Goal: Task Accomplishment & Management: Manage account settings

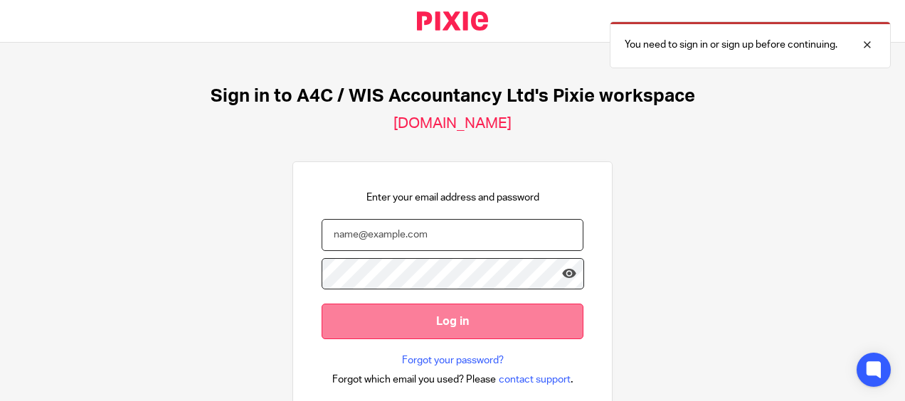
type input "[PERSON_NAME][EMAIL_ADDRESS][DOMAIN_NAME]"
click at [457, 313] on input "Log in" at bounding box center [452, 321] width 262 height 35
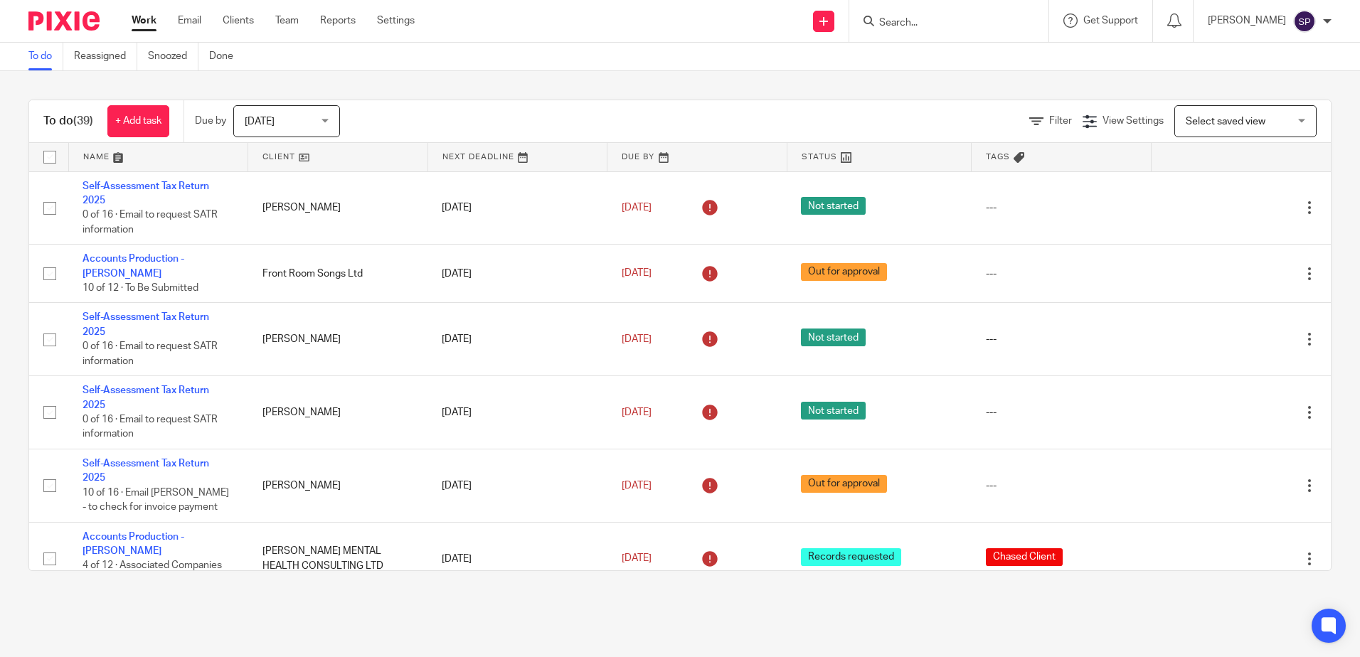
click at [329, 113] on div "Today Today" at bounding box center [286, 121] width 107 height 32
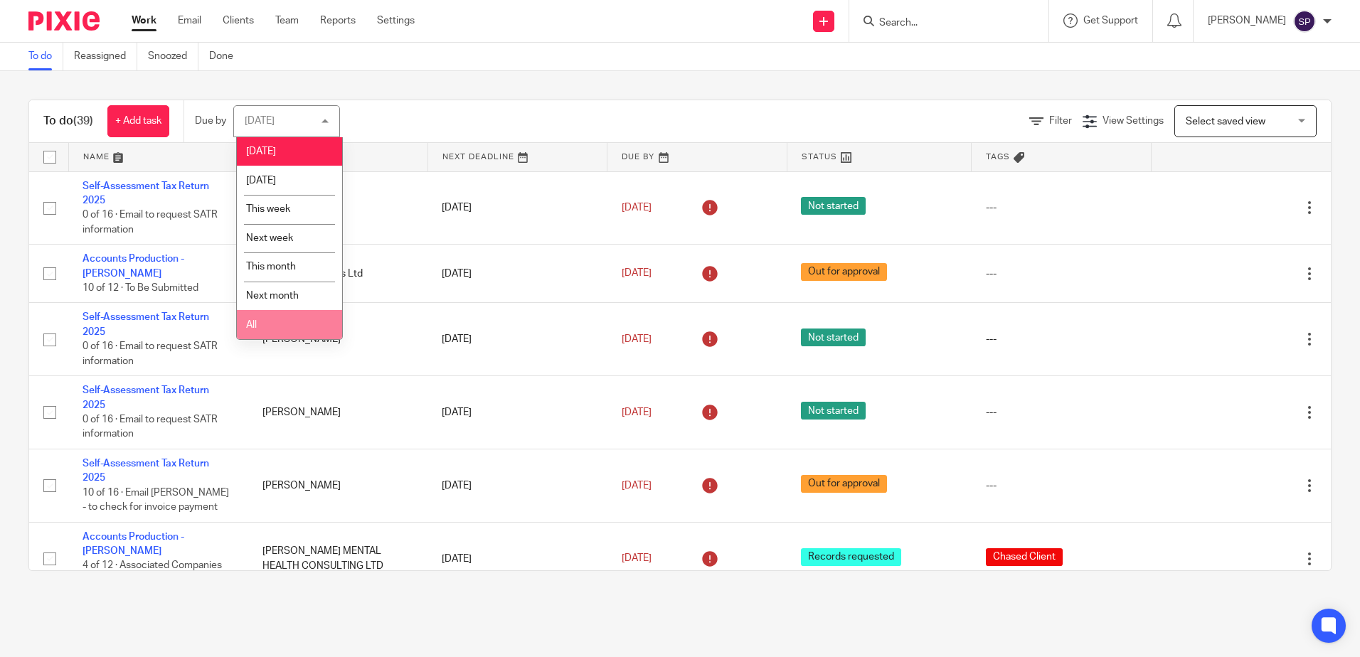
click at [285, 318] on li "All" at bounding box center [289, 324] width 105 height 29
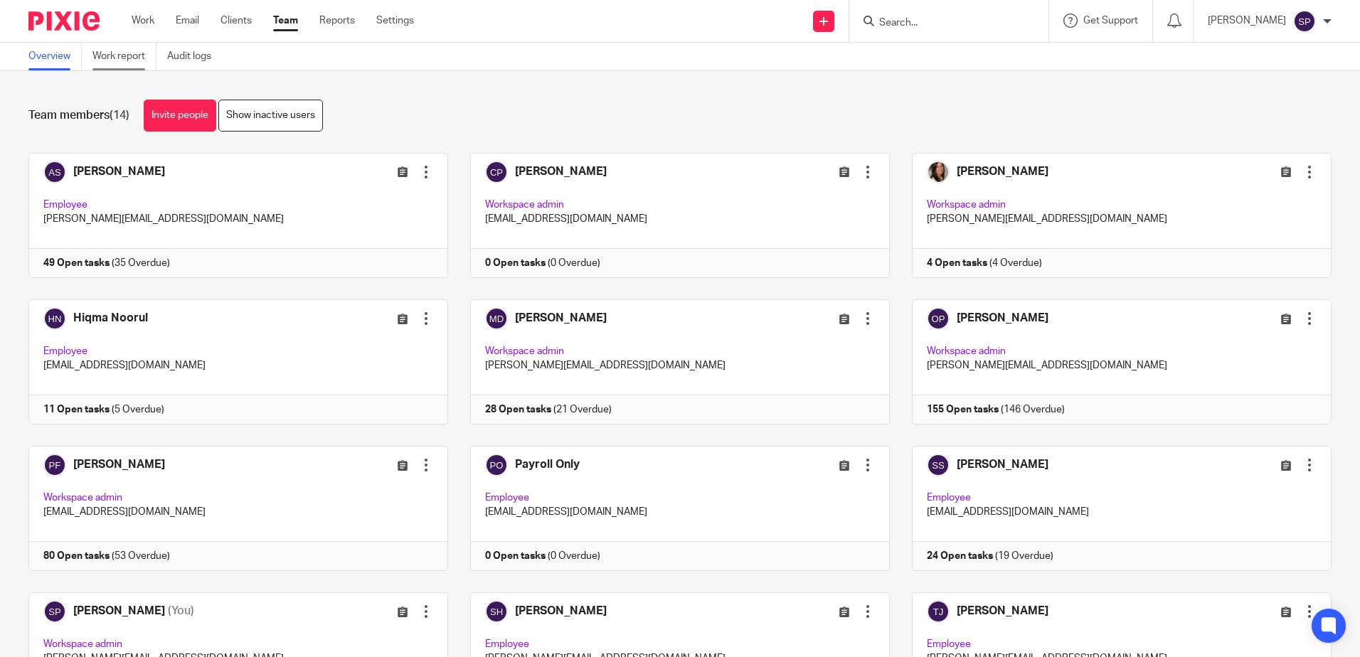
click at [124, 57] on link "Work report" at bounding box center [124, 57] width 64 height 28
click at [125, 54] on link "Work report" at bounding box center [124, 57] width 64 height 28
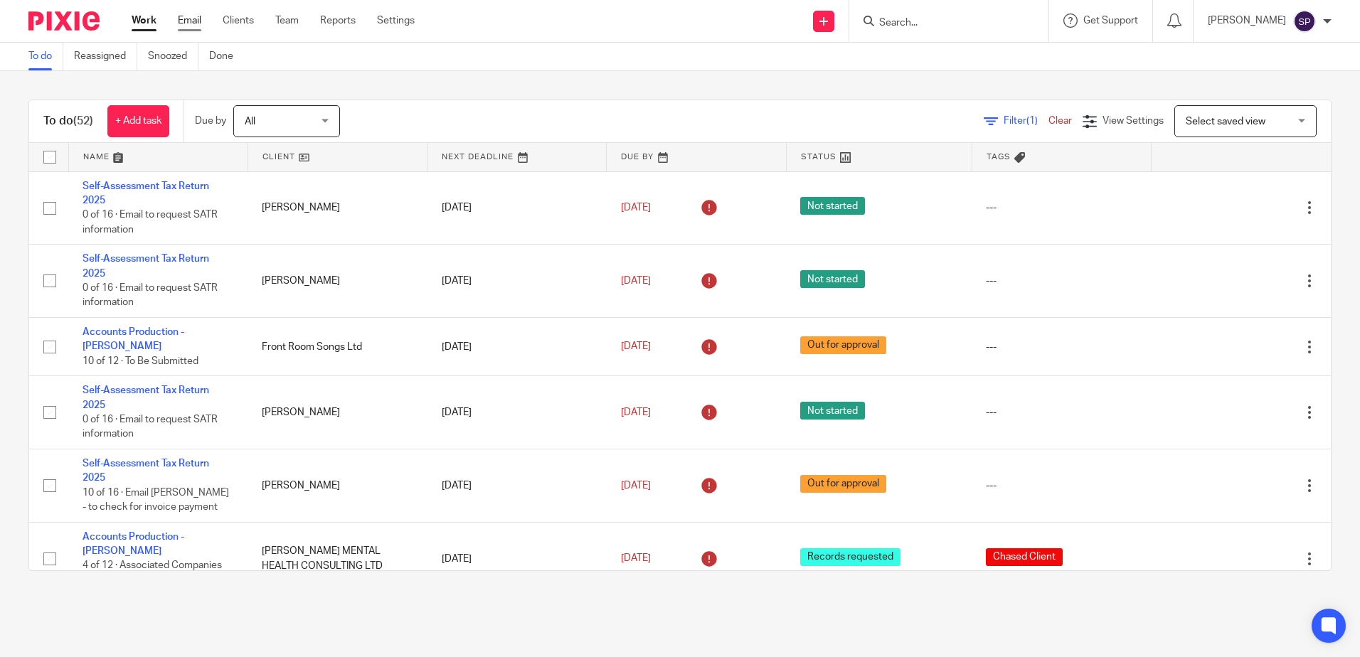
click at [187, 16] on link "Email" at bounding box center [189, 21] width 23 height 14
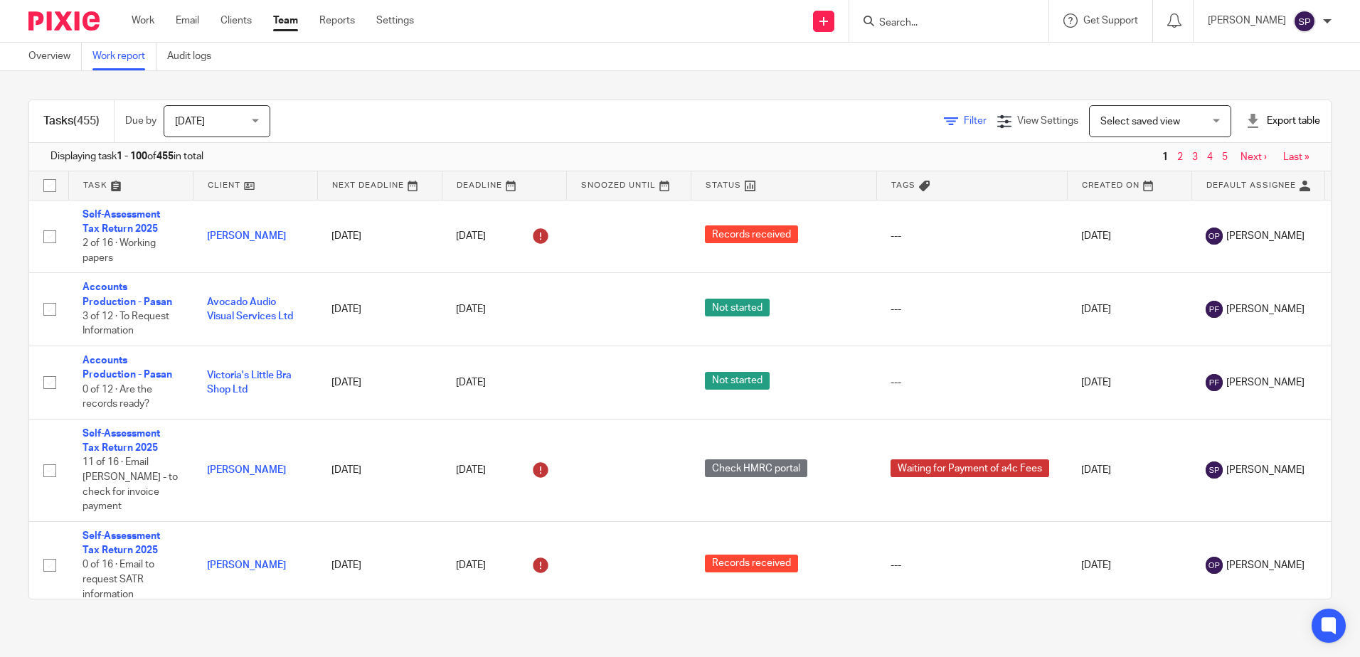
click at [964, 124] on span "Filter" at bounding box center [975, 121] width 23 height 10
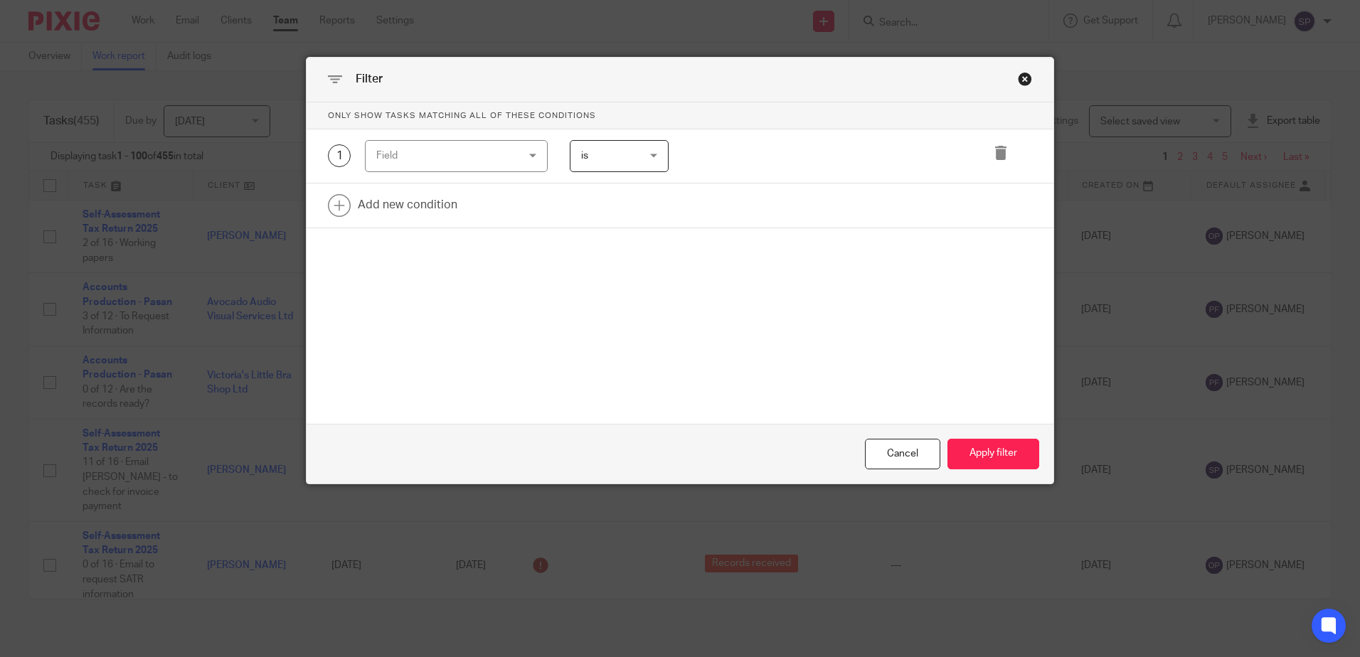
click at [541, 159] on div "Field" at bounding box center [456, 156] width 183 height 32
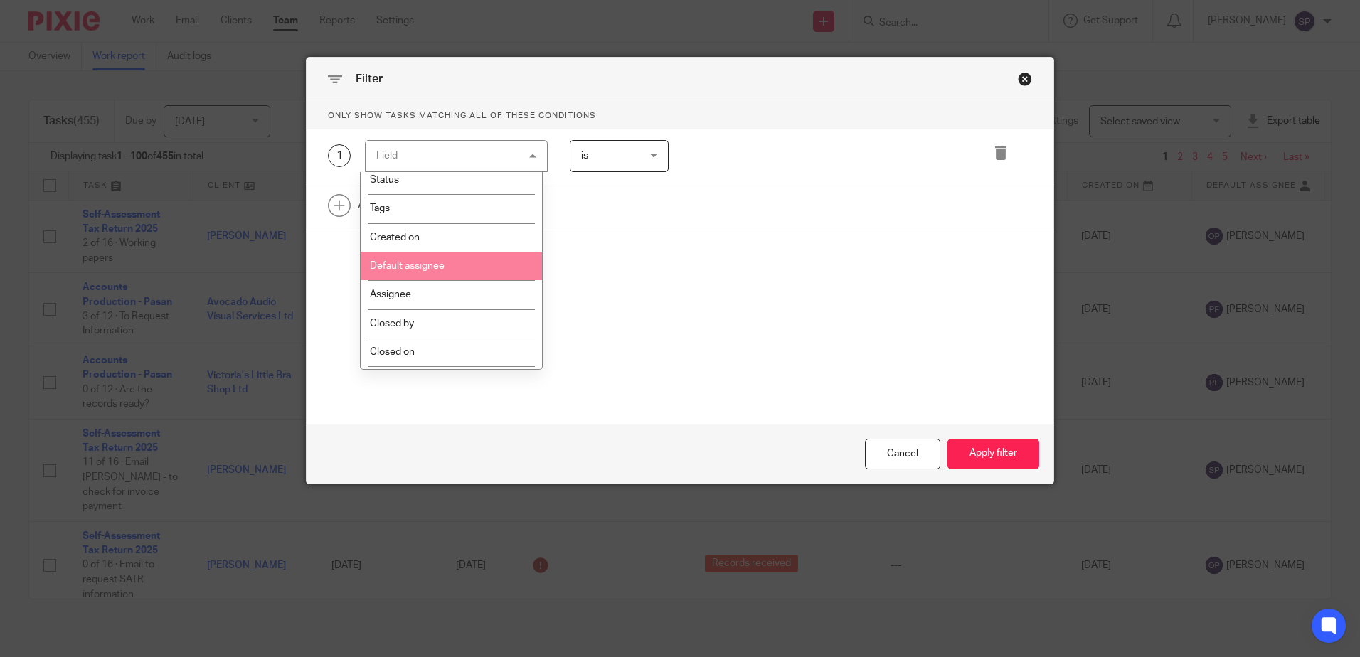
scroll to position [213, 0]
click at [433, 246] on li "Template" at bounding box center [451, 233] width 181 height 28
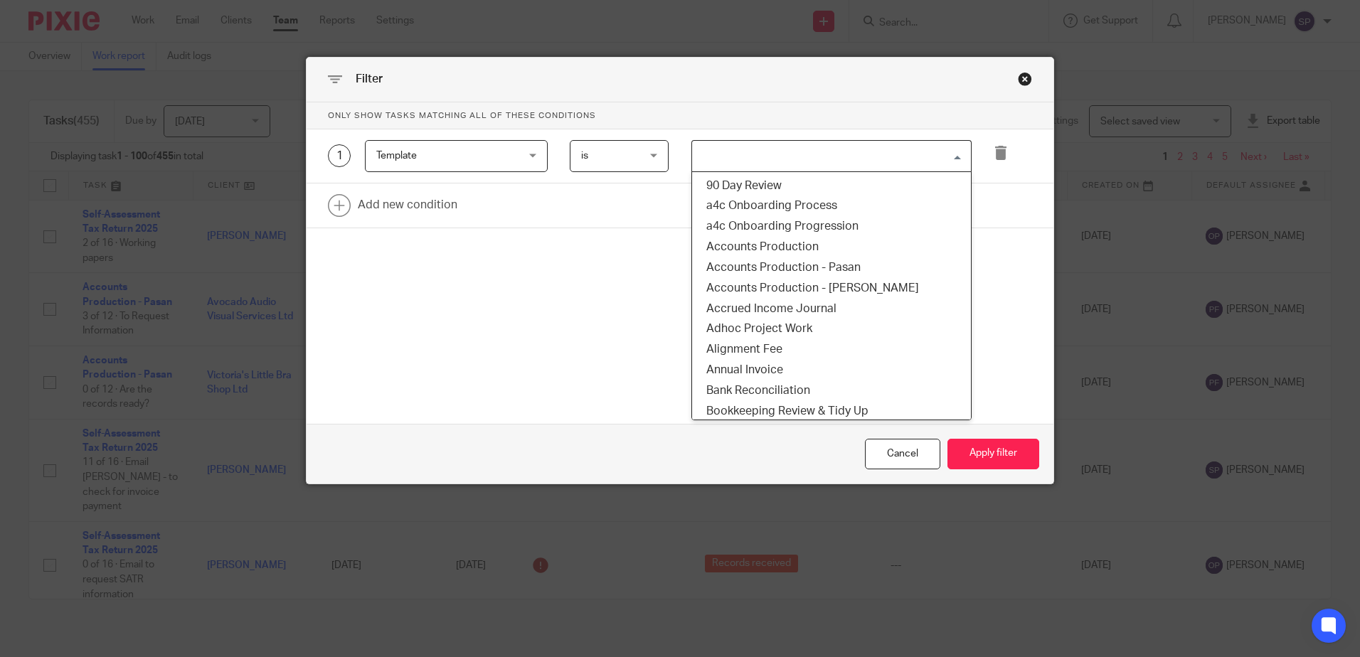
click at [733, 155] on input "Search for option" at bounding box center [828, 156] width 270 height 25
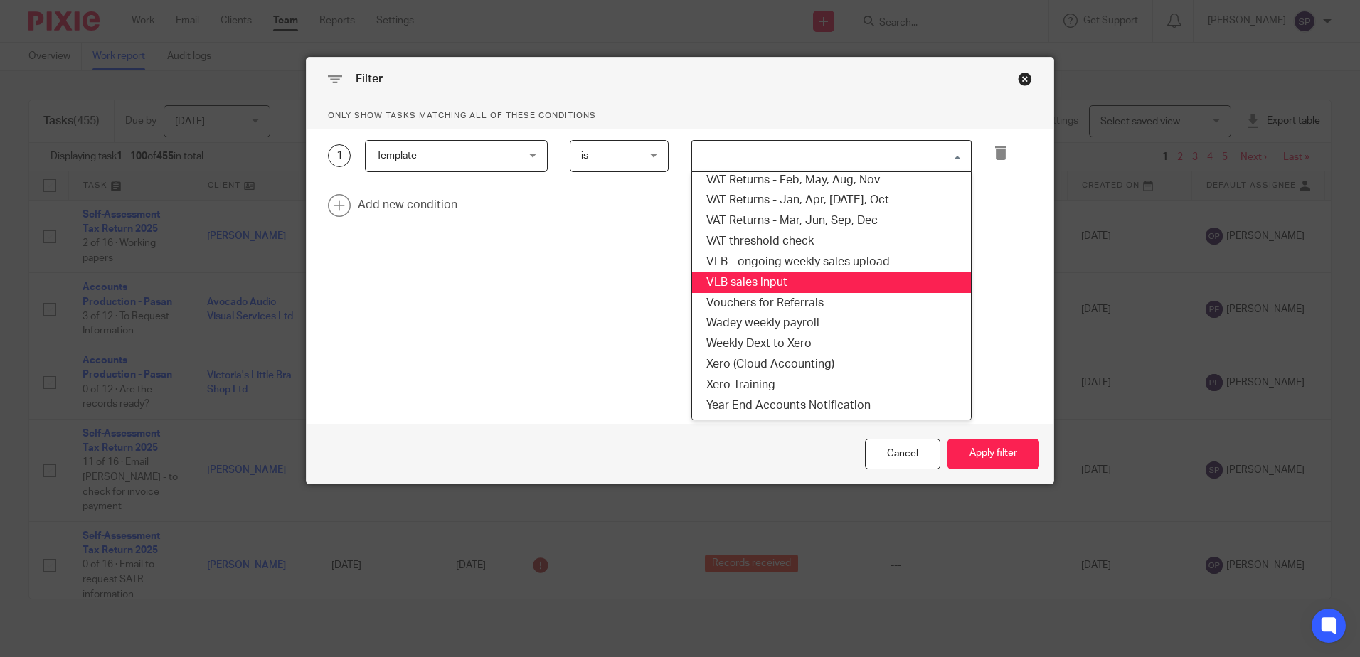
scroll to position [1135, 0]
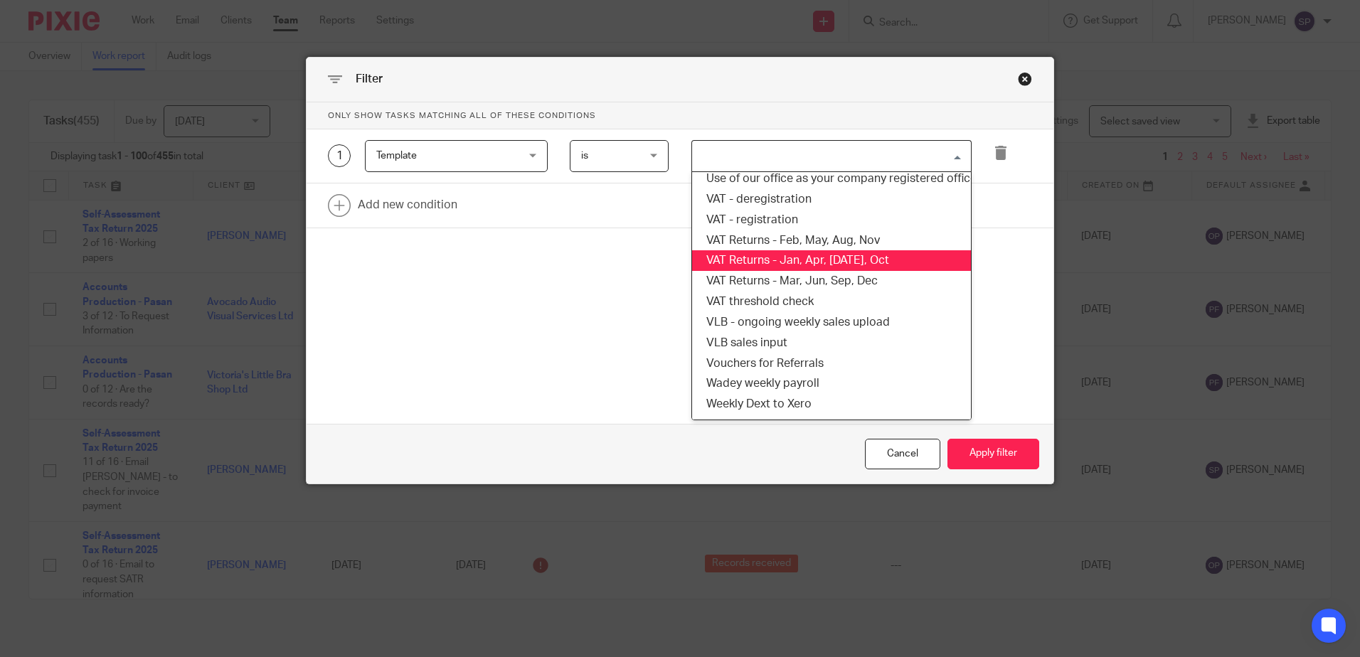
click at [728, 267] on li "VAT Returns - Jan, Apr, Jul, Oct" at bounding box center [831, 260] width 279 height 21
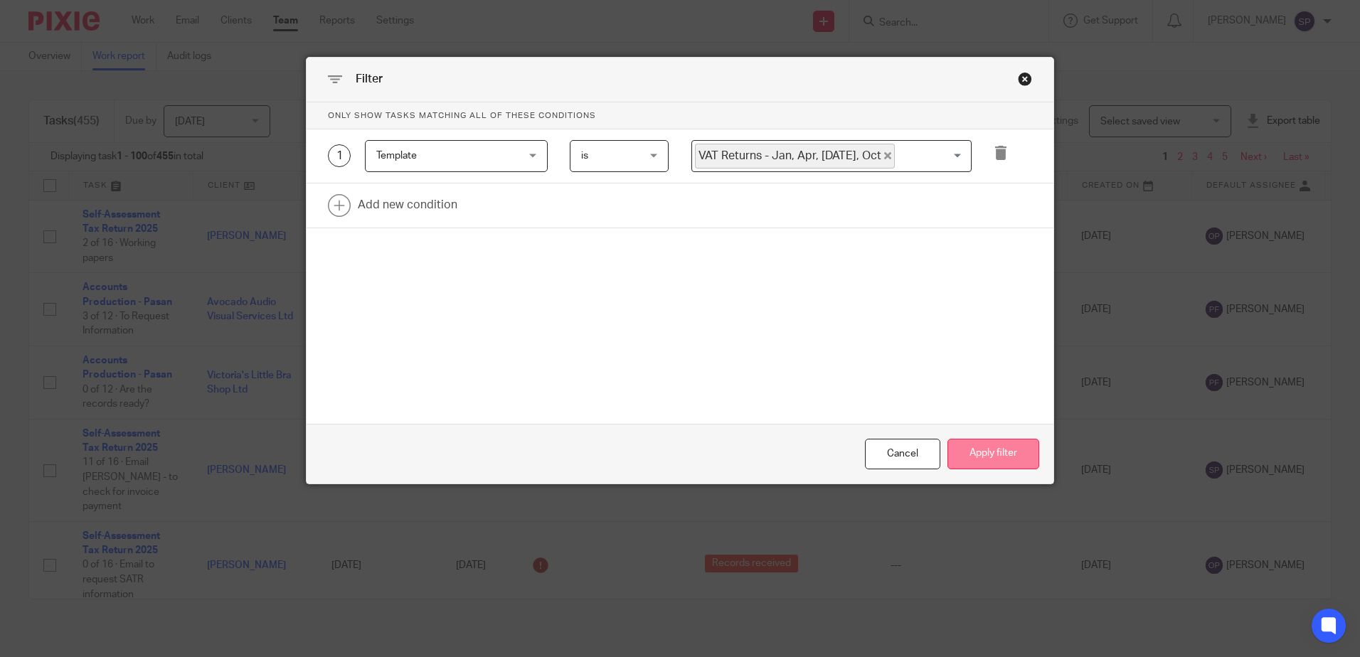
click at [971, 450] on button "Apply filter" at bounding box center [993, 454] width 92 height 31
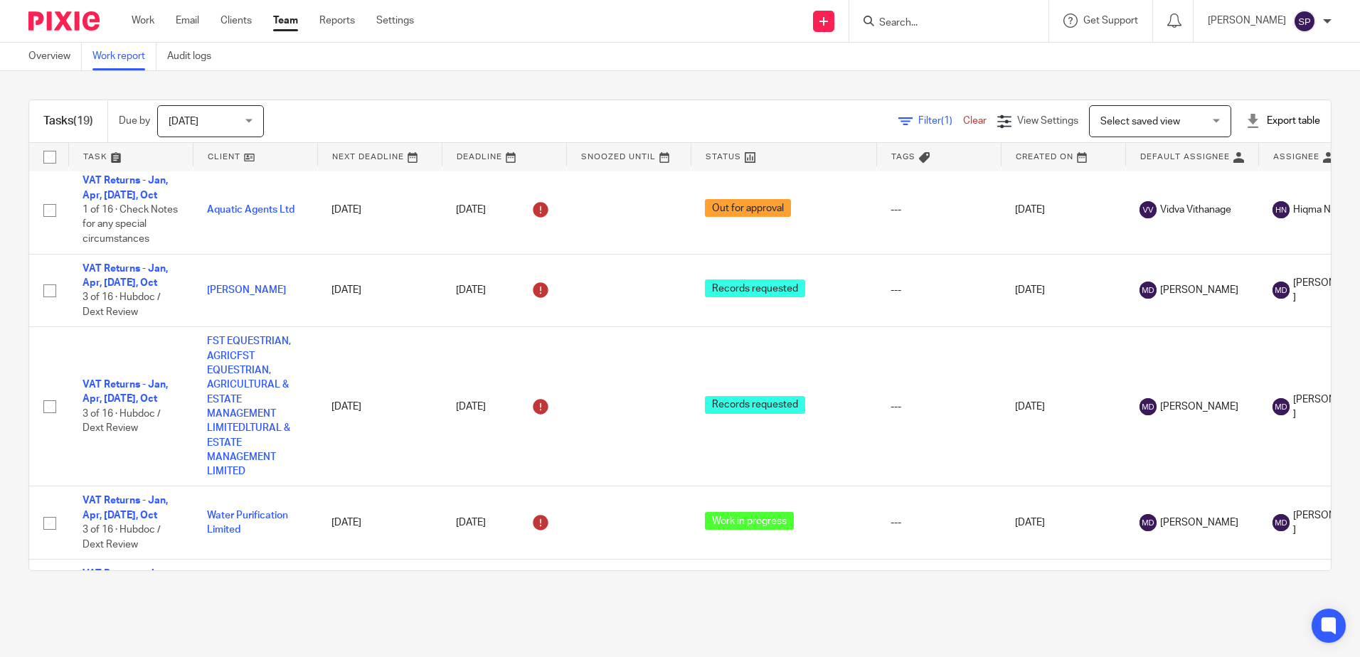
scroll to position [213, 0]
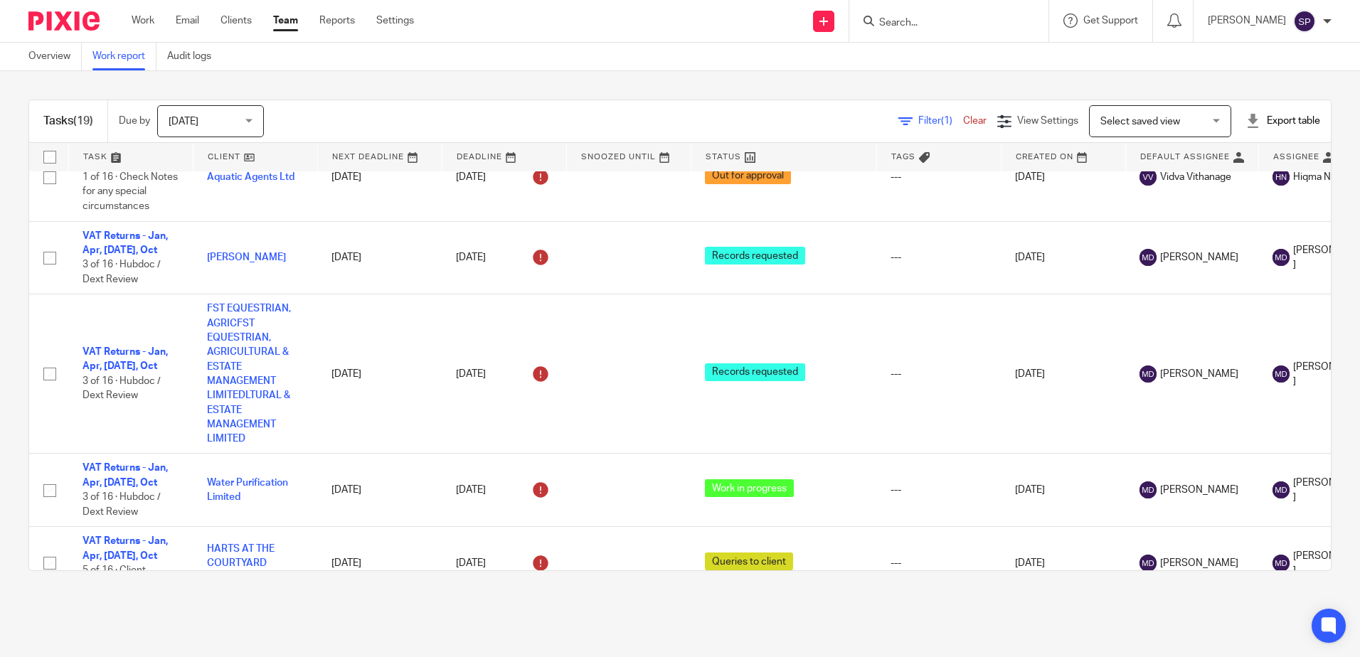
click at [941, 116] on span "(1)" at bounding box center [946, 121] width 11 height 10
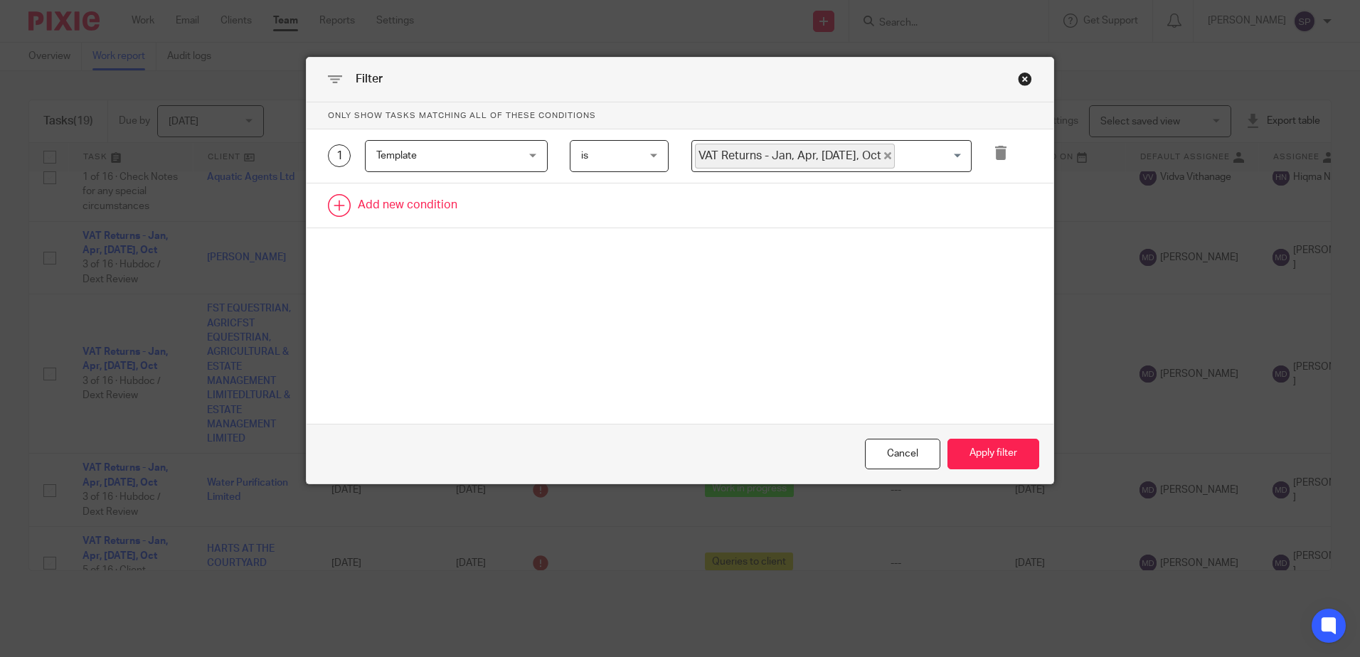
click at [361, 202] on link at bounding box center [680, 206] width 747 height 44
click at [528, 212] on div "Field" at bounding box center [456, 210] width 183 height 32
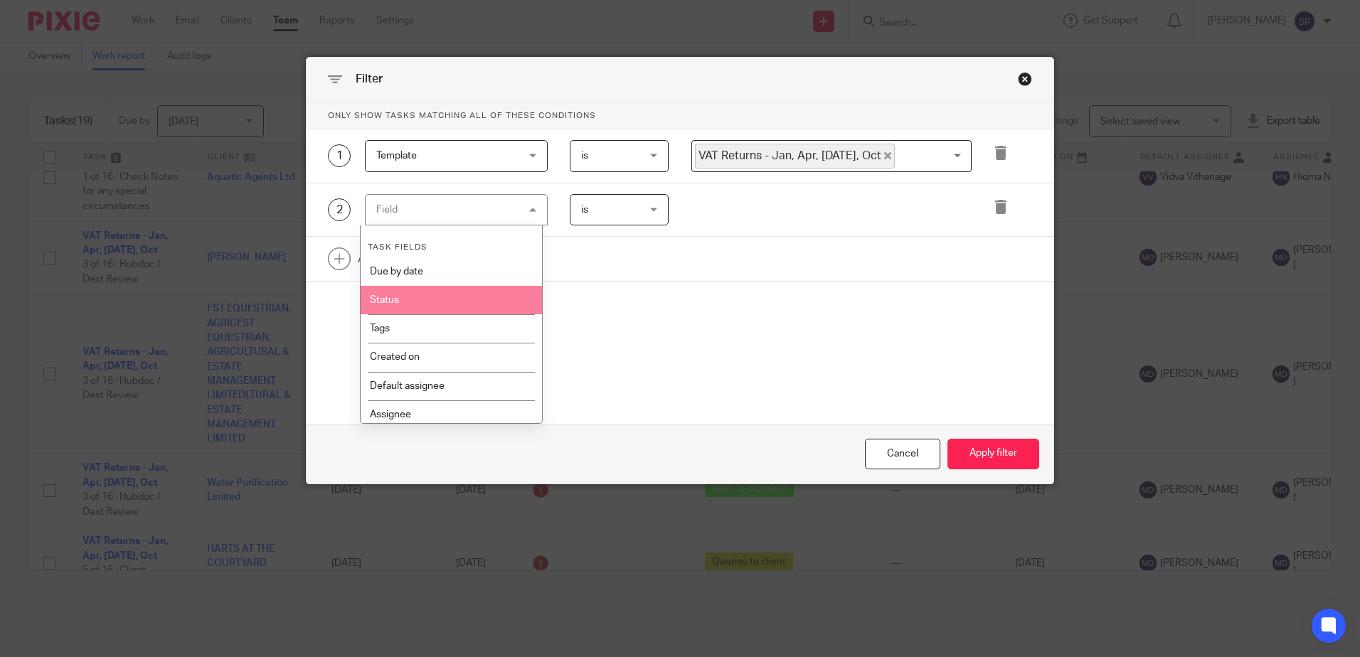
click at [448, 299] on li "Status" at bounding box center [451, 300] width 181 height 28
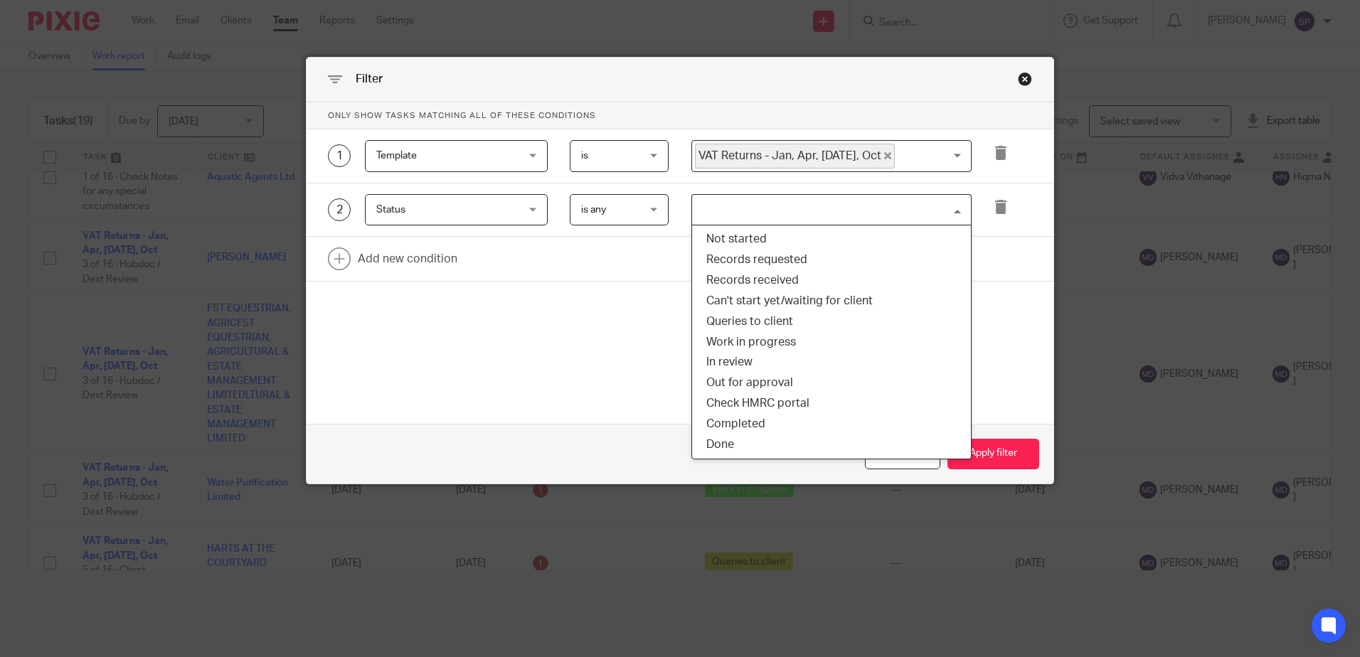
click at [703, 213] on input "Search for option" at bounding box center [828, 210] width 270 height 25
click at [713, 289] on li "Records received" at bounding box center [831, 280] width 279 height 21
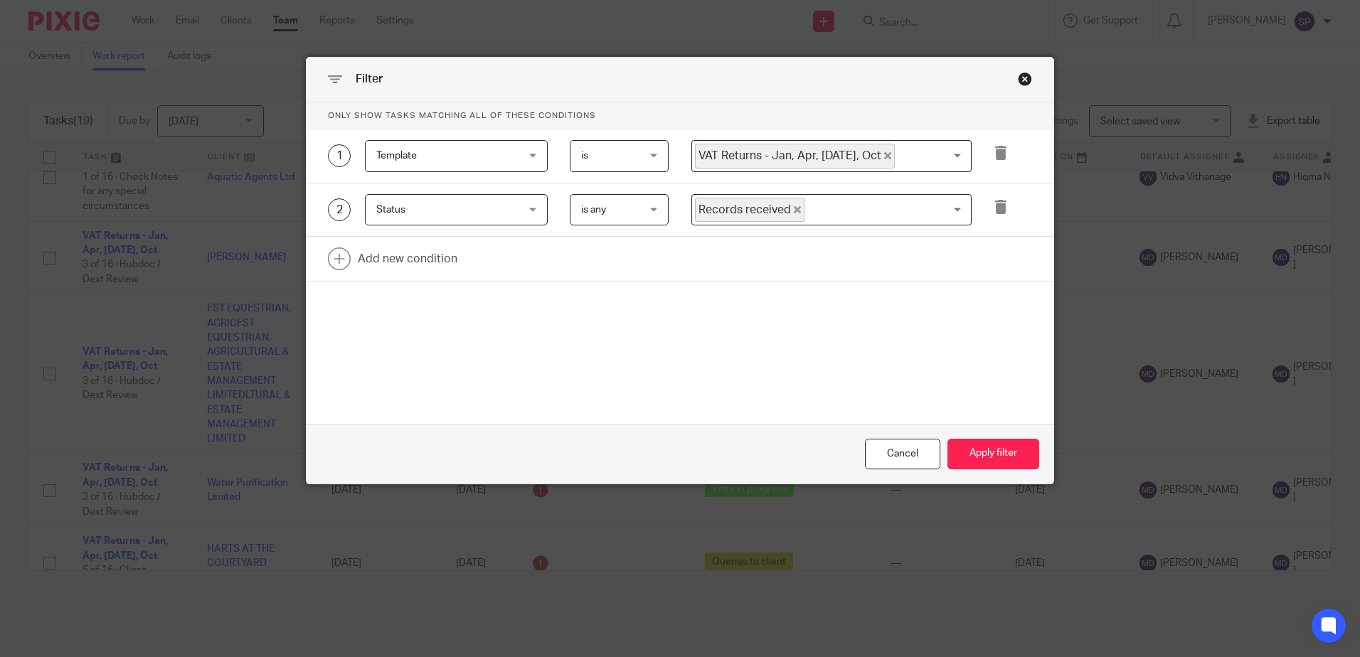
click at [794, 210] on icon "Deselect Records received" at bounding box center [797, 209] width 7 height 7
click at [786, 210] on input "Search for option" at bounding box center [828, 210] width 270 height 25
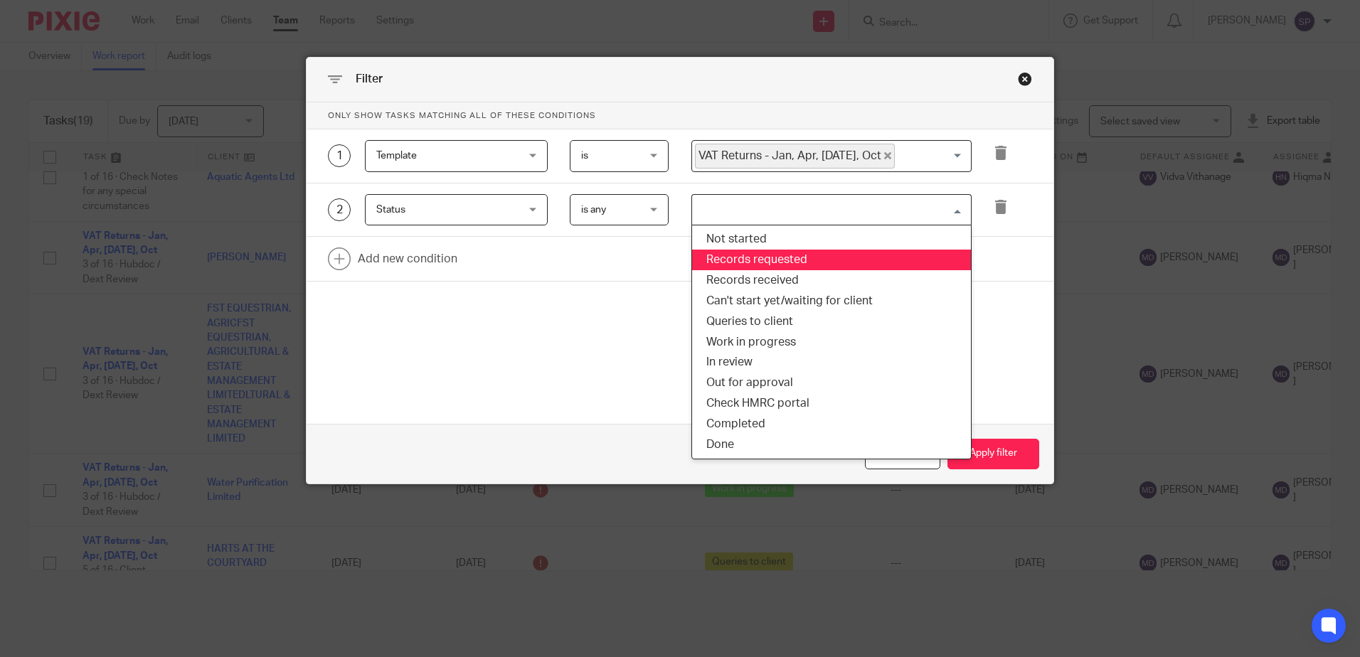
click at [767, 253] on li "Records requested" at bounding box center [831, 260] width 279 height 21
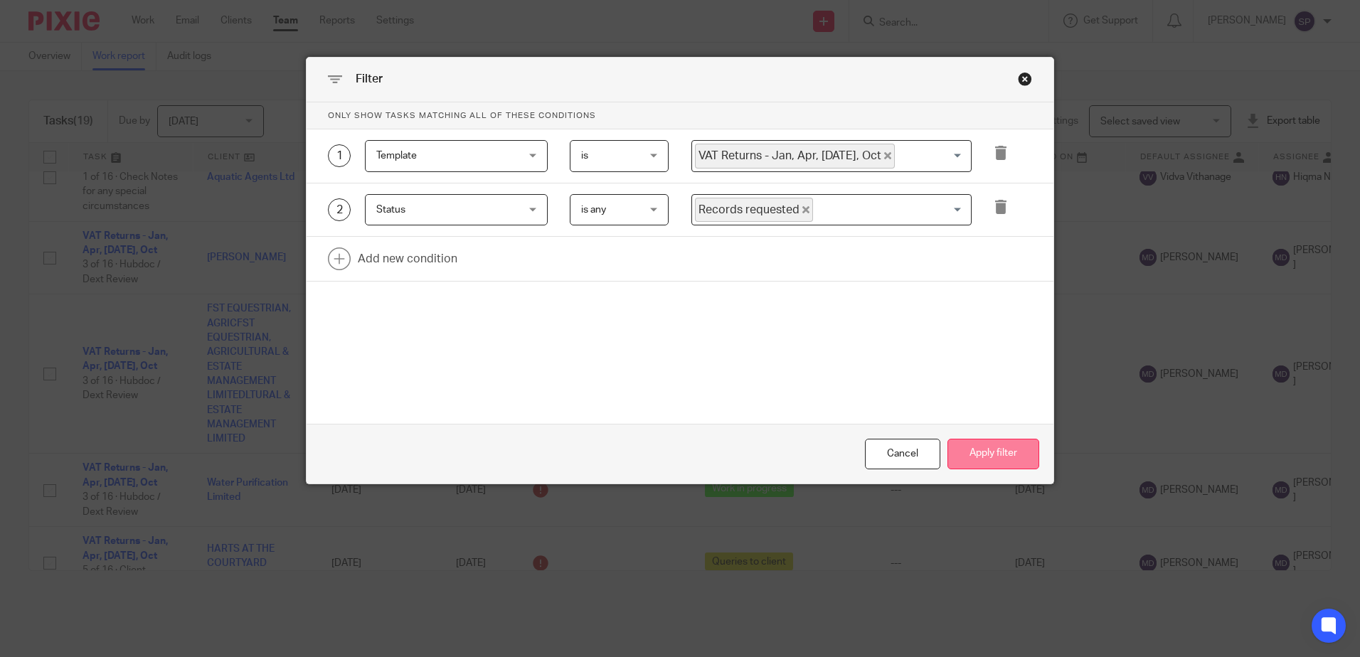
click at [969, 440] on button "Apply filter" at bounding box center [993, 454] width 92 height 31
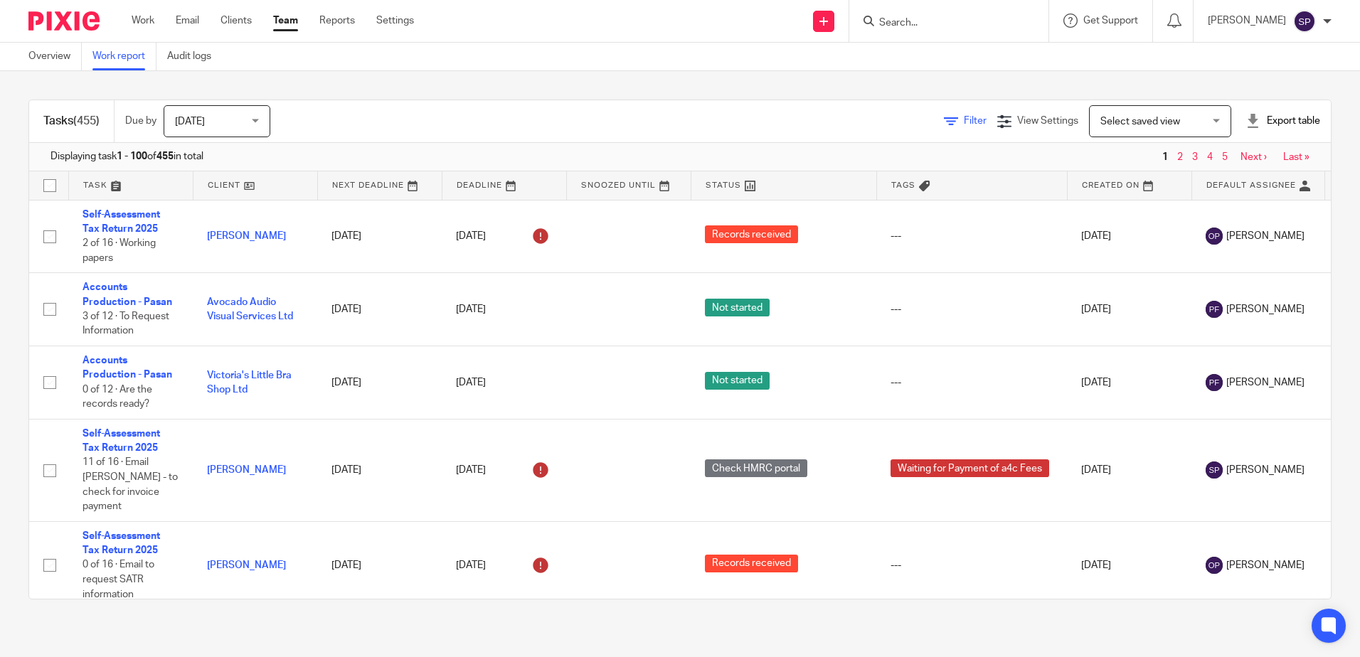
click at [944, 116] on link "Filter" at bounding box center [965, 121] width 43 height 10
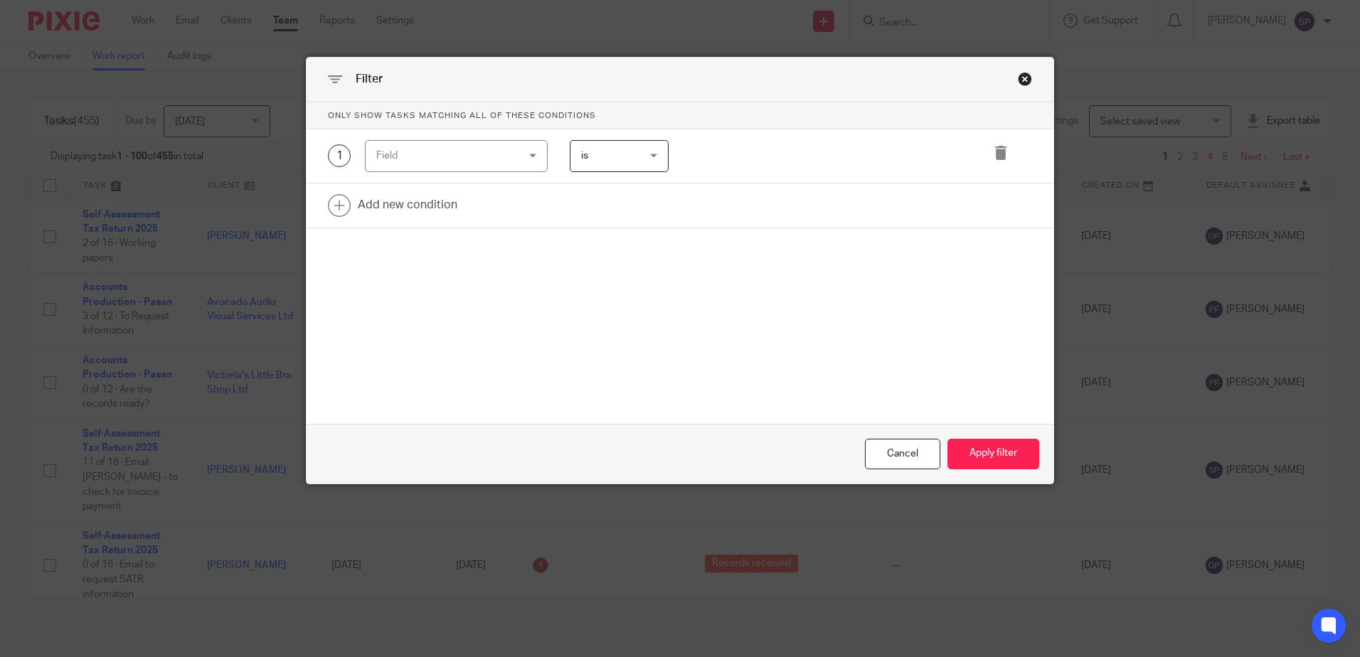
click at [530, 159] on div "Field" at bounding box center [456, 156] width 183 height 32
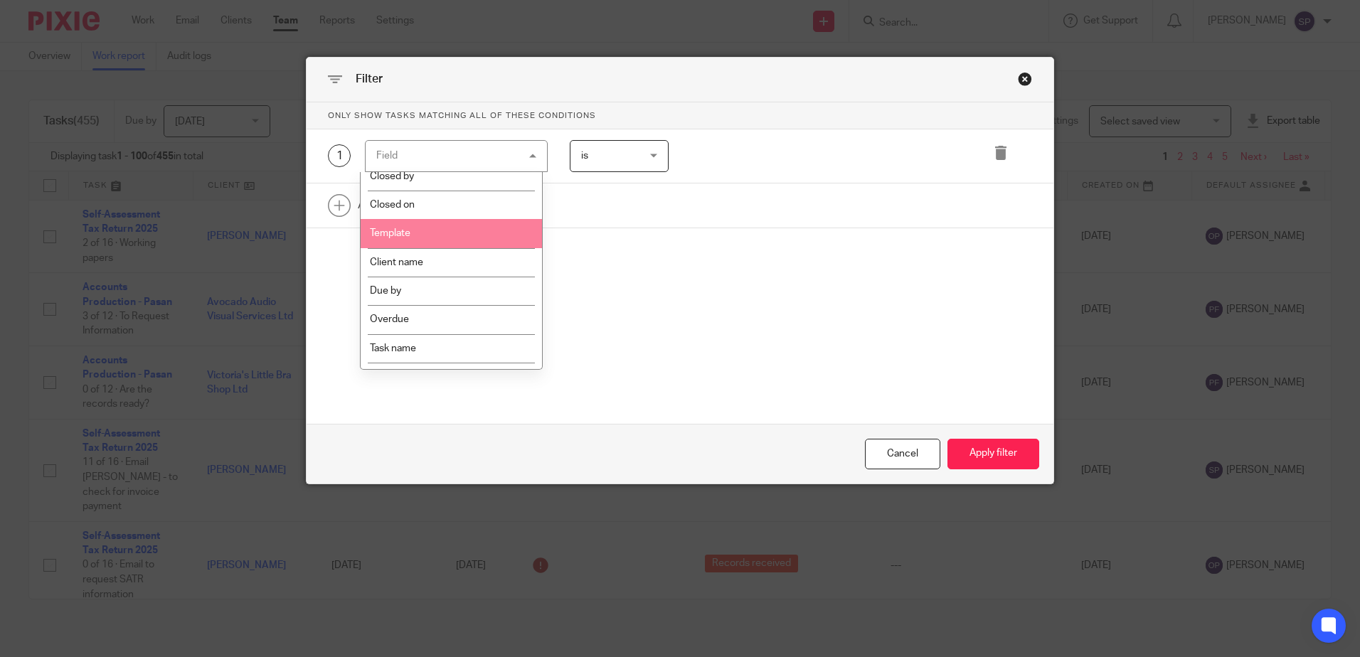
click at [479, 238] on li "Template" at bounding box center [451, 233] width 181 height 28
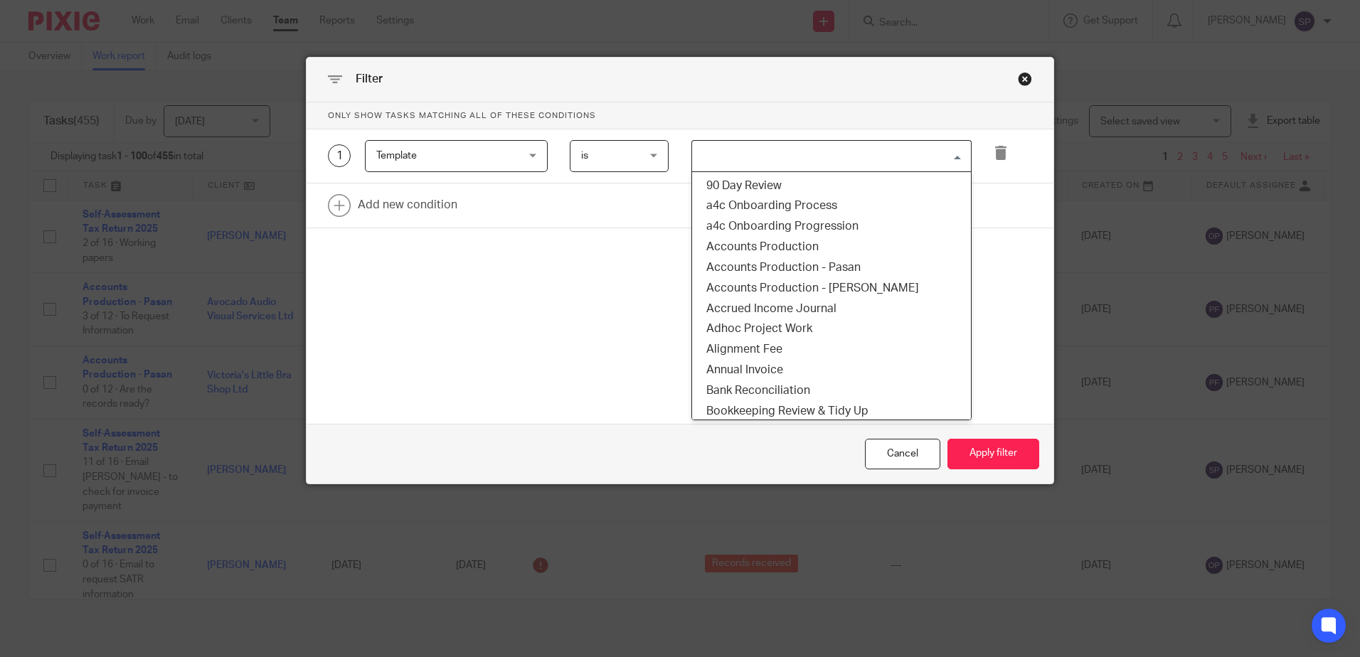
click at [702, 158] on input "Search for option" at bounding box center [828, 156] width 270 height 25
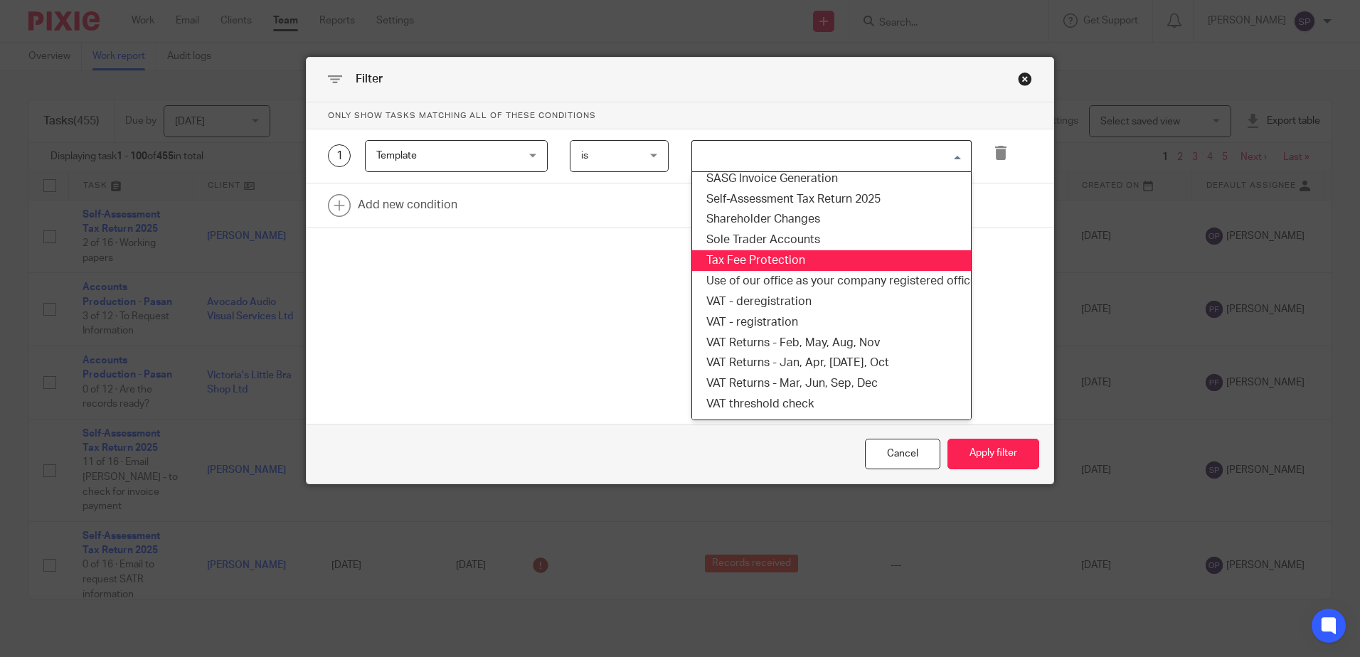
scroll to position [1067, 0]
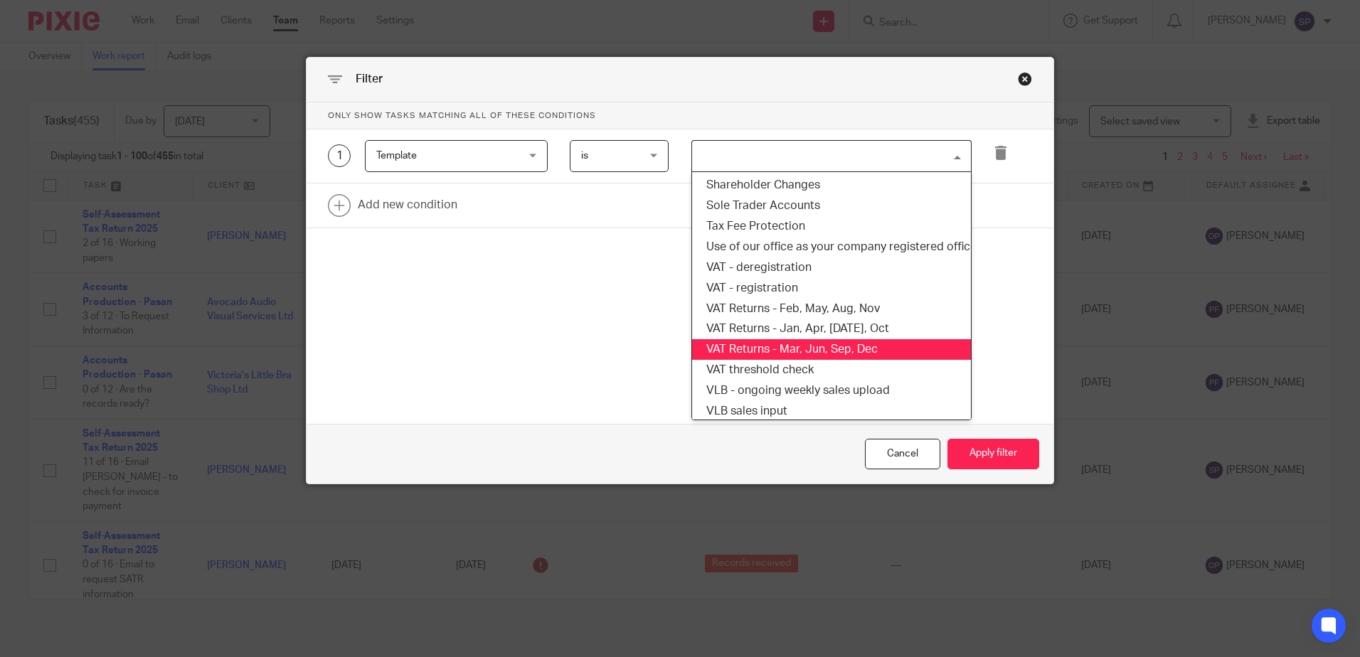
click at [770, 344] on li "VAT Returns - Mar, Jun, Sep, Dec" at bounding box center [831, 349] width 279 height 21
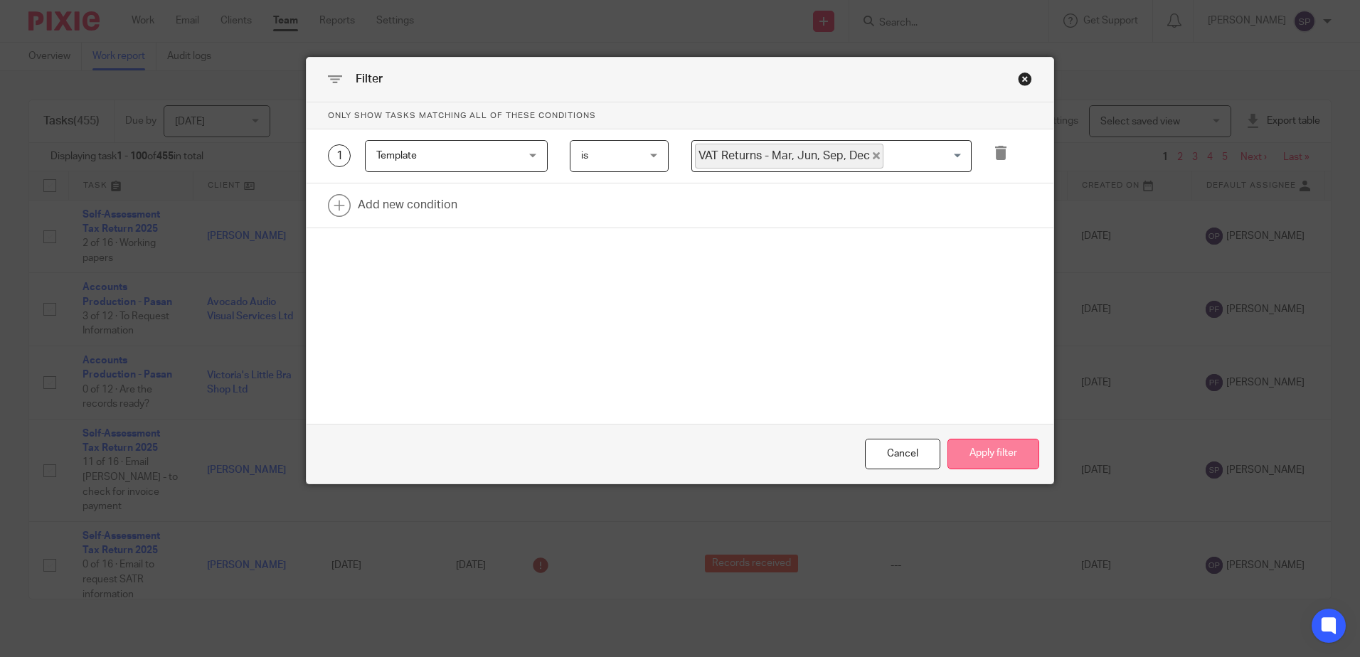
click at [967, 447] on button "Apply filter" at bounding box center [993, 454] width 92 height 31
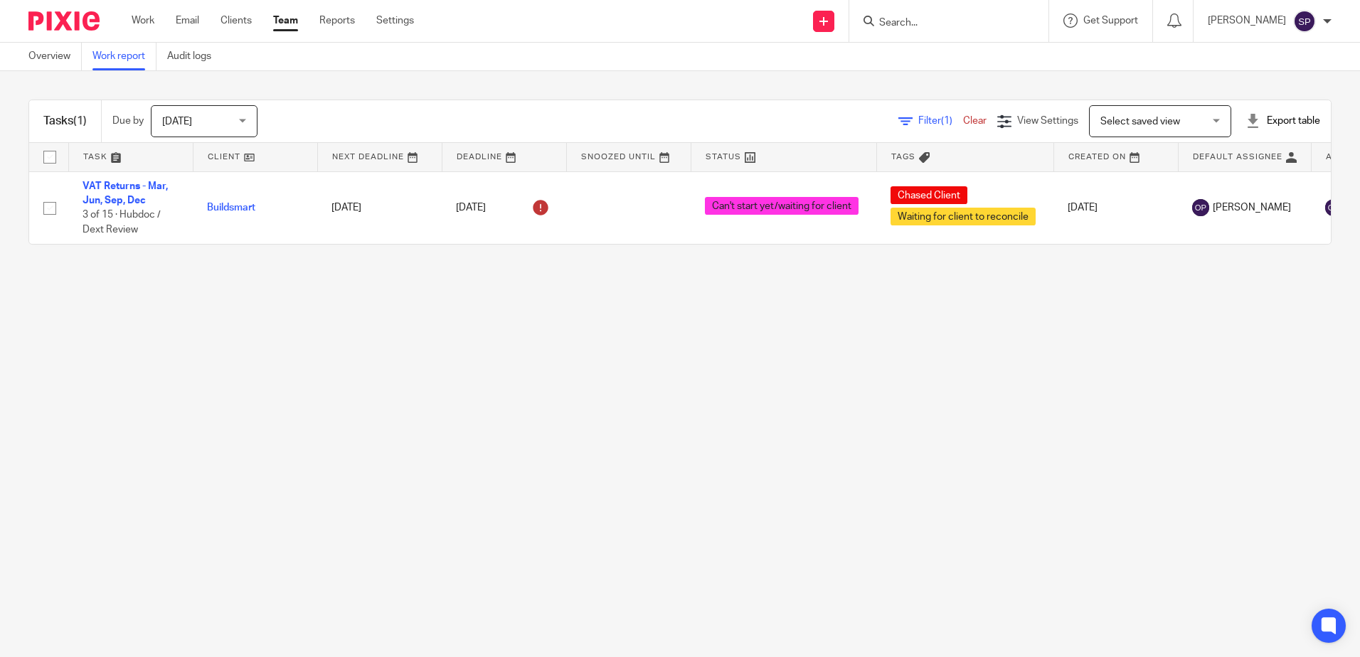
click at [918, 119] on span "Filter (1)" at bounding box center [940, 121] width 45 height 10
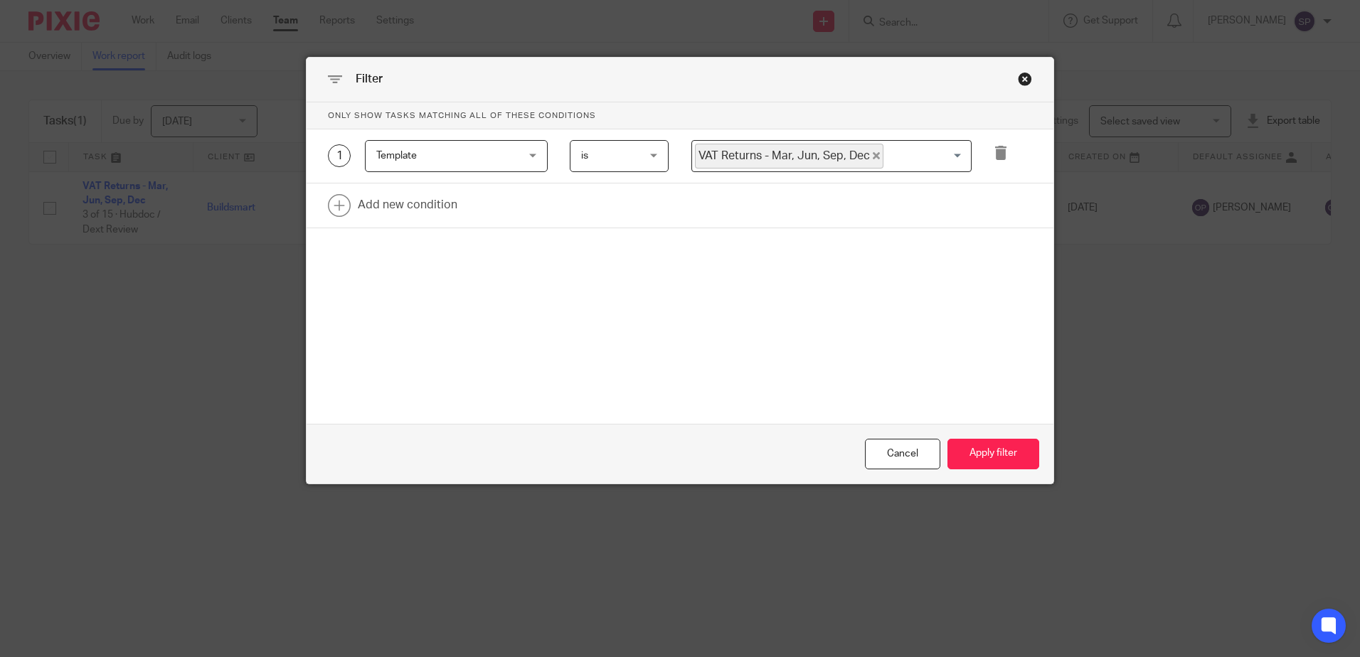
click at [873, 154] on icon "Deselect VAT Returns - Mar, Jun, Sep, Dec" at bounding box center [876, 155] width 7 height 7
click at [797, 161] on input "Search for option" at bounding box center [828, 156] width 270 height 25
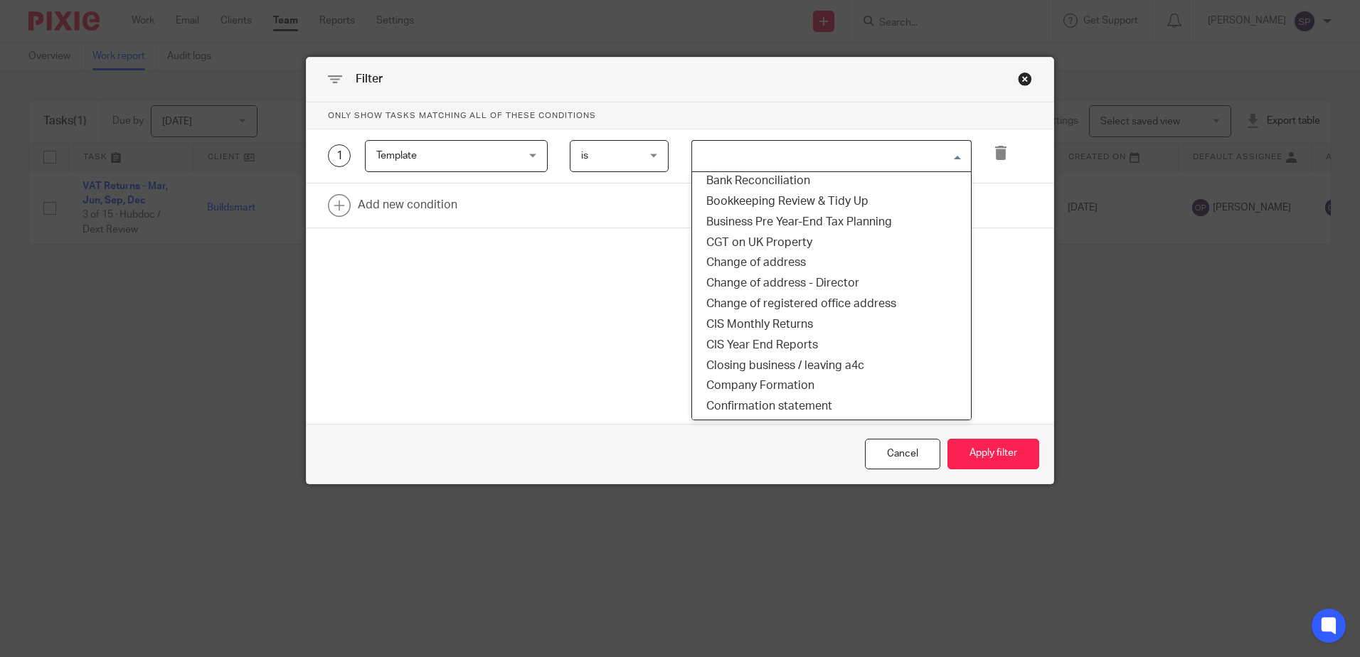
scroll to position [213, 0]
click at [779, 326] on li "CIS Monthly Returns" at bounding box center [831, 321] width 279 height 21
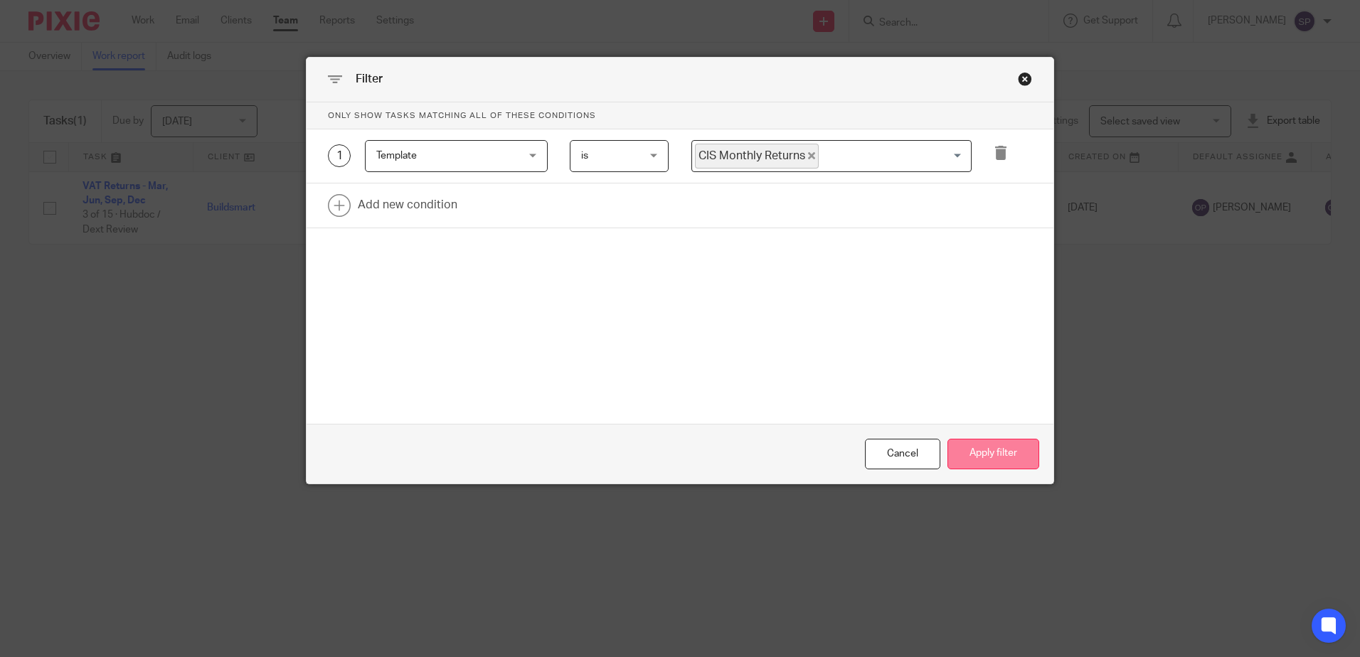
click at [983, 454] on button "Apply filter" at bounding box center [993, 454] width 92 height 31
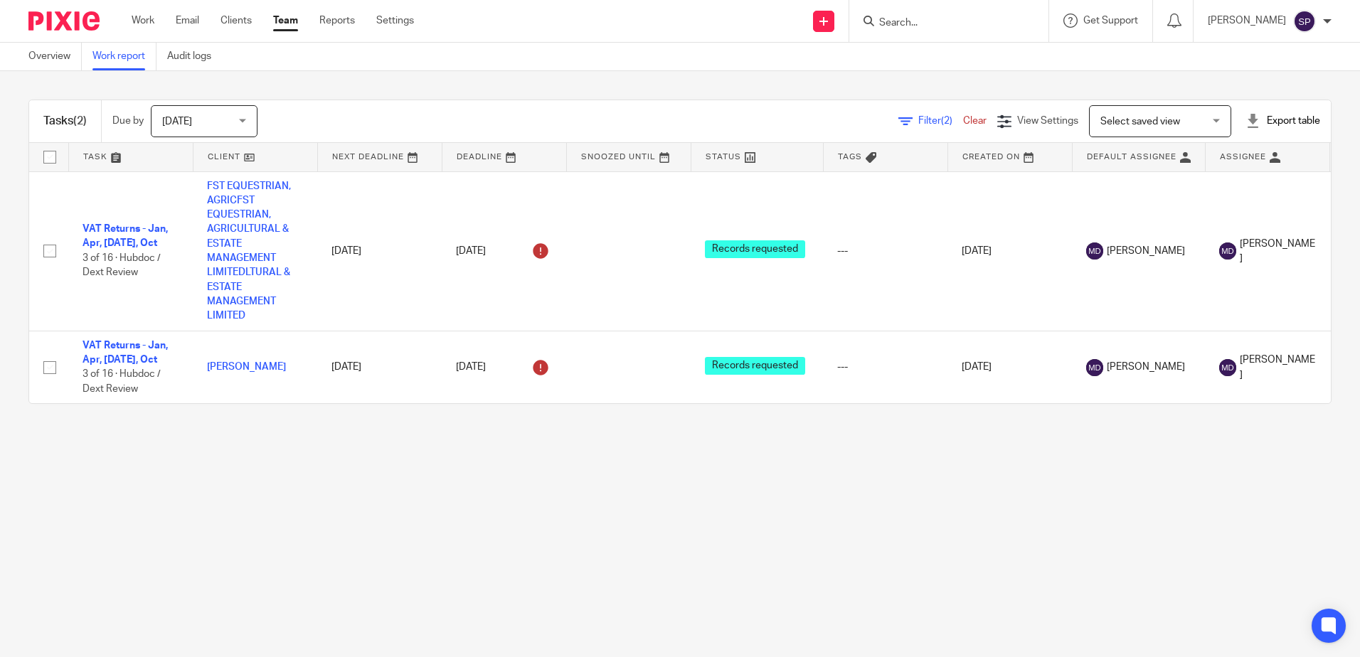
click at [898, 125] on icon at bounding box center [905, 122] width 14 height 14
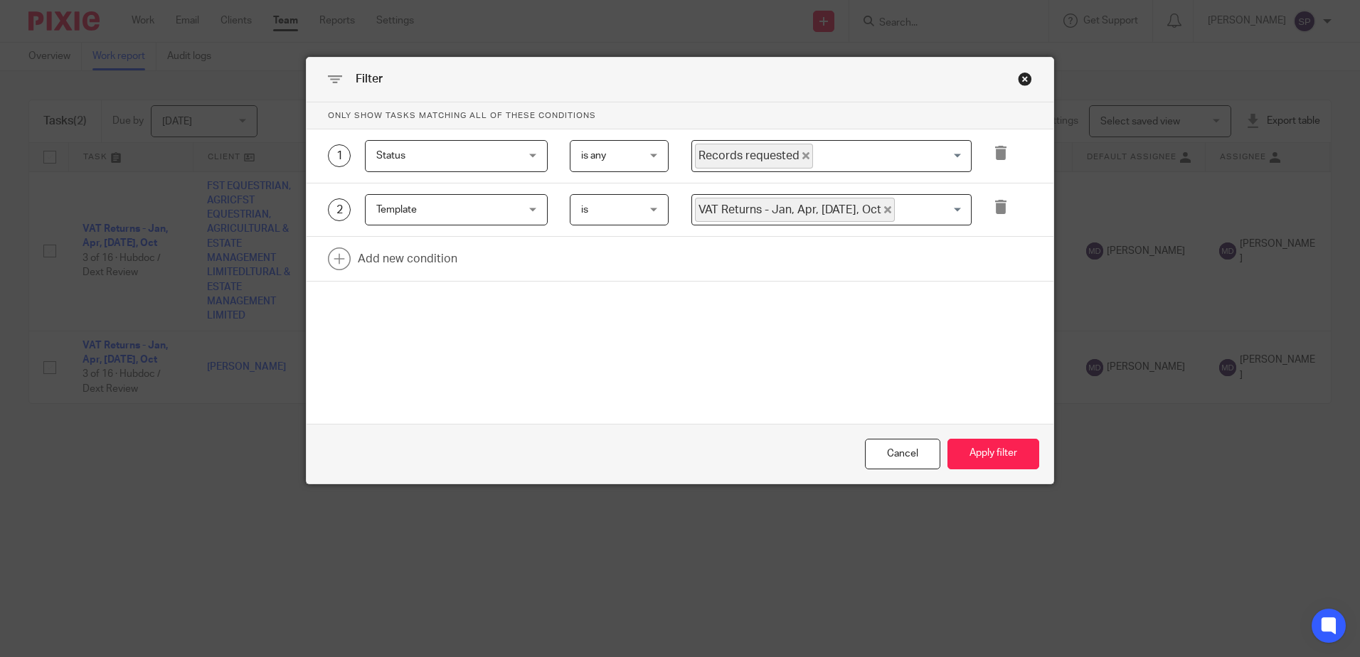
click at [802, 154] on icon "Deselect Records requested" at bounding box center [805, 155] width 7 height 7
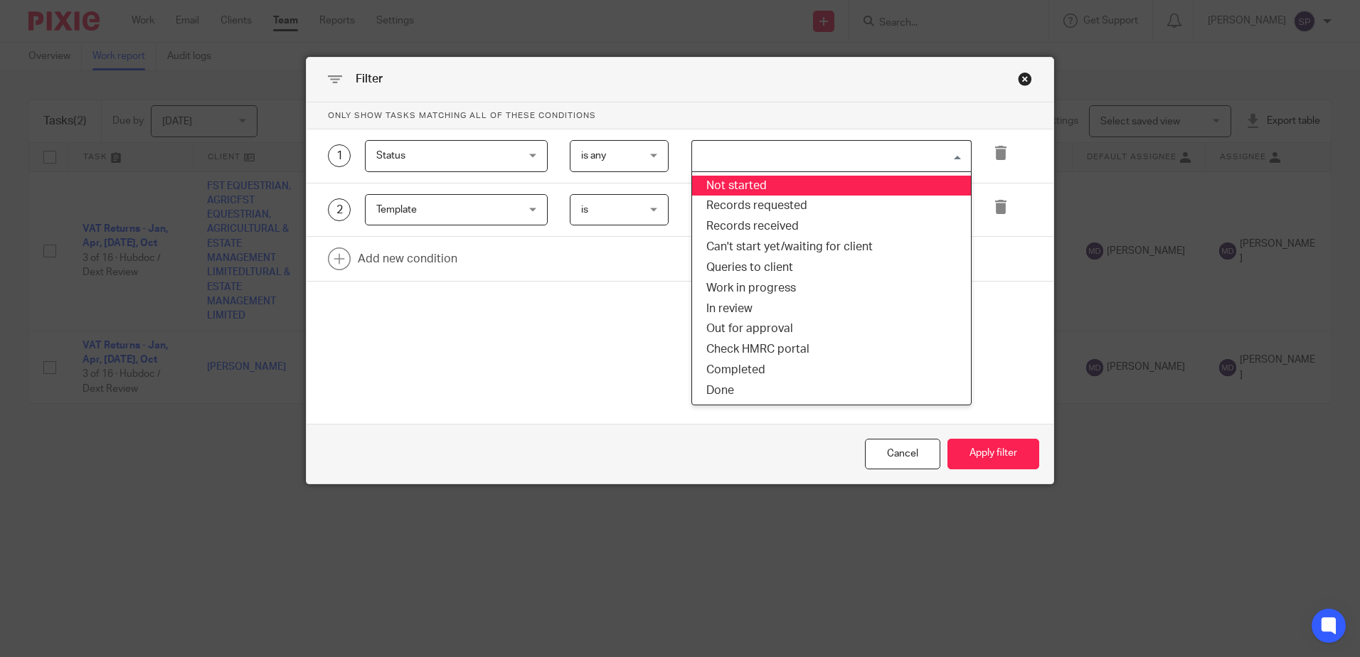
click at [779, 159] on input "Search for option" at bounding box center [828, 156] width 270 height 25
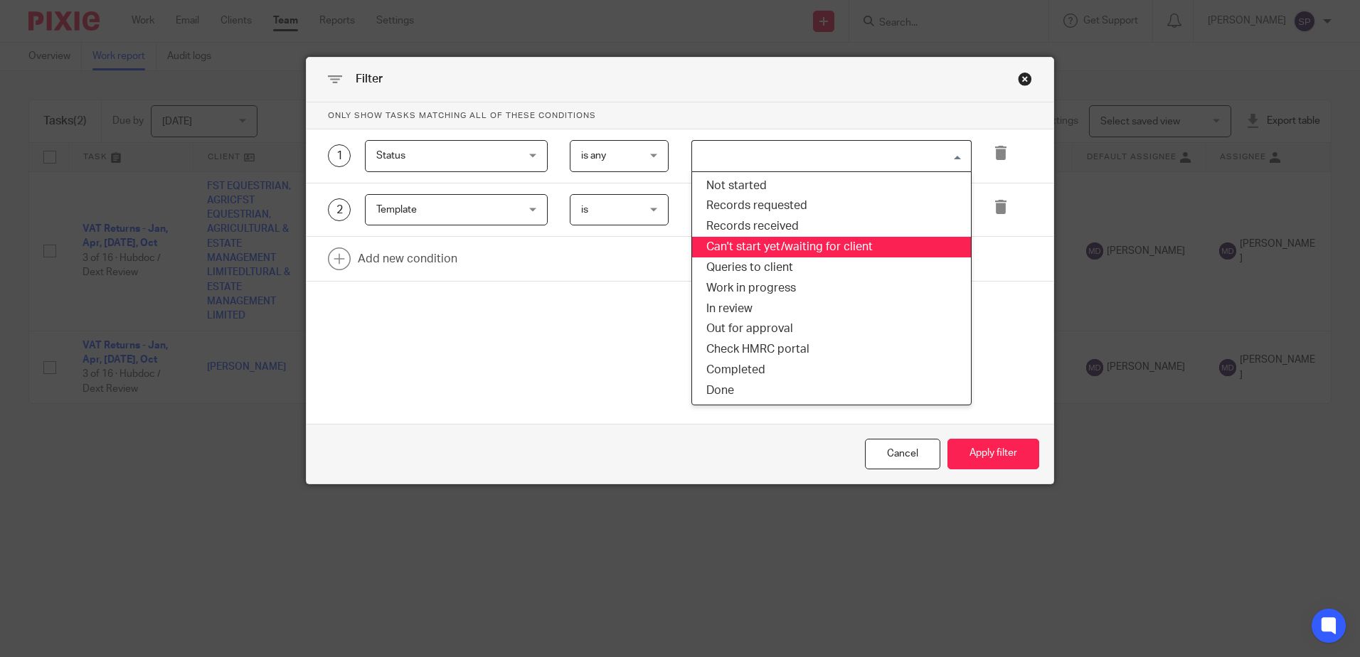
click at [748, 239] on li "Can't start yet/waiting for client" at bounding box center [831, 247] width 279 height 21
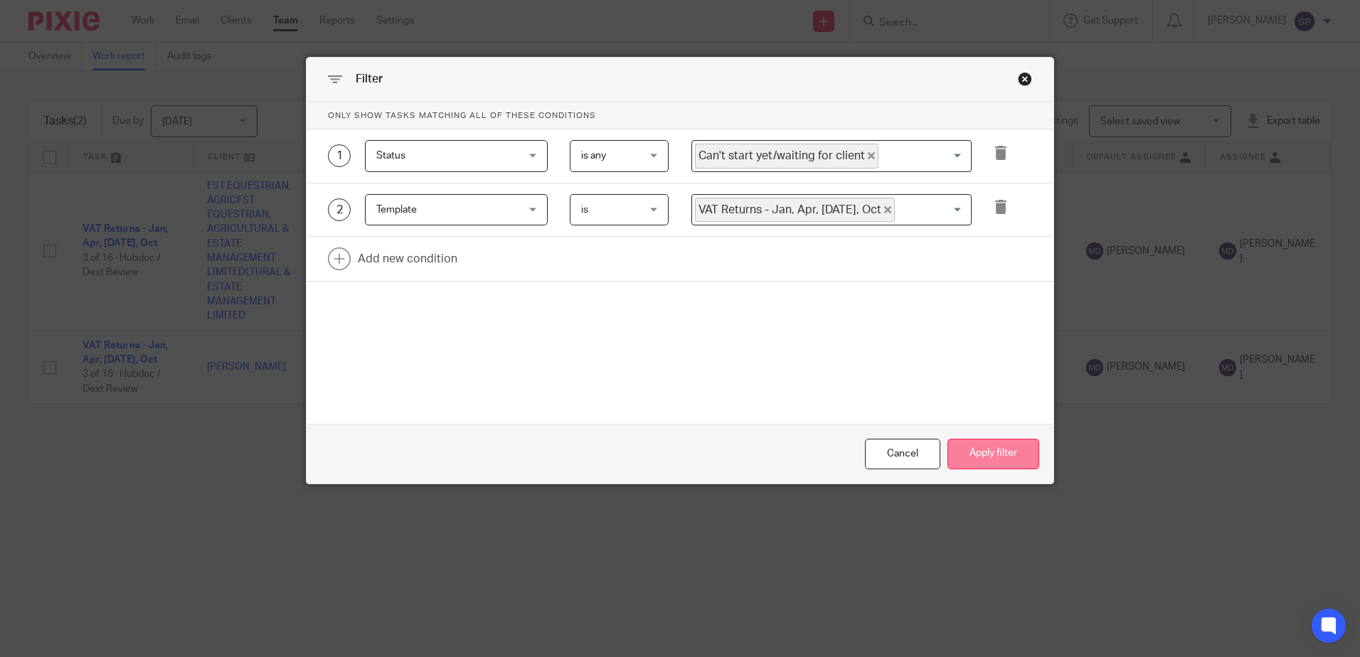
click at [992, 449] on button "Apply filter" at bounding box center [993, 454] width 92 height 31
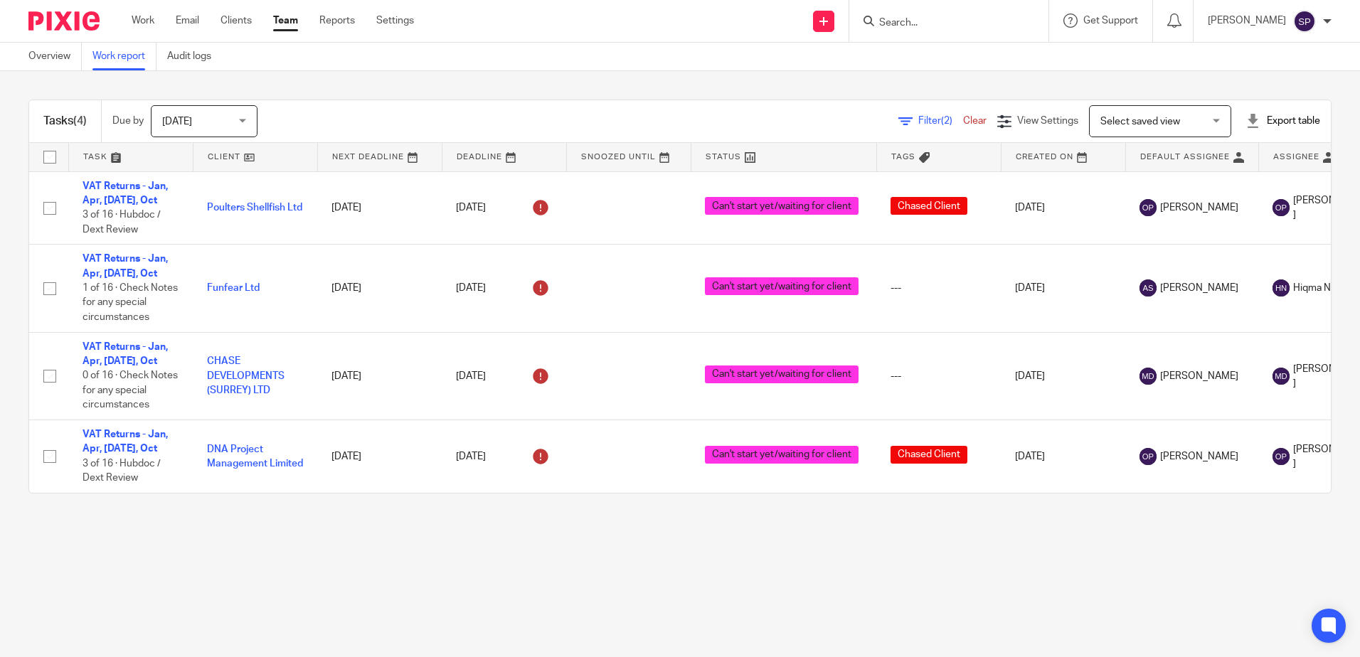
click at [898, 122] on link "Filter (2)" at bounding box center [930, 121] width 65 height 10
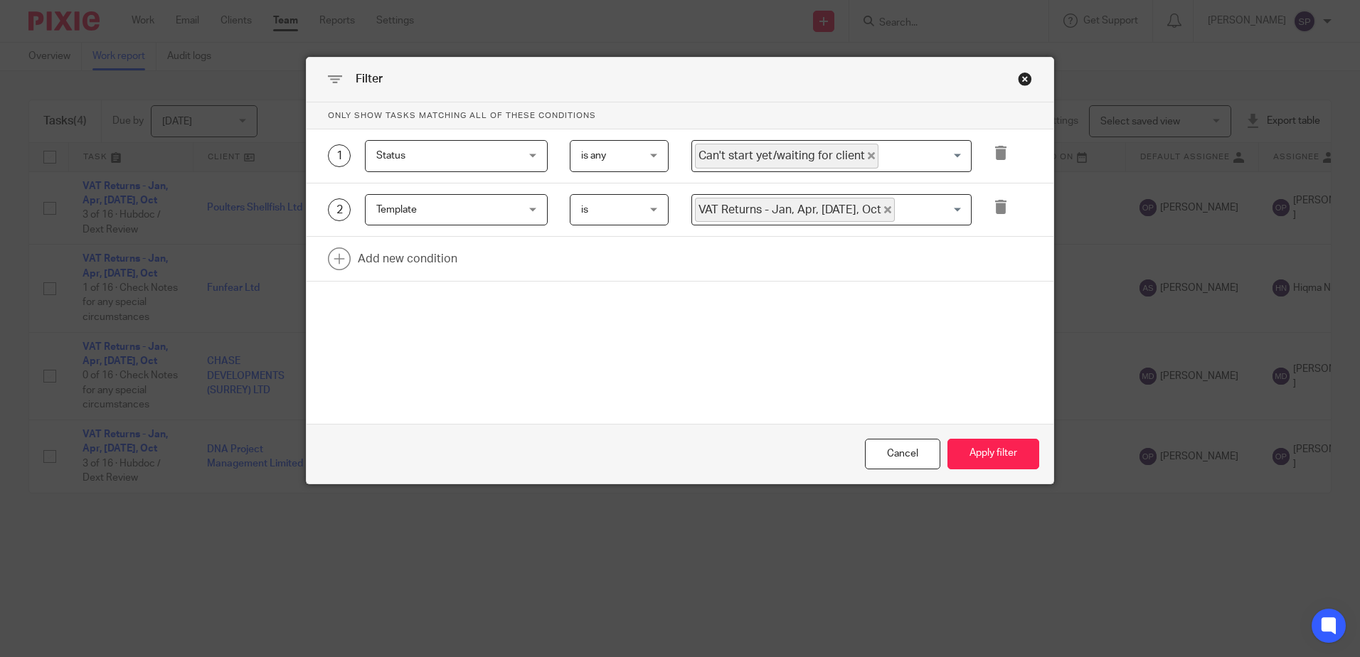
click at [868, 157] on icon "Deselect Can't start yet/waiting for client" at bounding box center [871, 155] width 7 height 7
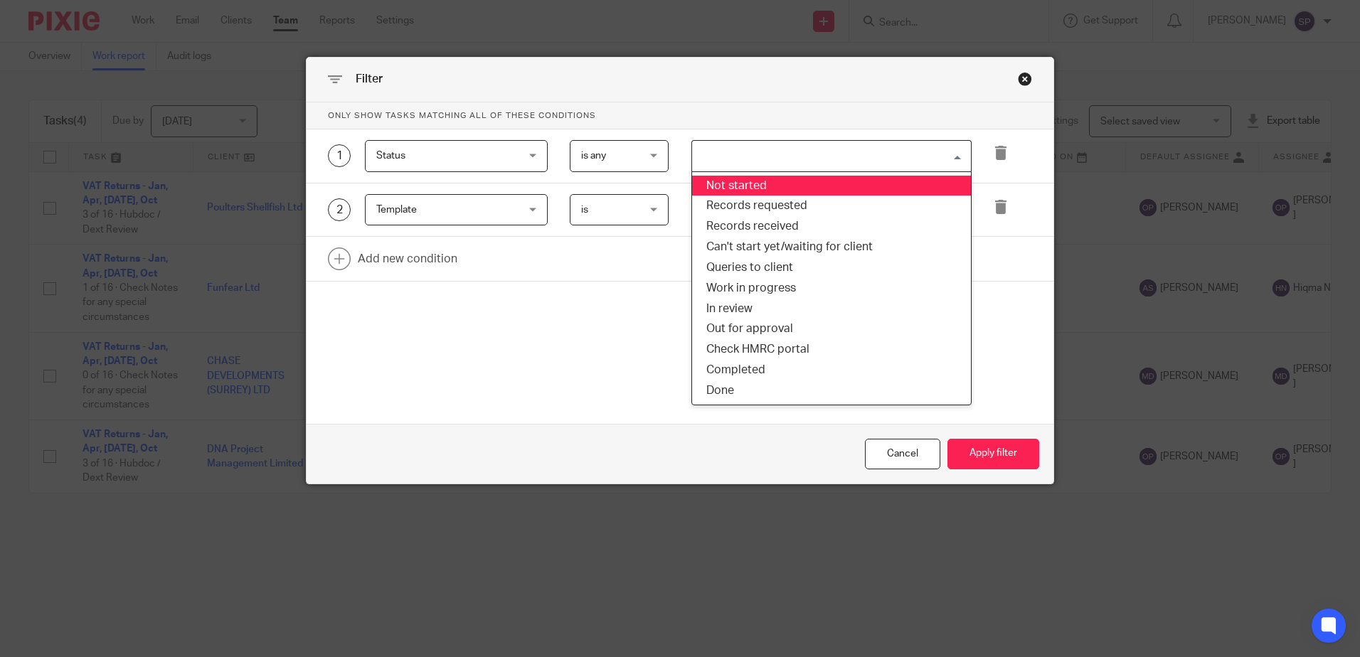
click at [862, 157] on input "Search for option" at bounding box center [828, 156] width 270 height 25
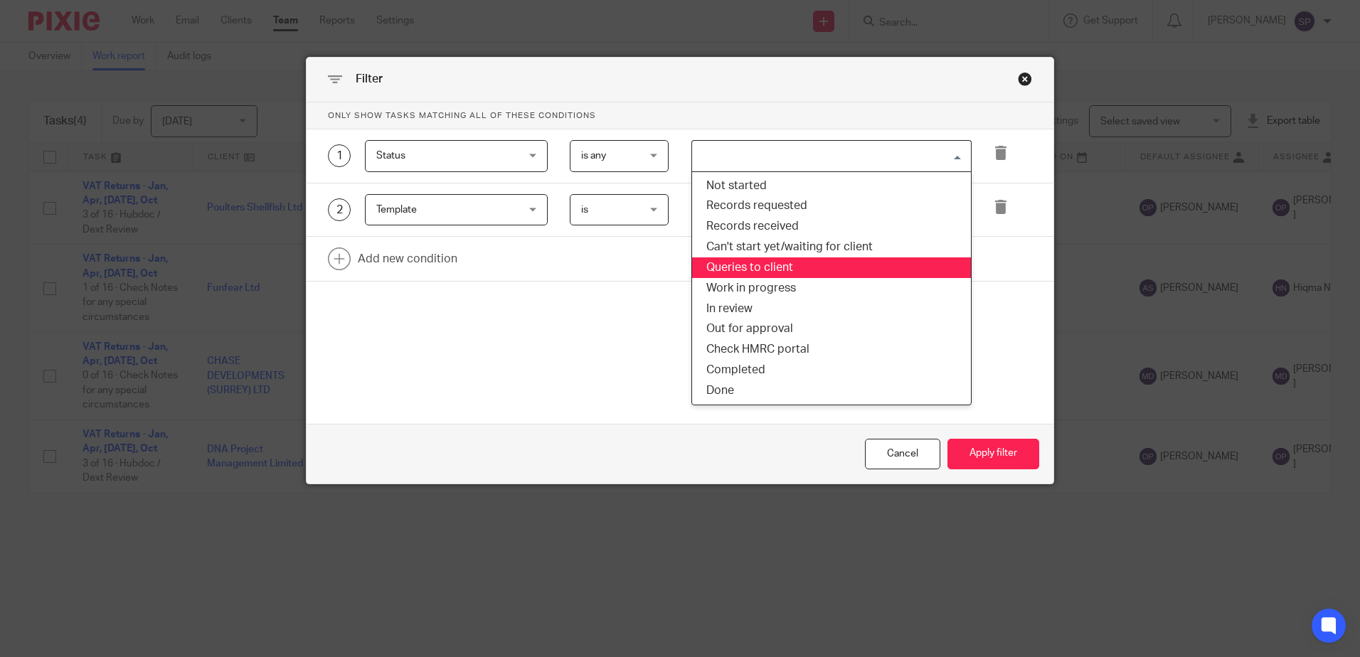
click at [815, 260] on li "Queries to client" at bounding box center [831, 267] width 279 height 21
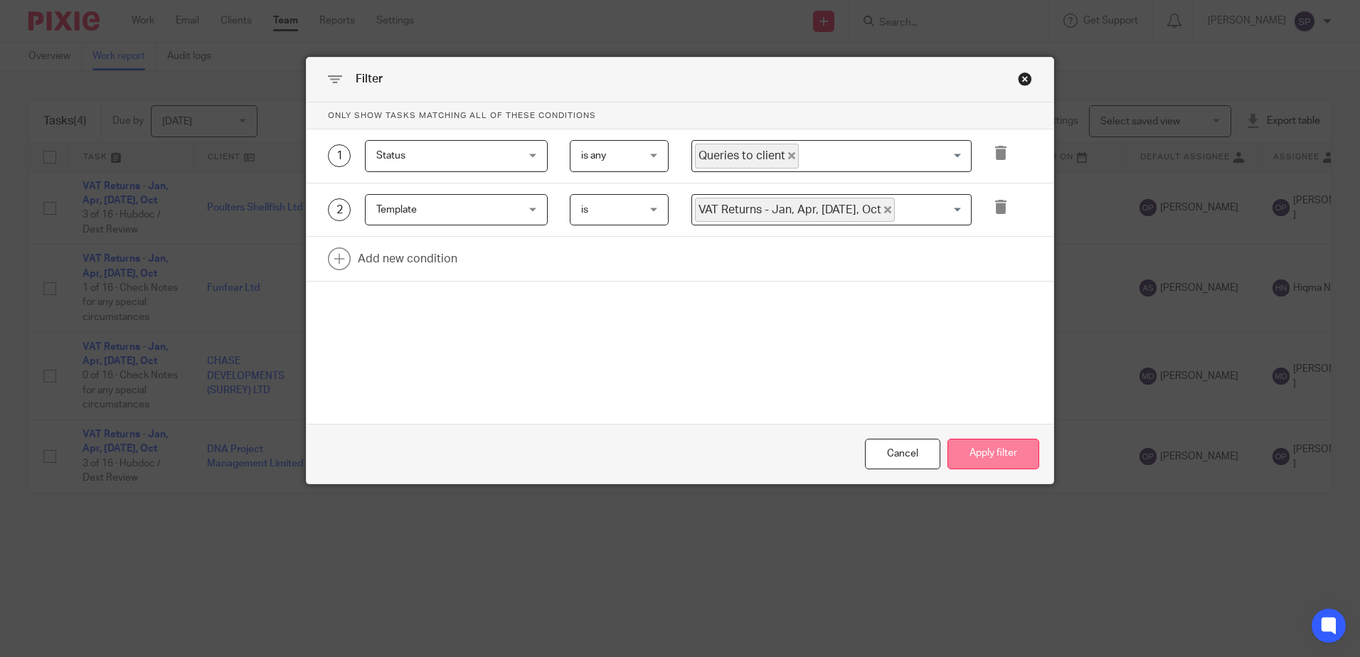
click at [997, 457] on button "Apply filter" at bounding box center [993, 454] width 92 height 31
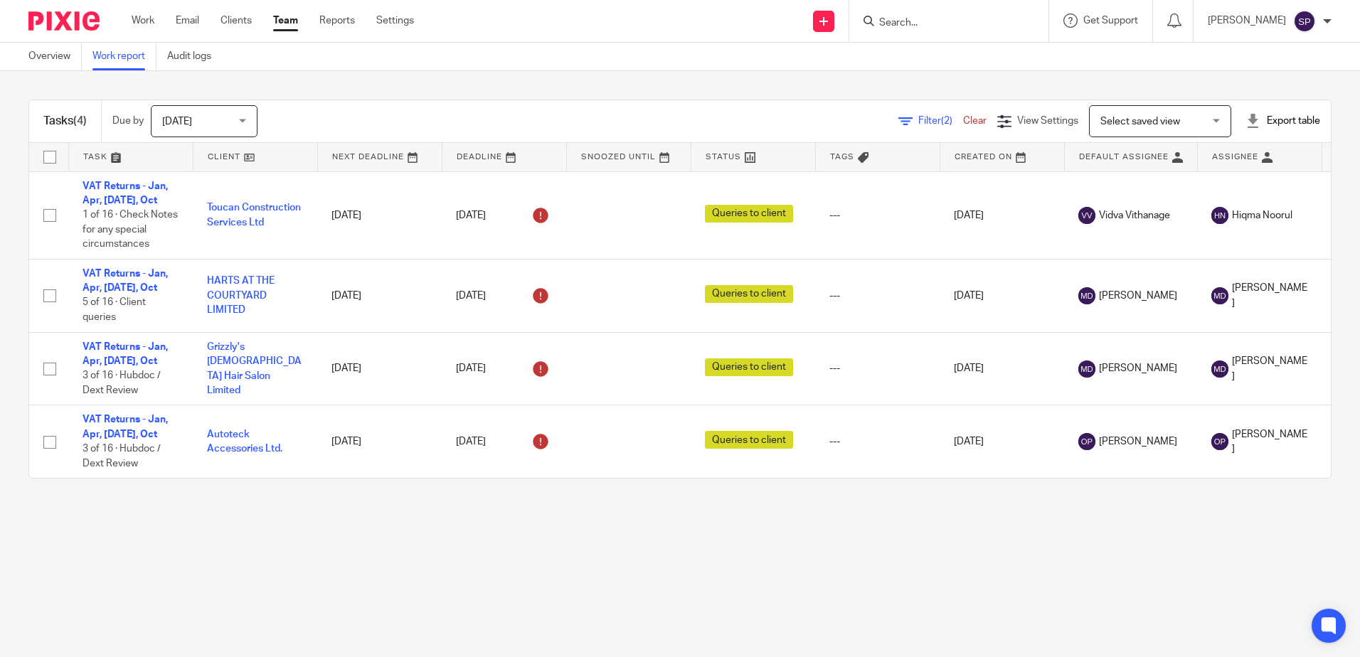
click at [941, 125] on span "(2)" at bounding box center [946, 121] width 11 height 10
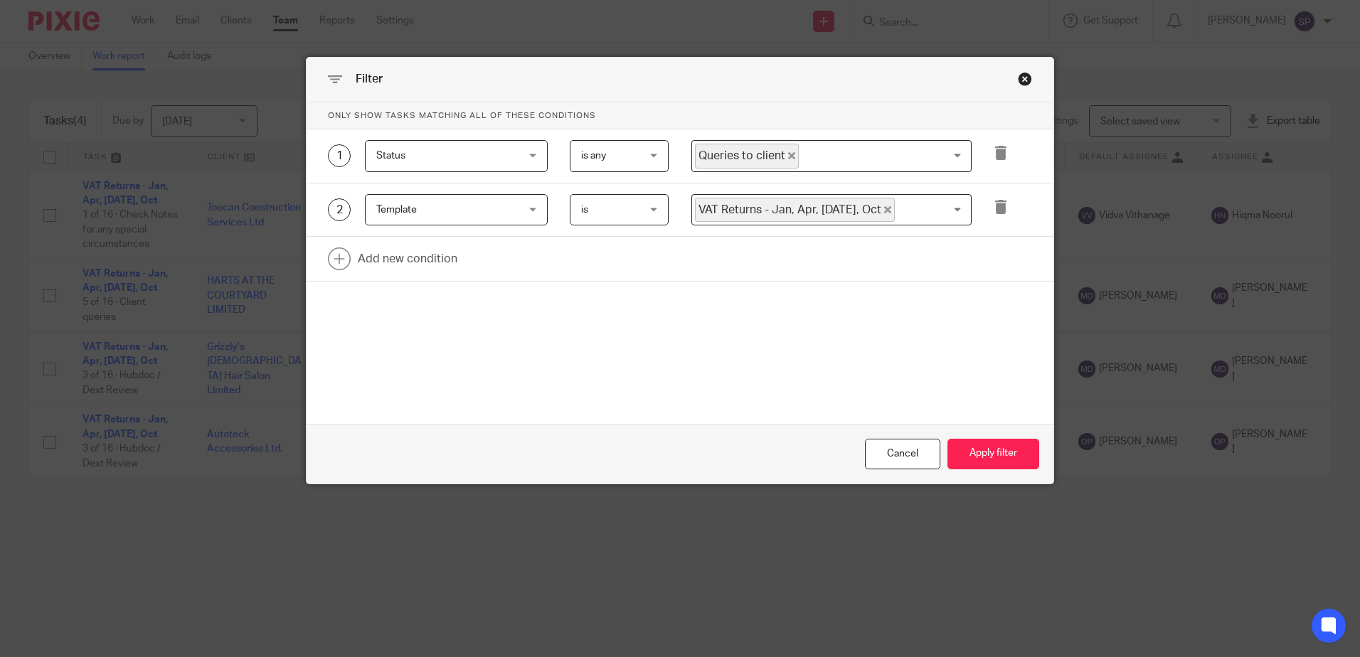
click at [788, 156] on icon "Deselect Queries to client" at bounding box center [791, 155] width 7 height 7
click at [784, 156] on input "Search for option" at bounding box center [828, 156] width 270 height 25
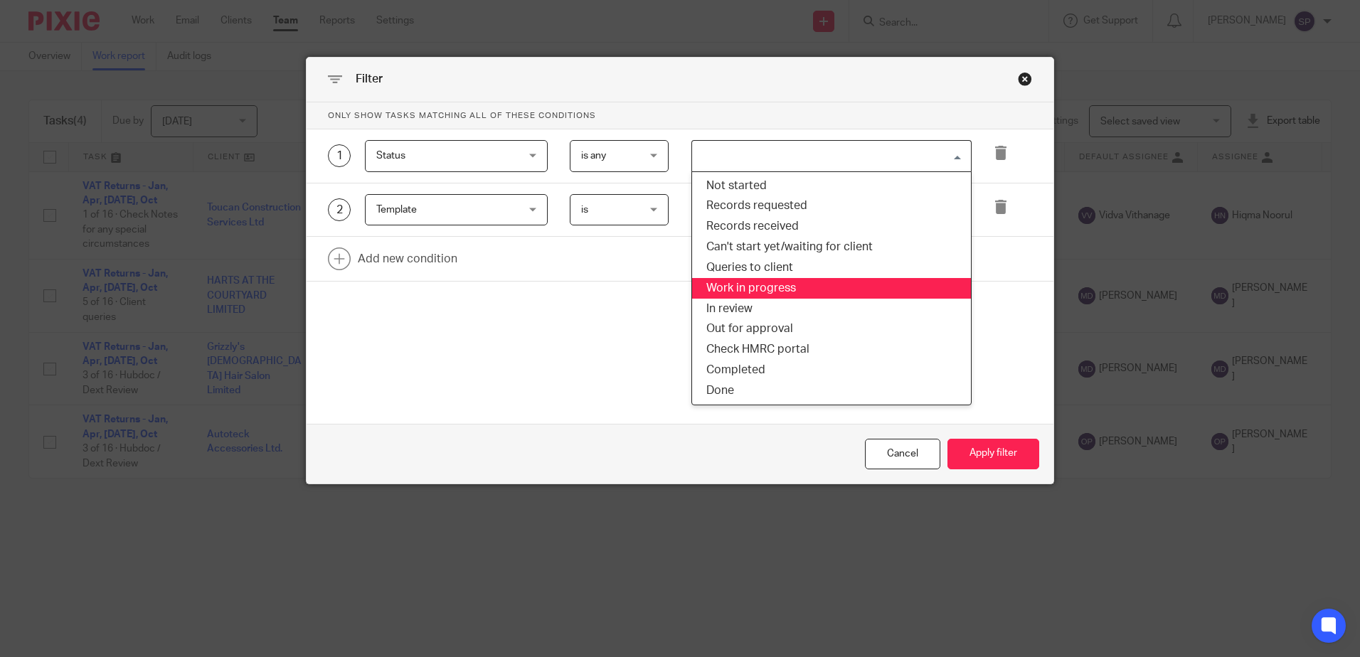
click at [760, 282] on li "Work in progress" at bounding box center [831, 288] width 279 height 21
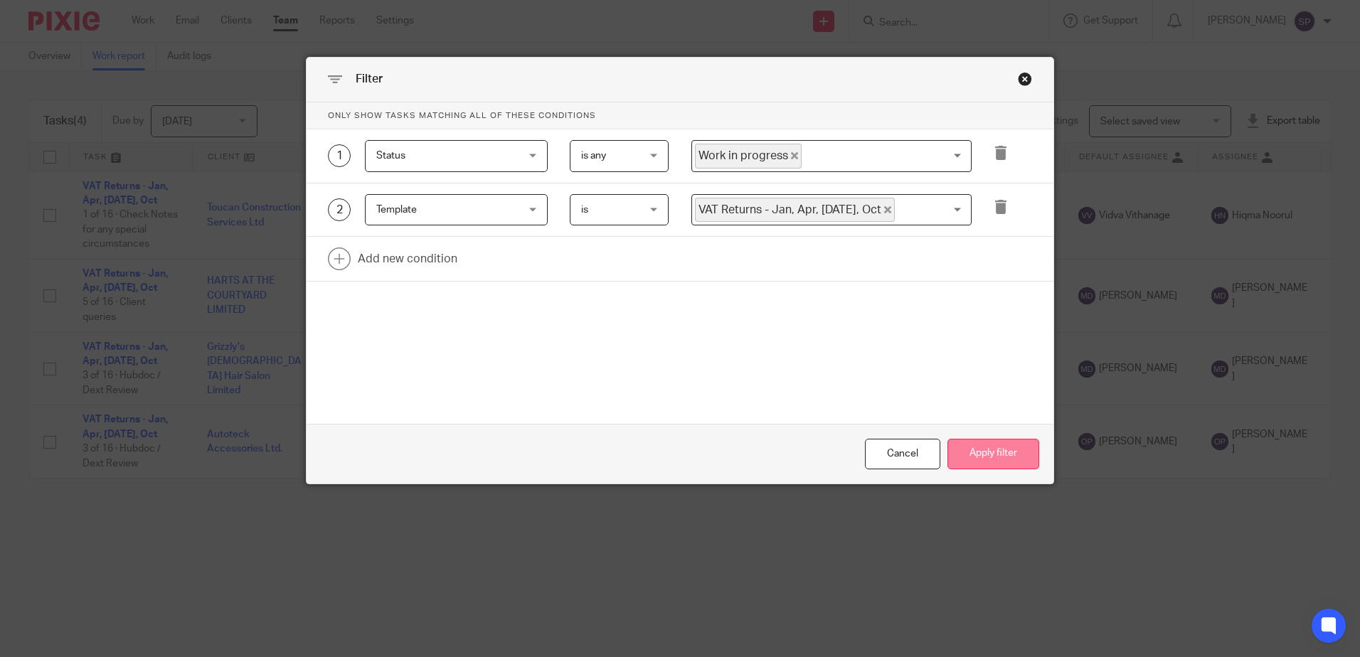
click at [979, 452] on button "Apply filter" at bounding box center [993, 454] width 92 height 31
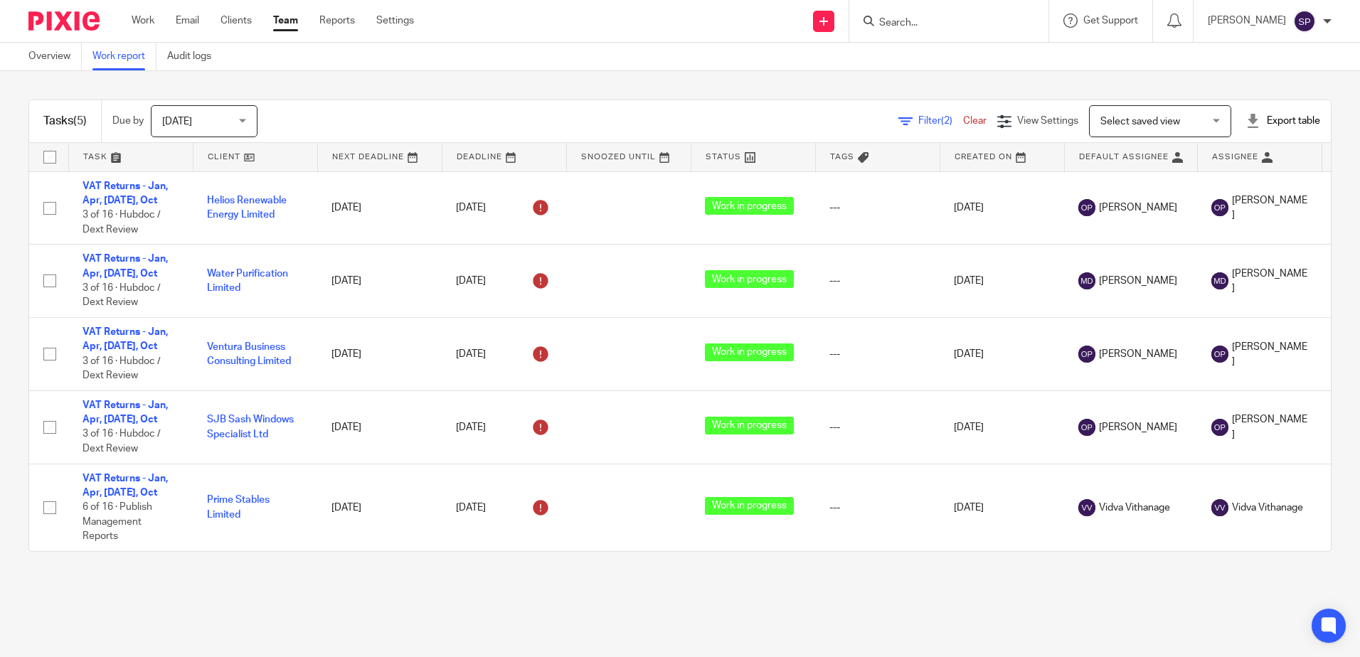
click at [898, 119] on icon at bounding box center [905, 122] width 14 height 14
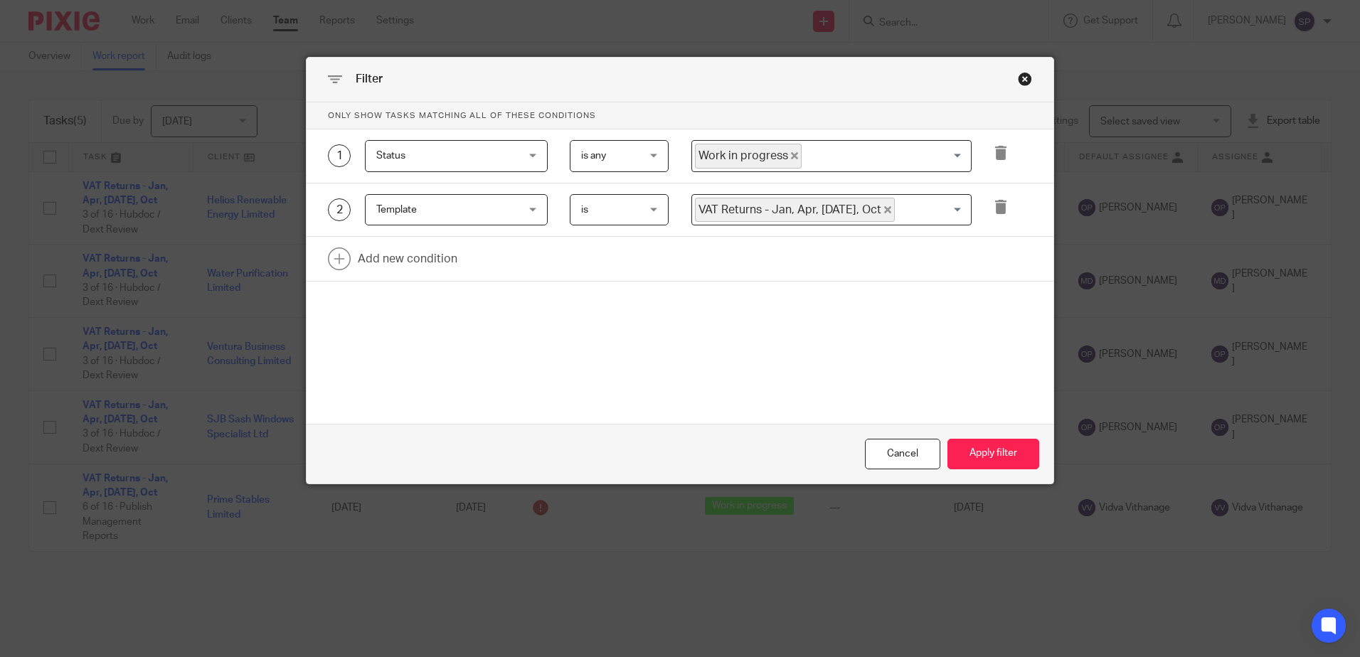
click at [791, 156] on icon "Deselect Work in progress" at bounding box center [794, 155] width 7 height 7
click at [790, 156] on input "Search for option" at bounding box center [828, 156] width 270 height 25
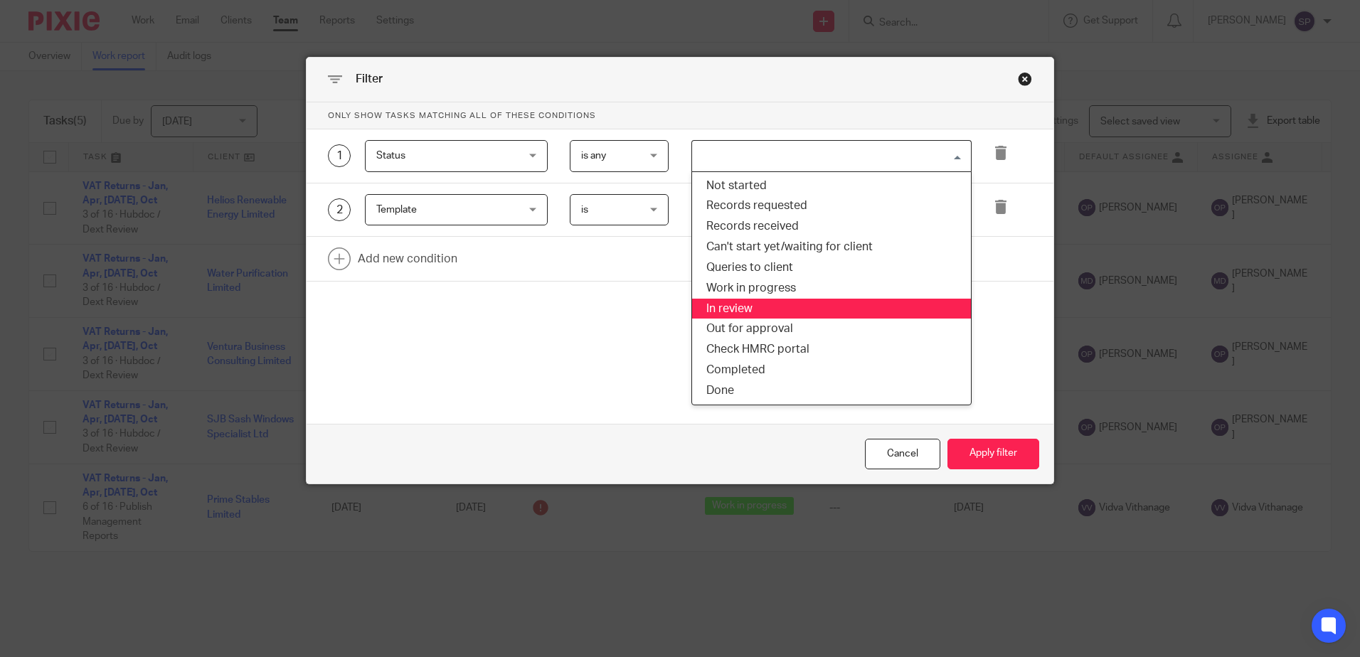
click at [746, 312] on li "In review" at bounding box center [831, 309] width 279 height 21
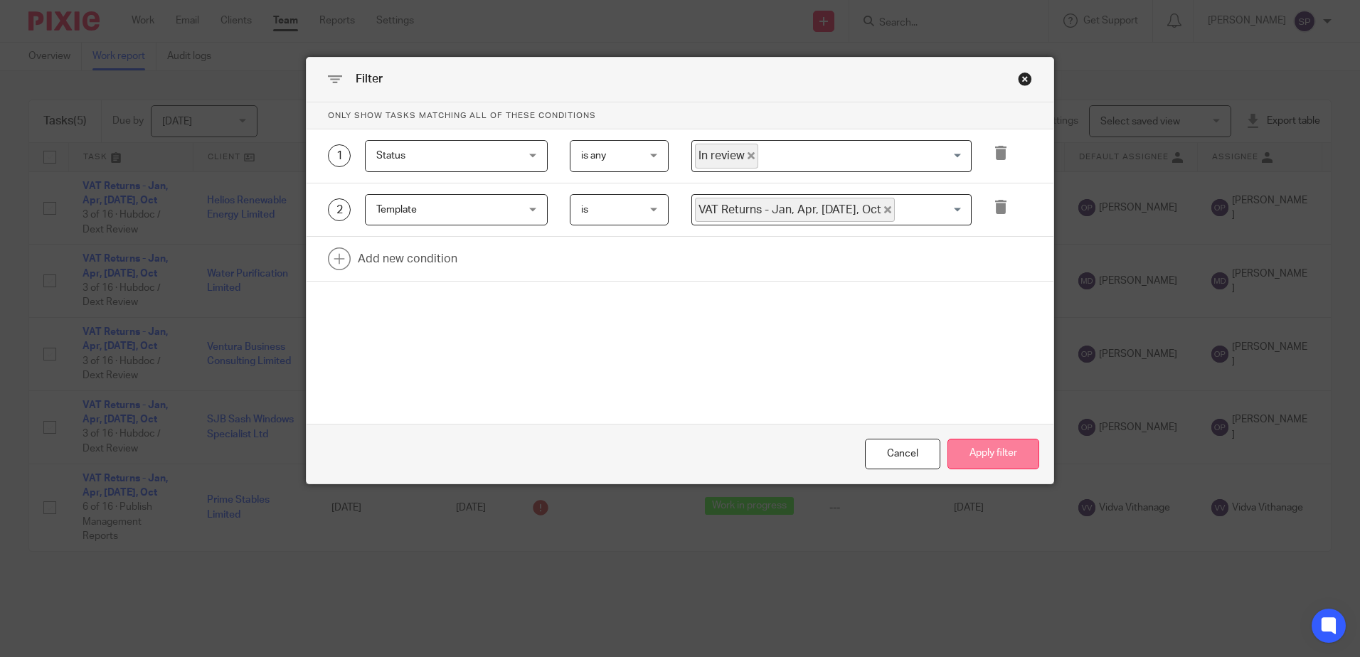
click at [951, 450] on button "Apply filter" at bounding box center [993, 454] width 92 height 31
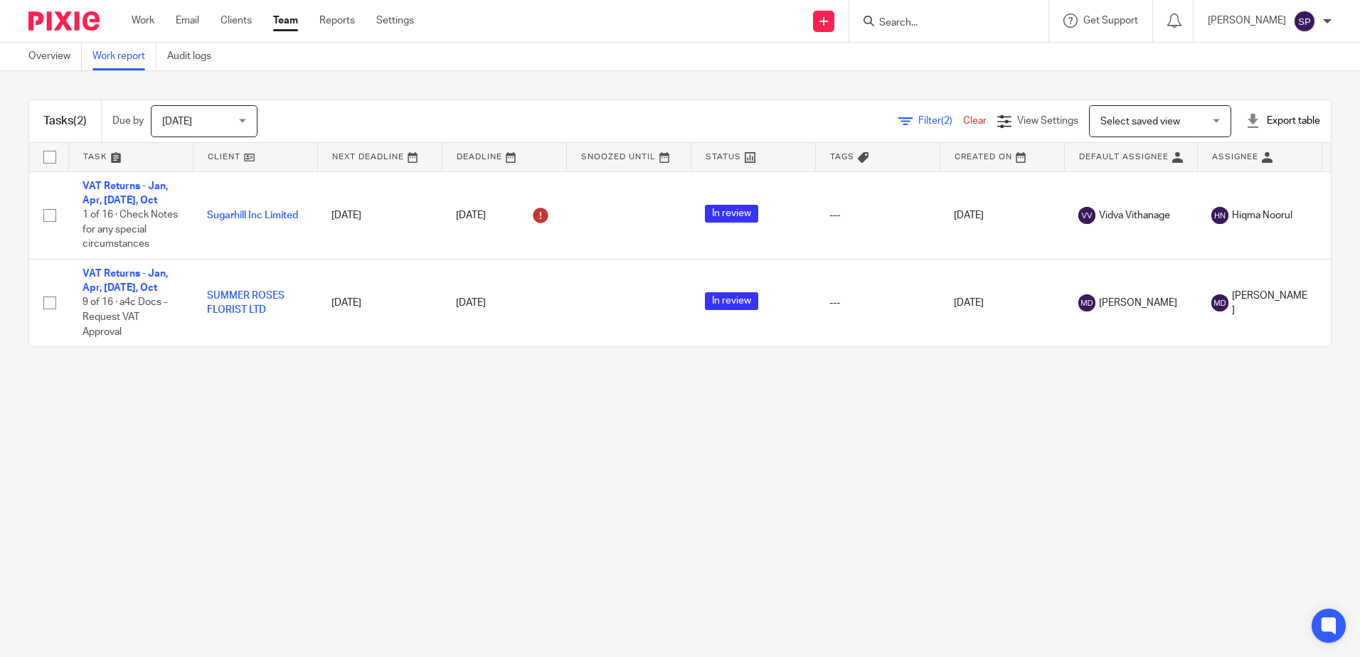
click at [918, 117] on span "Filter (2)" at bounding box center [940, 121] width 45 height 10
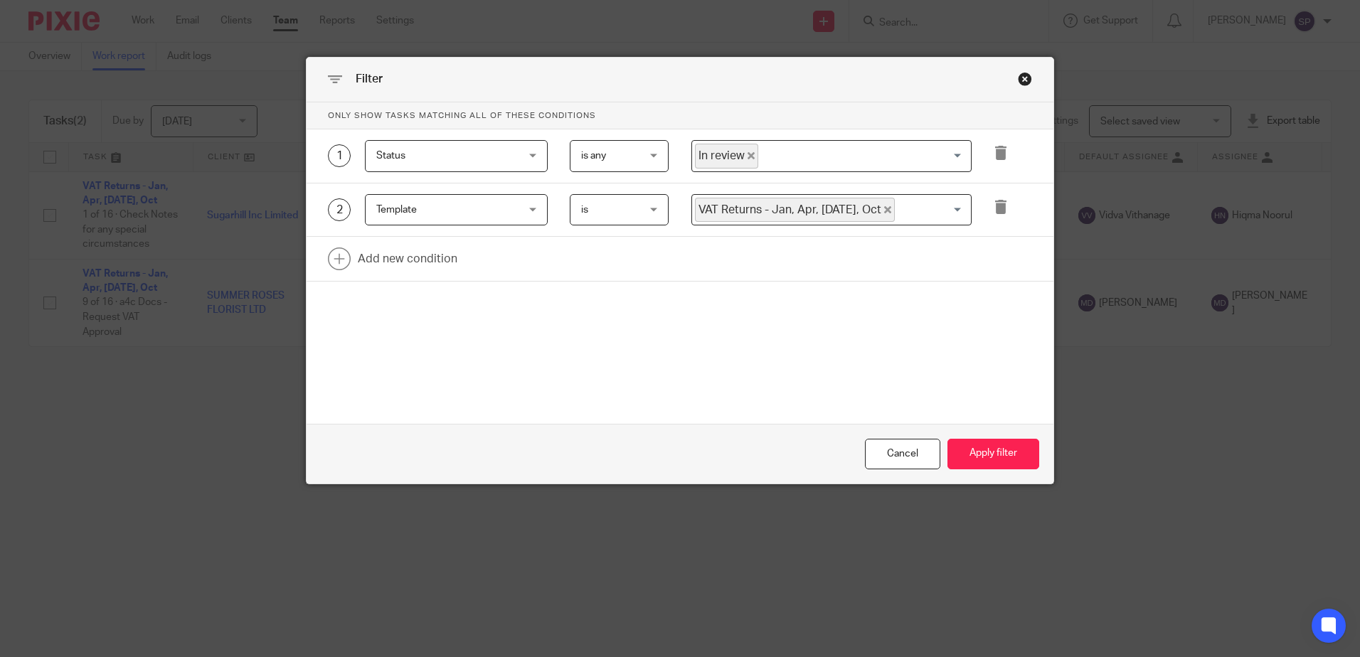
click at [748, 157] on icon "Deselect In review" at bounding box center [751, 155] width 7 height 7
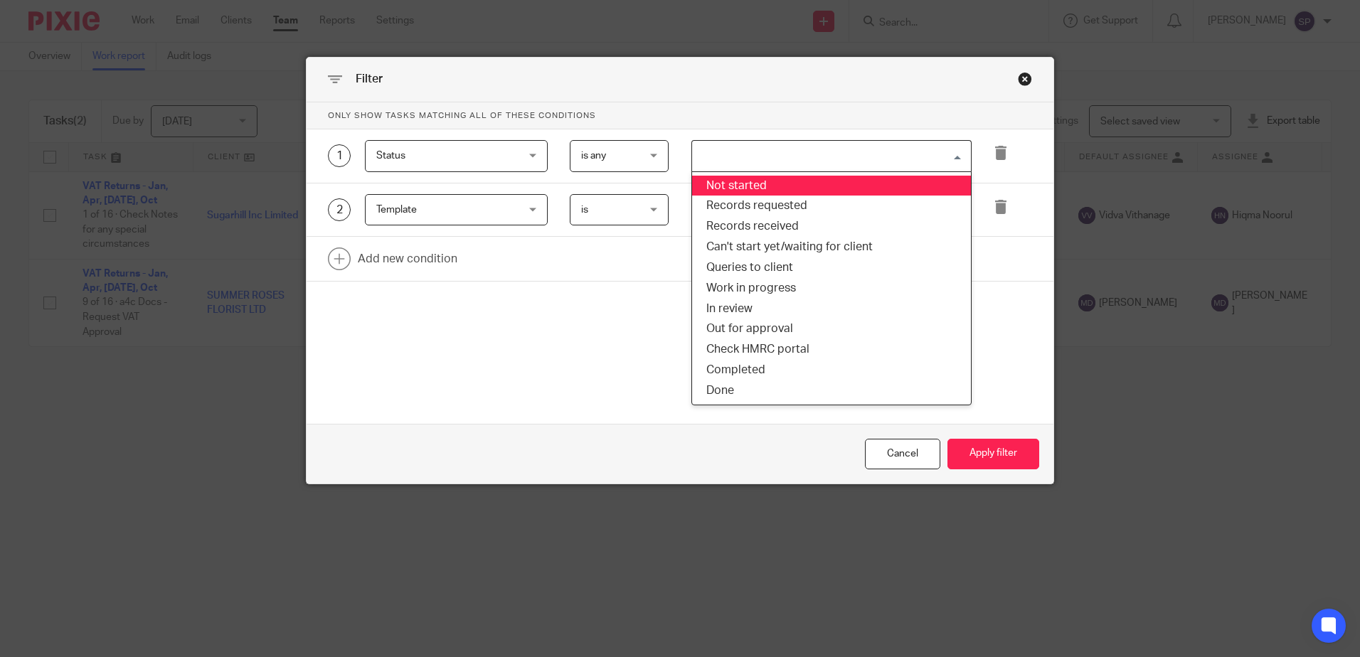
click at [746, 157] on input "Search for option" at bounding box center [828, 156] width 270 height 25
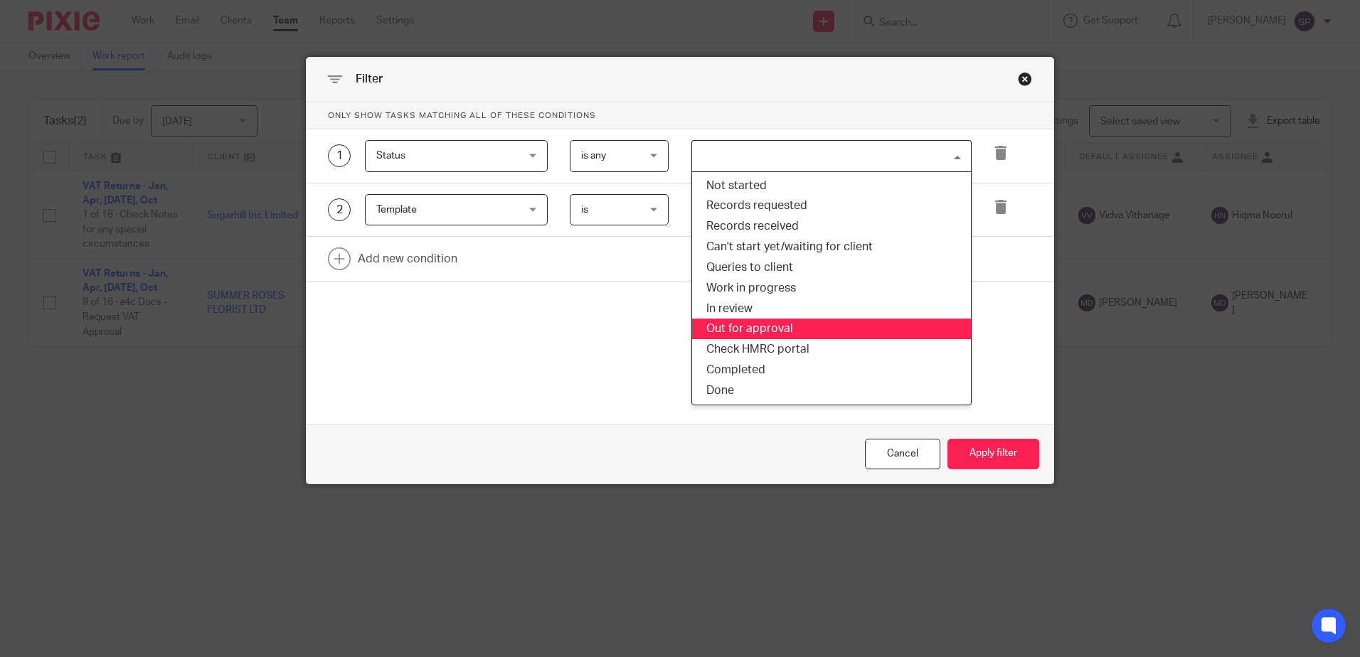
click at [741, 324] on li "Out for approval" at bounding box center [831, 329] width 279 height 21
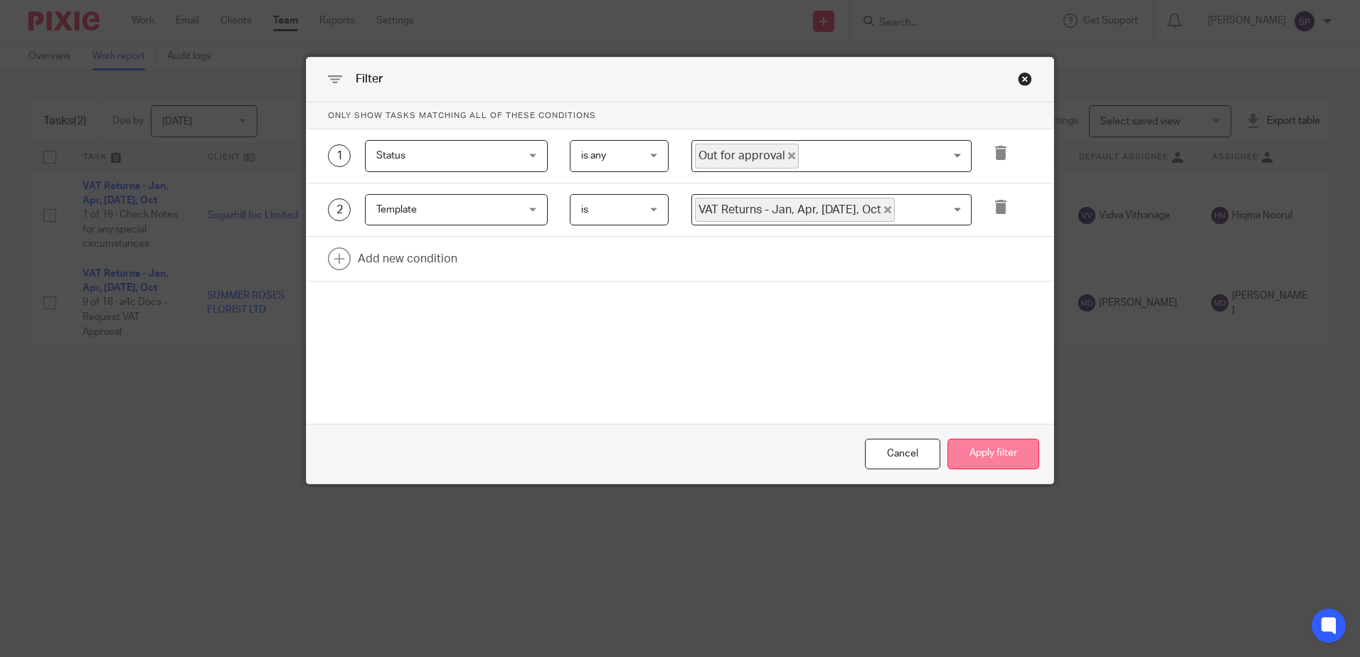
click at [969, 447] on button "Apply filter" at bounding box center [993, 454] width 92 height 31
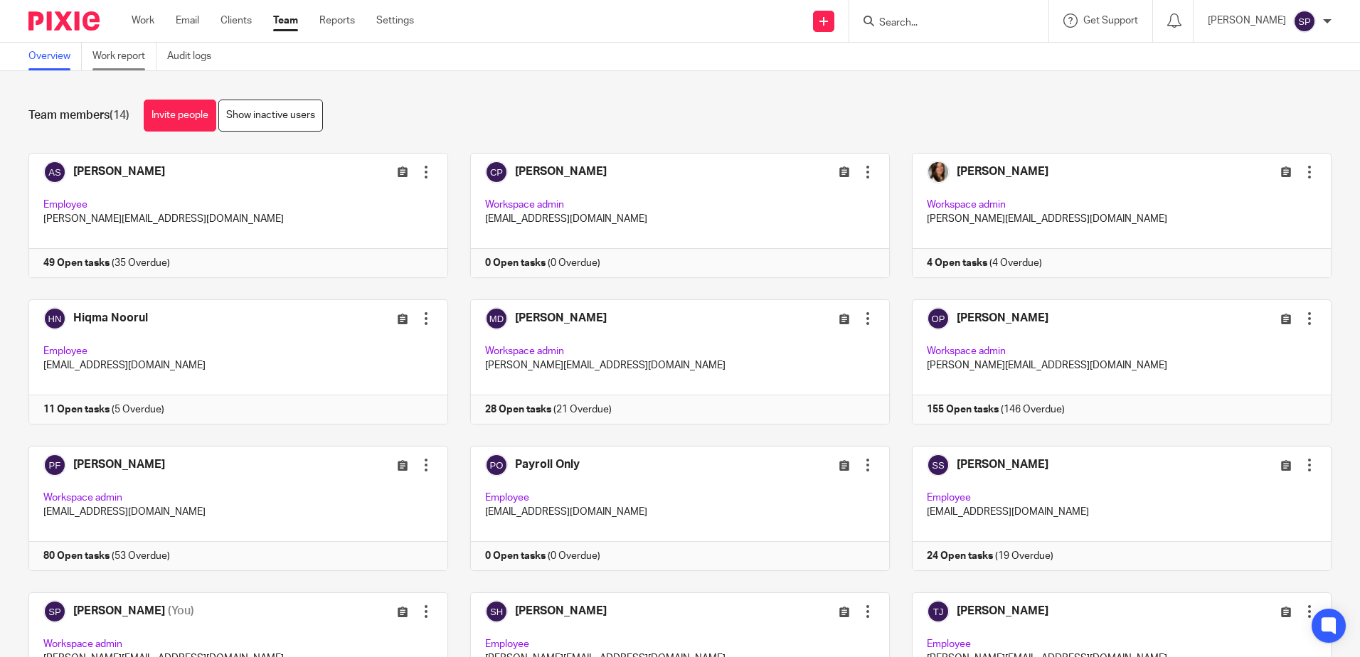
click at [132, 48] on link "Work report" at bounding box center [124, 57] width 64 height 28
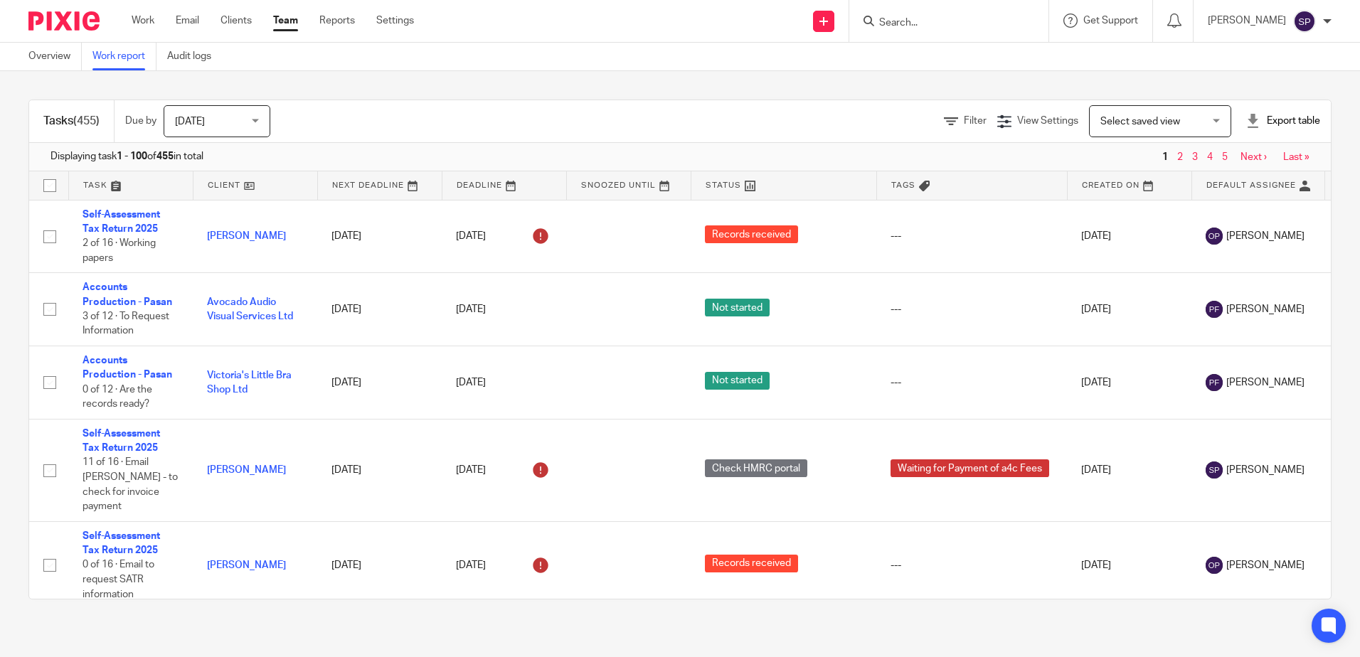
drag, startPoint x: 945, startPoint y: 122, endPoint x: 942, endPoint y: 131, distance: 9.0
click at [964, 122] on span "Filter" at bounding box center [975, 121] width 23 height 10
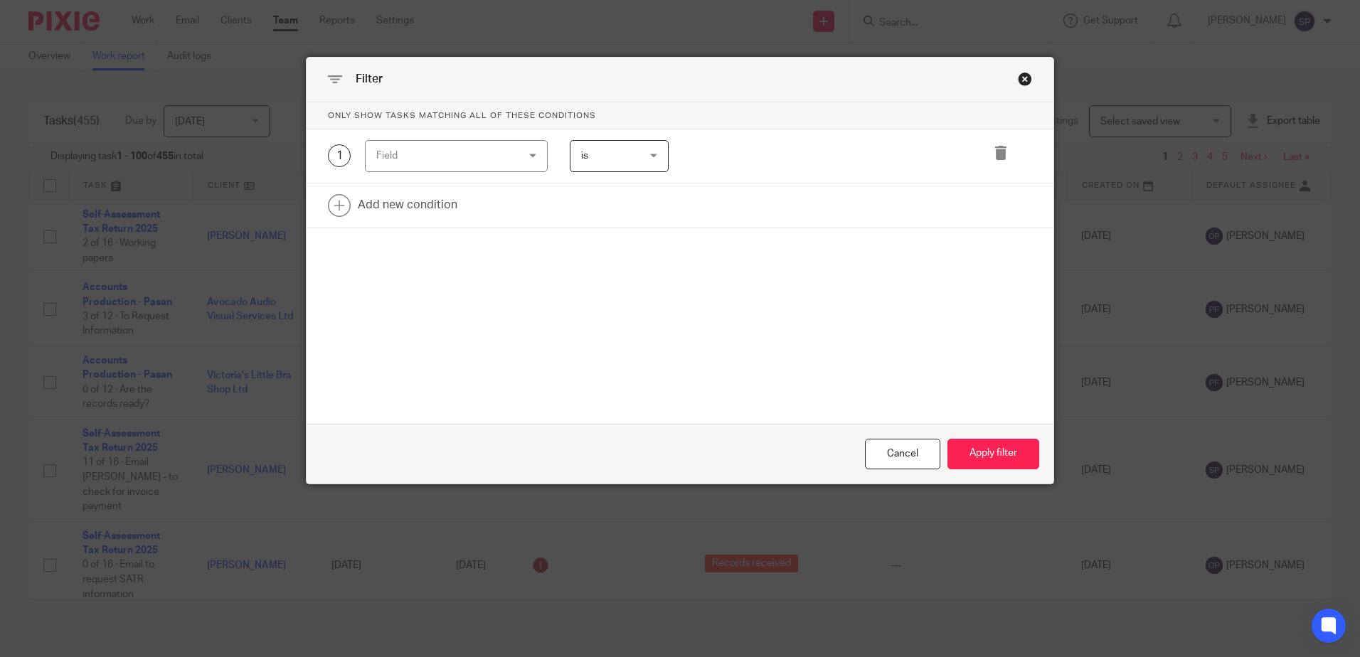
click at [525, 156] on div "Field" at bounding box center [456, 156] width 183 height 32
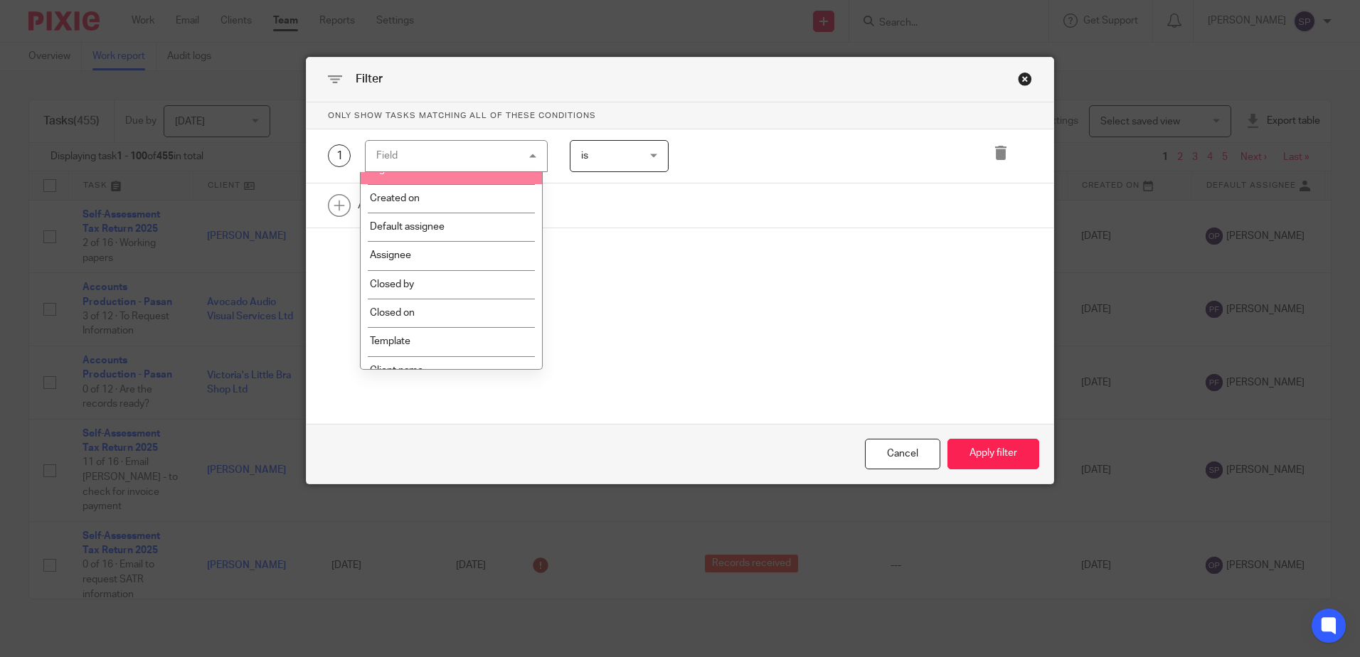
scroll to position [142, 0]
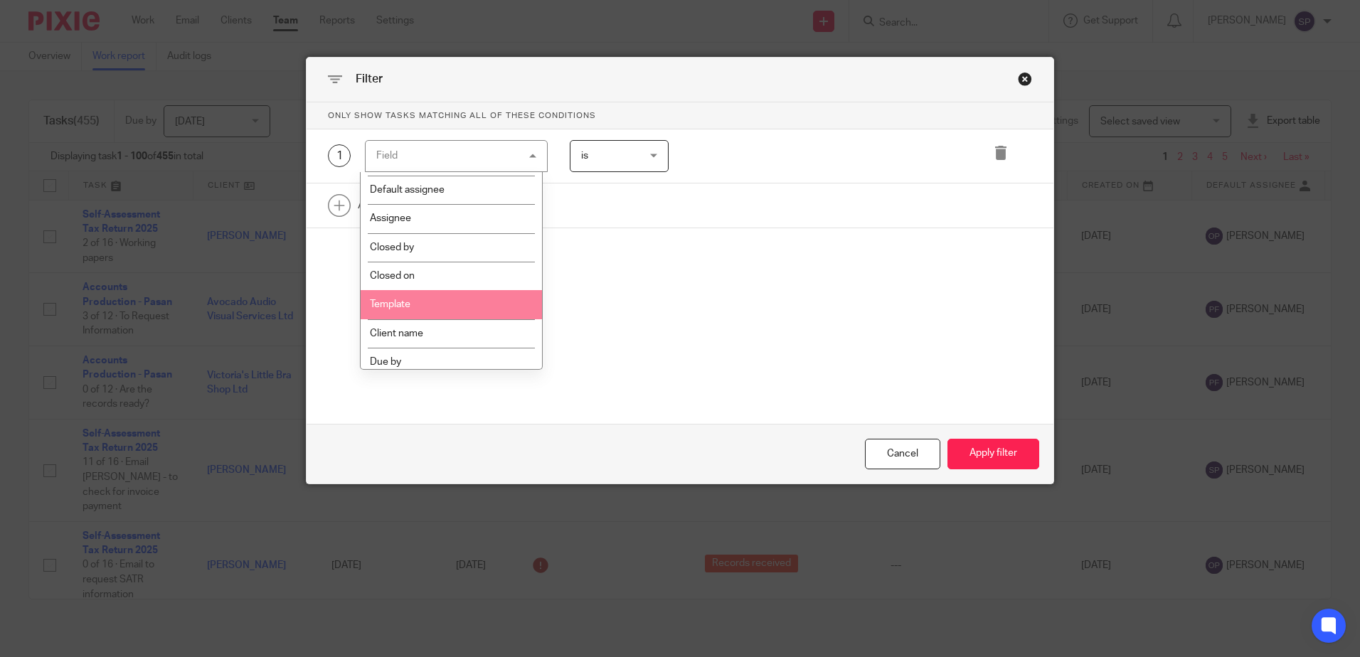
click at [421, 307] on li "Template" at bounding box center [451, 304] width 181 height 28
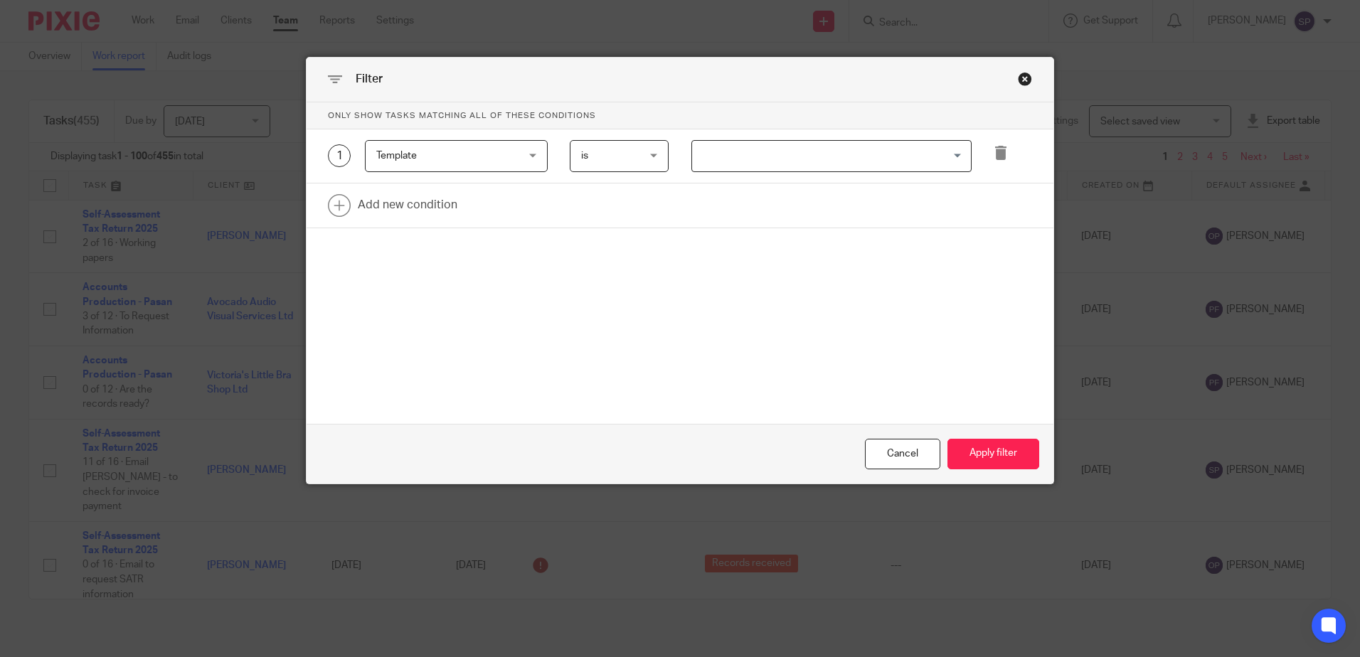
click at [712, 150] on input "Search for option" at bounding box center [828, 156] width 270 height 25
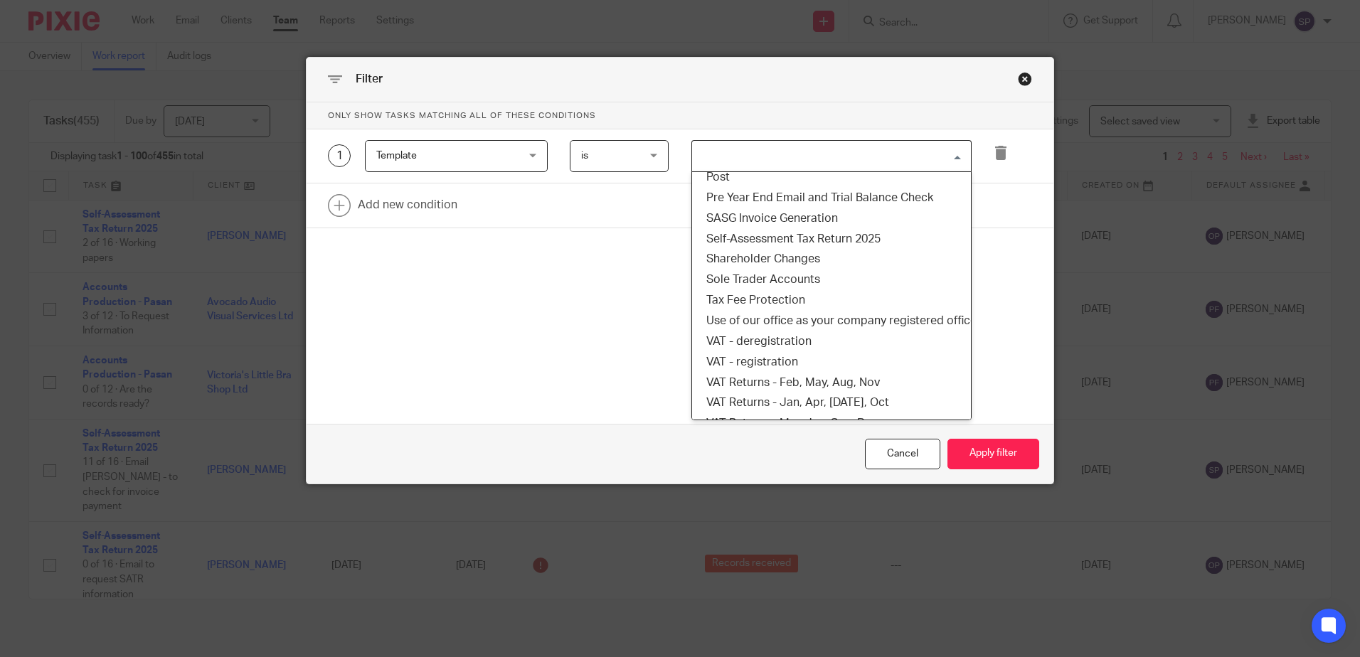
scroll to position [996, 0]
click at [836, 229] on li "Self-Assessment Tax Return 2025" at bounding box center [831, 236] width 279 height 21
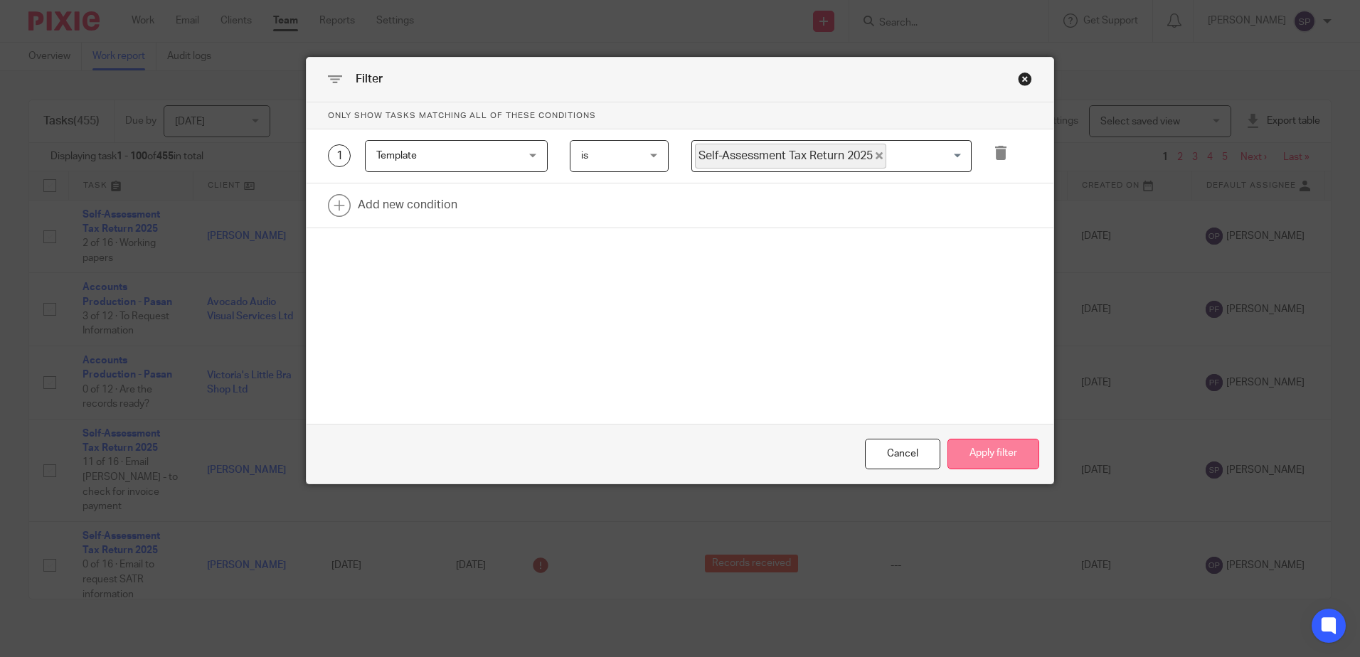
click at [981, 454] on button "Apply filter" at bounding box center [993, 454] width 92 height 31
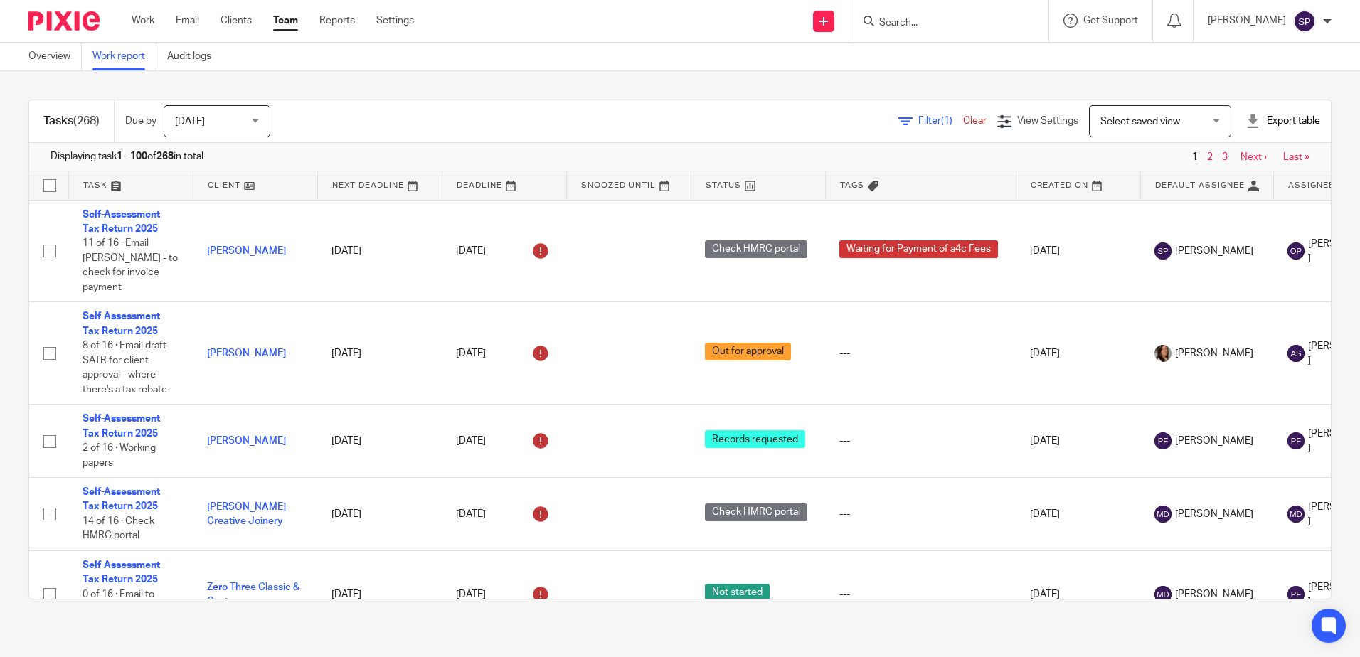
click at [918, 120] on span "Filter (1)" at bounding box center [940, 121] width 45 height 10
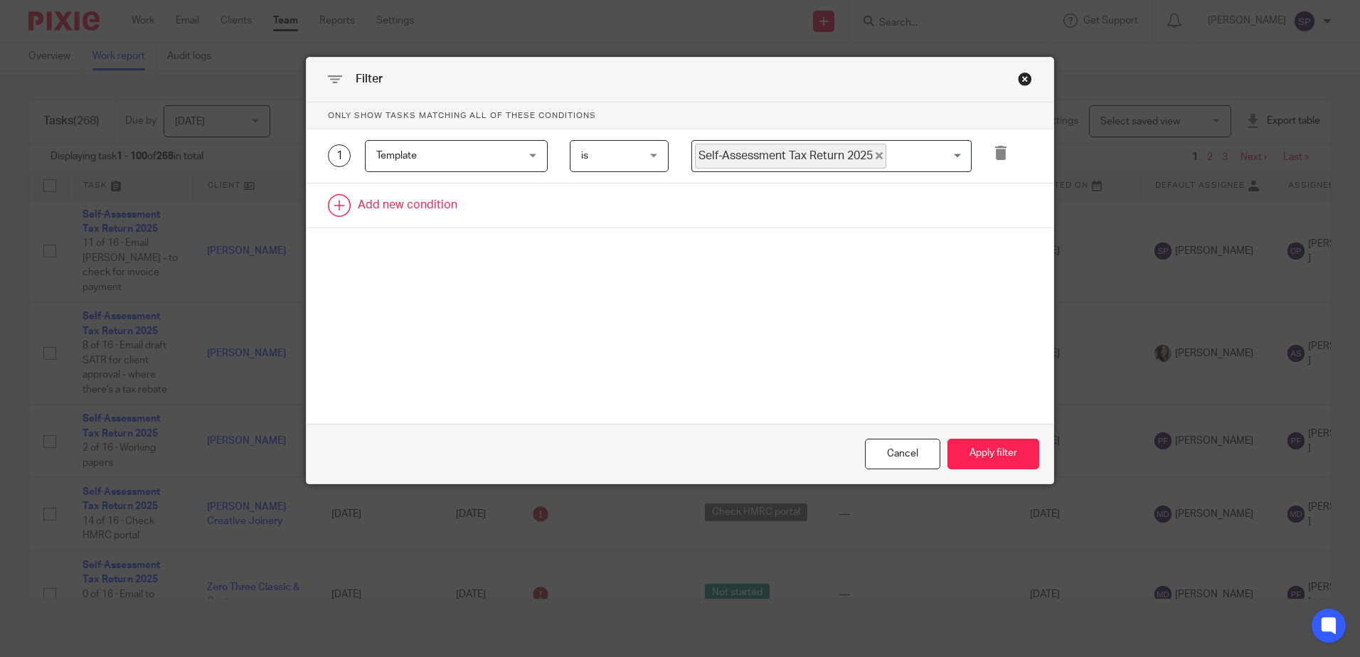
click at [413, 206] on link at bounding box center [680, 206] width 747 height 44
click at [419, 216] on div "Field" at bounding box center [444, 210] width 137 height 30
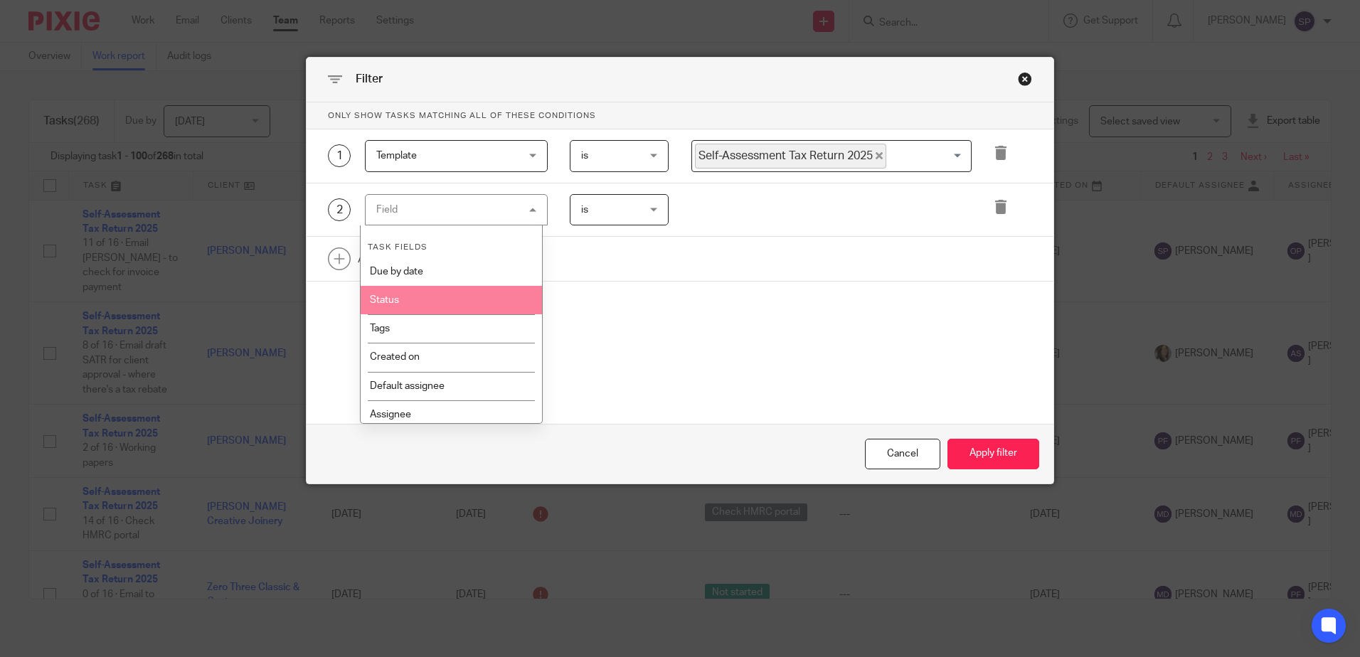
drag, startPoint x: 407, startPoint y: 297, endPoint x: 488, endPoint y: 284, distance: 82.2
click at [413, 297] on li "Status" at bounding box center [451, 300] width 181 height 28
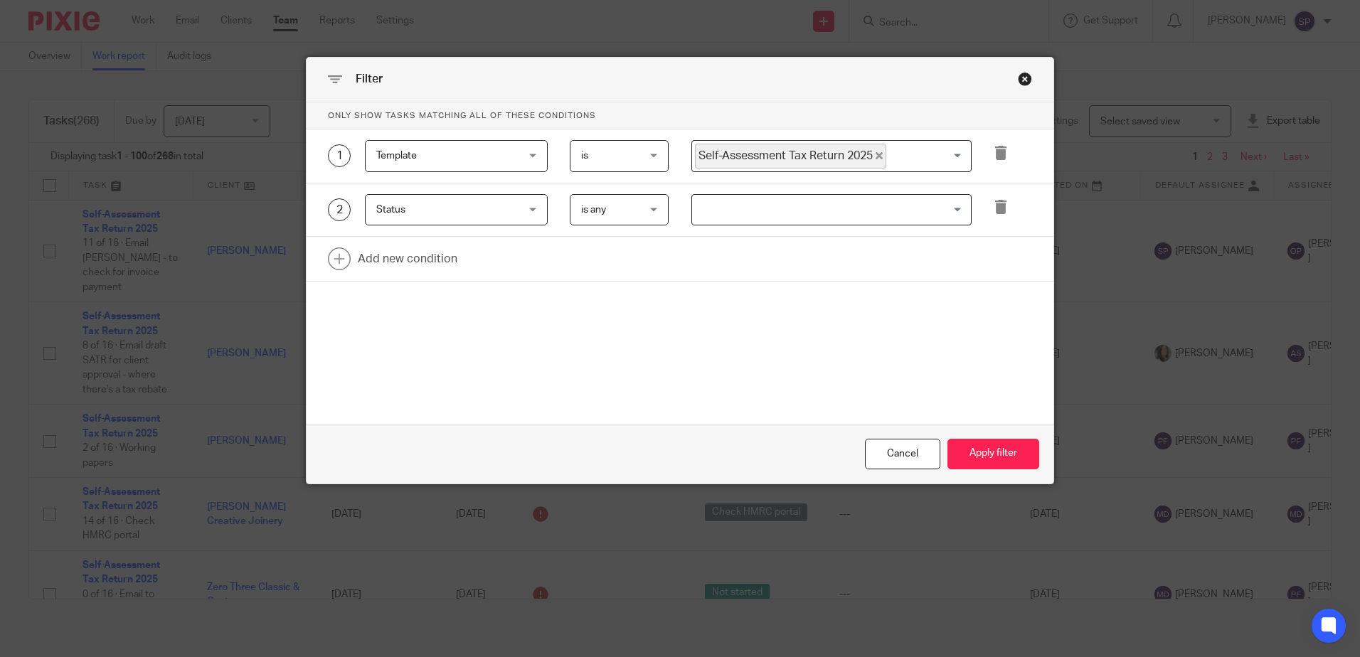
click at [739, 214] on input "Search for option" at bounding box center [828, 210] width 270 height 25
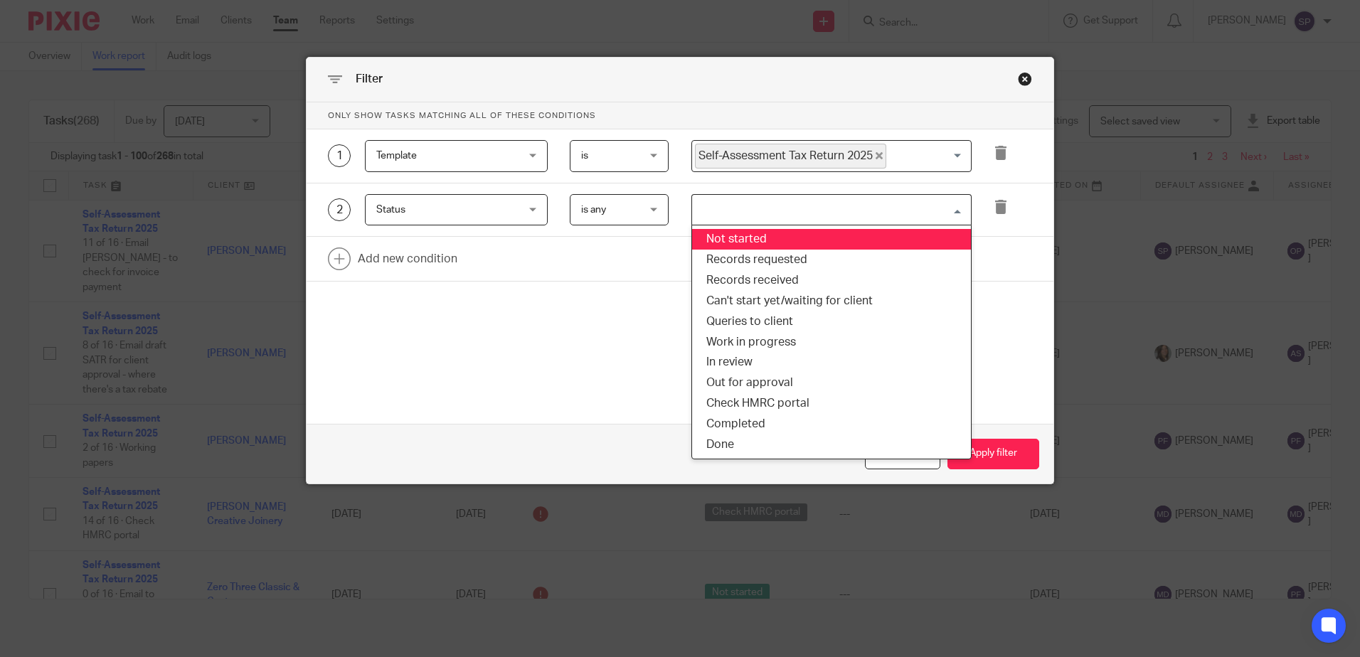
click at [738, 235] on li "Not started" at bounding box center [831, 239] width 279 height 21
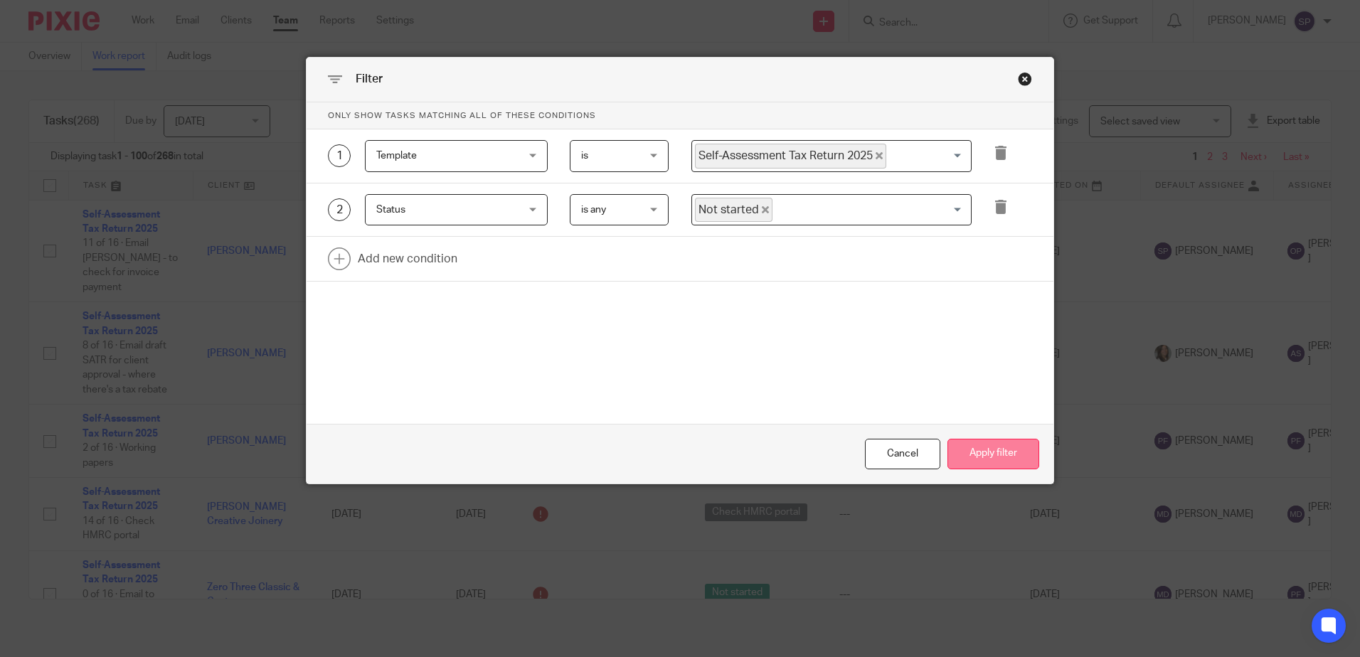
click at [1002, 446] on button "Apply filter" at bounding box center [993, 454] width 92 height 31
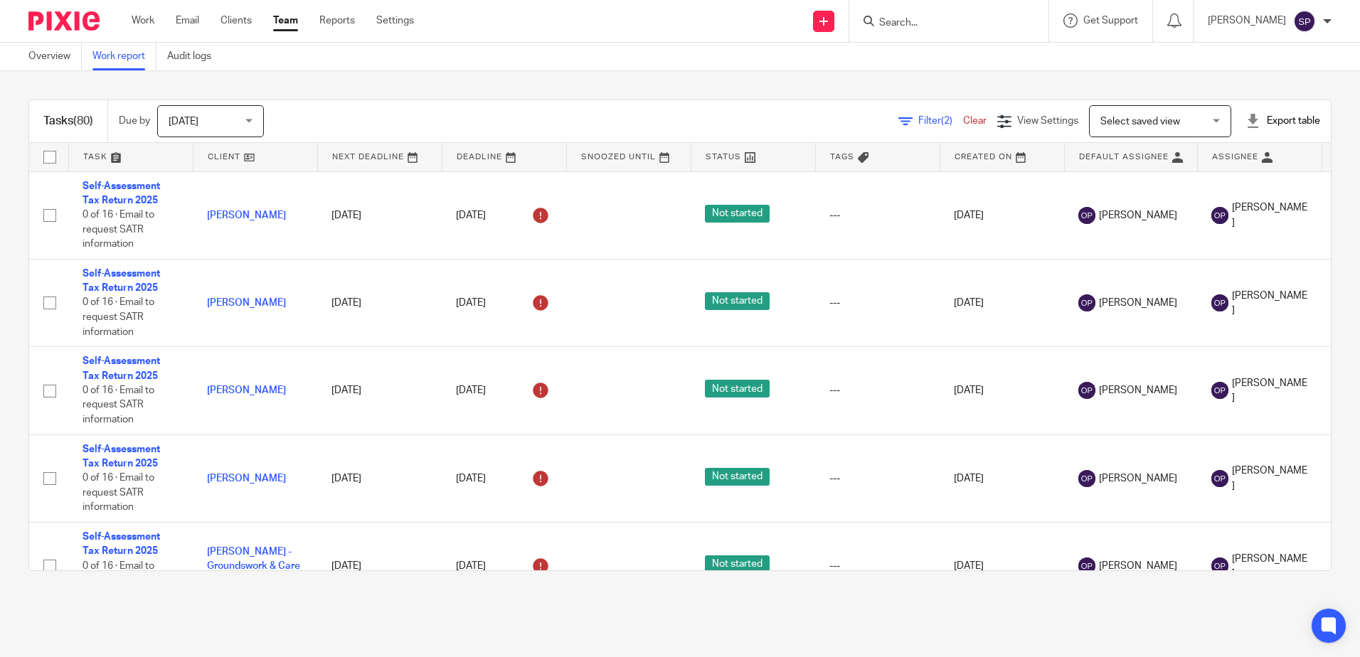
click at [898, 121] on link "Filter (2)" at bounding box center [930, 121] width 65 height 10
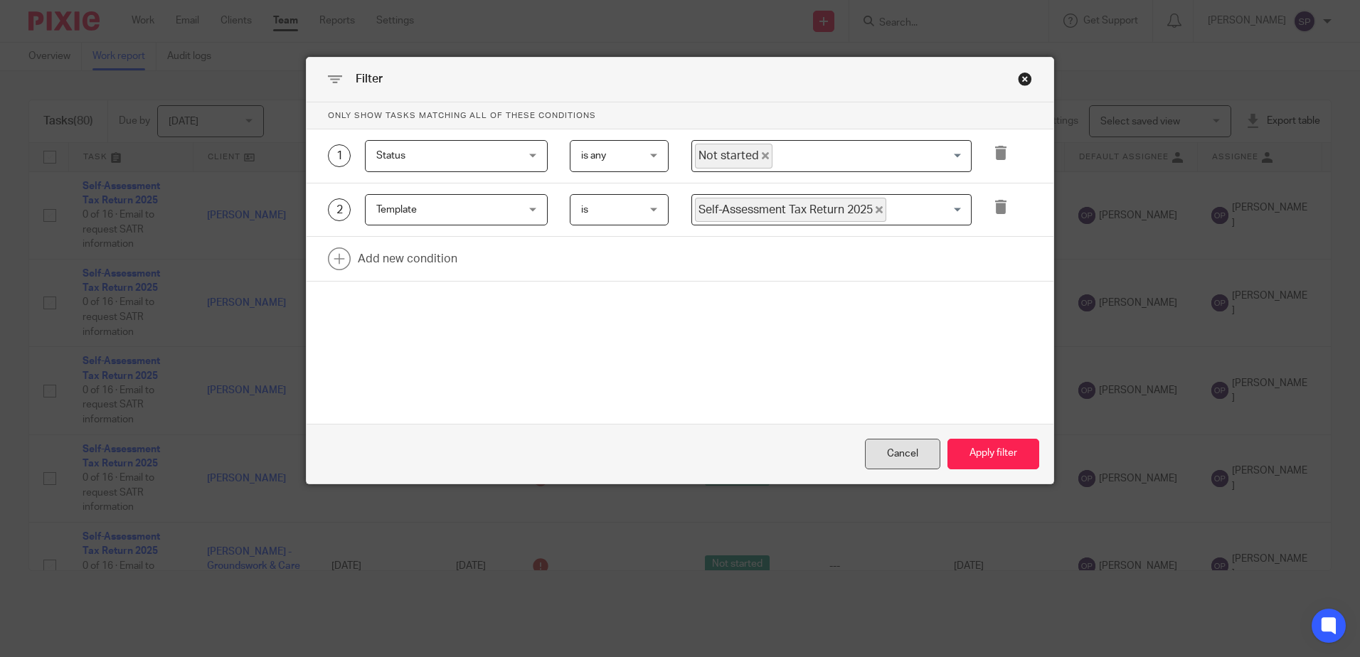
click at [913, 452] on div "Cancel" at bounding box center [902, 454] width 75 height 31
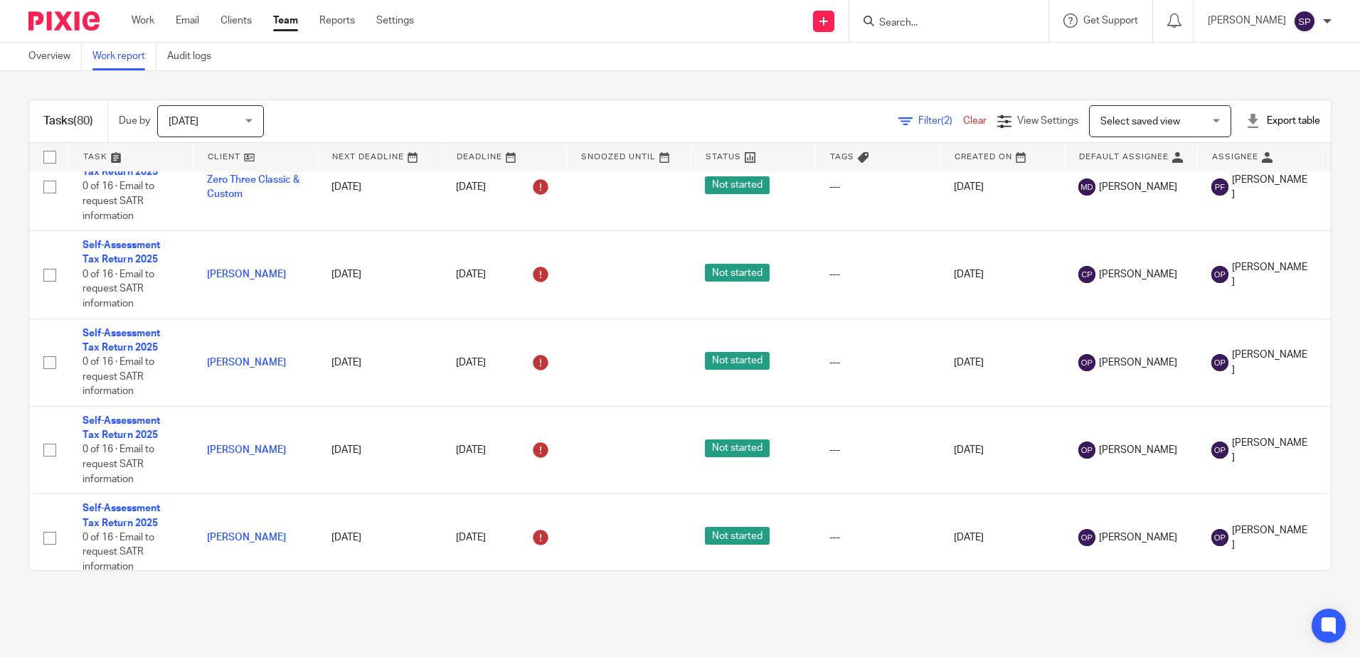
scroll to position [5378, 0]
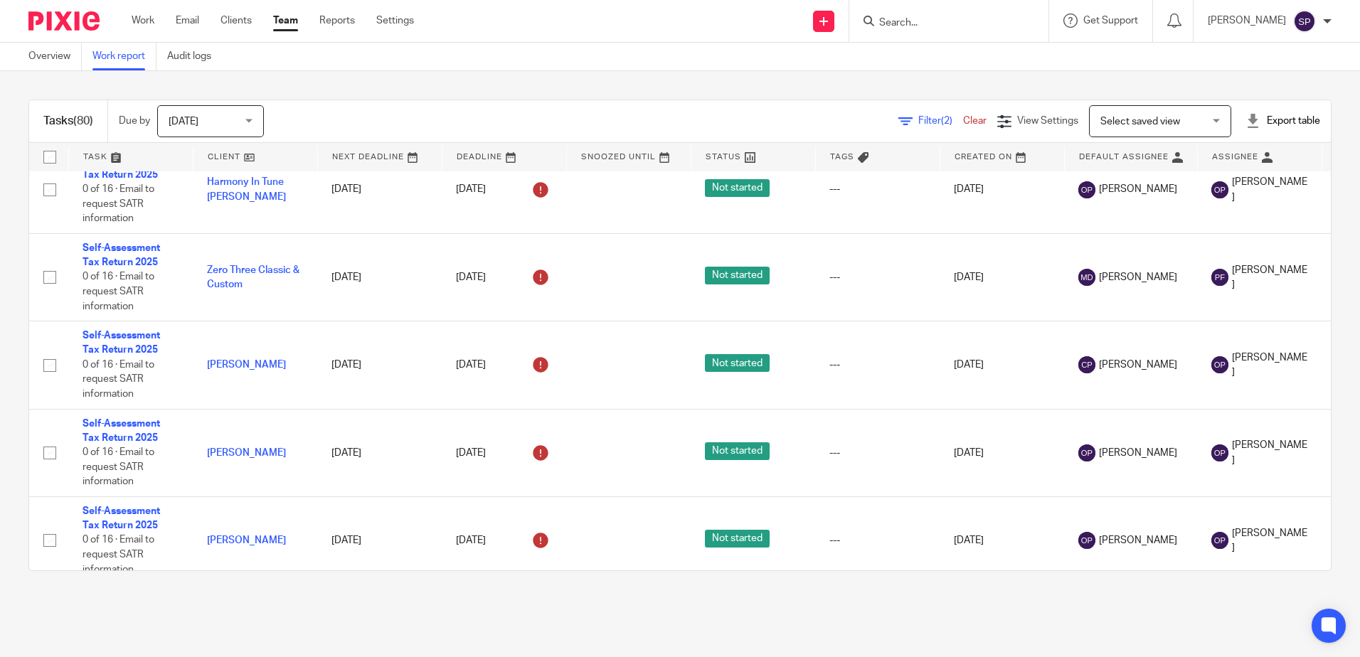
click at [918, 119] on span "Filter (2)" at bounding box center [940, 121] width 45 height 10
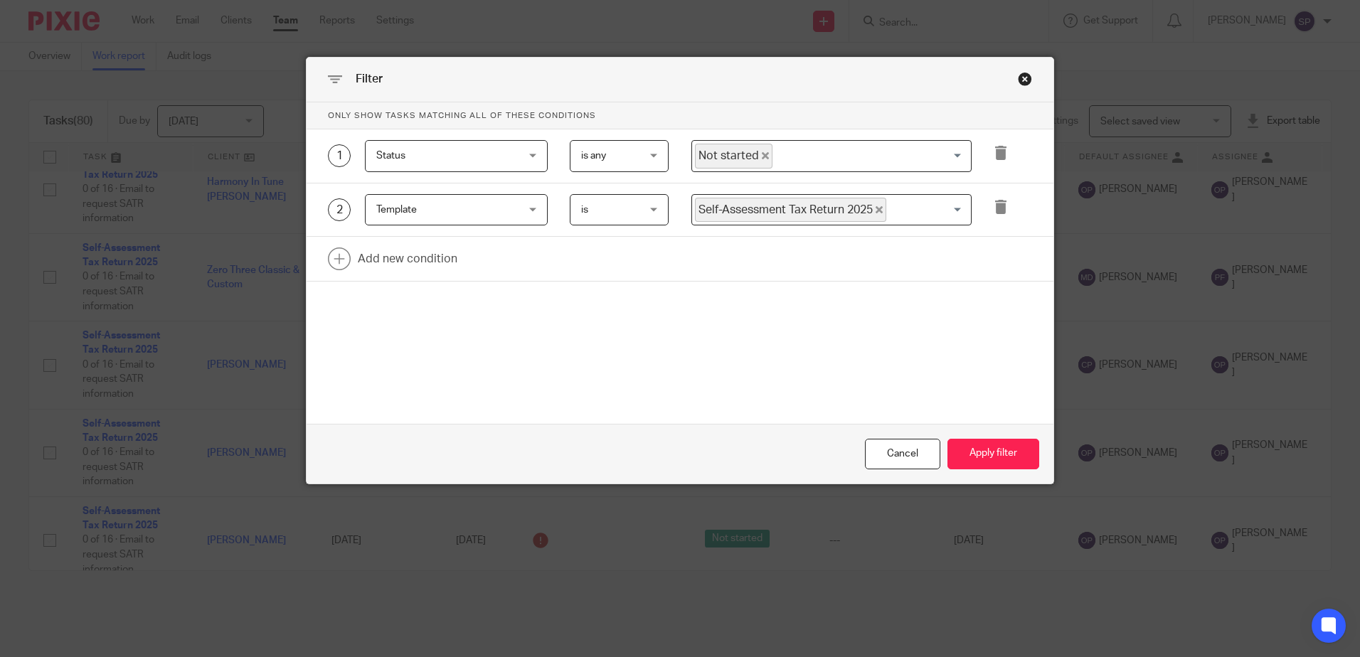
click at [762, 157] on icon "Deselect Not started" at bounding box center [765, 155] width 7 height 7
click at [760, 157] on input "Search for option" at bounding box center [828, 156] width 270 height 25
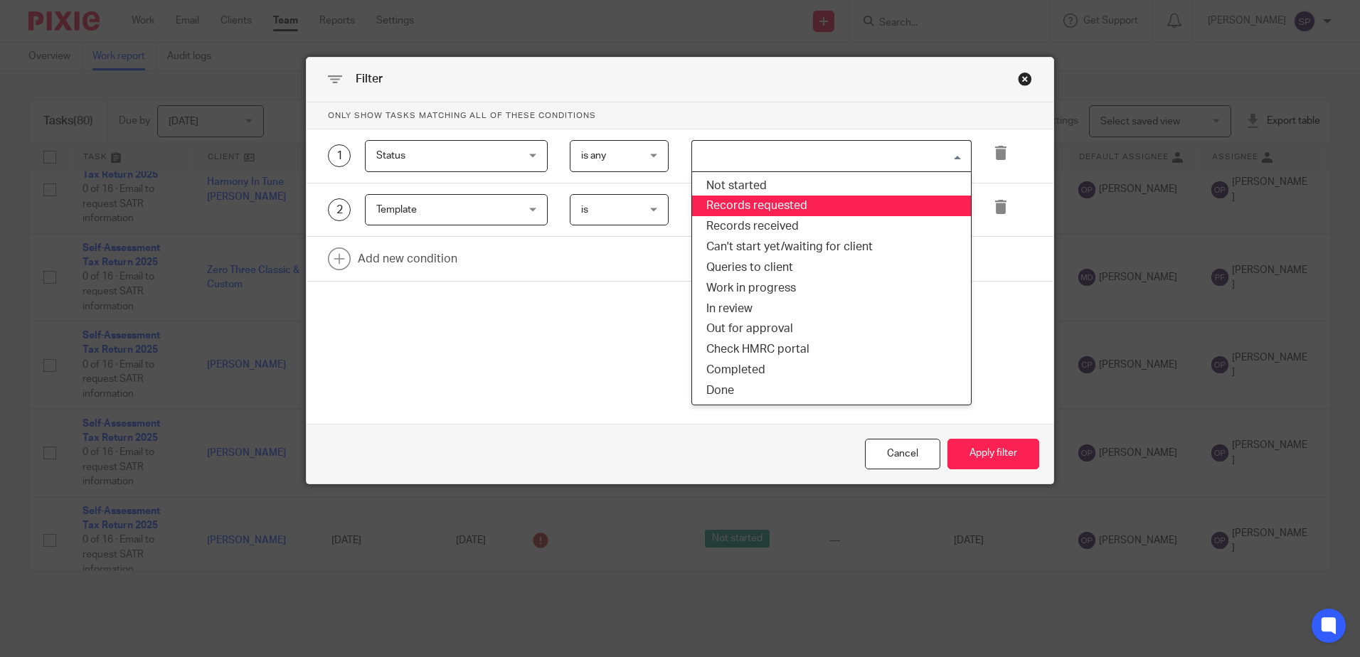
click at [756, 210] on li "Records requested" at bounding box center [831, 206] width 279 height 21
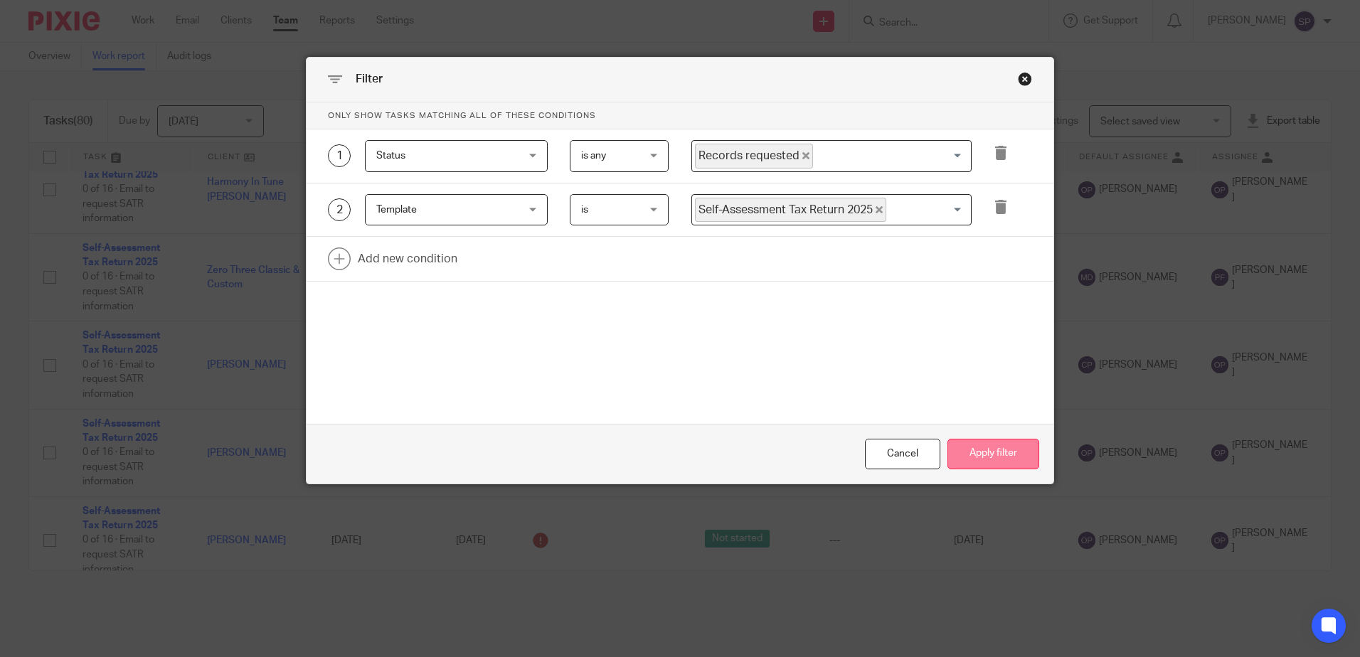
click at [974, 450] on button "Apply filter" at bounding box center [993, 454] width 92 height 31
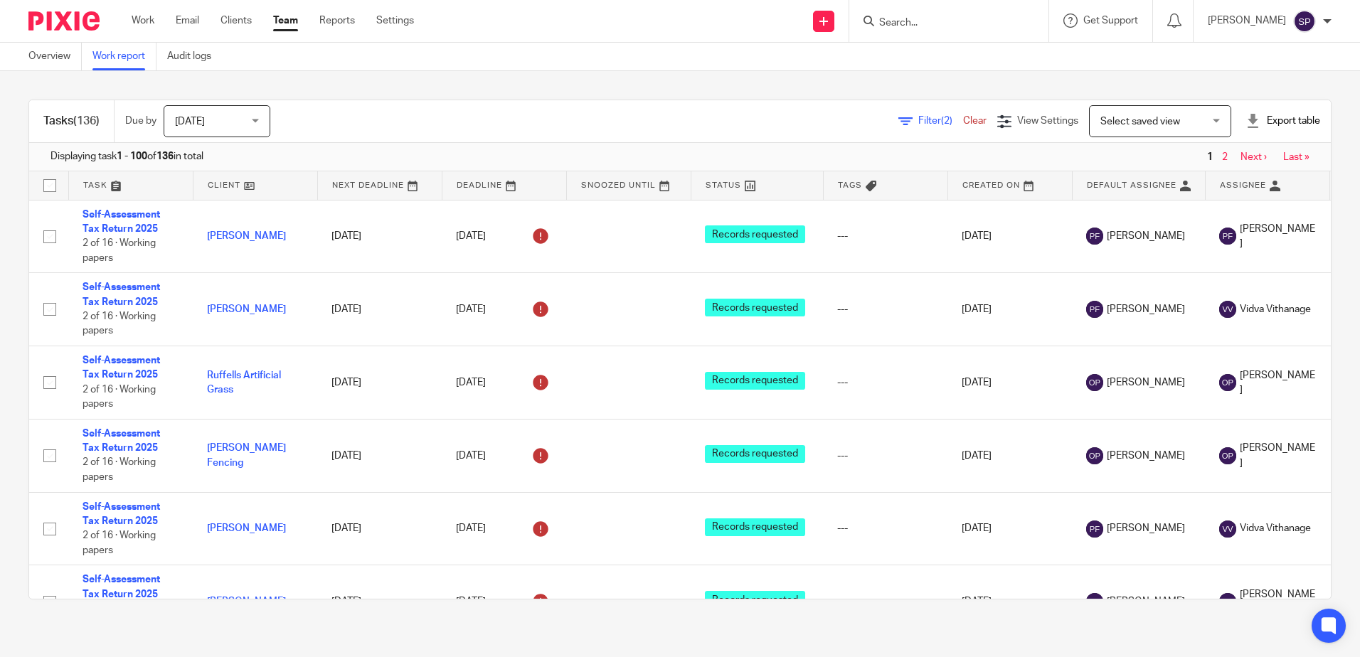
click at [898, 125] on link "Filter (2)" at bounding box center [930, 121] width 65 height 10
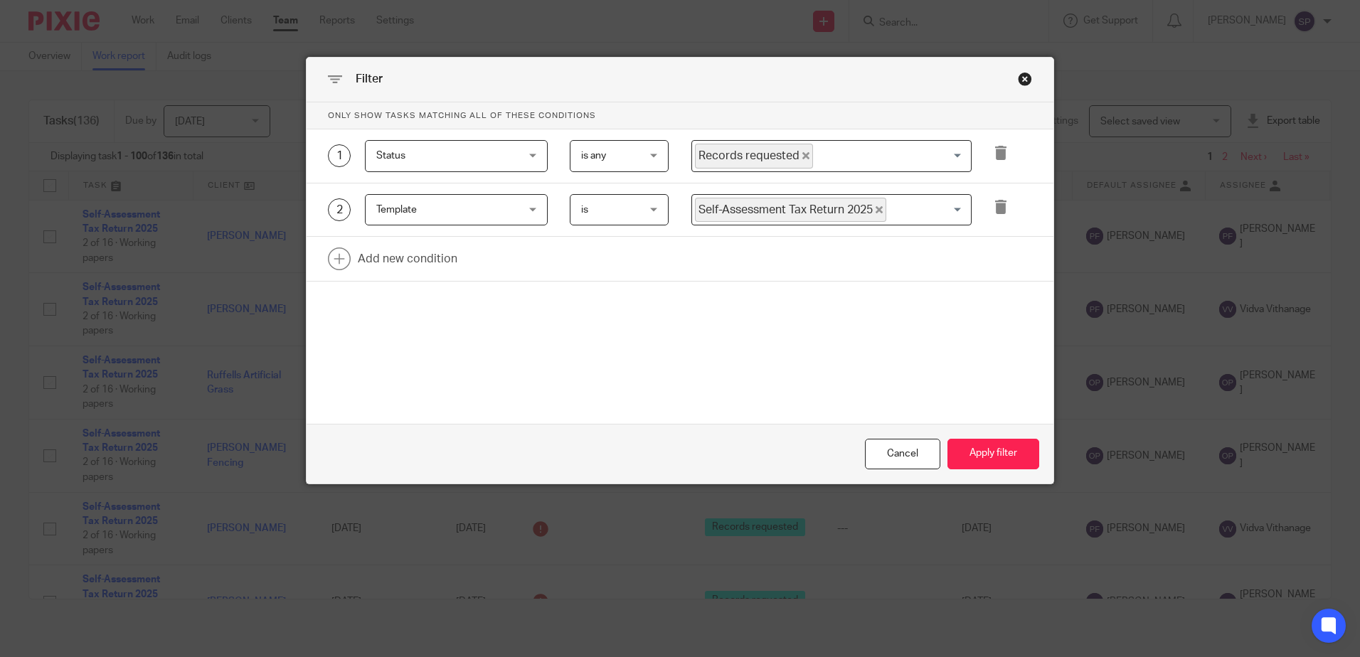
click at [802, 157] on icon "Deselect Records requested" at bounding box center [805, 155] width 7 height 7
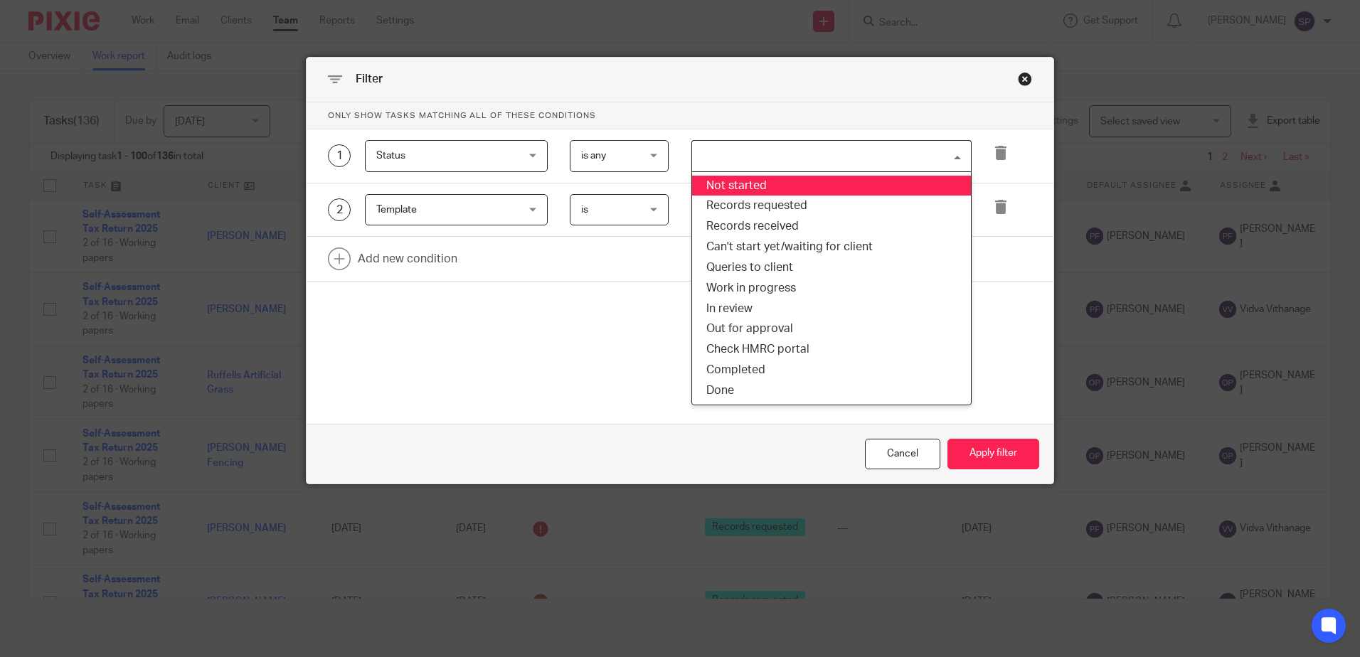
click at [800, 158] on input "Search for option" at bounding box center [828, 156] width 270 height 25
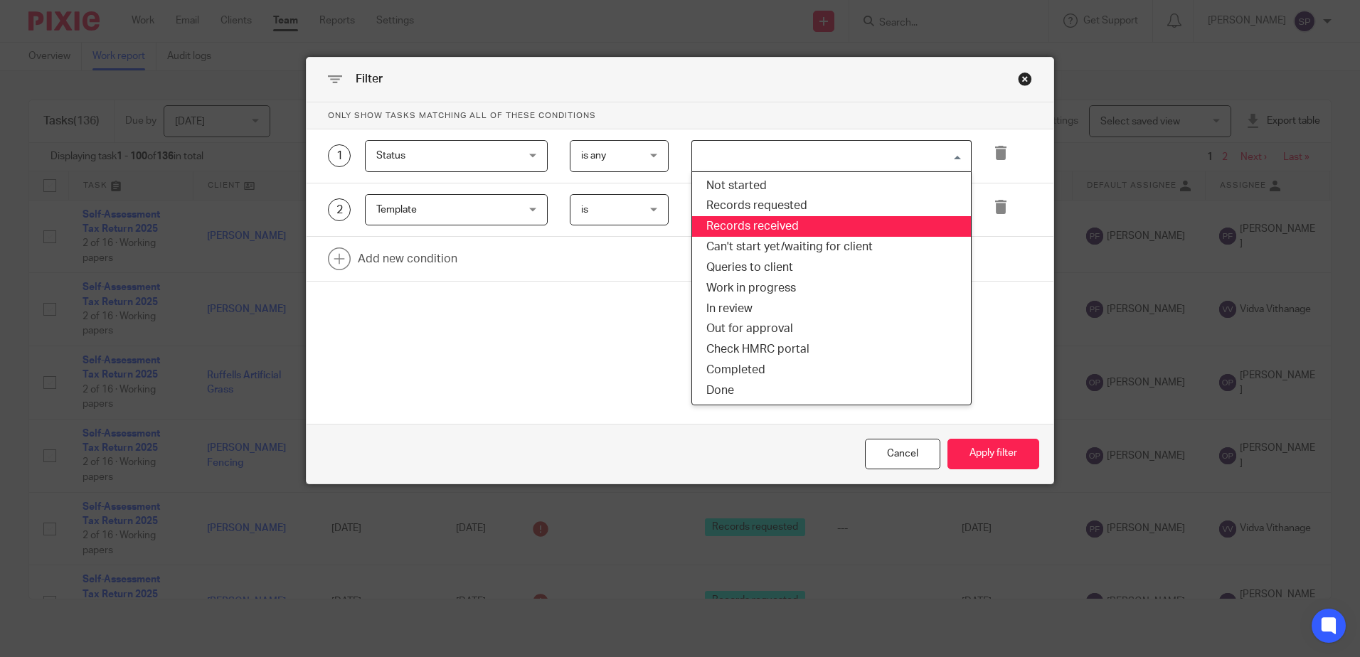
click at [780, 230] on li "Records received" at bounding box center [831, 226] width 279 height 21
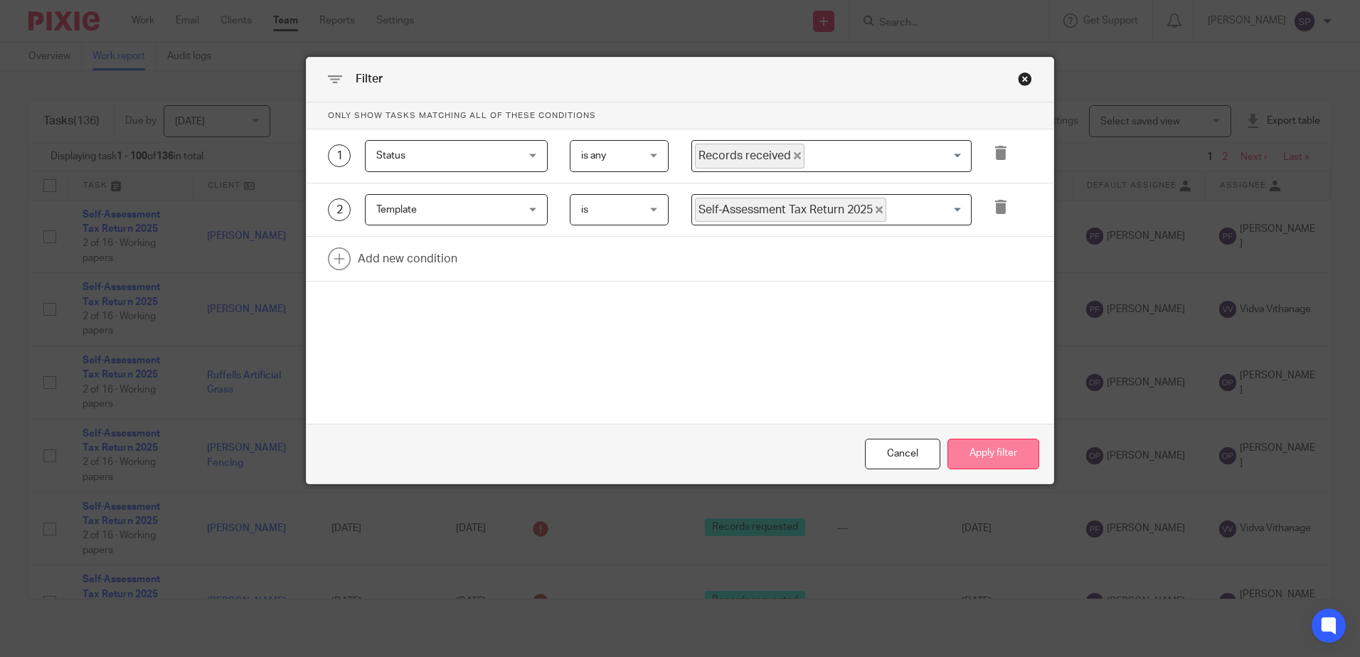
click at [986, 452] on button "Apply filter" at bounding box center [993, 454] width 92 height 31
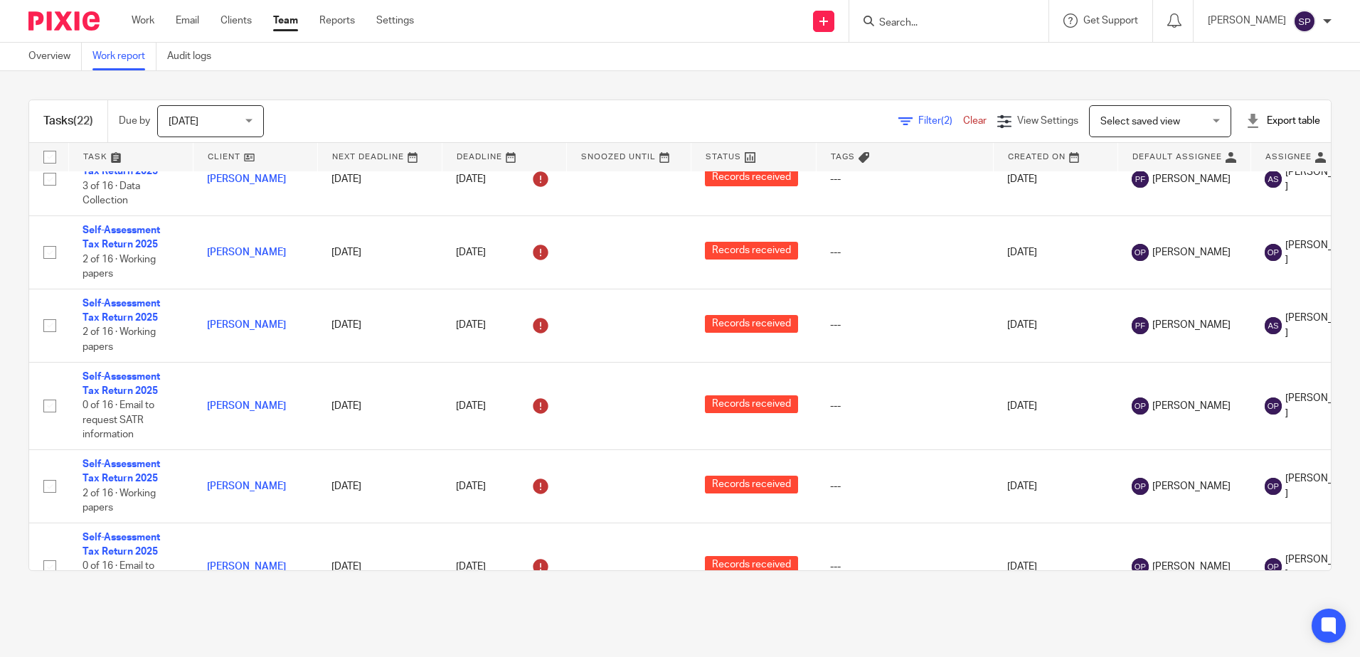
scroll to position [1080, 0]
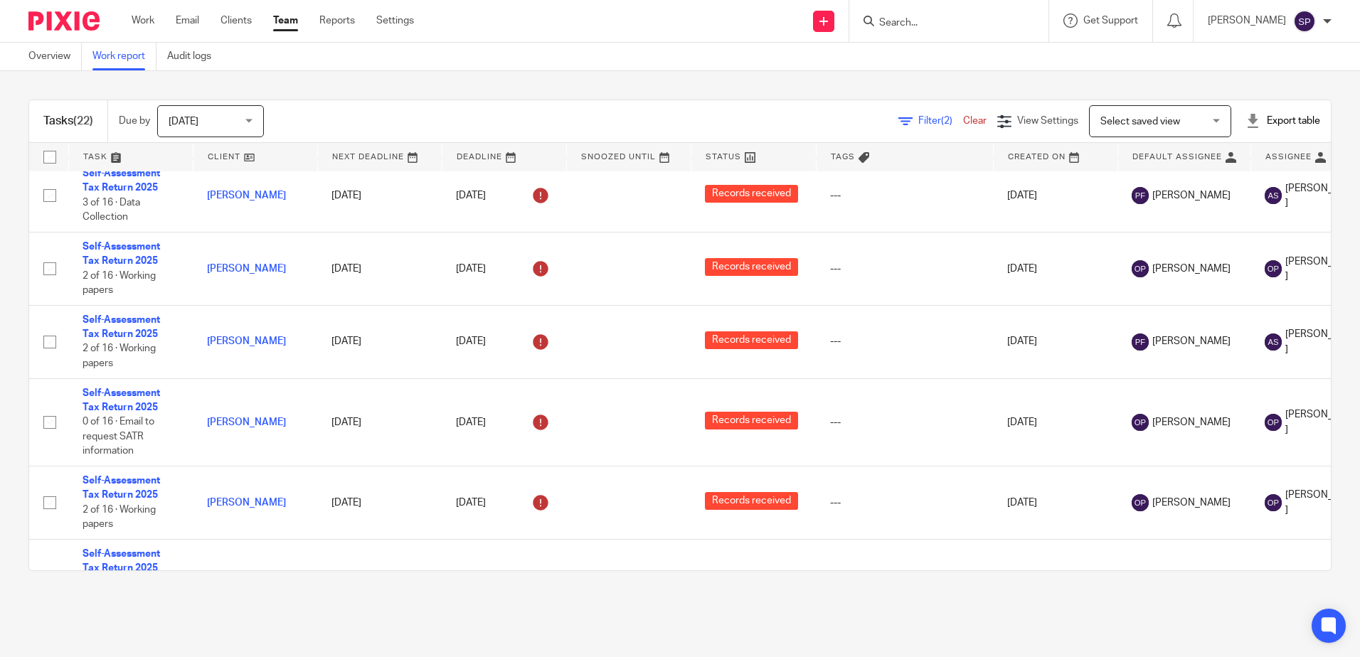
click at [898, 119] on icon at bounding box center [905, 122] width 14 height 14
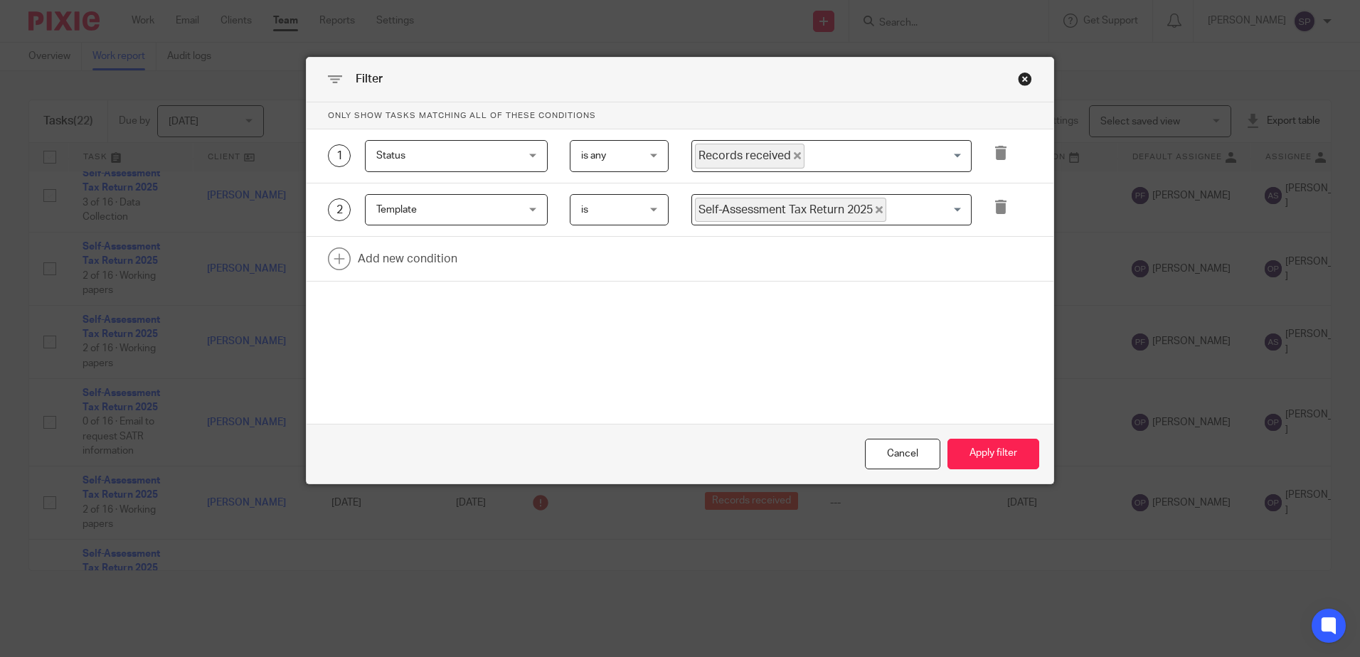
click at [794, 156] on icon "Deselect Records received" at bounding box center [797, 155] width 7 height 7
click at [787, 156] on input "Search for option" at bounding box center [828, 156] width 270 height 25
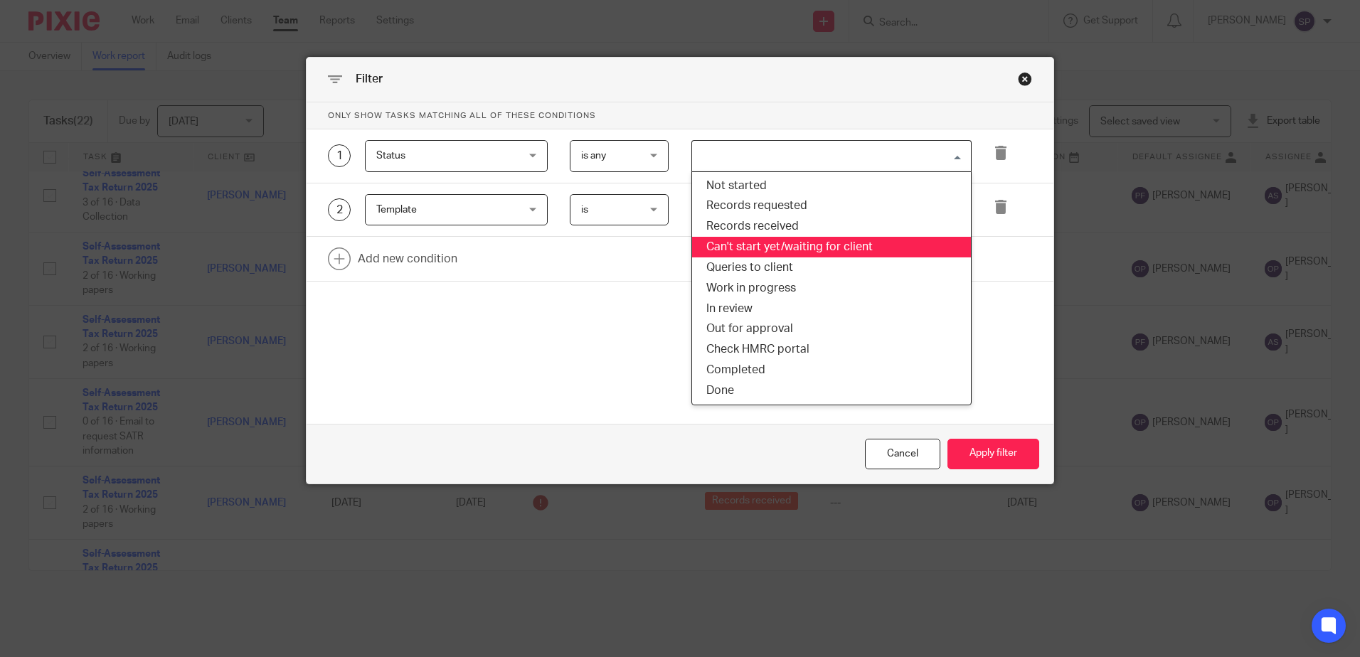
click at [765, 244] on li "Can't start yet/waiting for client" at bounding box center [831, 247] width 279 height 21
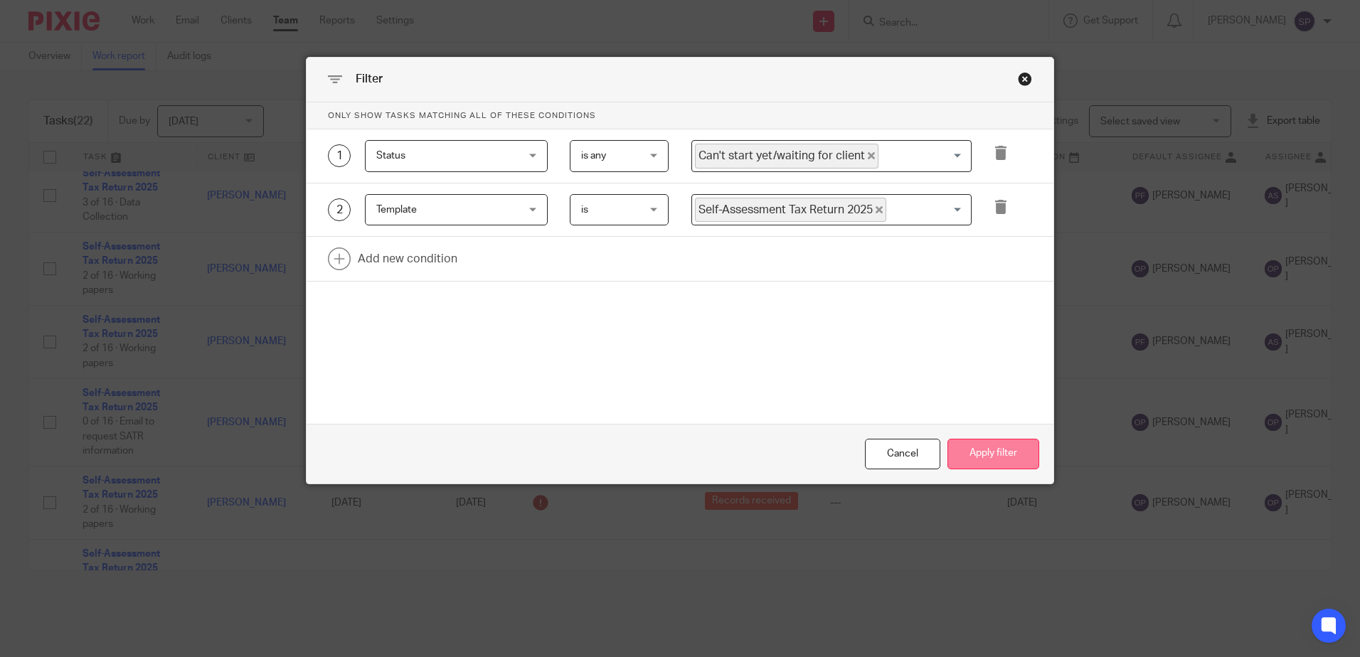
click at [983, 447] on button "Apply filter" at bounding box center [993, 454] width 92 height 31
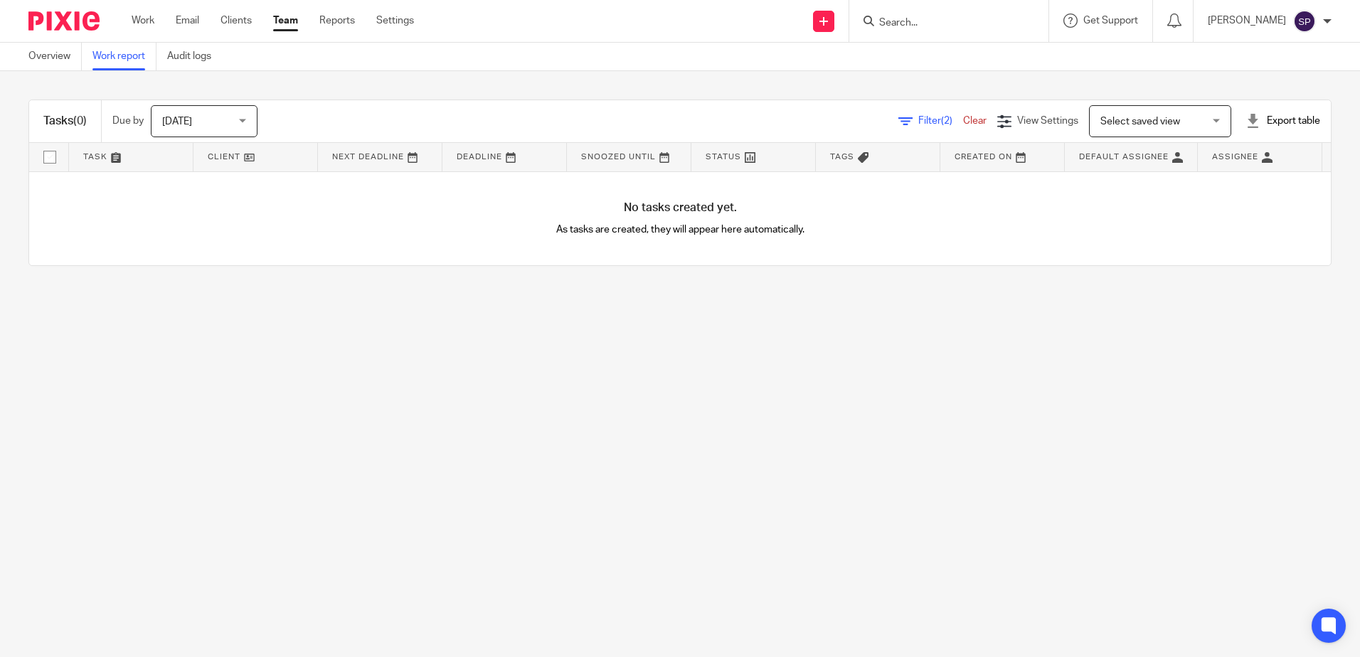
click at [905, 114] on div "Filter (2) Clear" at bounding box center [947, 121] width 99 height 15
click at [918, 124] on span "Filter (2)" at bounding box center [940, 121] width 45 height 10
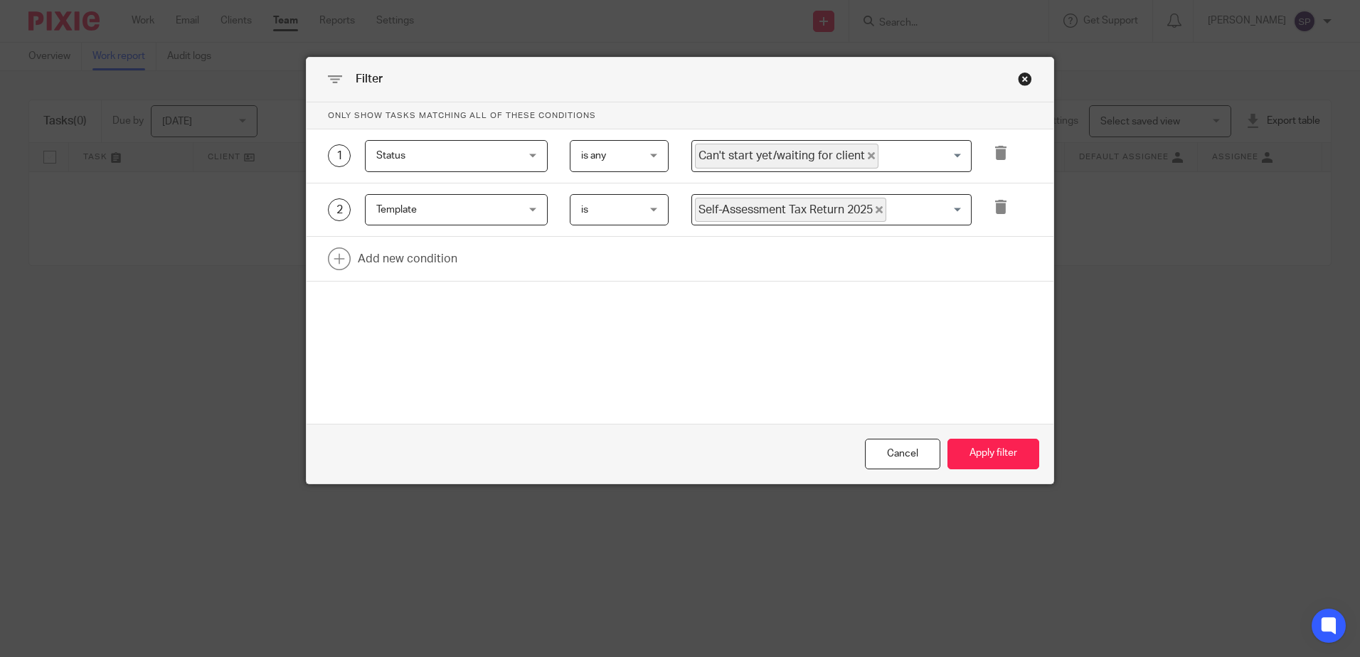
click at [868, 156] on icon "Deselect Can't start yet/waiting for client" at bounding box center [871, 155] width 7 height 7
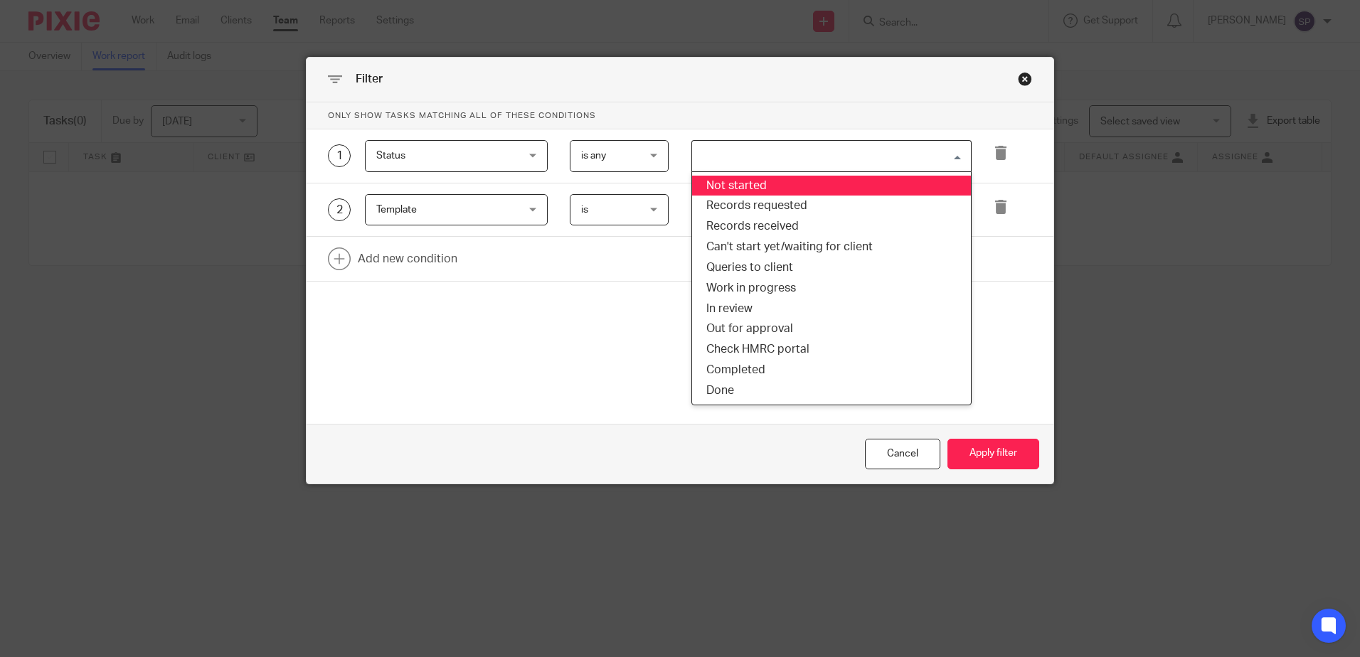
click at [863, 156] on input "Search for option" at bounding box center [828, 156] width 270 height 25
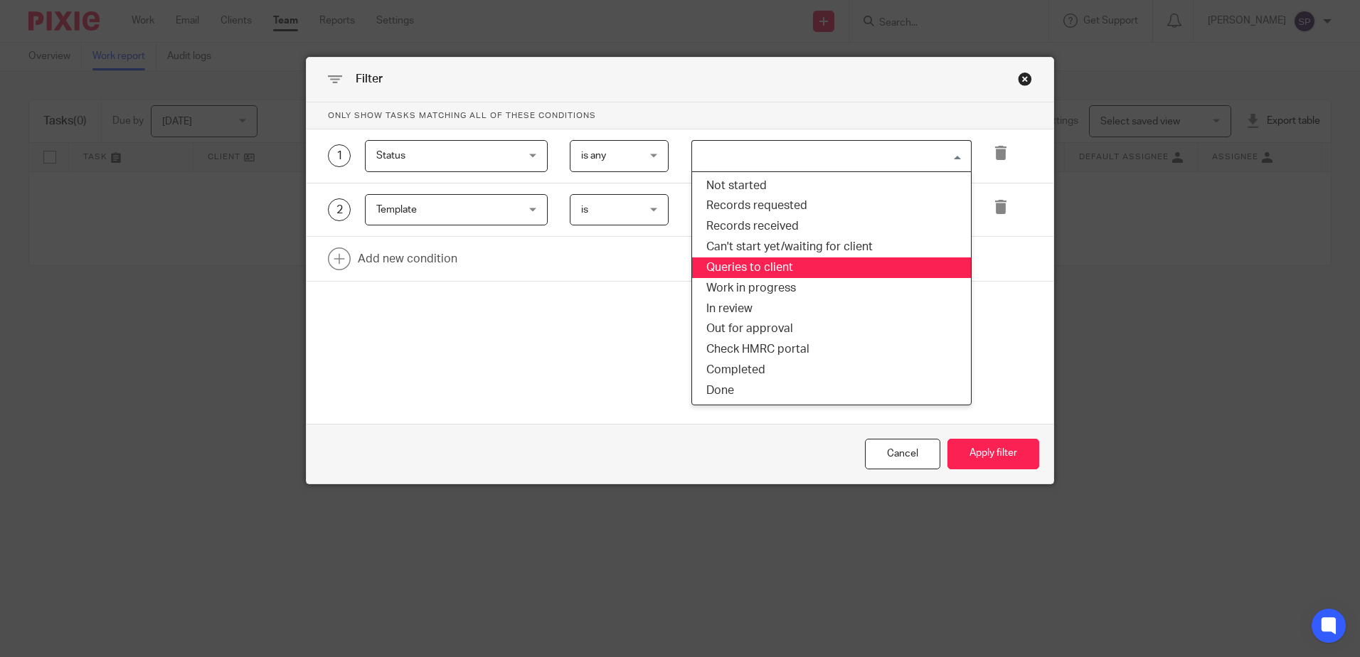
click at [782, 260] on li "Queries to client" at bounding box center [831, 267] width 279 height 21
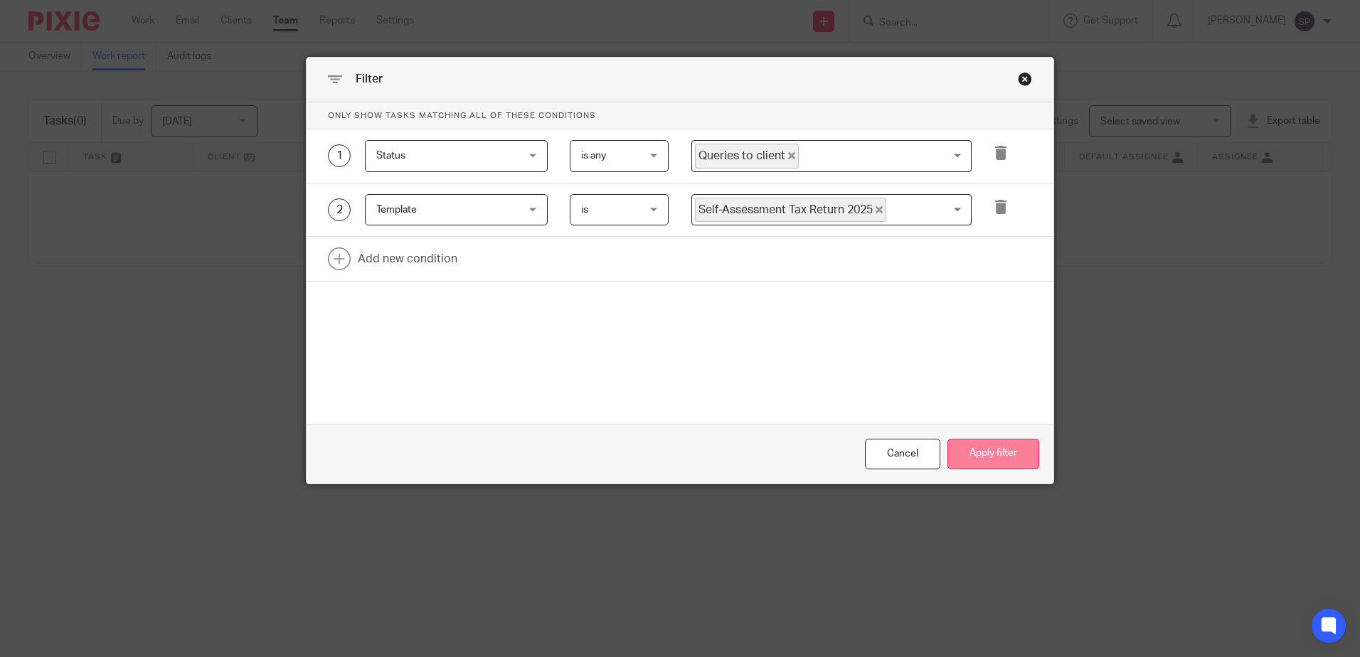
click at [979, 462] on button "Apply filter" at bounding box center [993, 454] width 92 height 31
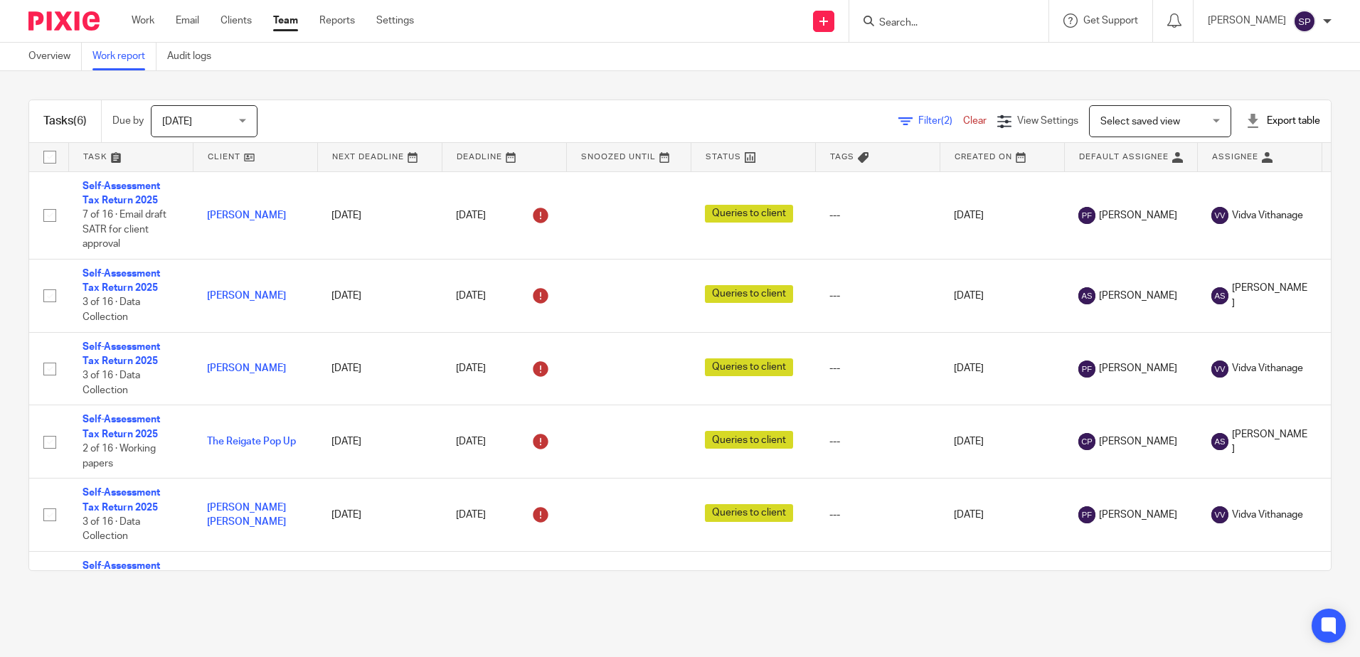
click at [898, 121] on link "Filter (2)" at bounding box center [930, 121] width 65 height 10
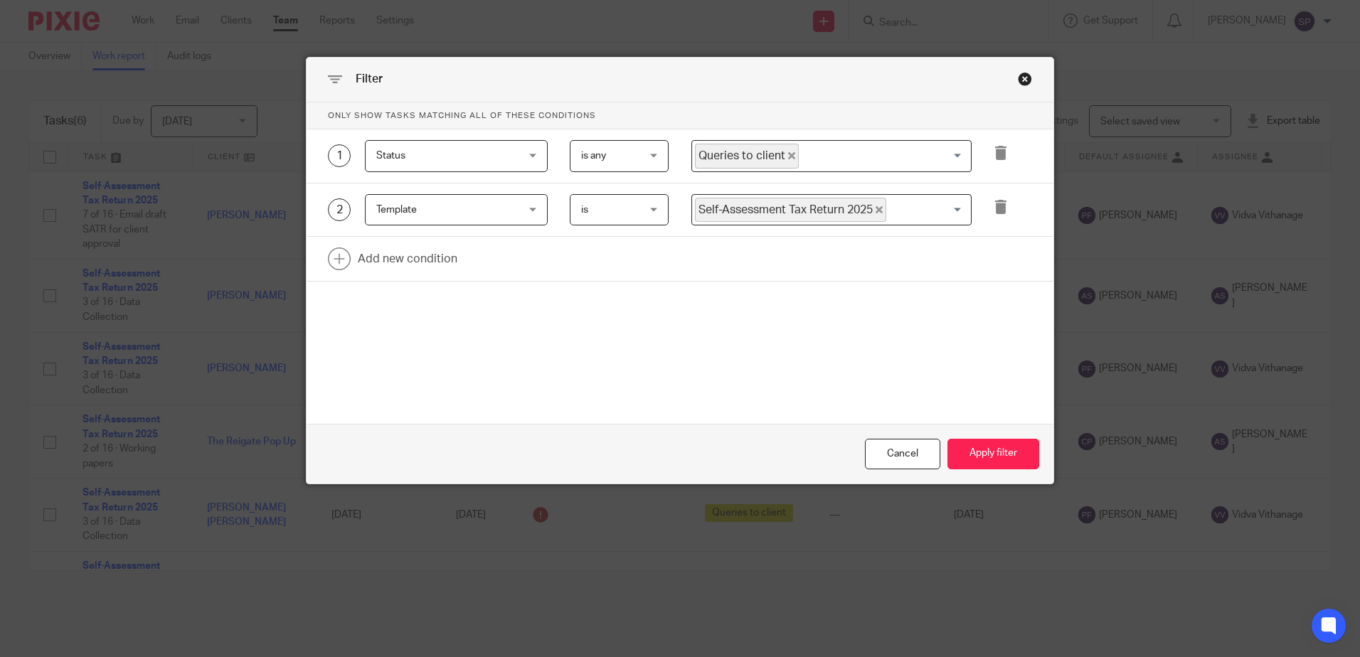
click at [788, 158] on icon "Deselect Queries to client" at bounding box center [791, 155] width 7 height 7
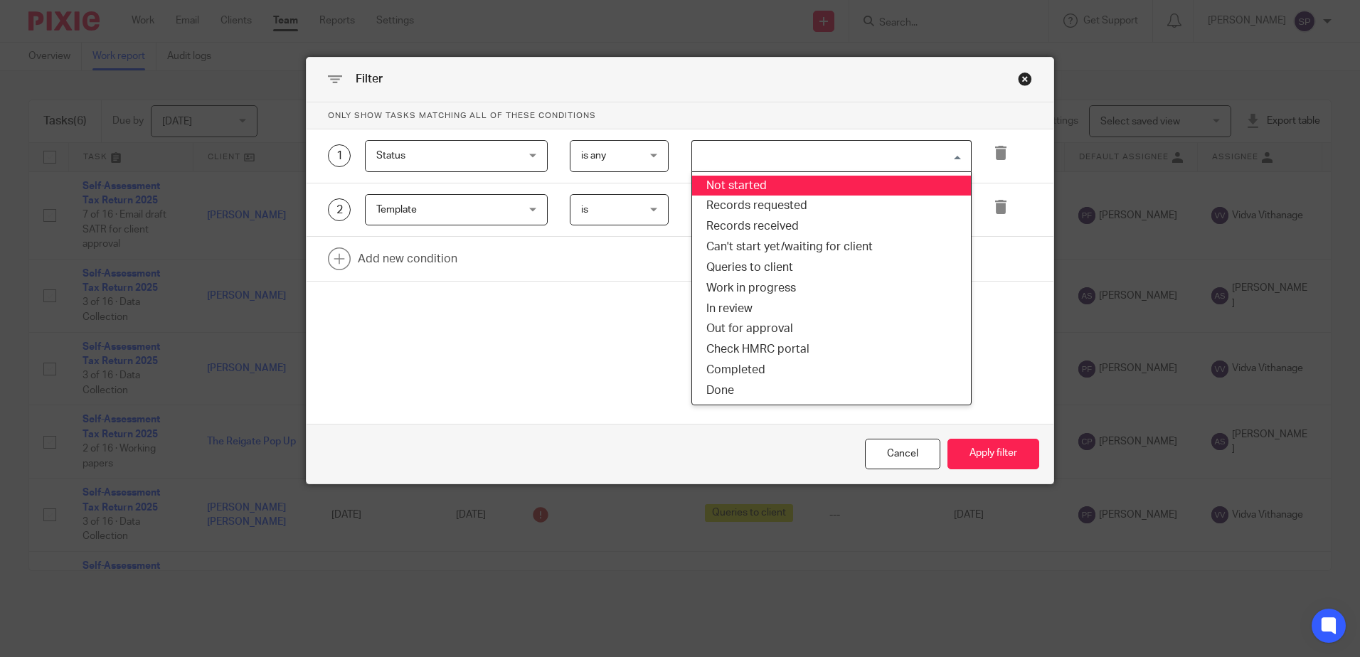
click at [782, 158] on input "Search for option" at bounding box center [828, 156] width 270 height 25
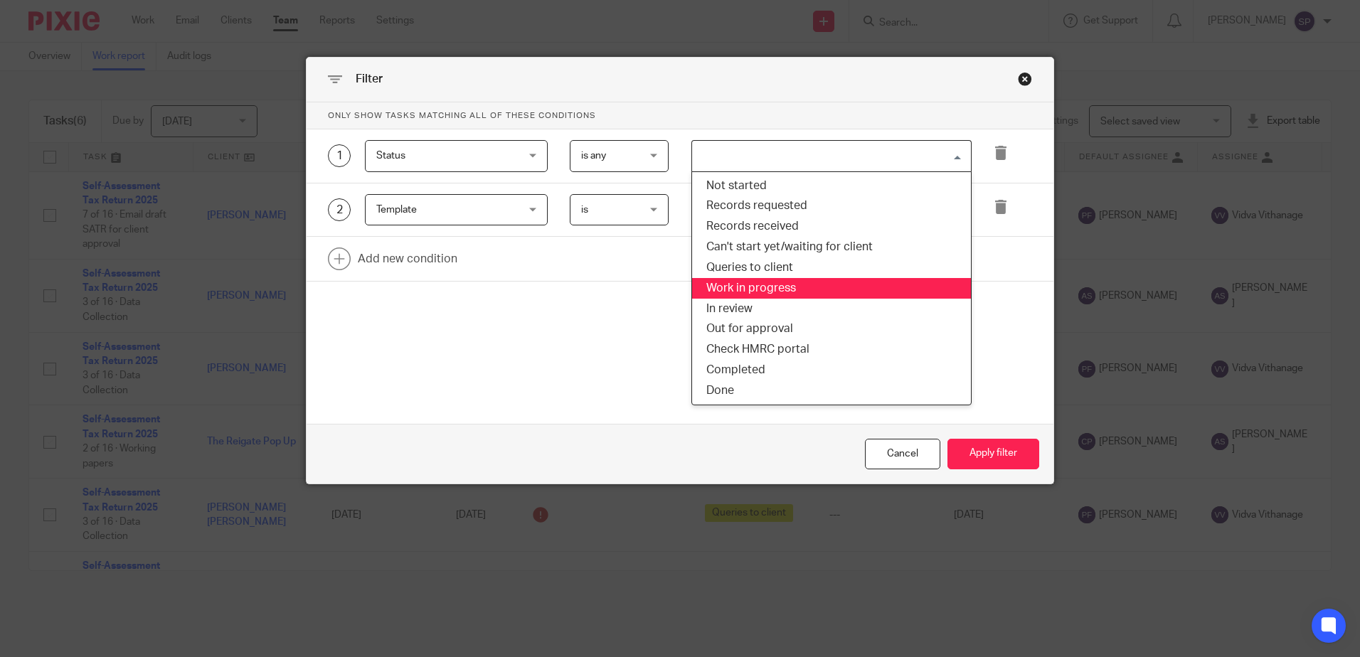
click at [760, 284] on li "Work in progress" at bounding box center [831, 288] width 279 height 21
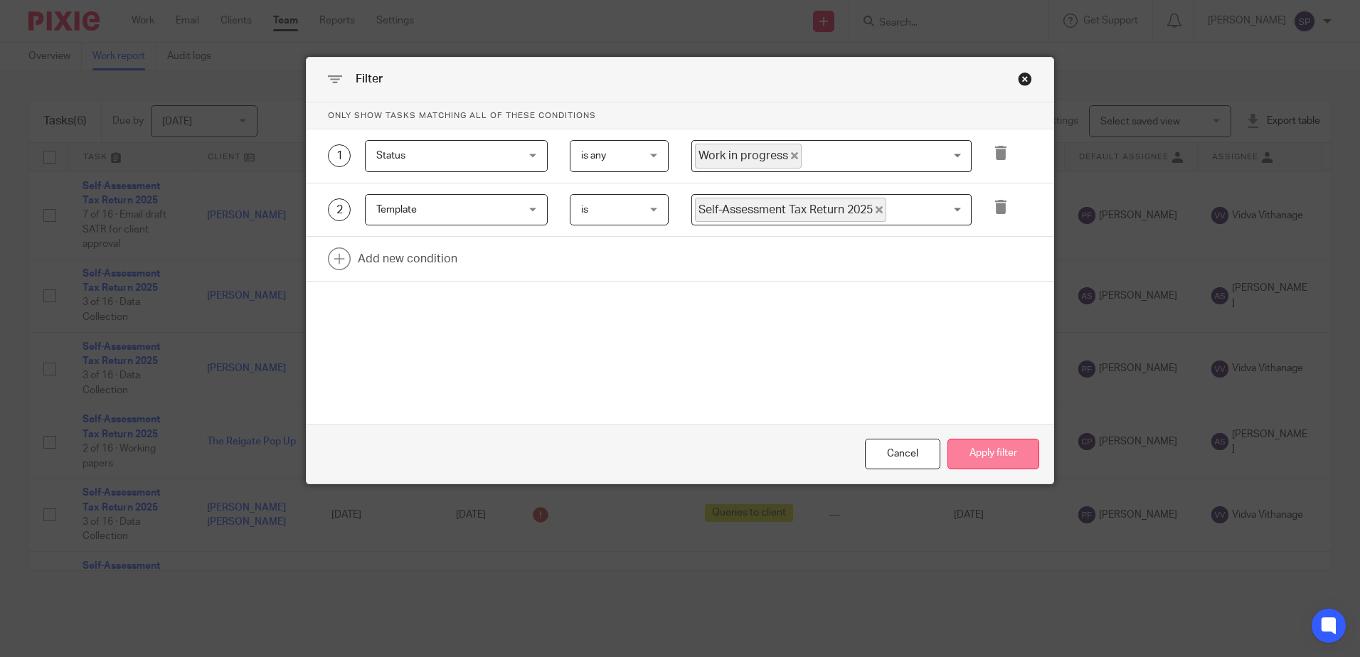
click at [978, 454] on button "Apply filter" at bounding box center [993, 454] width 92 height 31
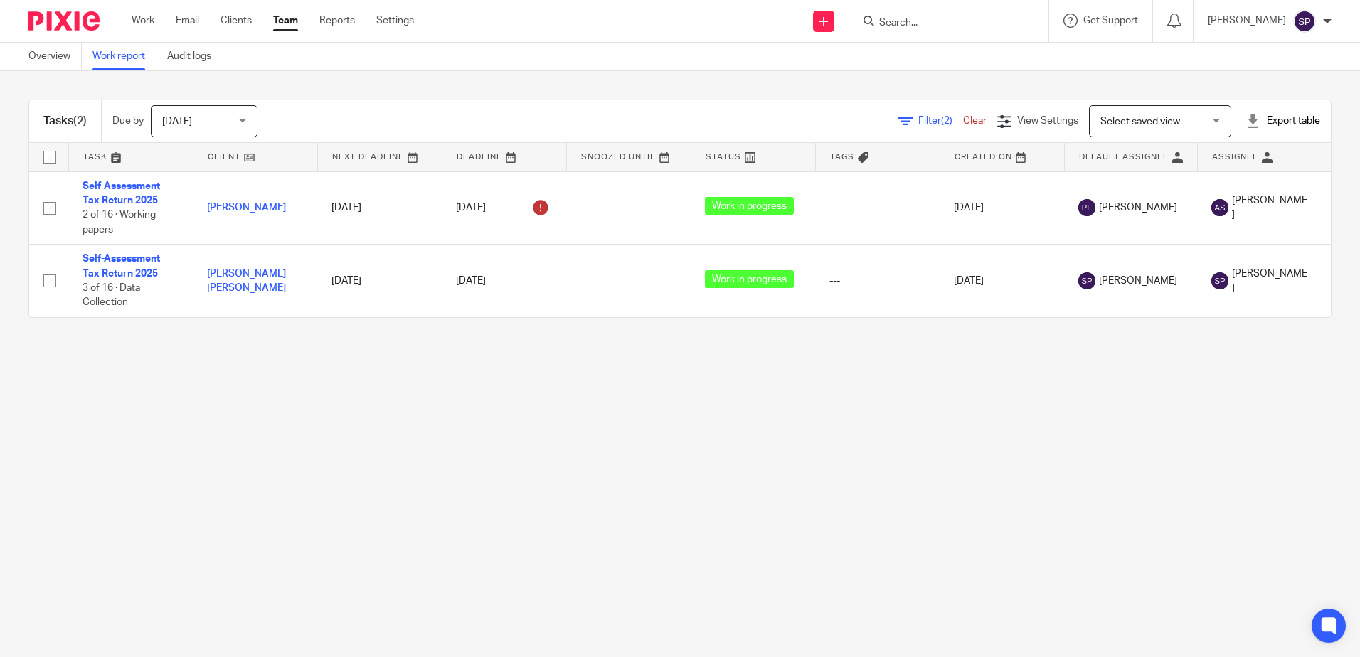
click at [918, 119] on span "Filter (2)" at bounding box center [940, 121] width 45 height 10
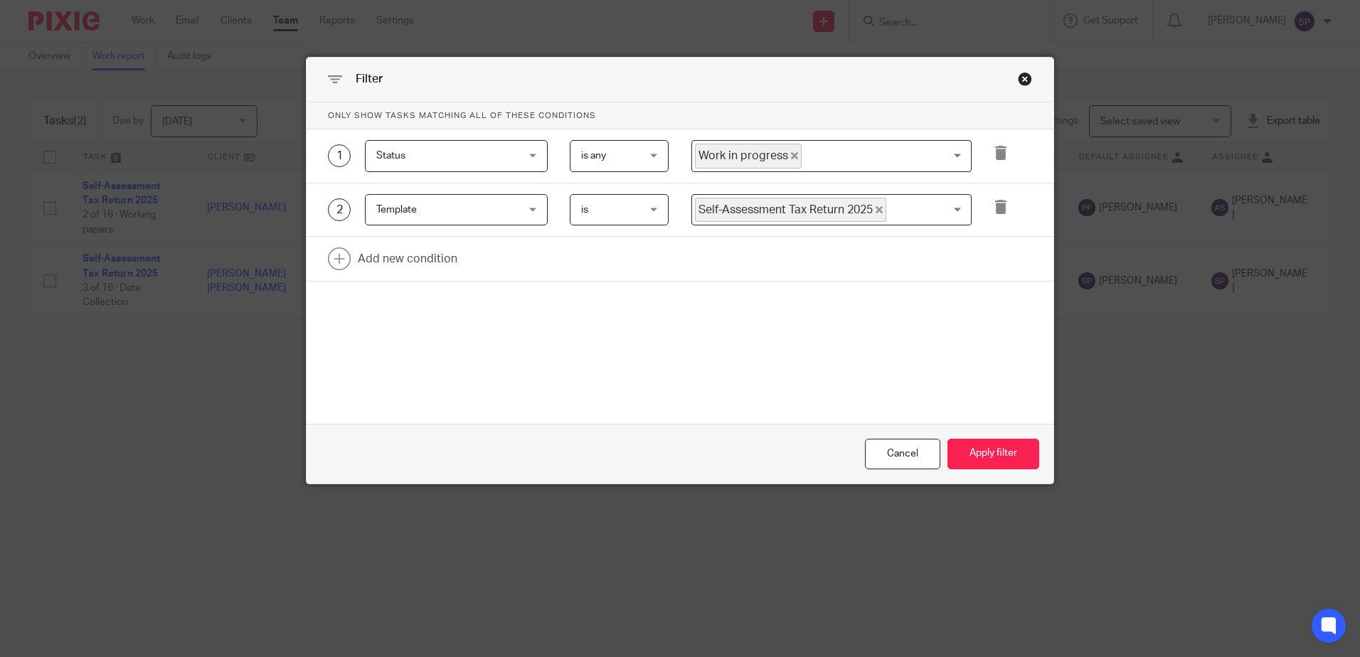
click at [791, 156] on icon "Deselect Work in progress" at bounding box center [794, 155] width 7 height 7
click at [788, 156] on input "Search for option" at bounding box center [828, 156] width 270 height 25
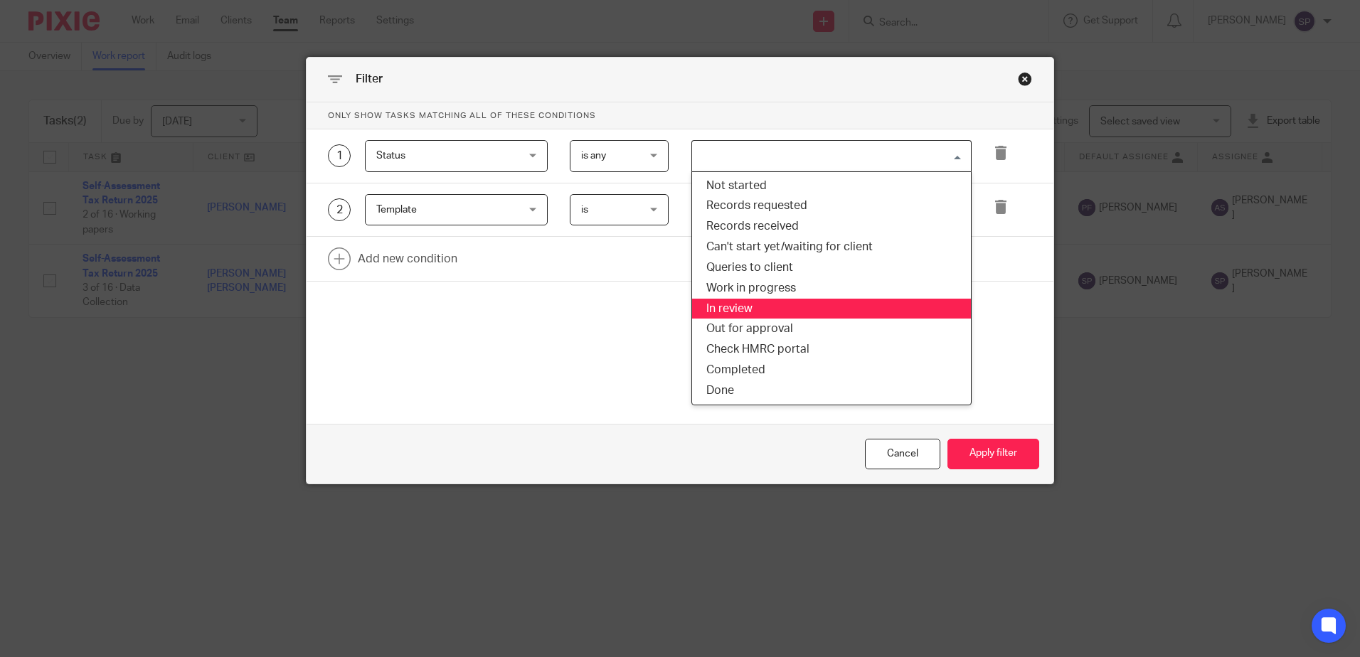
click at [748, 311] on li "In review" at bounding box center [831, 309] width 279 height 21
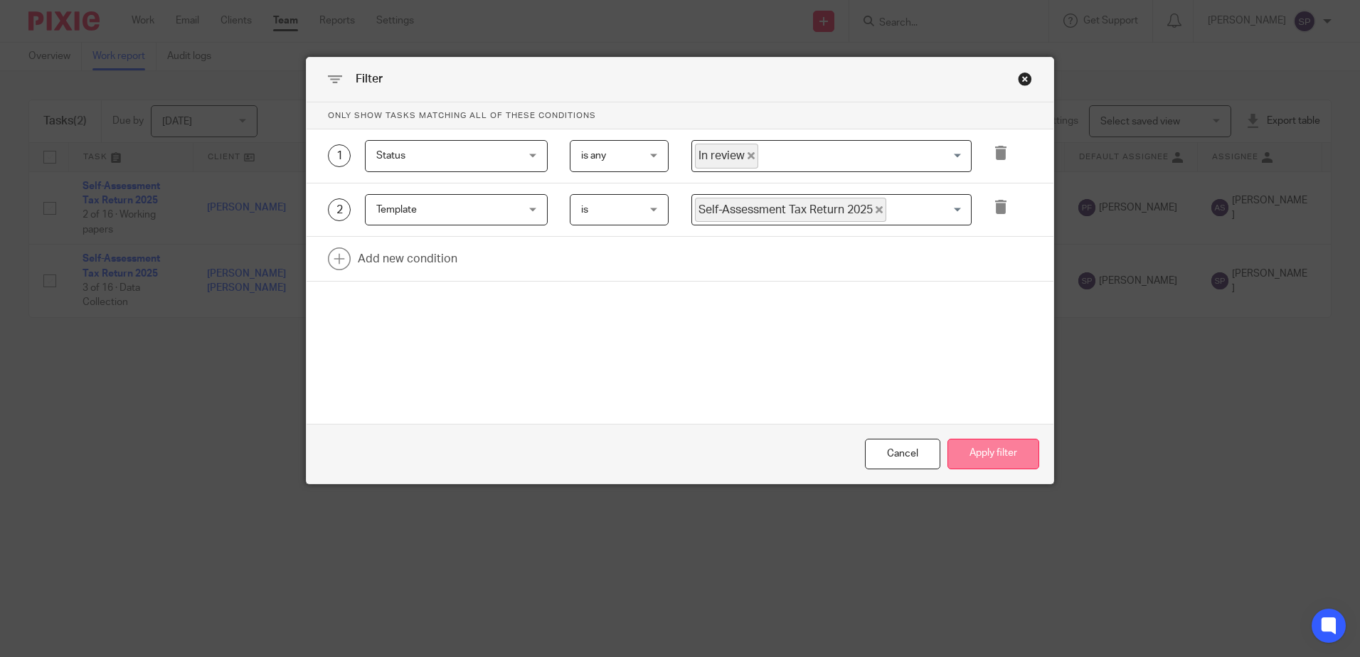
click at [1000, 457] on button "Apply filter" at bounding box center [993, 454] width 92 height 31
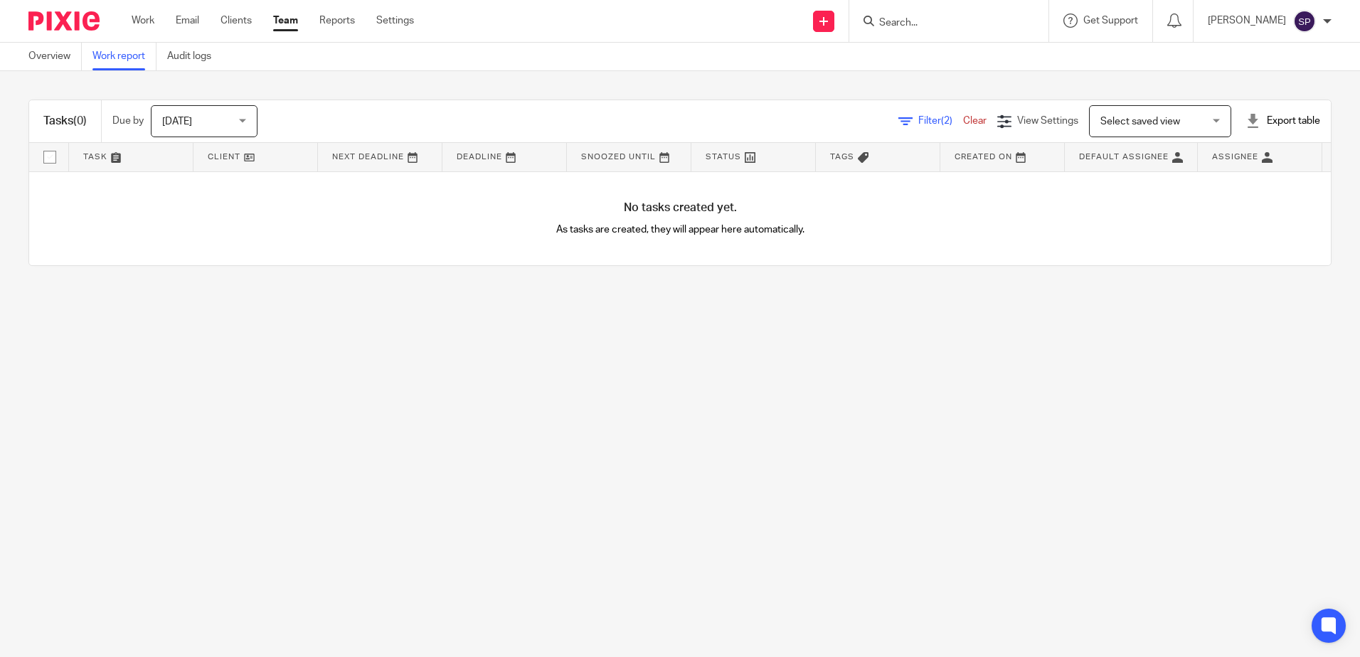
click at [918, 125] on span "Filter (2)" at bounding box center [940, 121] width 45 height 10
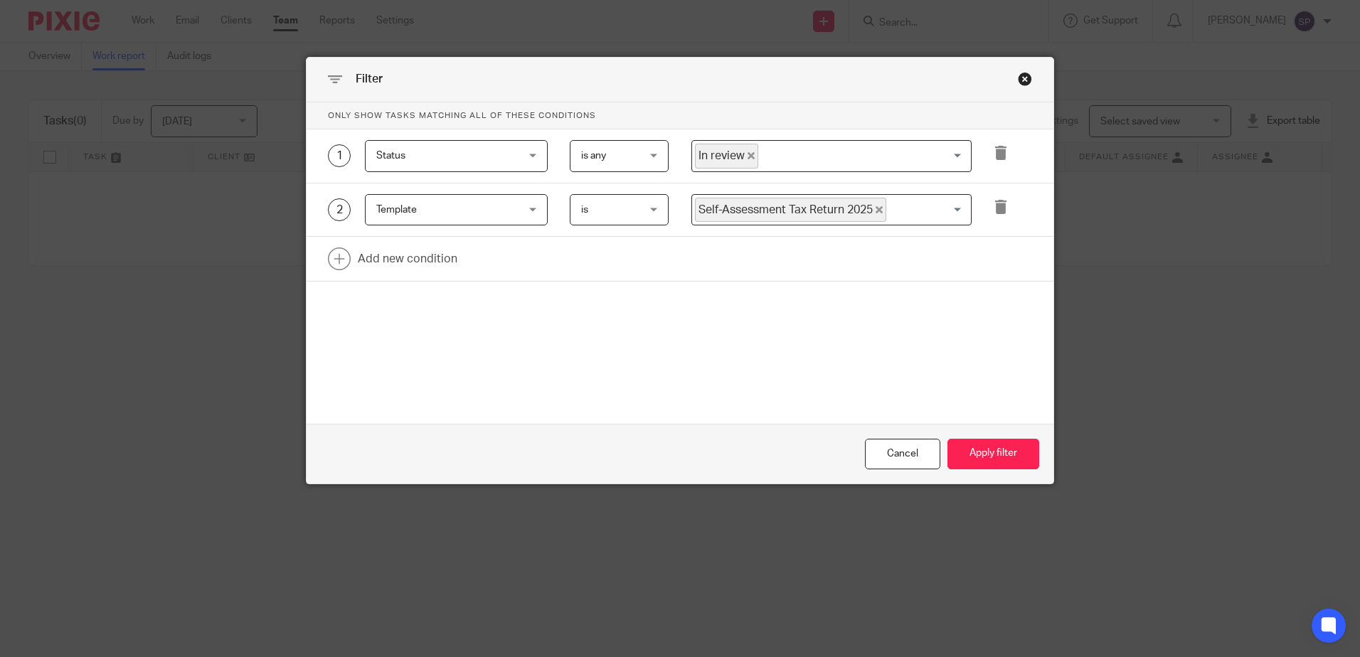
click at [748, 156] on icon "Deselect In review" at bounding box center [751, 155] width 7 height 7
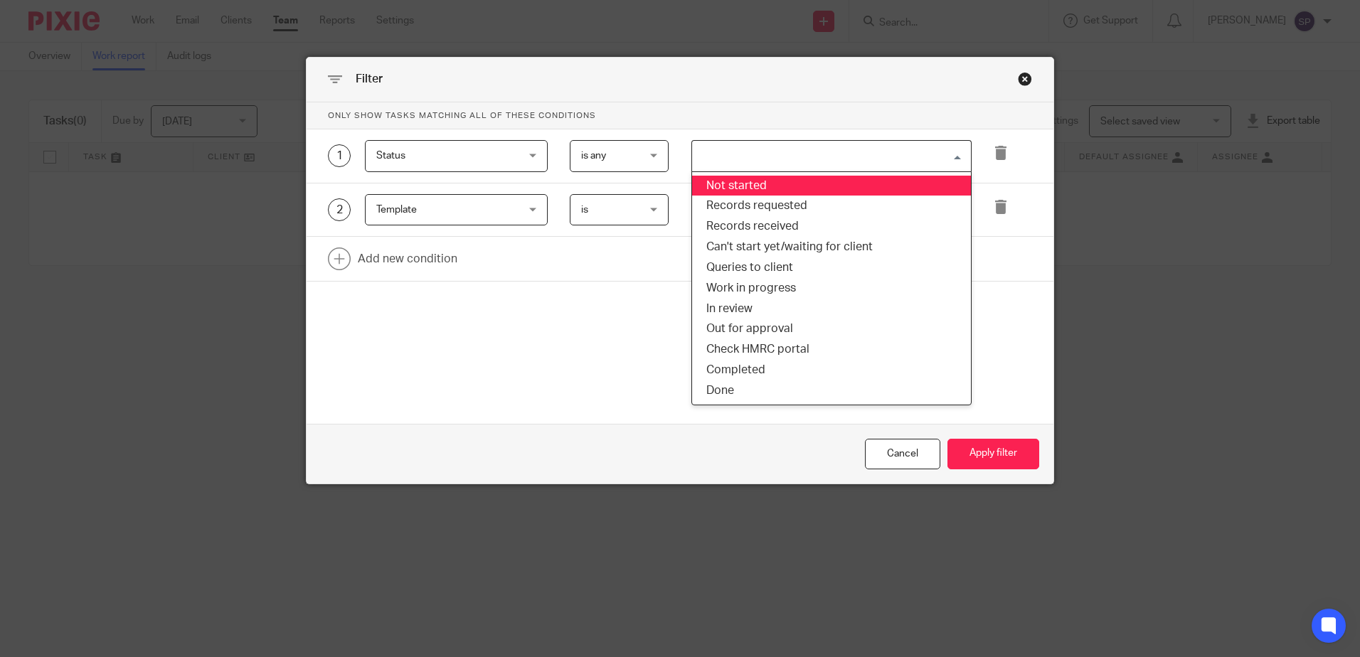
click at [747, 156] on input "Search for option" at bounding box center [828, 156] width 270 height 25
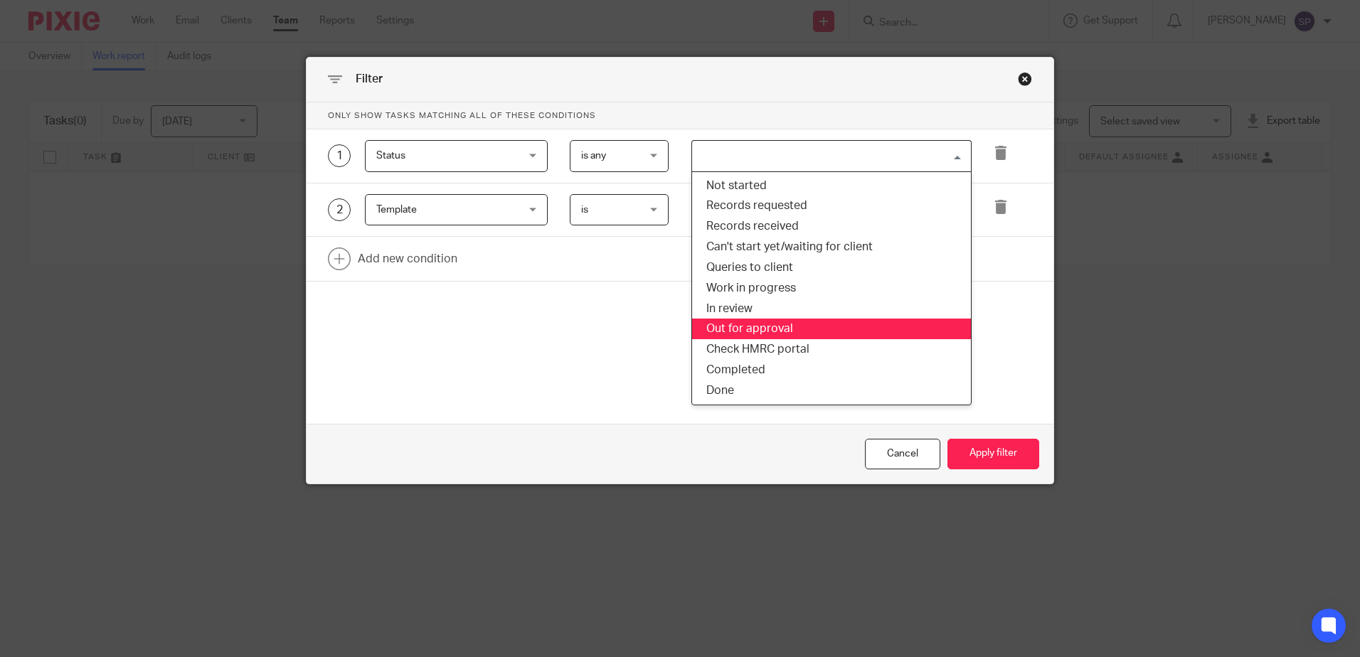
click at [728, 329] on li "Out for approval" at bounding box center [831, 329] width 279 height 21
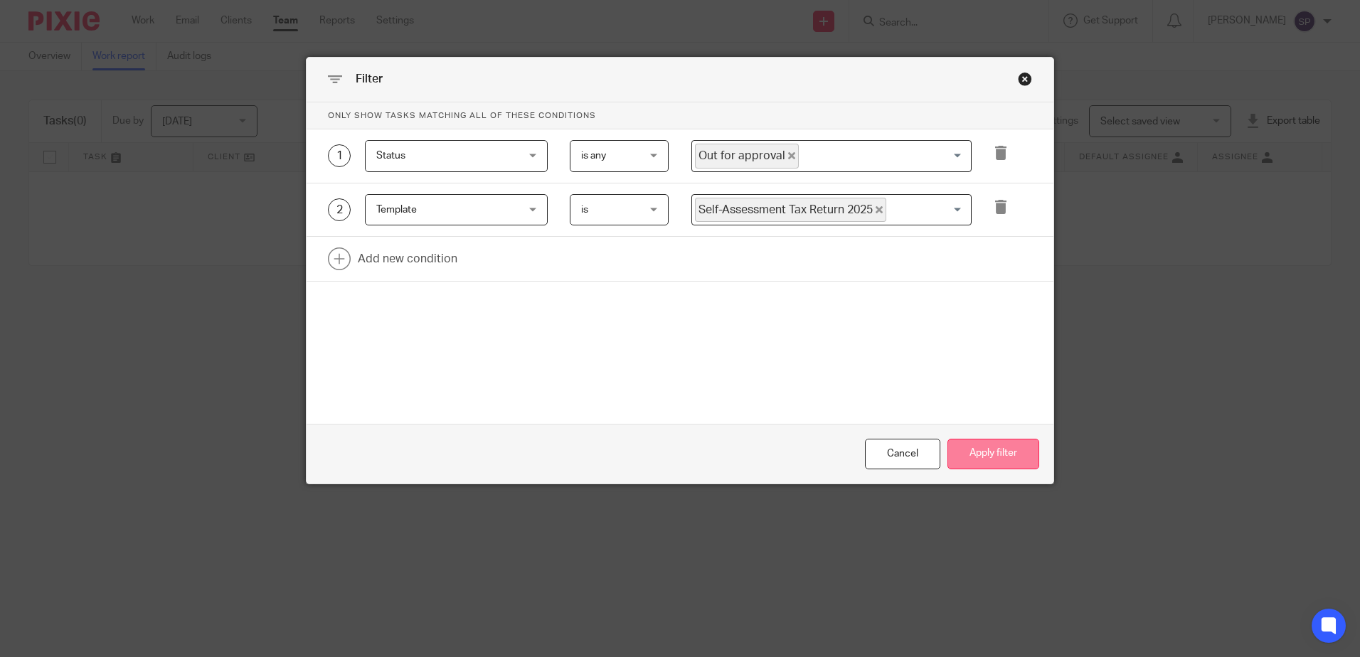
click at [956, 456] on button "Apply filter" at bounding box center [993, 454] width 92 height 31
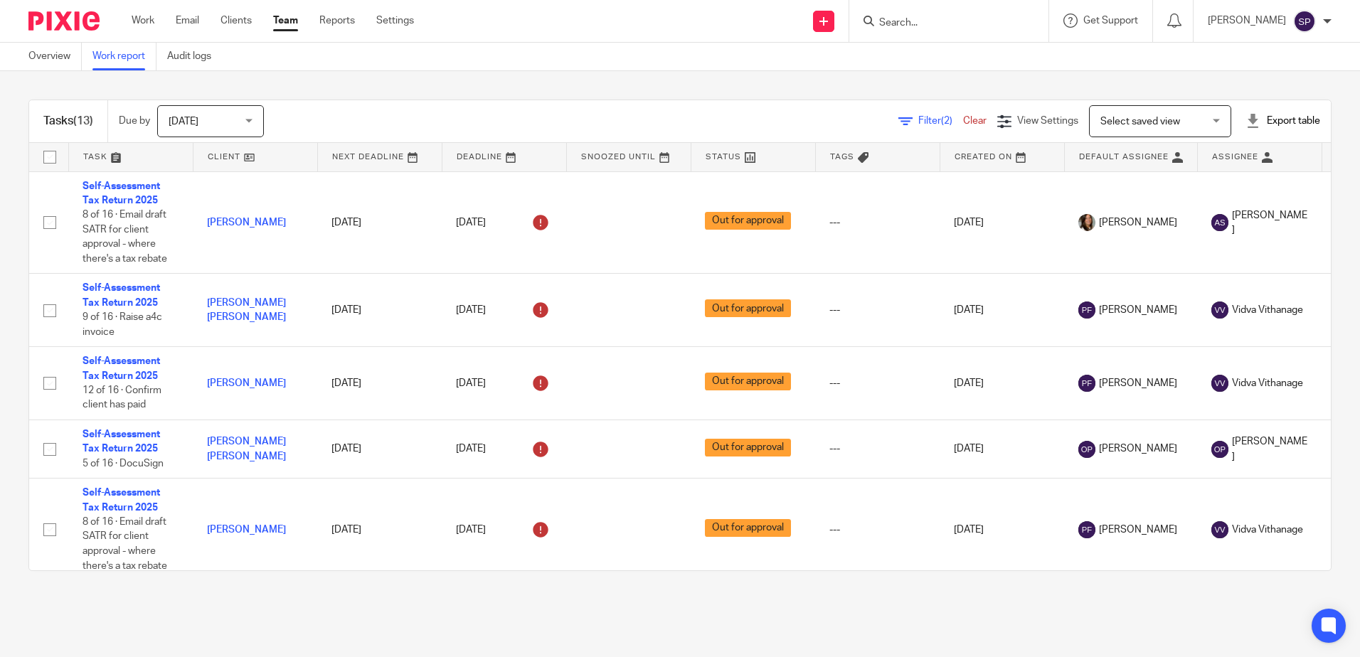
click at [898, 123] on icon at bounding box center [905, 122] width 14 height 14
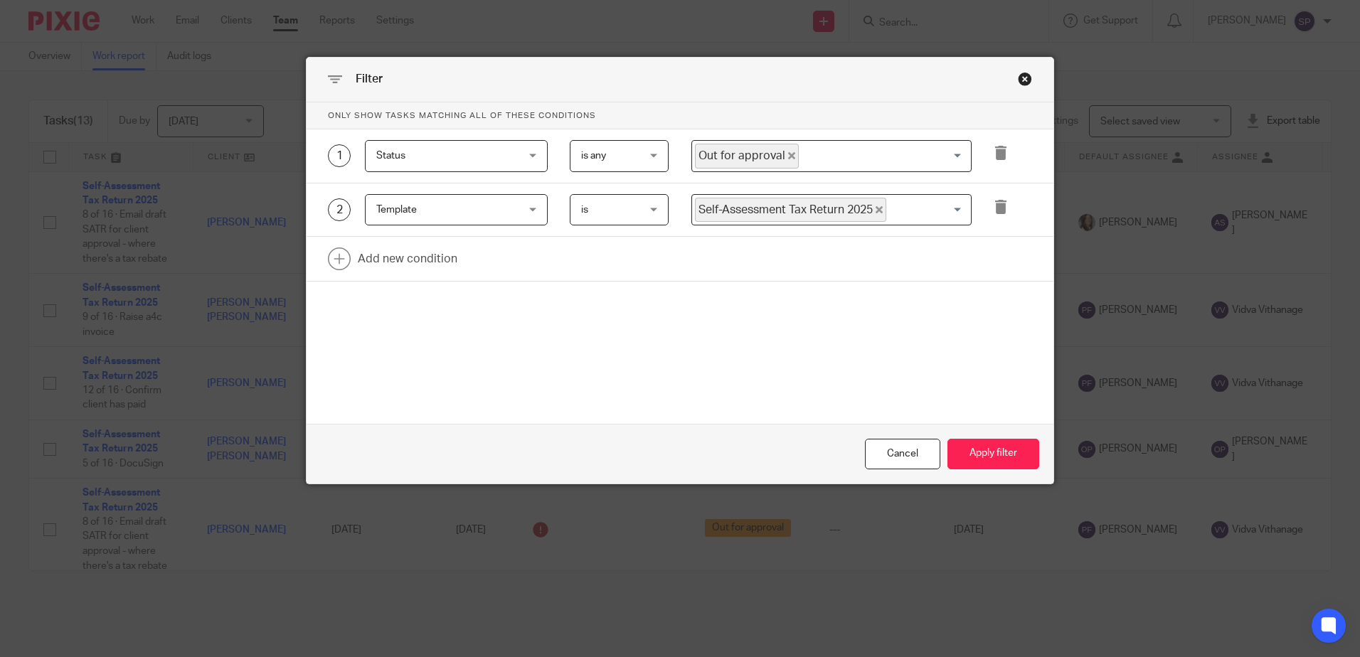
click at [788, 152] on icon "Deselect Out for approval" at bounding box center [791, 155] width 7 height 7
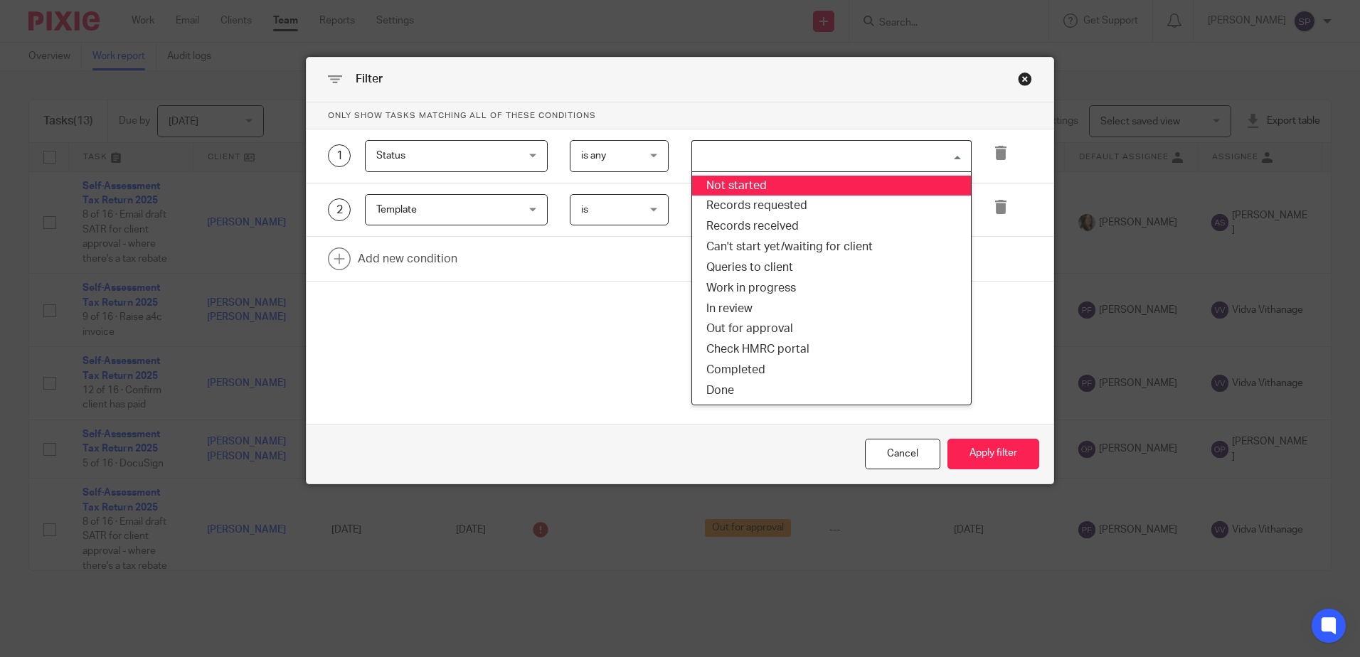
click at [782, 152] on input "Search for option" at bounding box center [828, 156] width 270 height 25
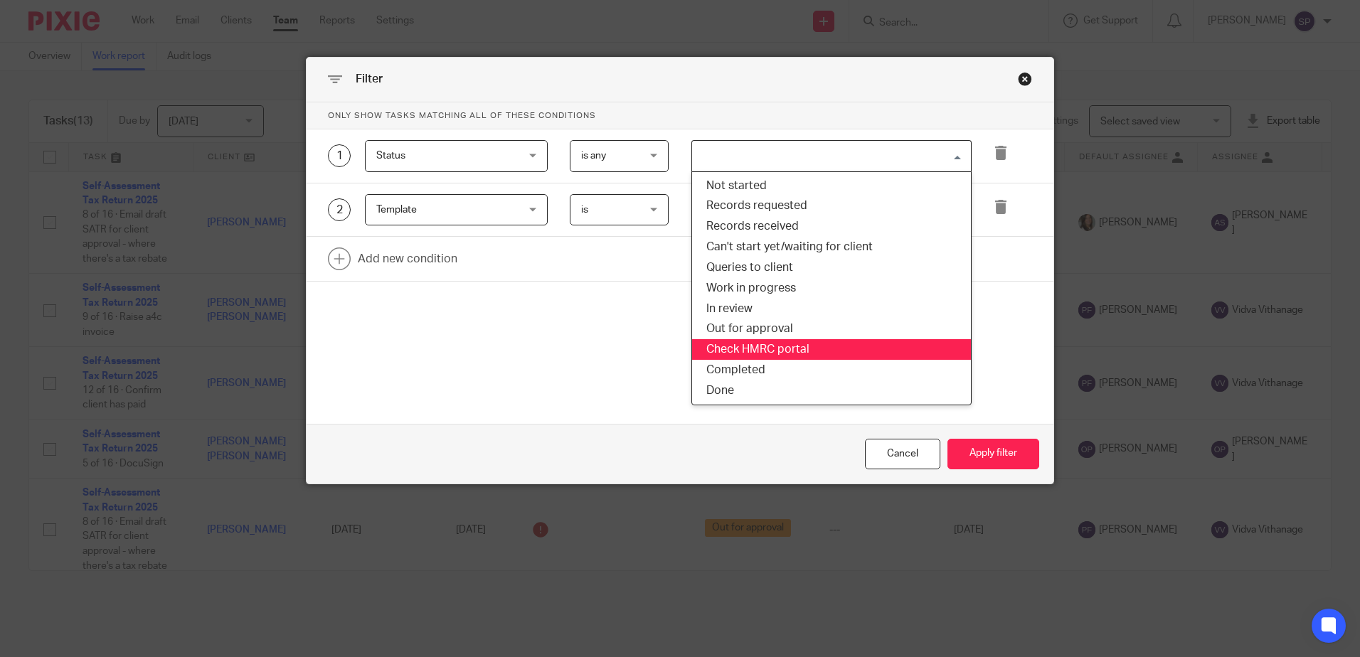
click at [748, 342] on li "Check HMRC portal" at bounding box center [831, 349] width 279 height 21
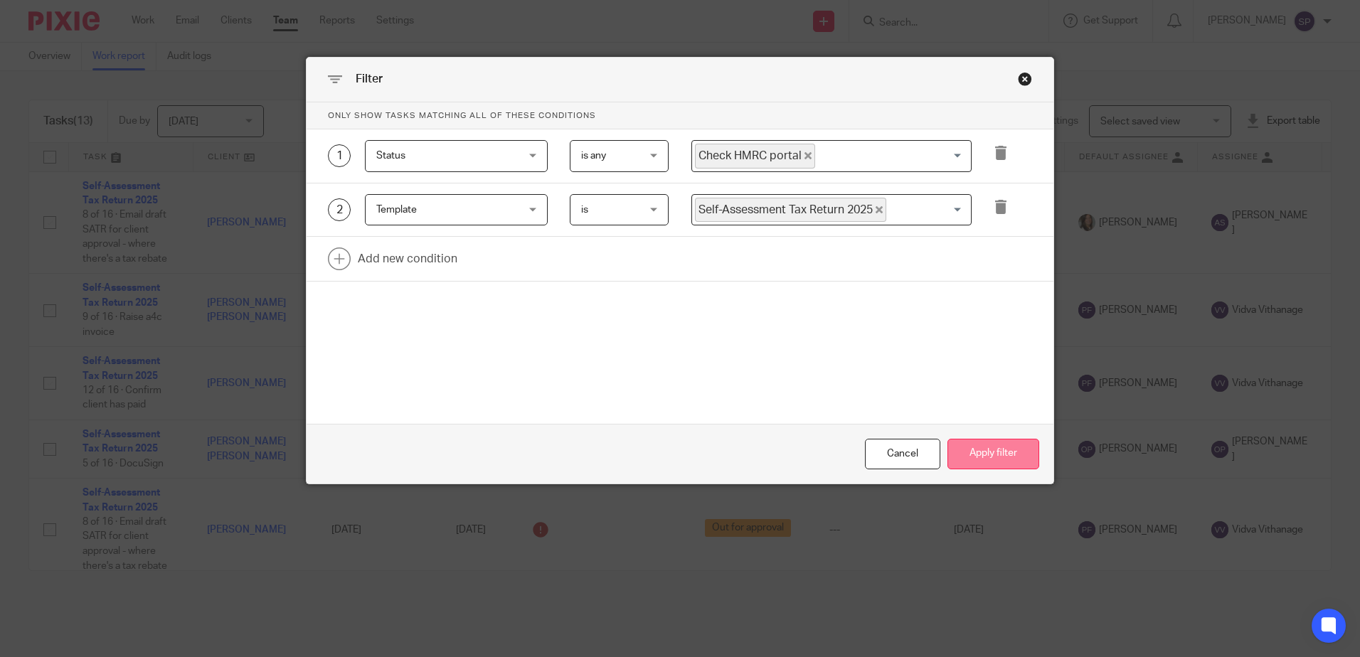
click at [979, 459] on button "Apply filter" at bounding box center [993, 454] width 92 height 31
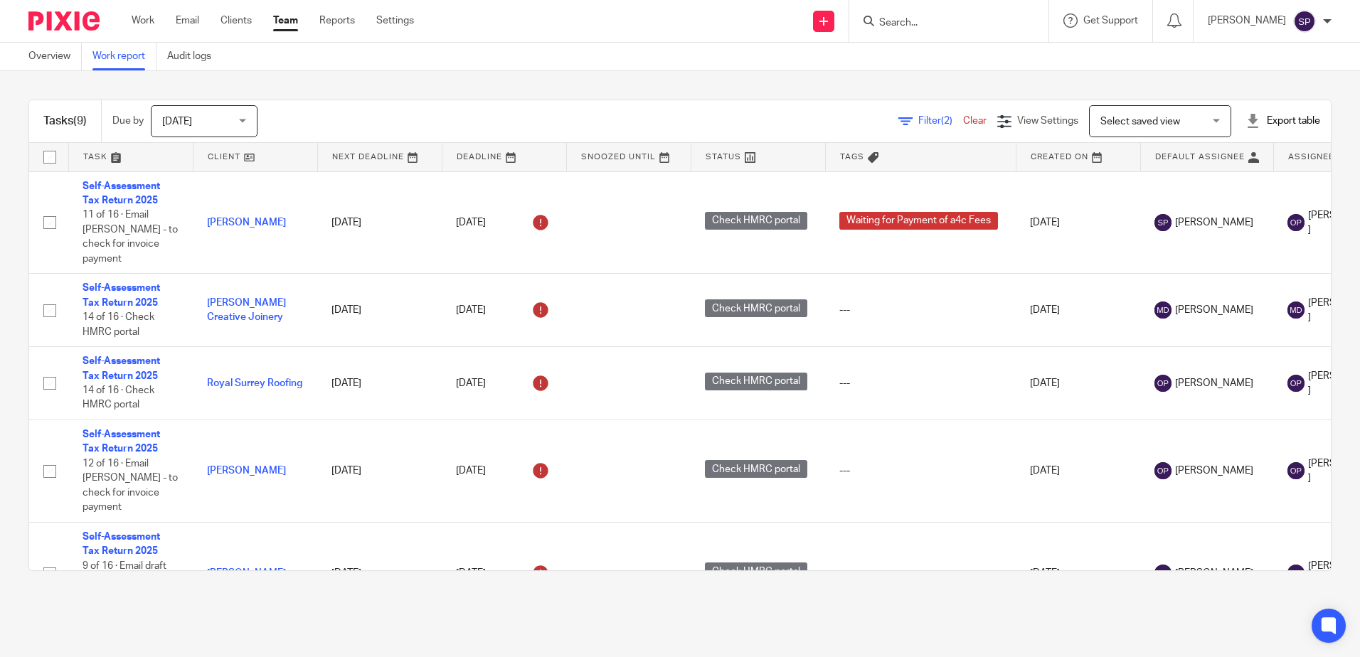
click at [915, 115] on div "Filter (2) Clear" at bounding box center [947, 121] width 99 height 15
click at [918, 122] on span "Filter (2)" at bounding box center [940, 121] width 45 height 10
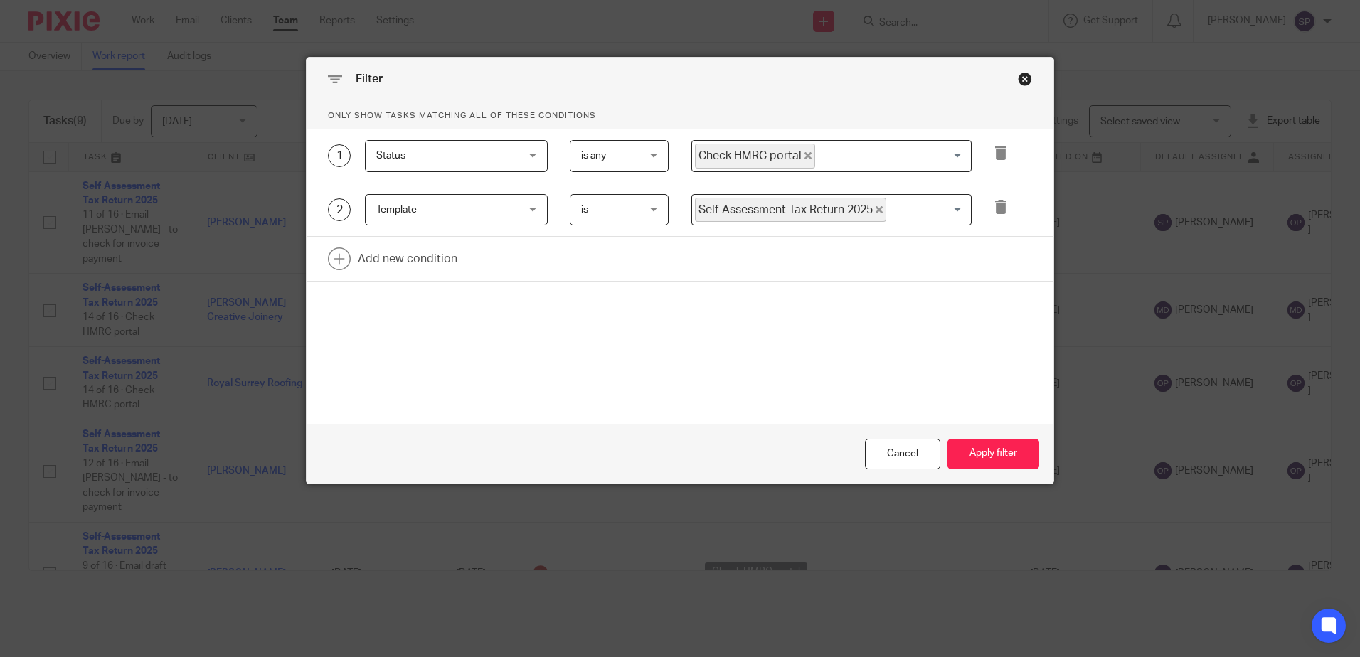
click at [804, 159] on icon "Deselect Check HMRC portal" at bounding box center [807, 155] width 7 height 7
click at [1016, 455] on button "Apply filter" at bounding box center [993, 454] width 92 height 31
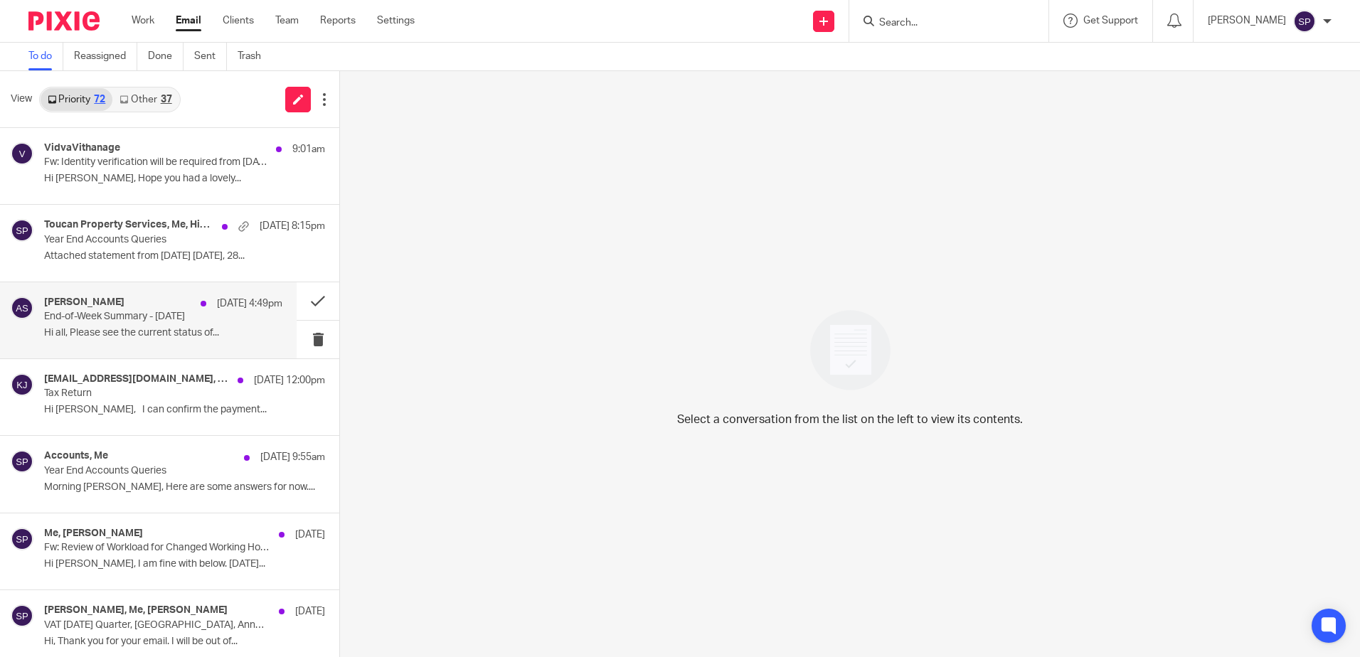
click at [154, 311] on p "End-of-Week Summary - [DATE]" at bounding box center [139, 317] width 191 height 12
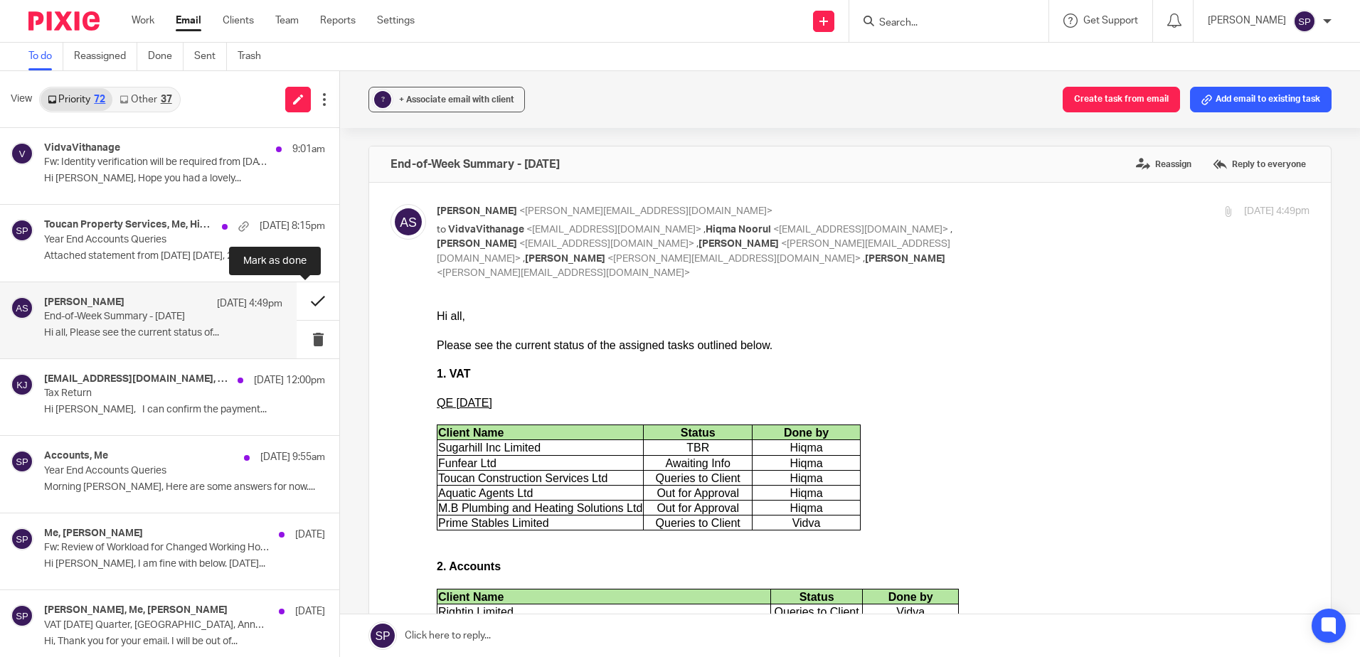
click at [309, 297] on button at bounding box center [318, 301] width 43 height 38
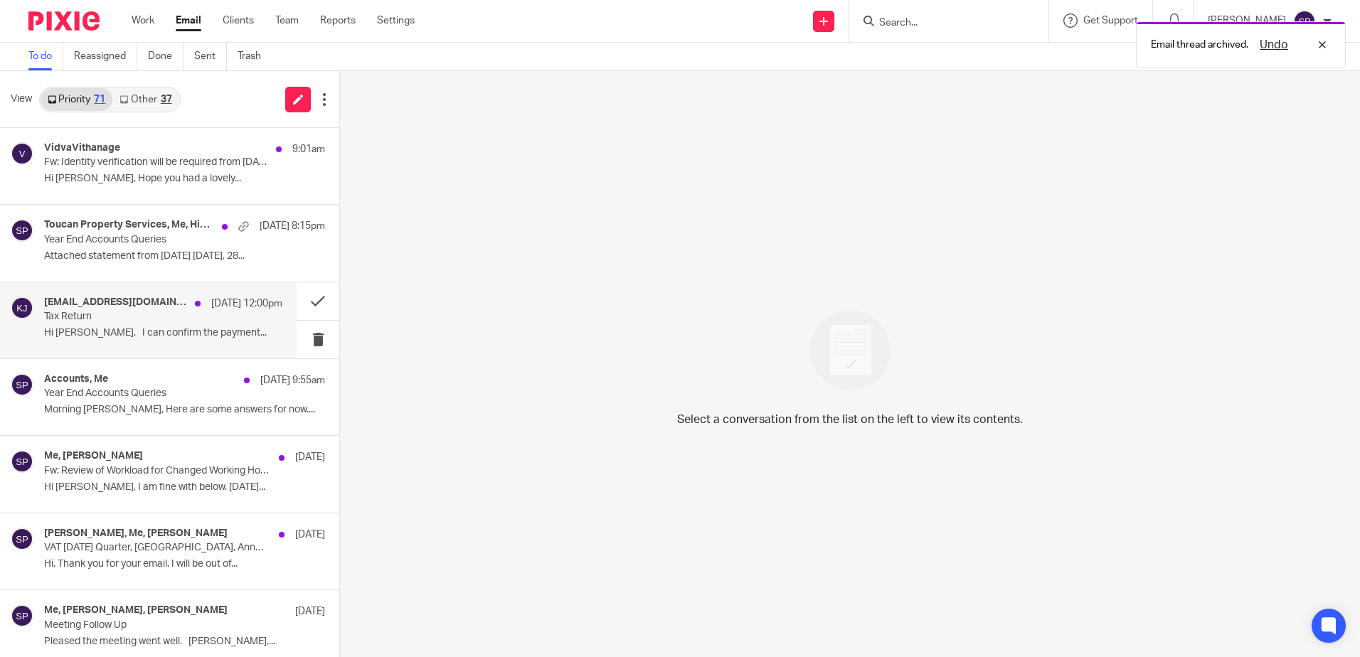
click at [171, 328] on p "Hi Sarah, I can confirm the payment..." at bounding box center [163, 333] width 238 height 12
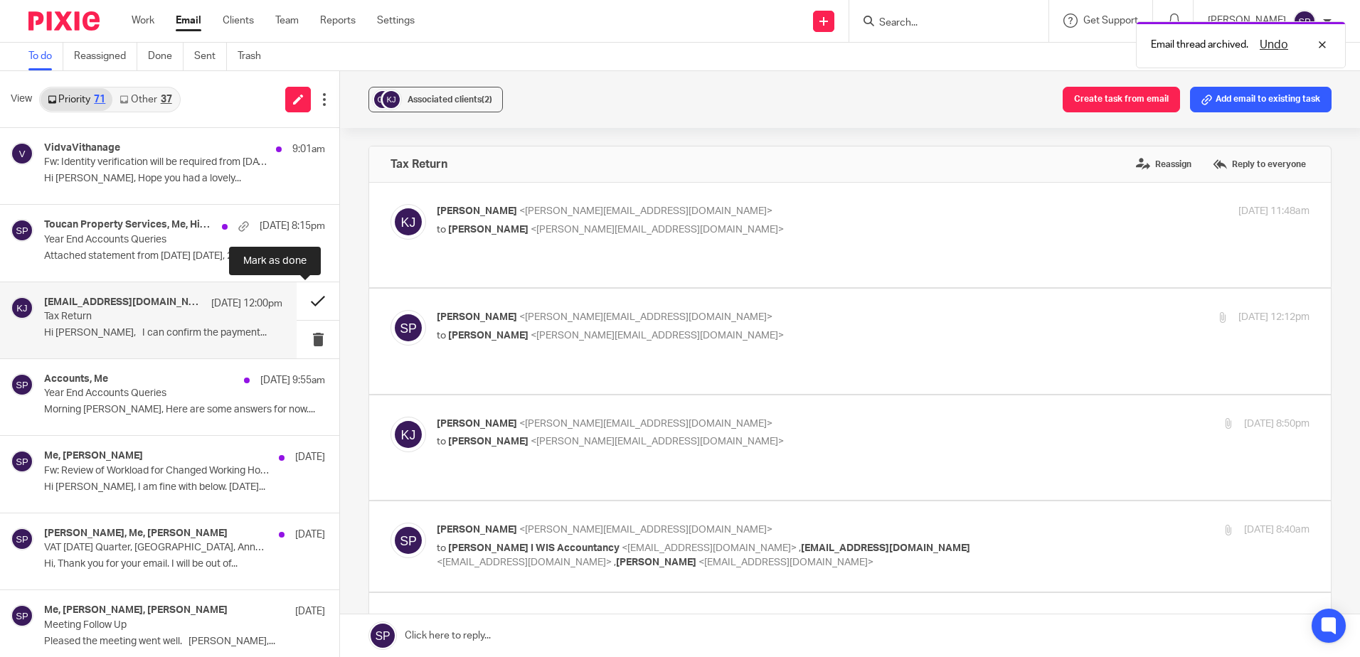
click at [299, 304] on button at bounding box center [318, 301] width 43 height 38
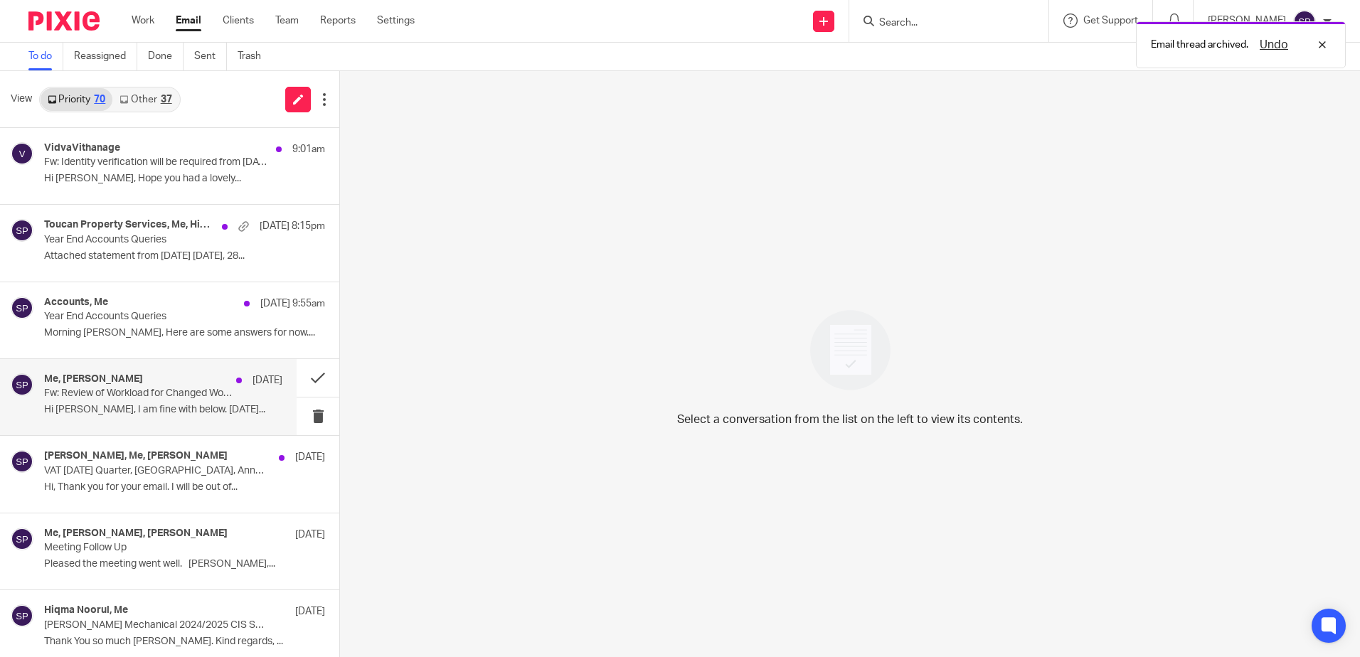
click at [162, 398] on p "Fw: Review of Workload for Changed Working Hours" at bounding box center [139, 394] width 191 height 12
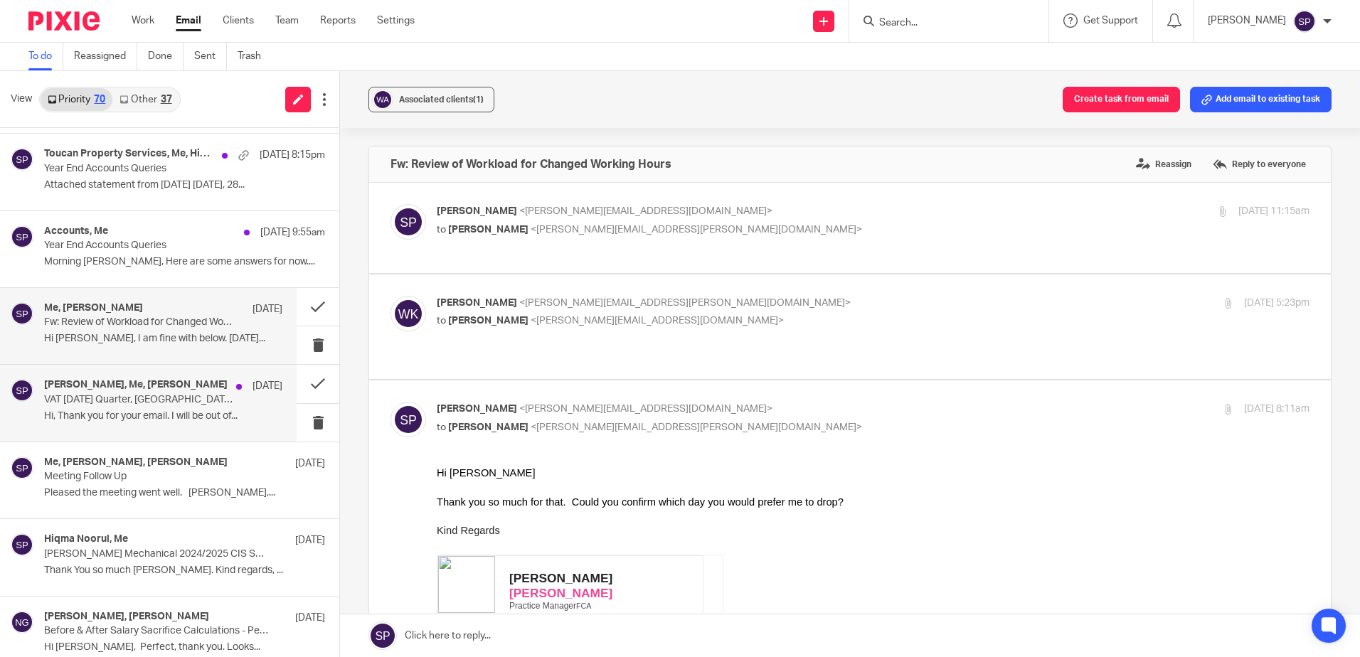
click at [154, 408] on div "Pasan Fernando, Me, Wijay Kanagasundaram 14 Aug VAT July 2025 Quarter, CIS, Ann…" at bounding box center [163, 403] width 238 height 48
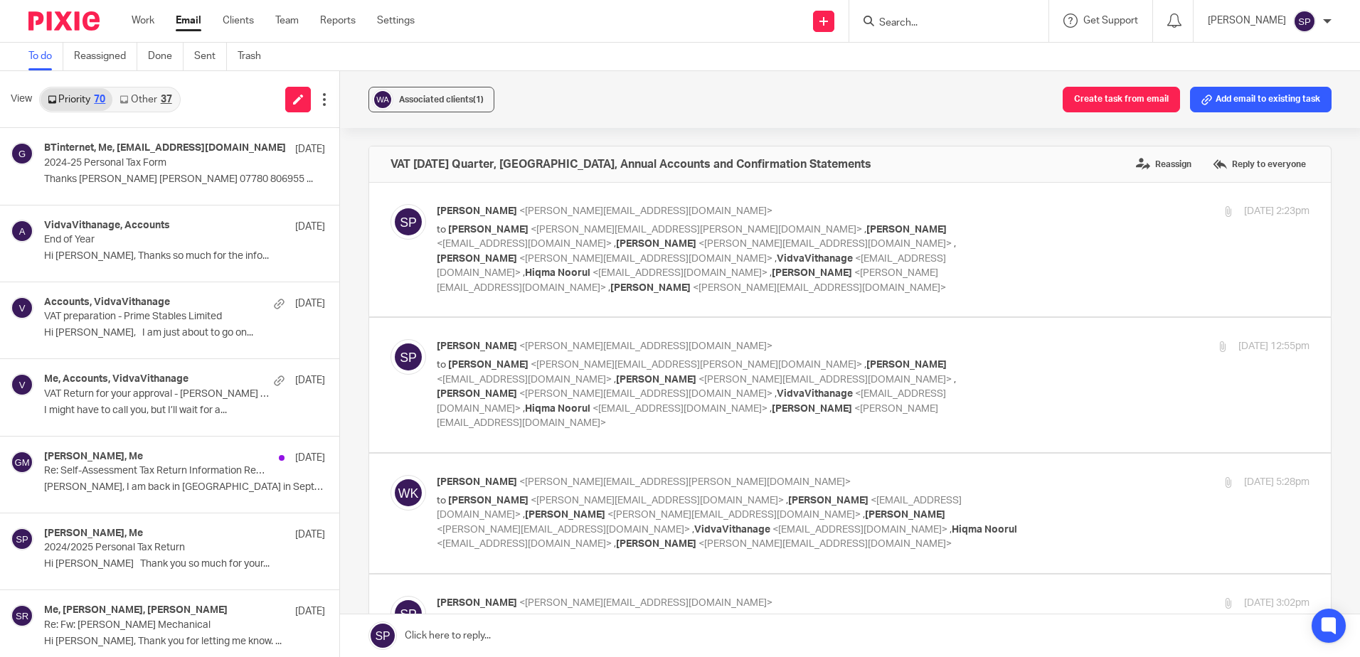
scroll to position [996, 0]
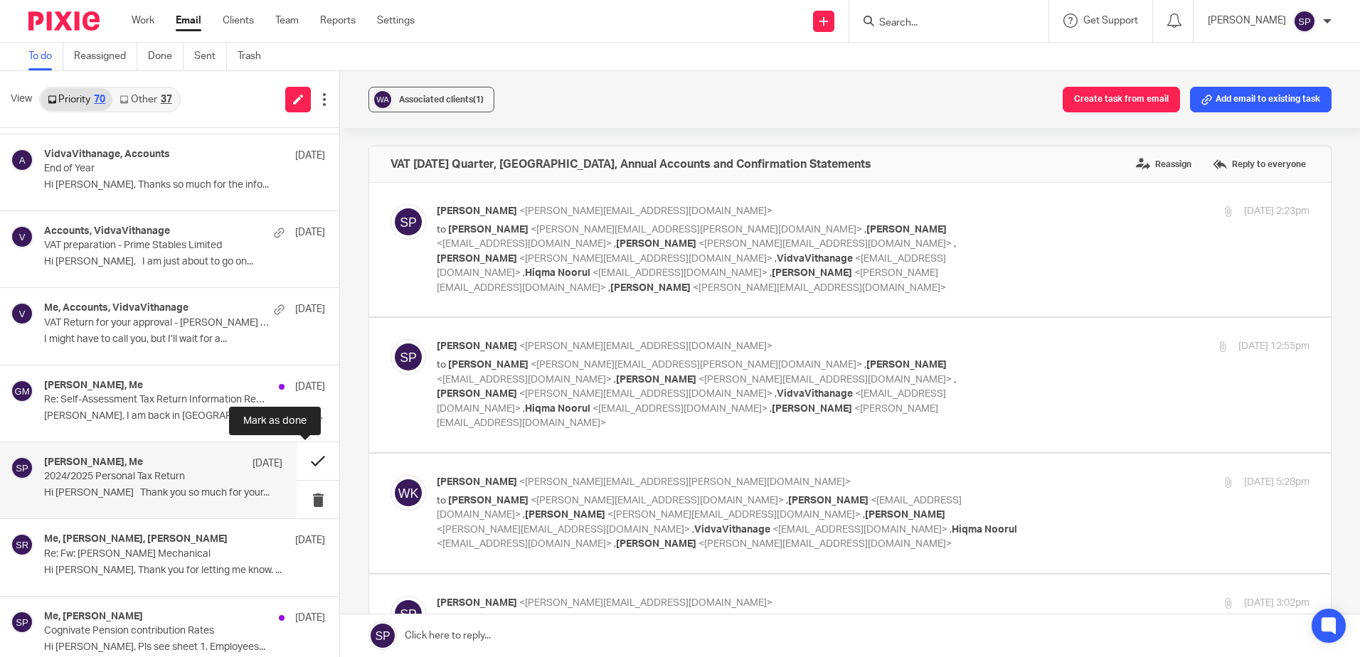
click at [303, 459] on button at bounding box center [318, 461] width 43 height 38
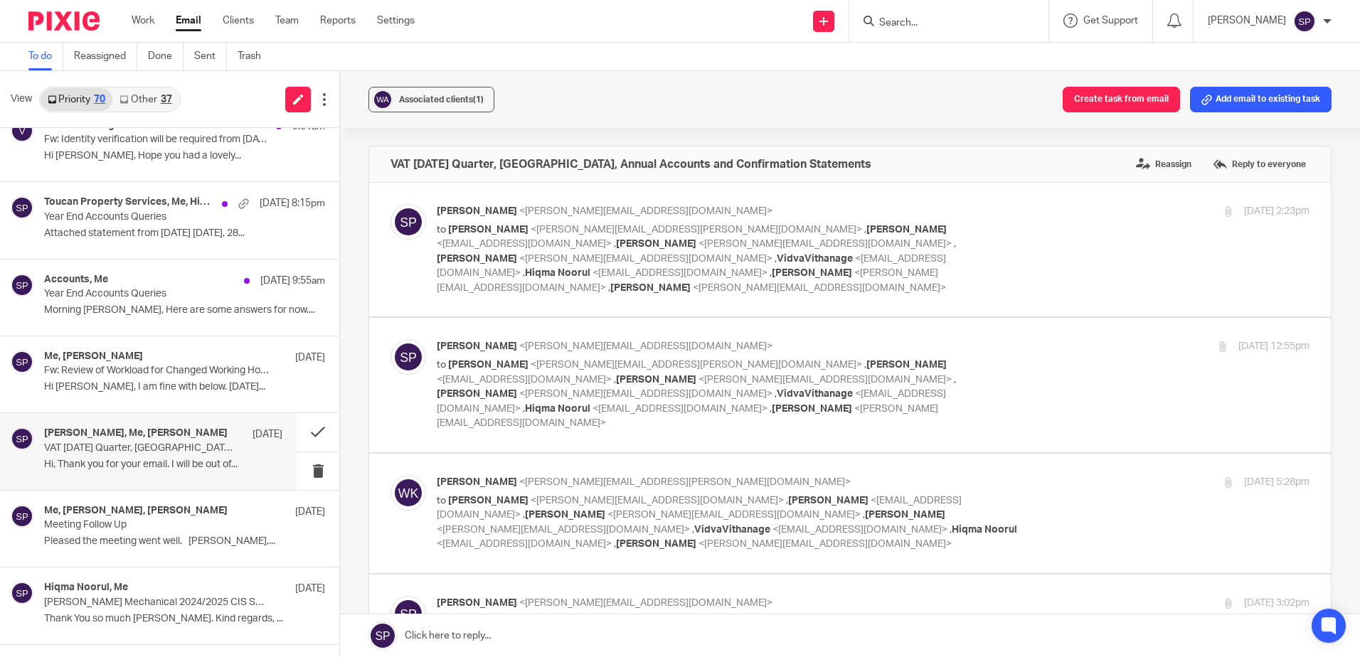
scroll to position [0, 0]
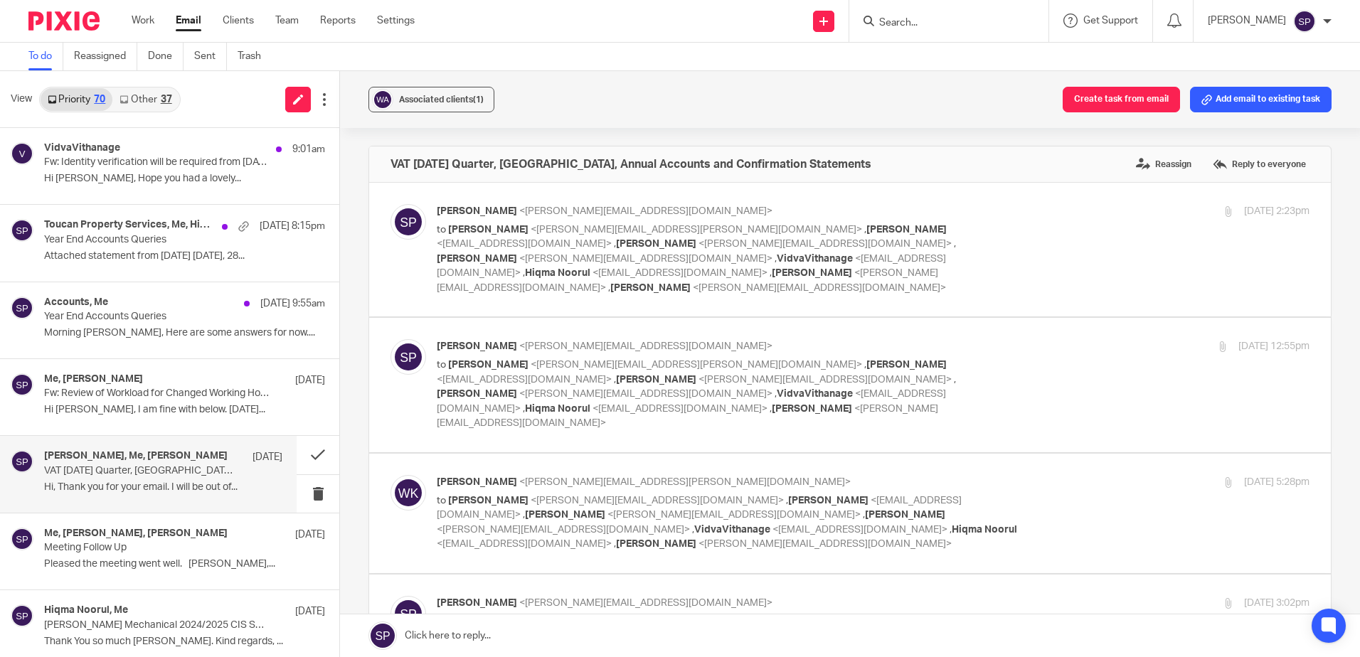
click at [135, 99] on link "Other 37" at bounding box center [145, 99] width 66 height 23
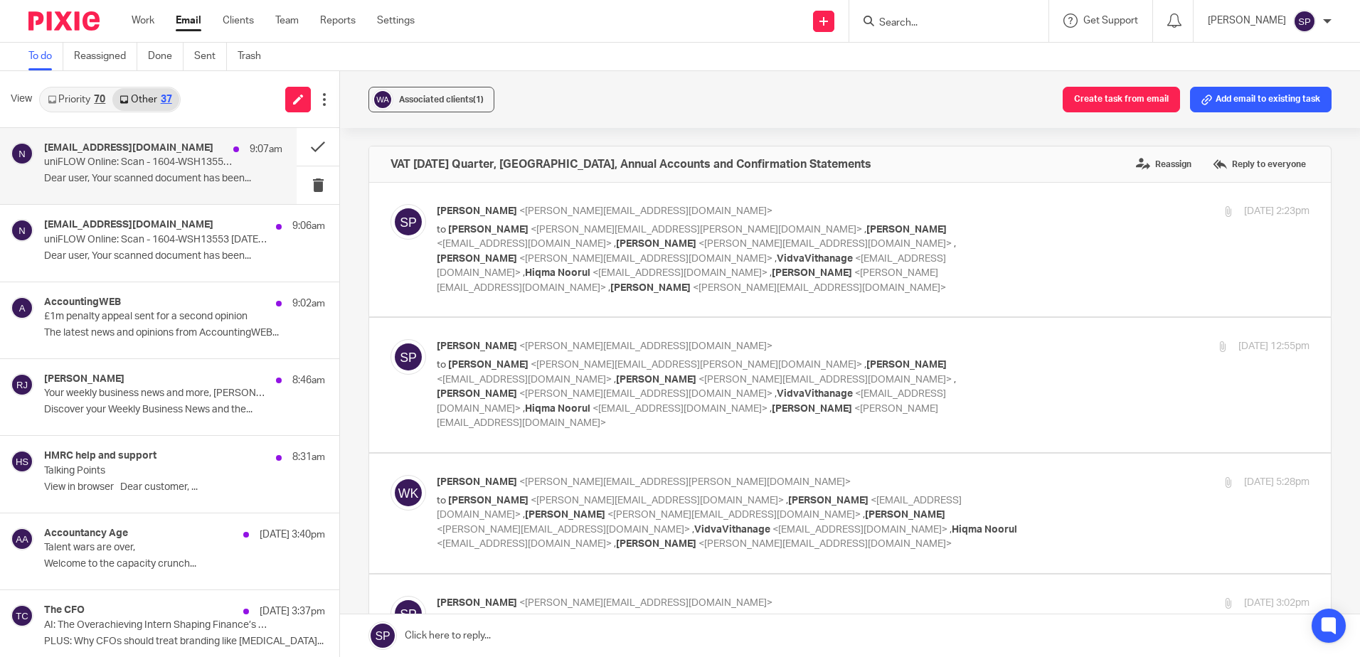
click at [175, 186] on div "noreply@go.eu.uniflowonline.com 9:07am uniFLOW Online: Scan - 1604-WSH13553 202…" at bounding box center [163, 166] width 238 height 48
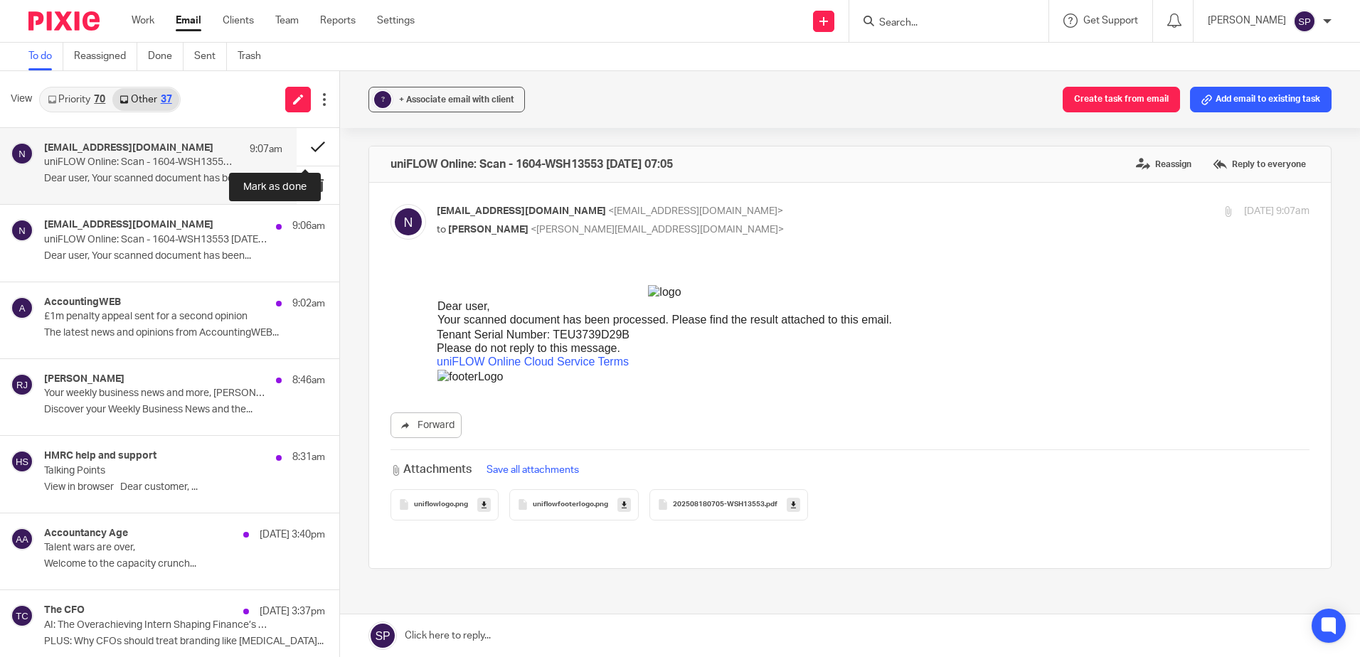
click at [303, 142] on button at bounding box center [318, 147] width 43 height 38
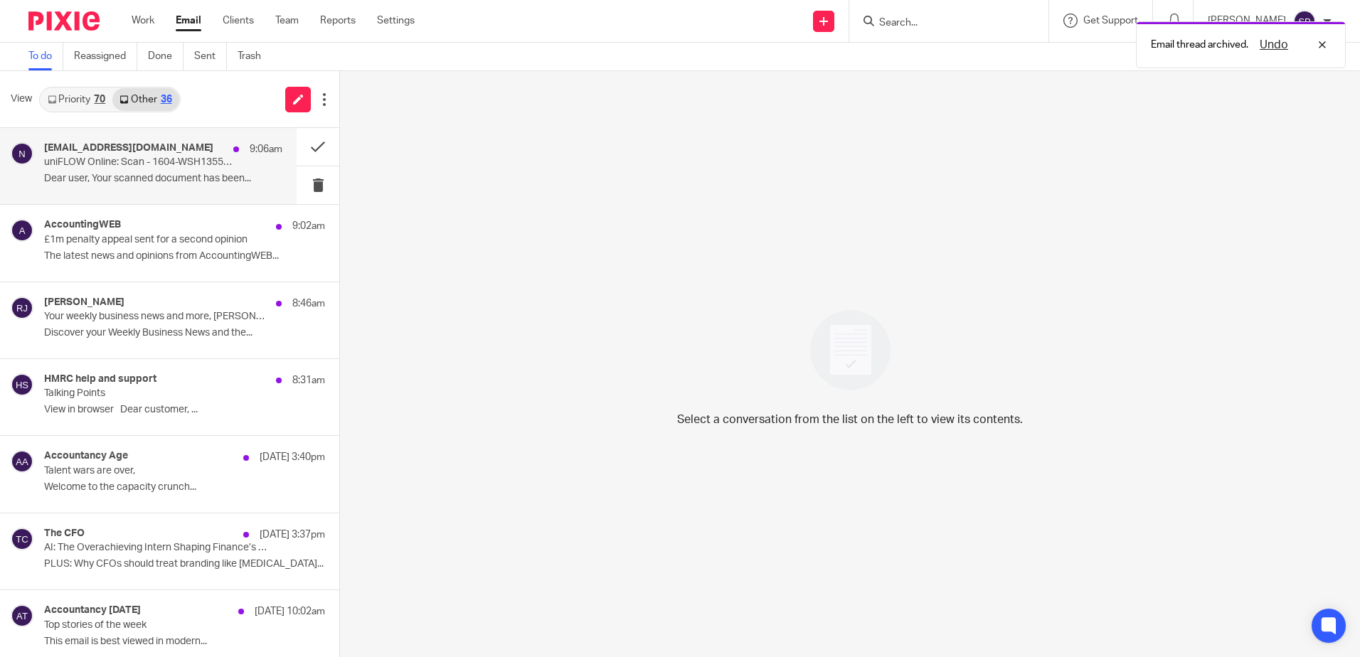
click at [194, 184] on p "Dear user, Your scanned document has been..." at bounding box center [163, 179] width 238 height 12
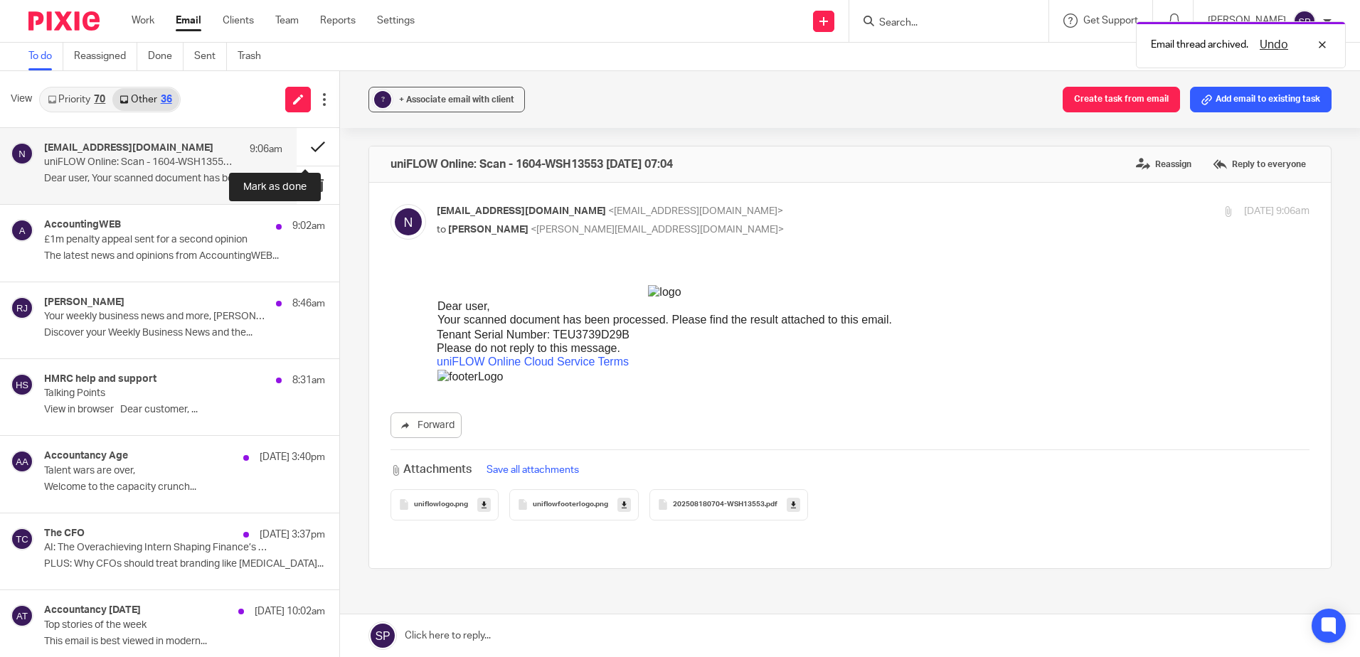
click at [304, 144] on button at bounding box center [318, 147] width 43 height 38
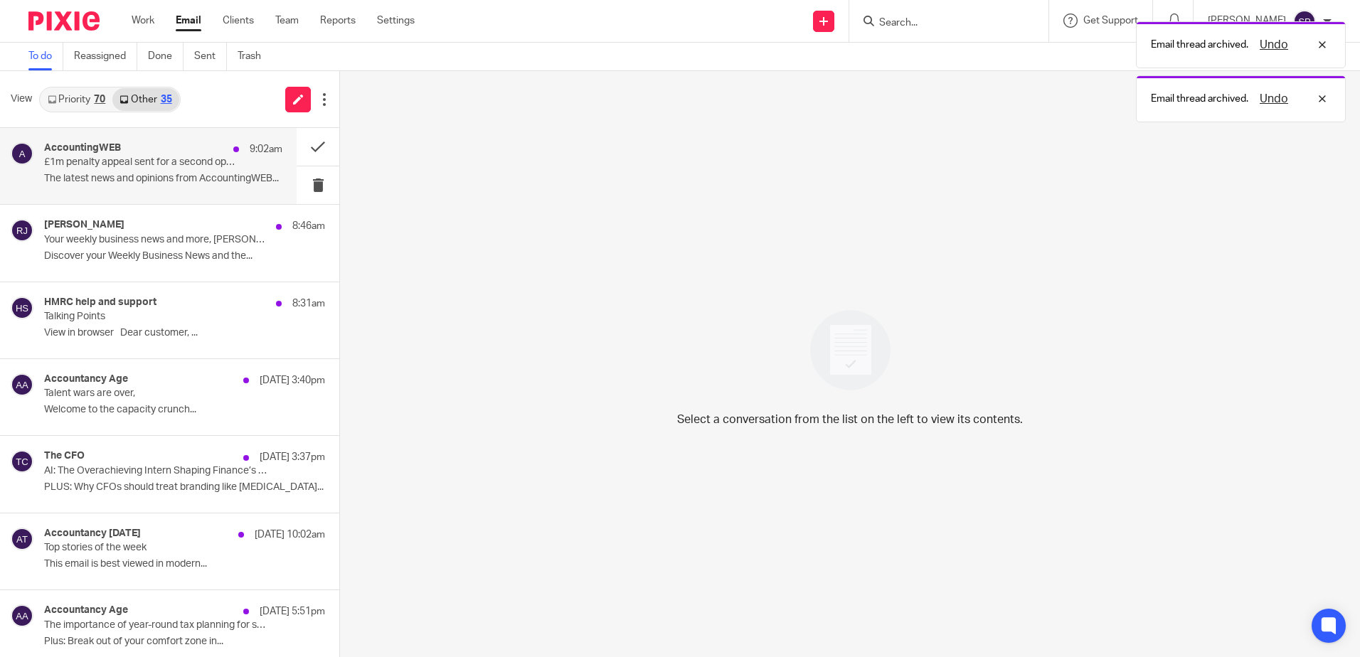
click at [233, 176] on p "The latest news and opinions from AccountingWEB..." at bounding box center [163, 179] width 238 height 12
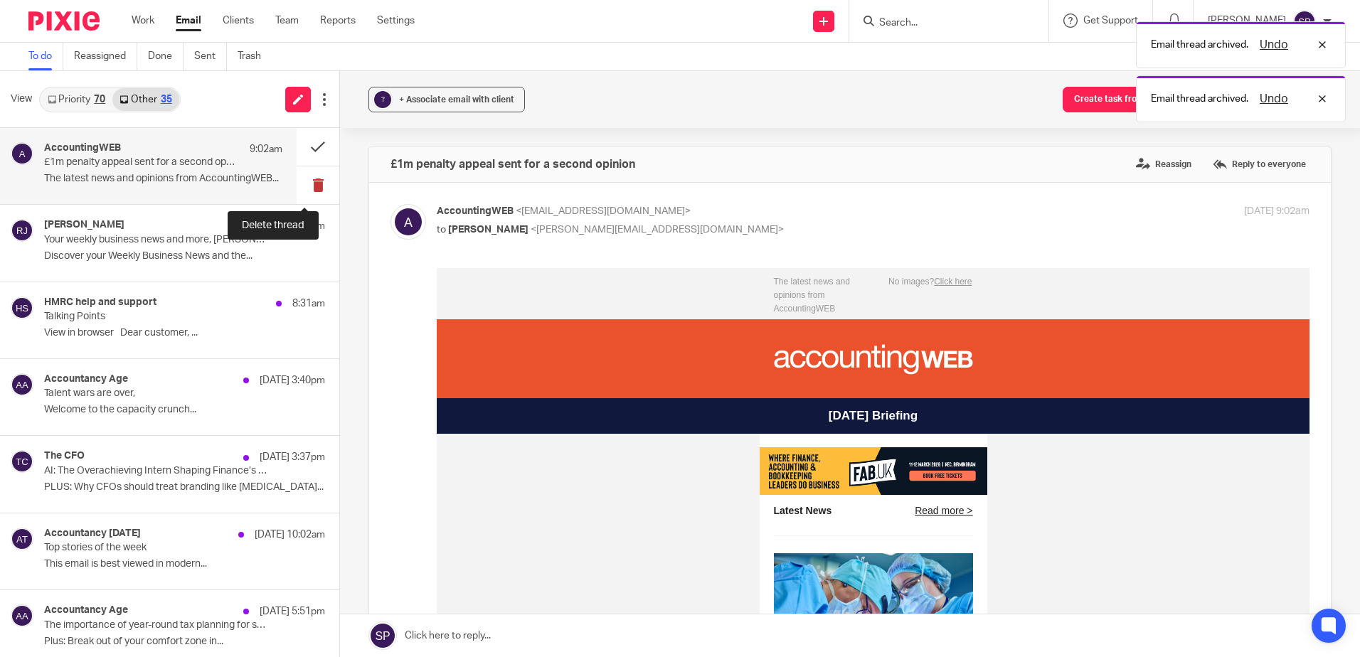
click at [304, 185] on button at bounding box center [318, 185] width 43 height 38
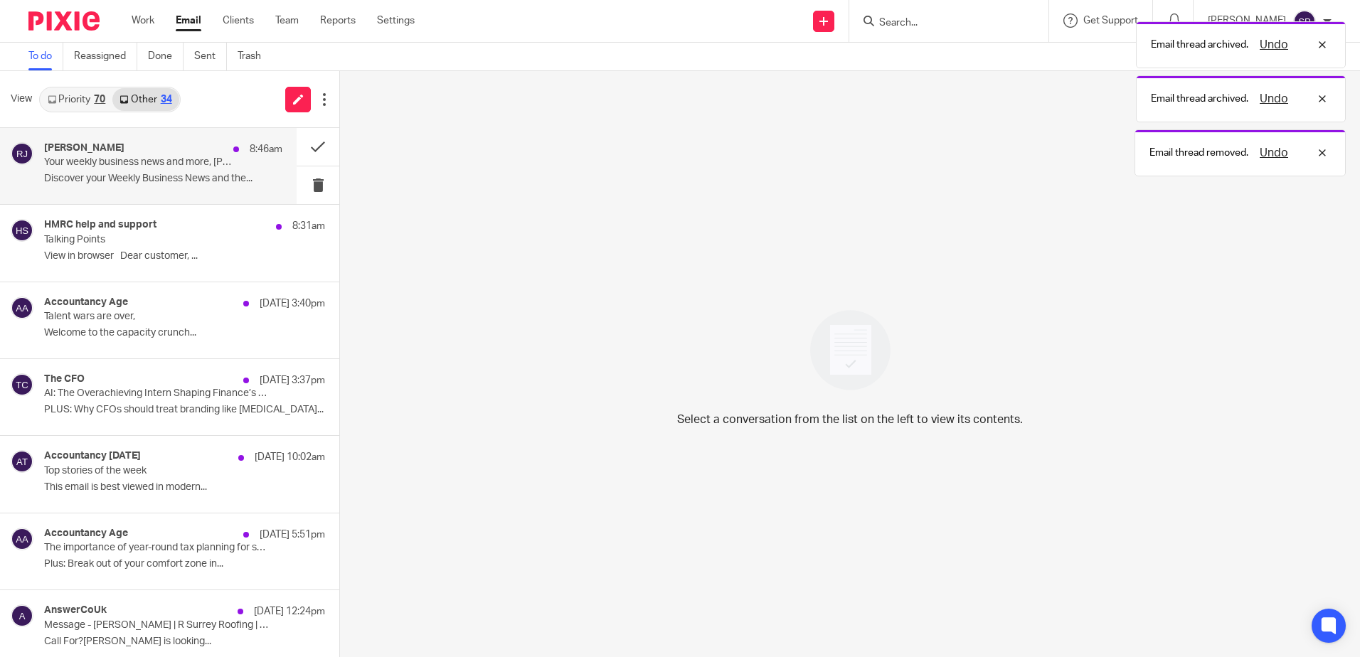
drag, startPoint x: 243, startPoint y: 200, endPoint x: 271, endPoint y: 192, distance: 28.8
click at [245, 200] on div "Rebecca Jauncey 8:46am Your weekly business news and more, Sarah Discover your …" at bounding box center [148, 166] width 297 height 76
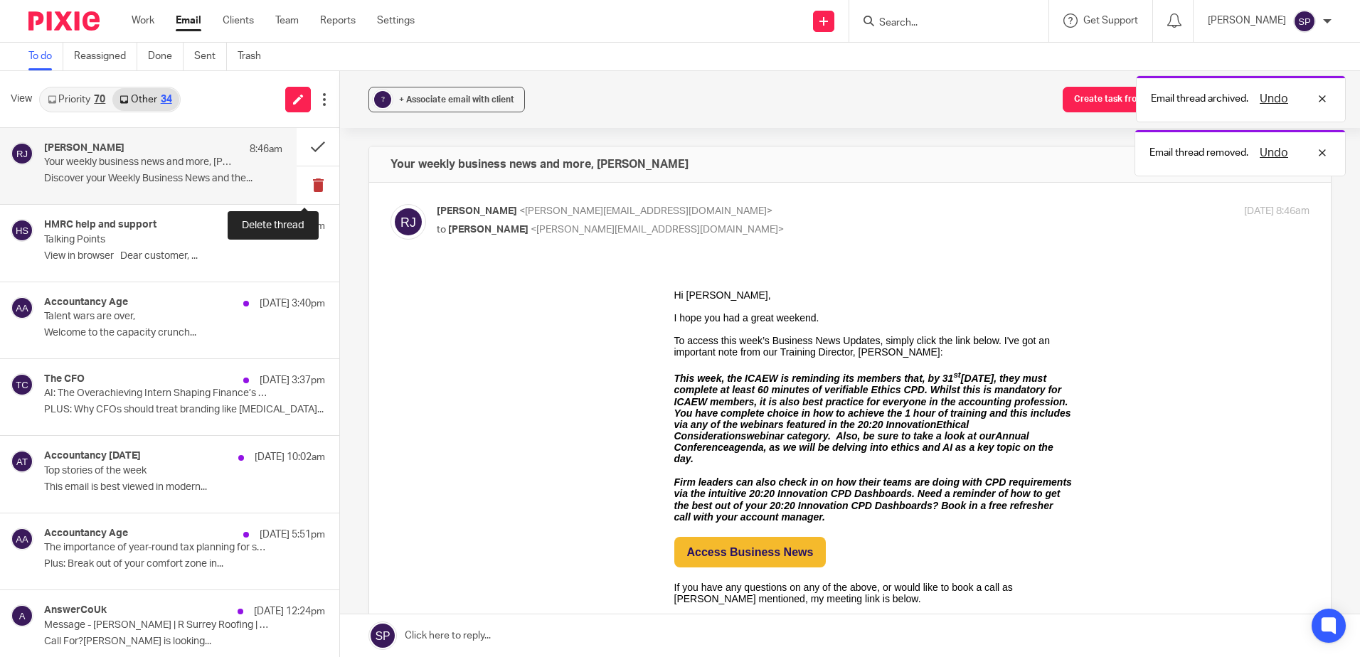
click at [306, 187] on button at bounding box center [318, 185] width 43 height 38
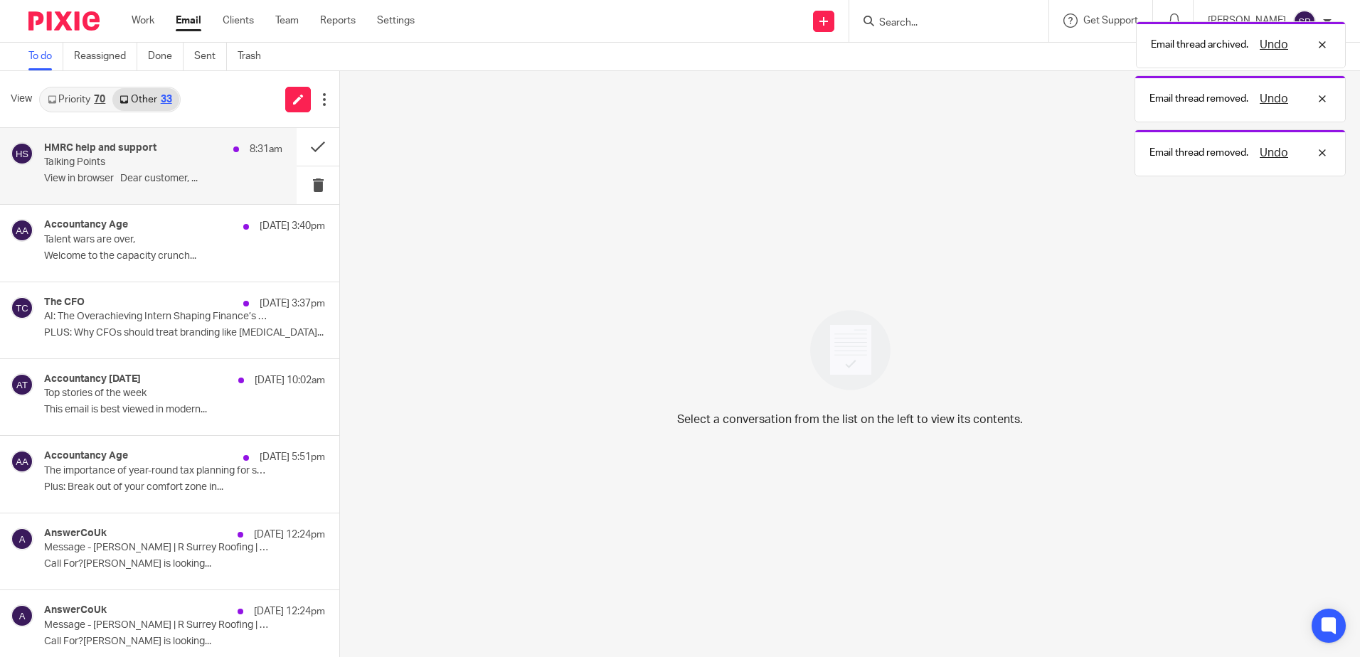
drag, startPoint x: 213, startPoint y: 186, endPoint x: 253, endPoint y: 186, distance: 40.5
click at [213, 186] on div "HMRC help and support 8:31am Talking Points View in browser Dear customer, ..." at bounding box center [163, 166] width 238 height 48
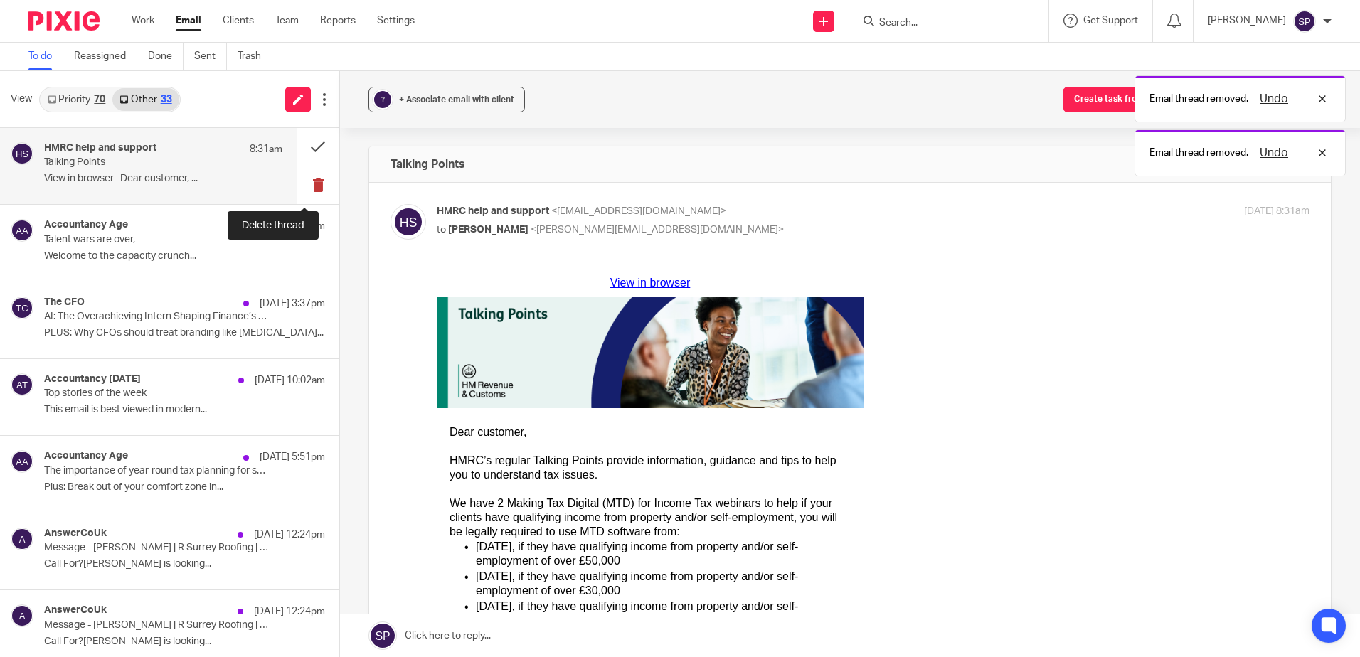
click at [299, 186] on button at bounding box center [318, 185] width 43 height 38
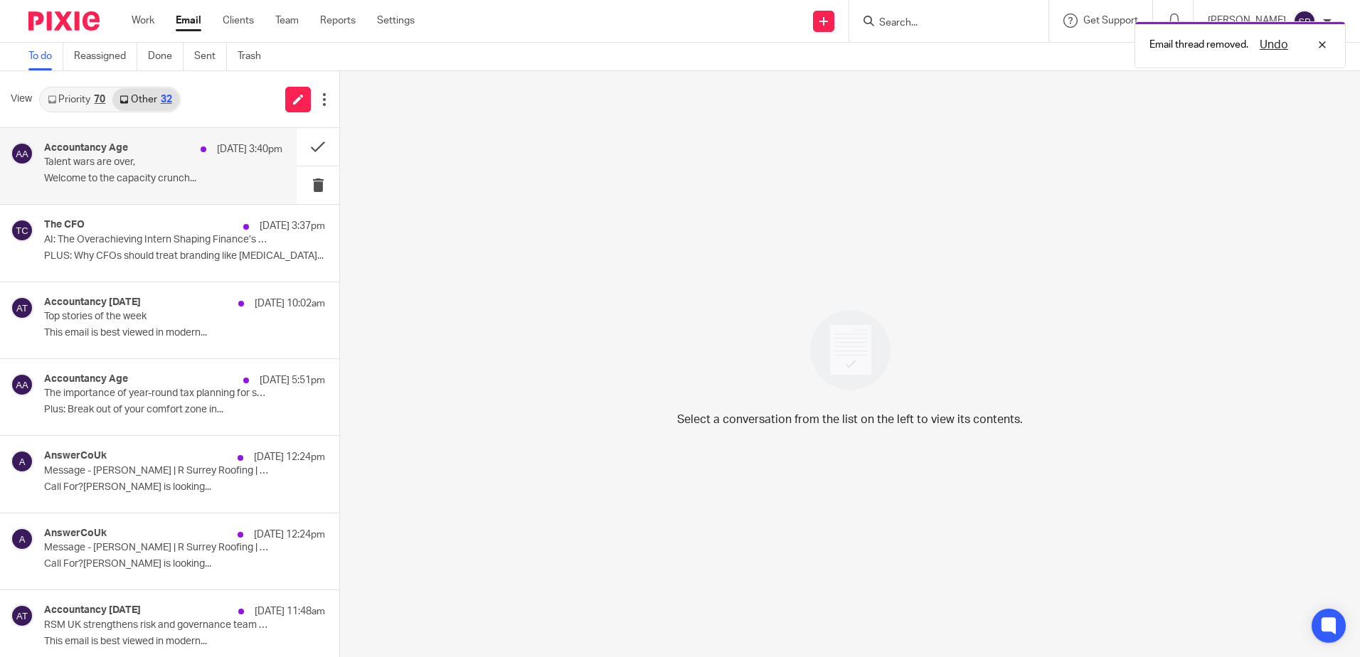
click at [219, 159] on p "Talent wars are over," at bounding box center [139, 162] width 191 height 12
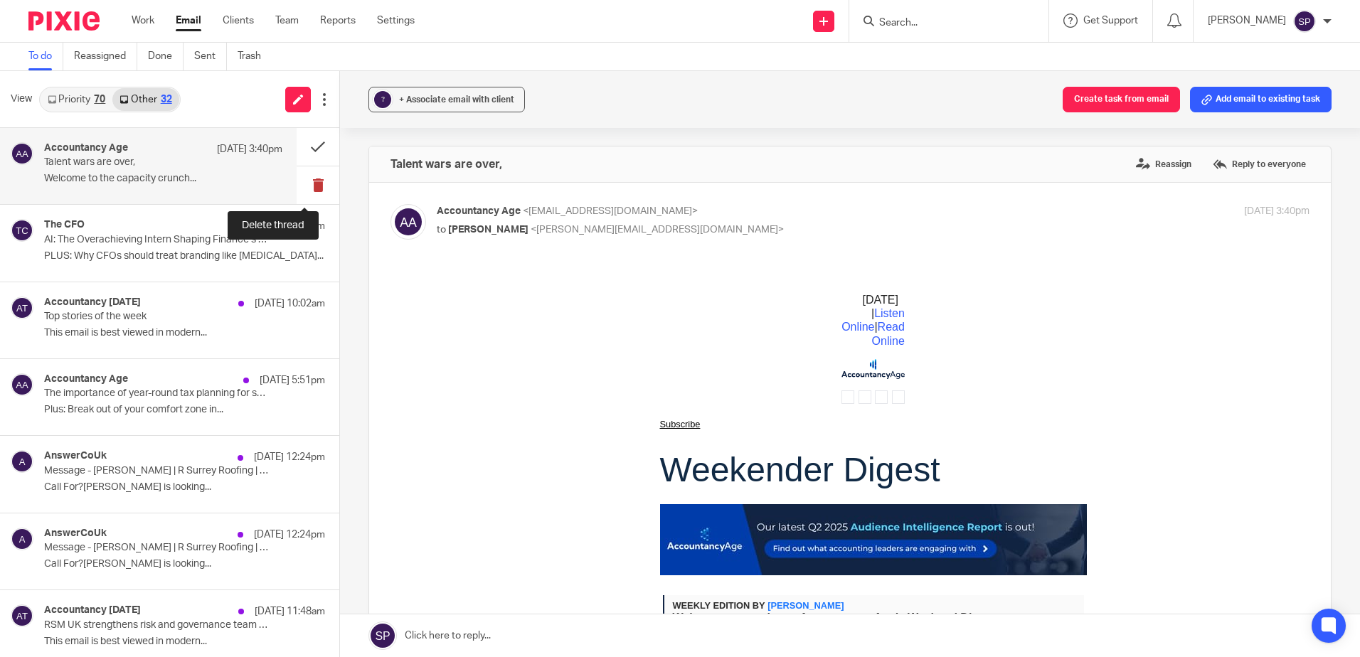
click at [299, 189] on button at bounding box center [318, 185] width 43 height 38
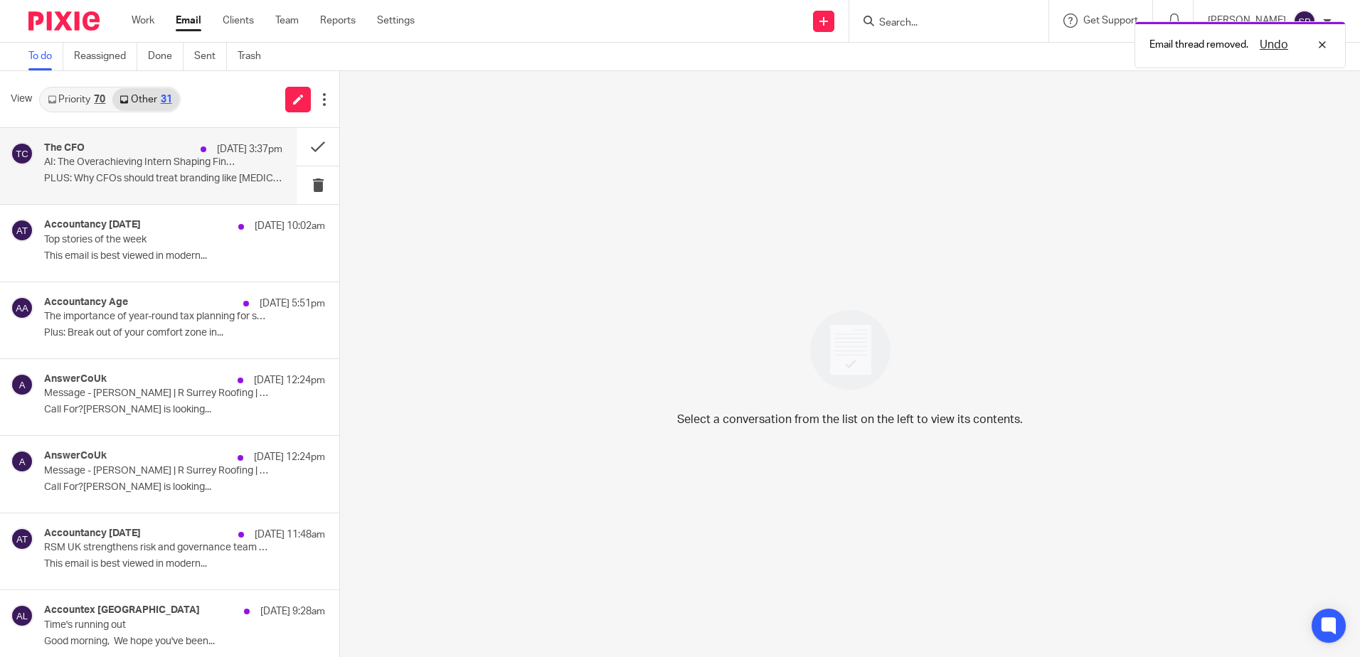
click at [211, 188] on div "The CFO 17 Aug 3:37pm AI: The Overachieving Intern Shaping Finance’s Future PLU…" at bounding box center [163, 166] width 238 height 48
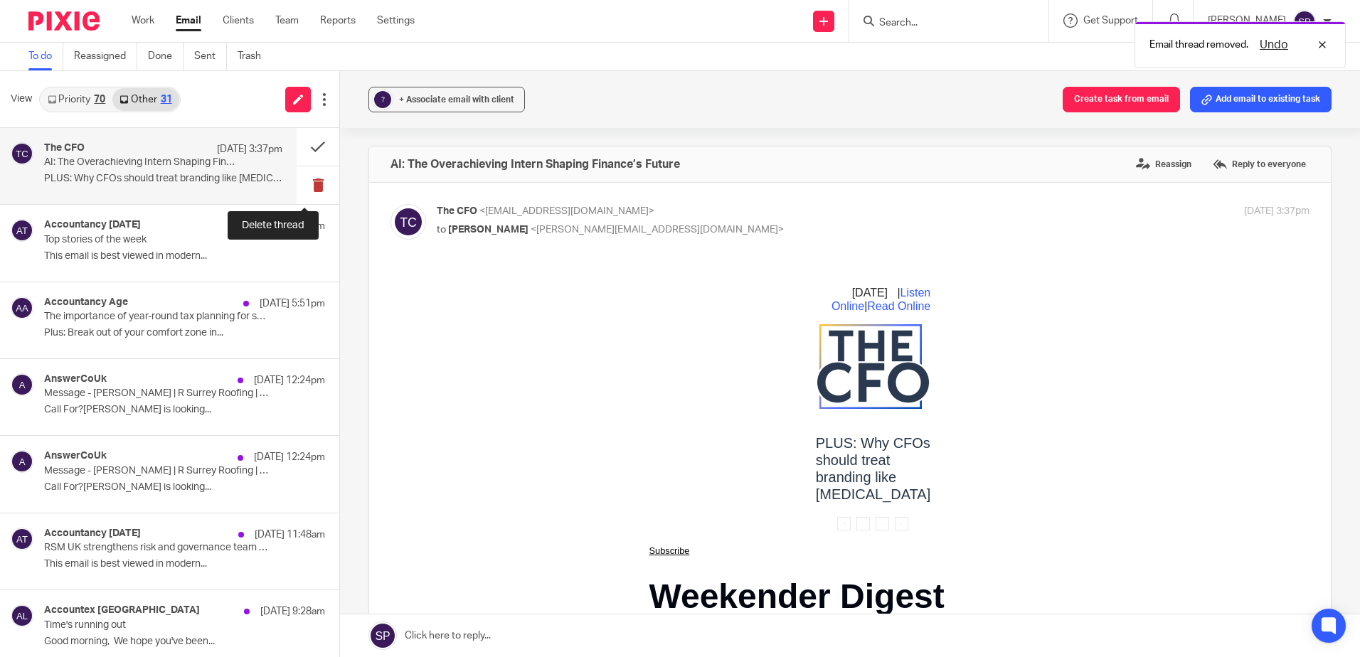
click at [308, 186] on button at bounding box center [318, 185] width 43 height 38
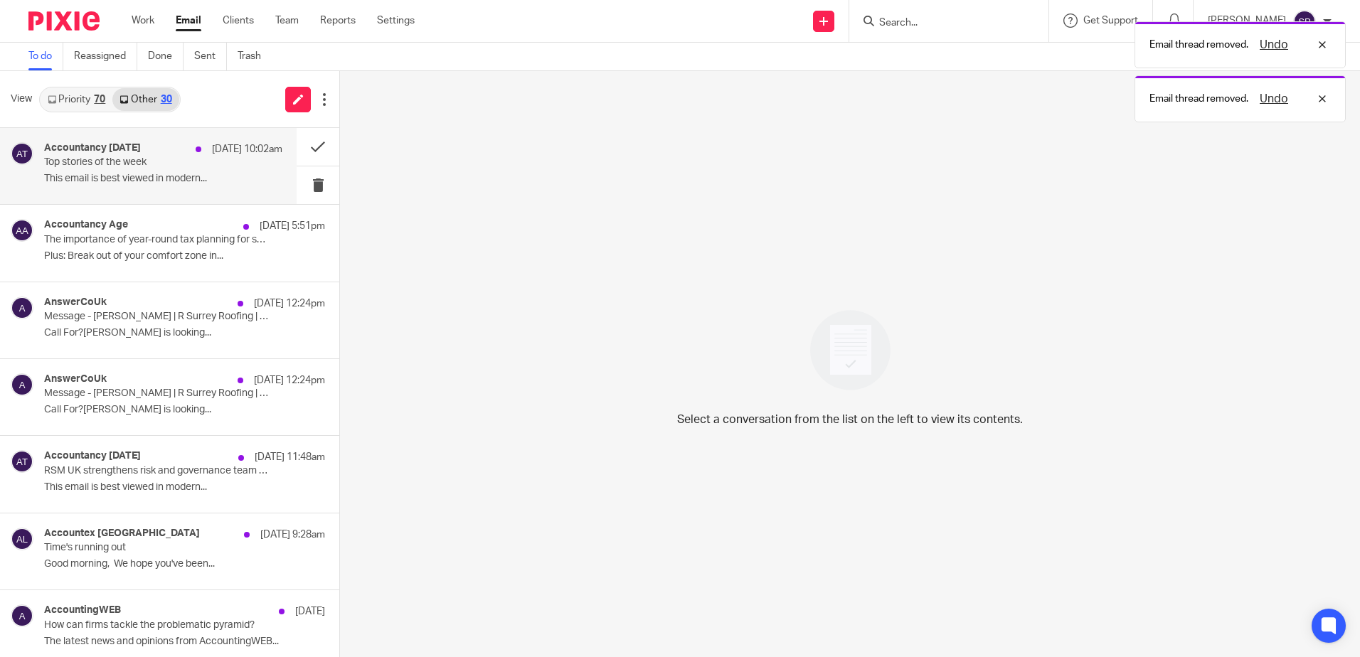
click at [221, 184] on p "This email is best viewed in modern..." at bounding box center [163, 179] width 238 height 12
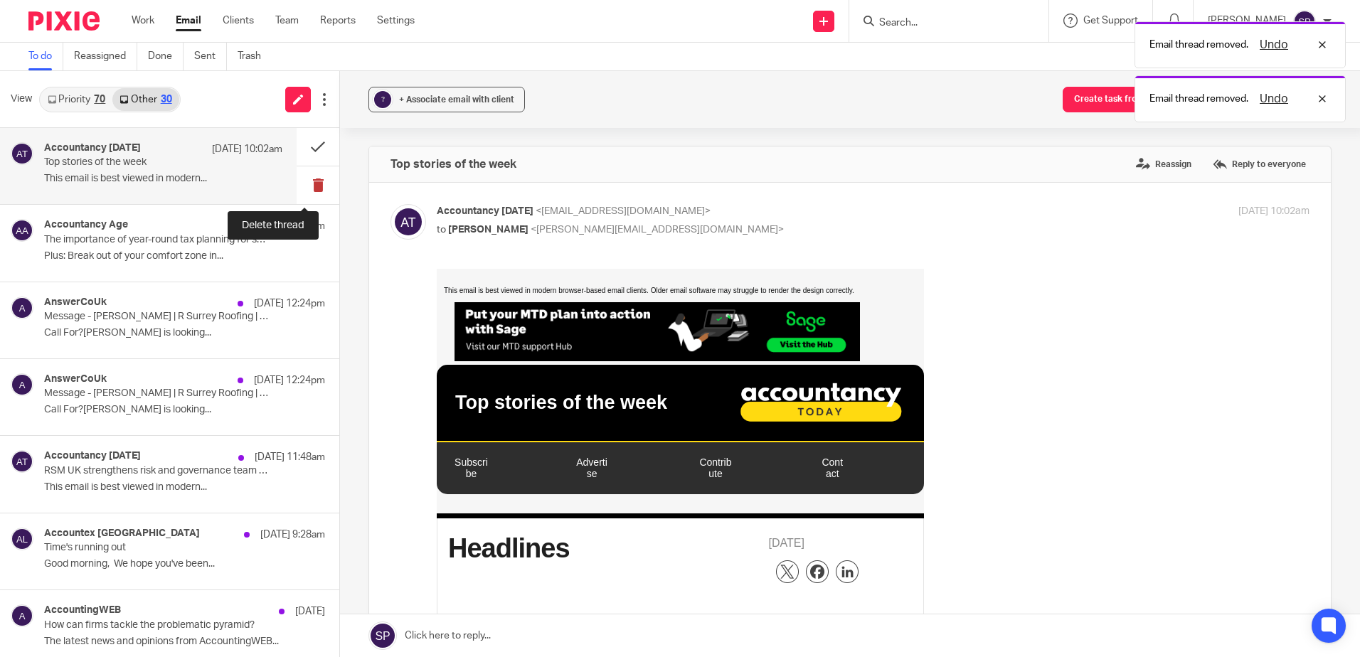
click at [302, 181] on button at bounding box center [318, 185] width 43 height 38
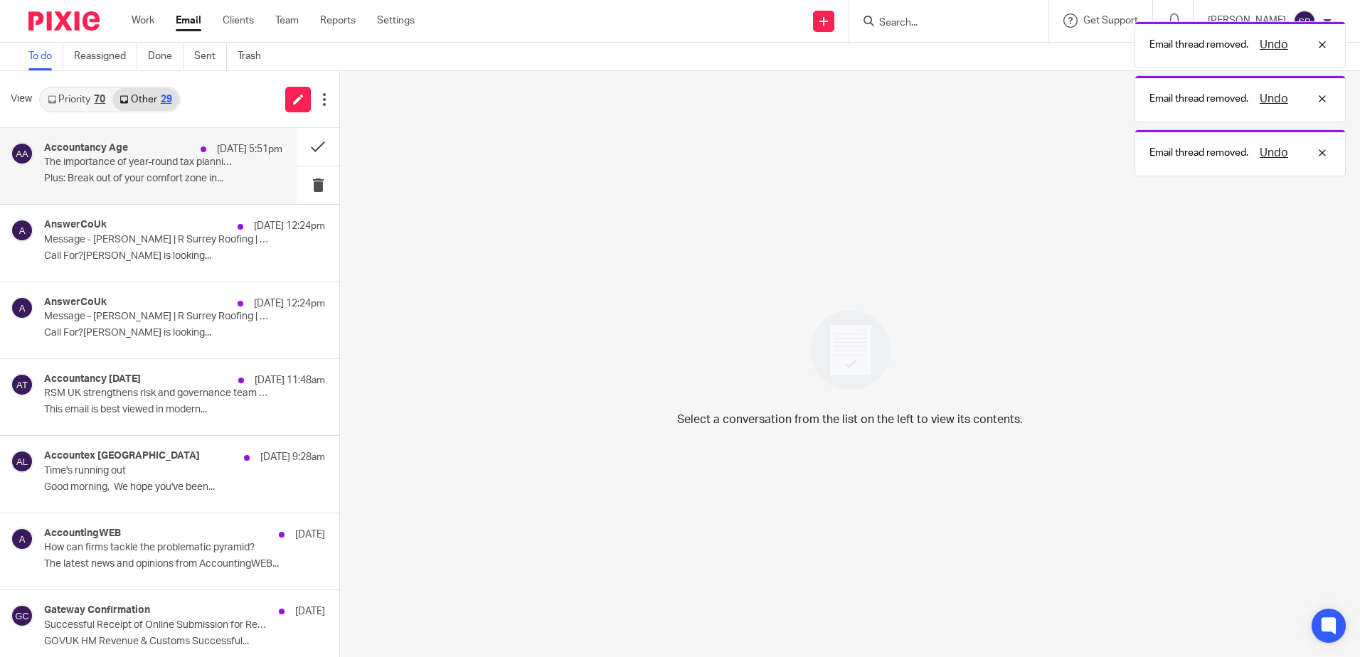
click at [225, 191] on div "Accountancy Age 15 Aug 5:51pm The importance of year-round tax planning for sma…" at bounding box center [148, 166] width 297 height 76
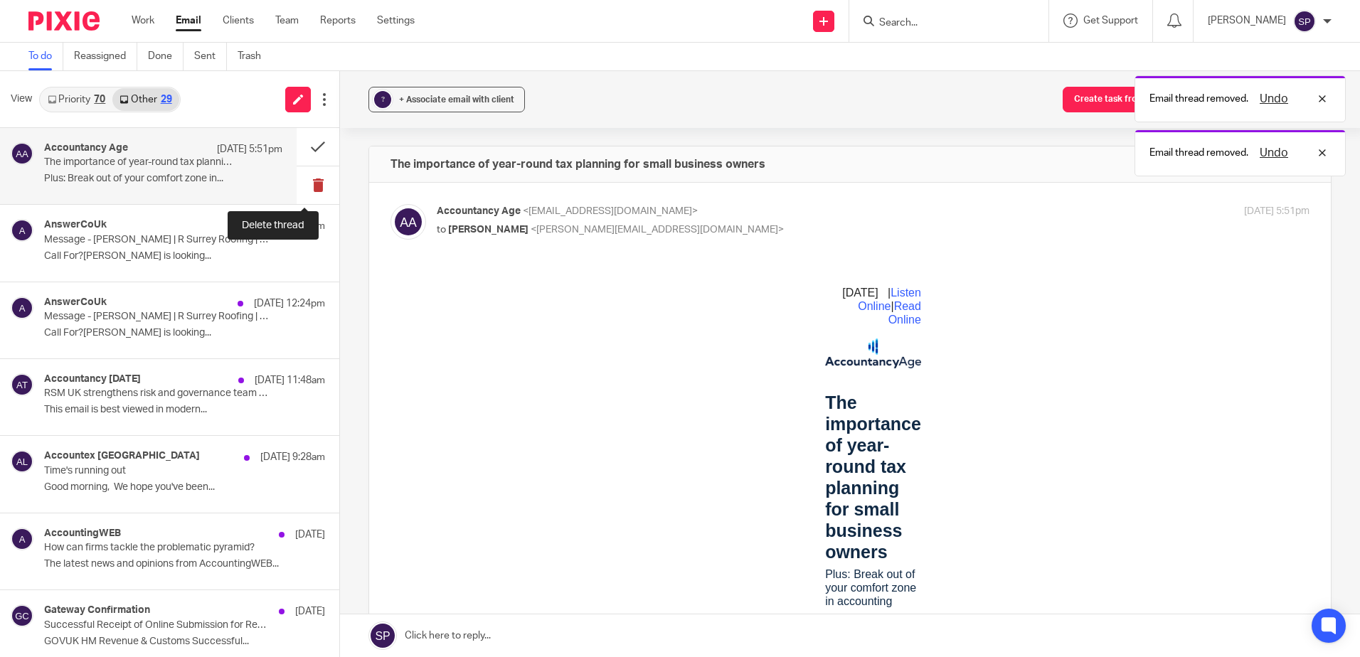
click at [302, 186] on button at bounding box center [318, 185] width 43 height 38
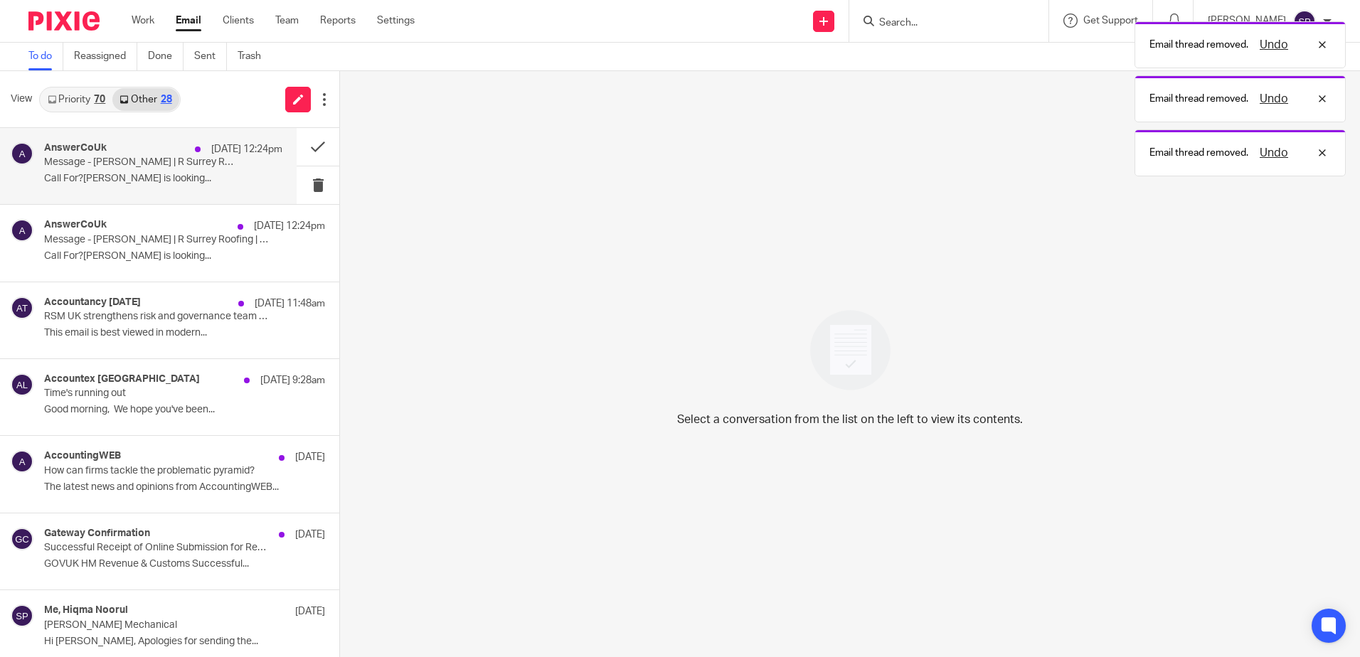
click at [227, 191] on div "AnswerCoUk 15 Aug 12:24pm Message - Allan Smith | R Surrey Roofing | 07904 3382…" at bounding box center [148, 166] width 297 height 76
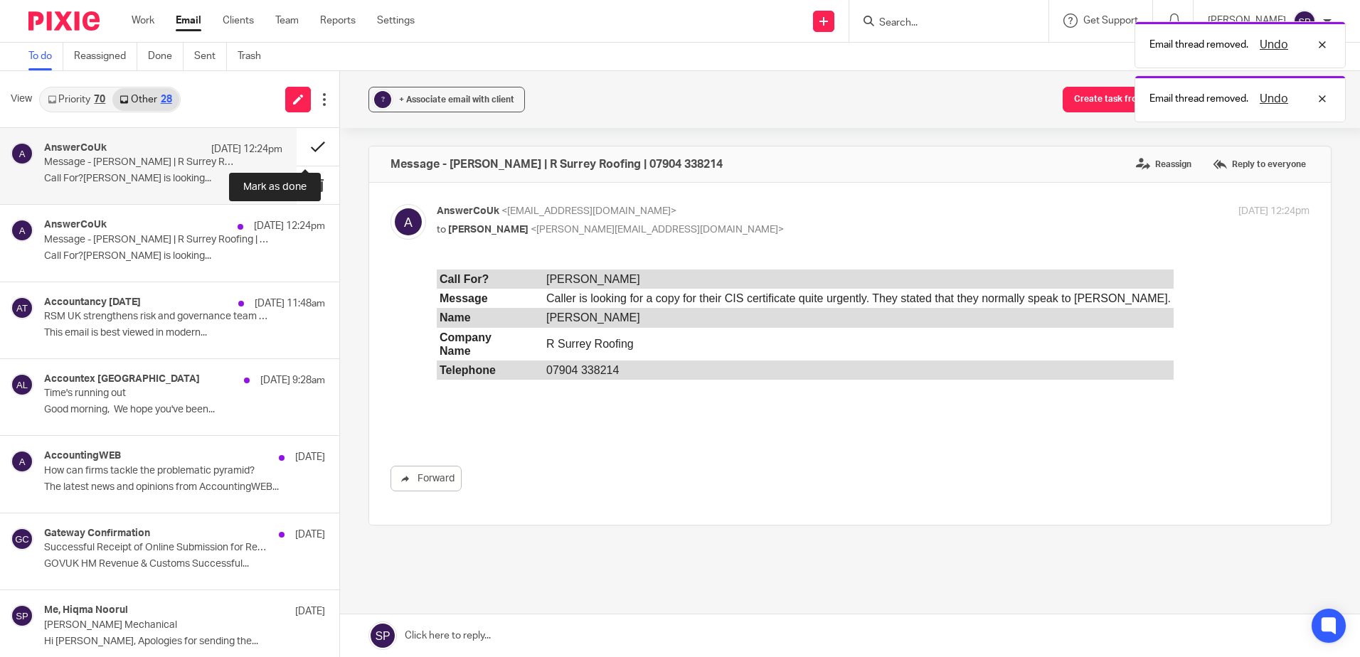
click at [301, 144] on button at bounding box center [318, 147] width 43 height 38
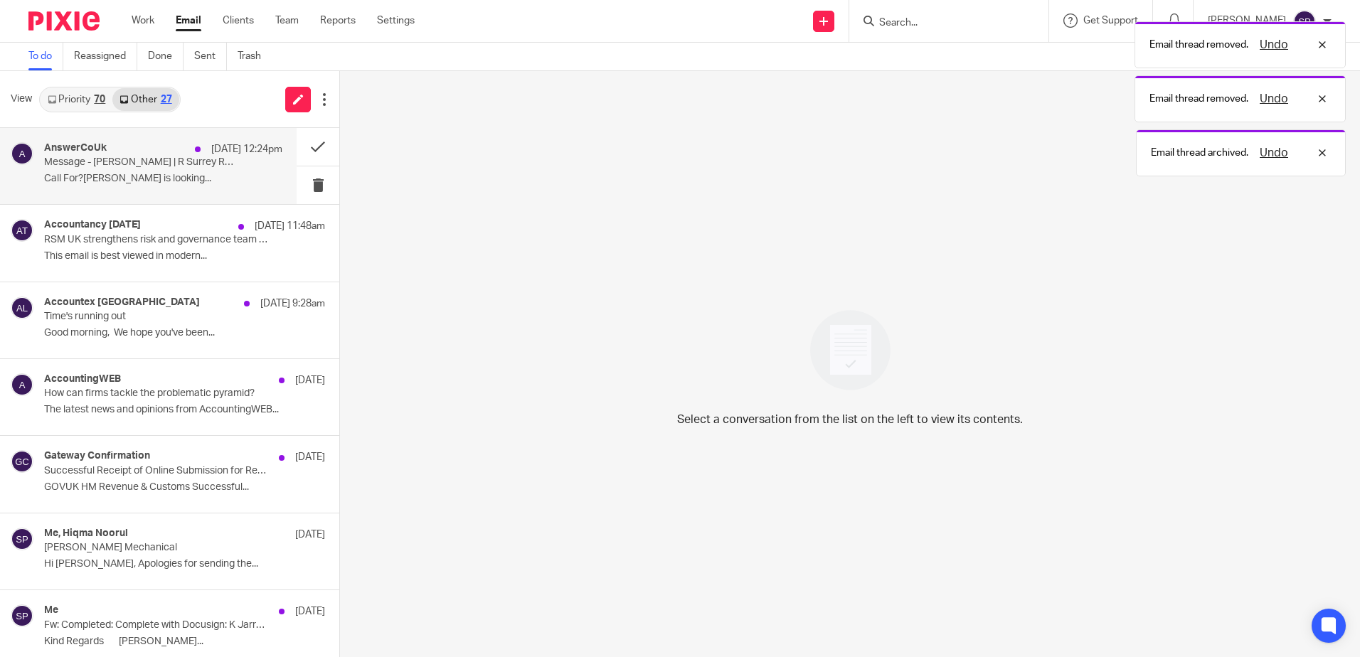
click at [244, 174] on p "Call For?Oliver PicklesMessageCaller is looking..." at bounding box center [163, 179] width 238 height 12
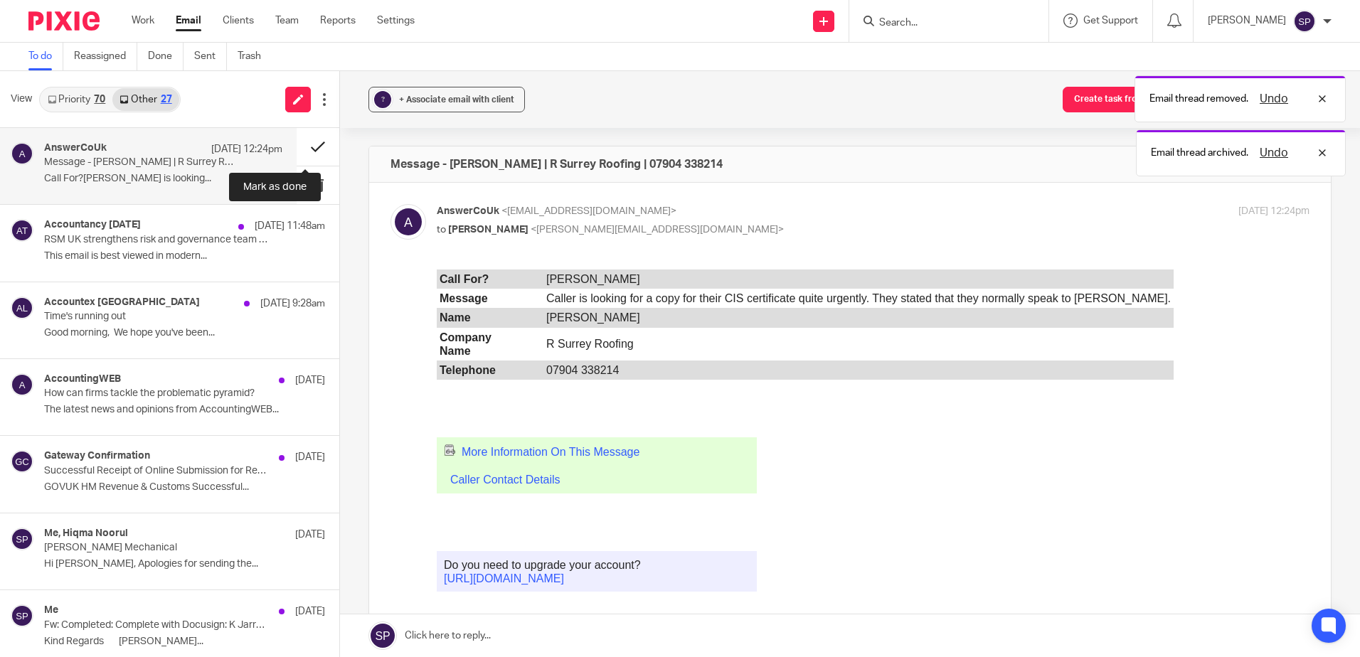
click at [300, 147] on button at bounding box center [318, 147] width 43 height 38
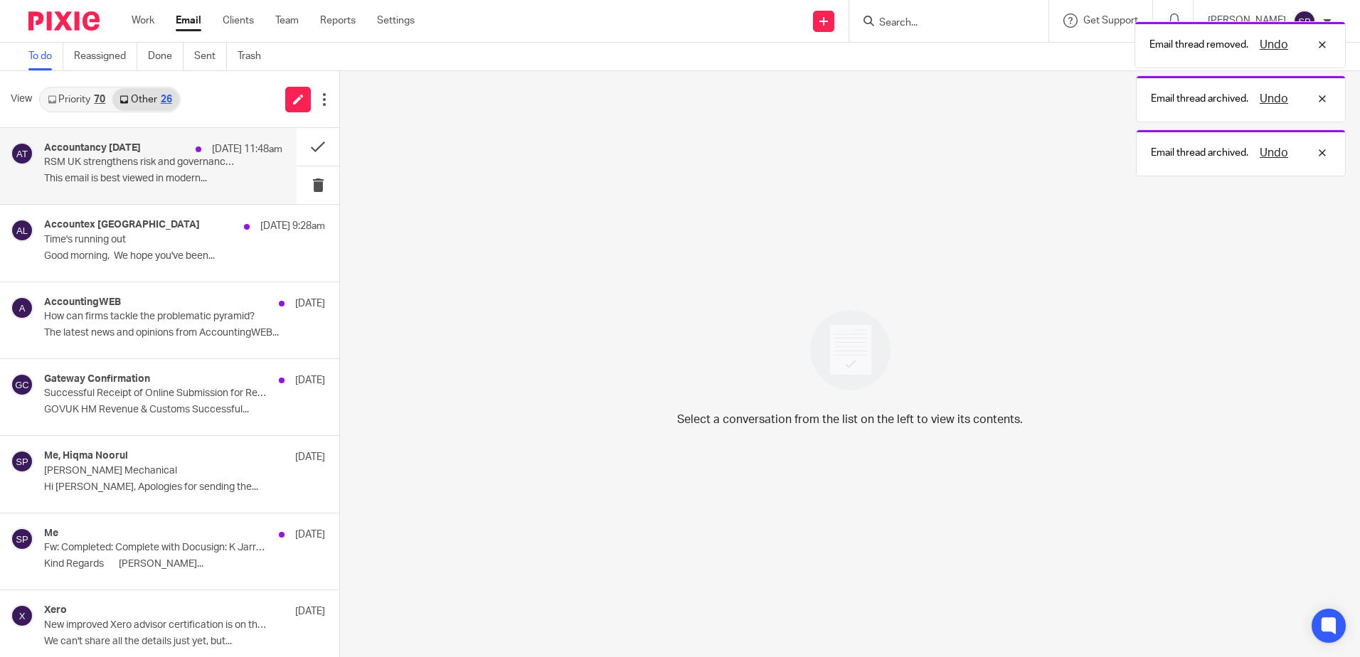
click at [256, 176] on p "This email is best viewed in modern..." at bounding box center [163, 179] width 238 height 12
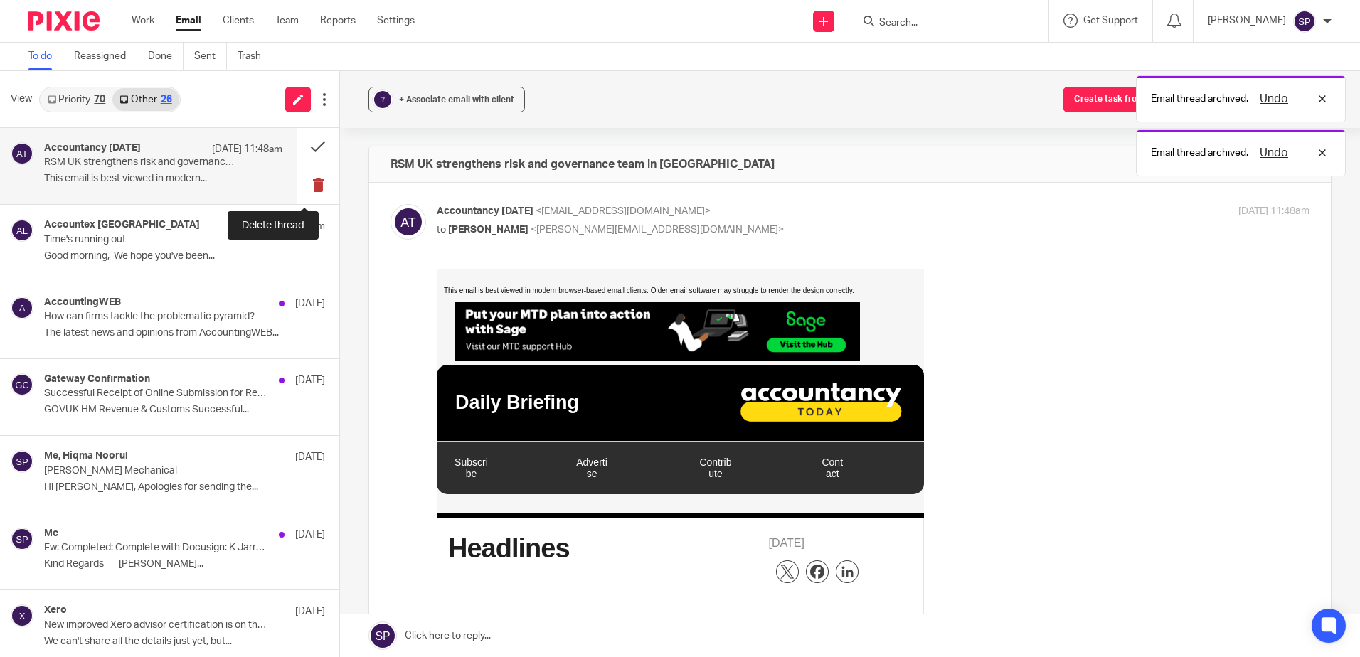
click at [302, 186] on button at bounding box center [318, 185] width 43 height 38
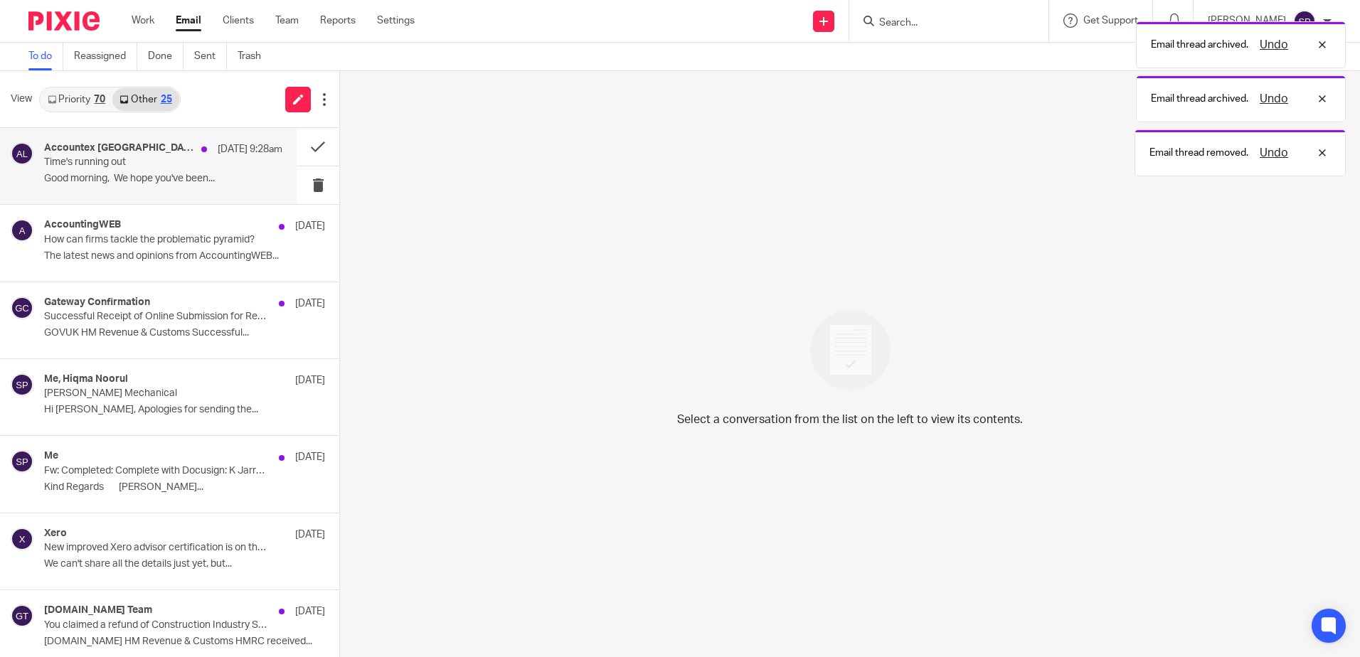
click at [216, 179] on p "Good morning, We hope you've been..." at bounding box center [163, 179] width 238 height 12
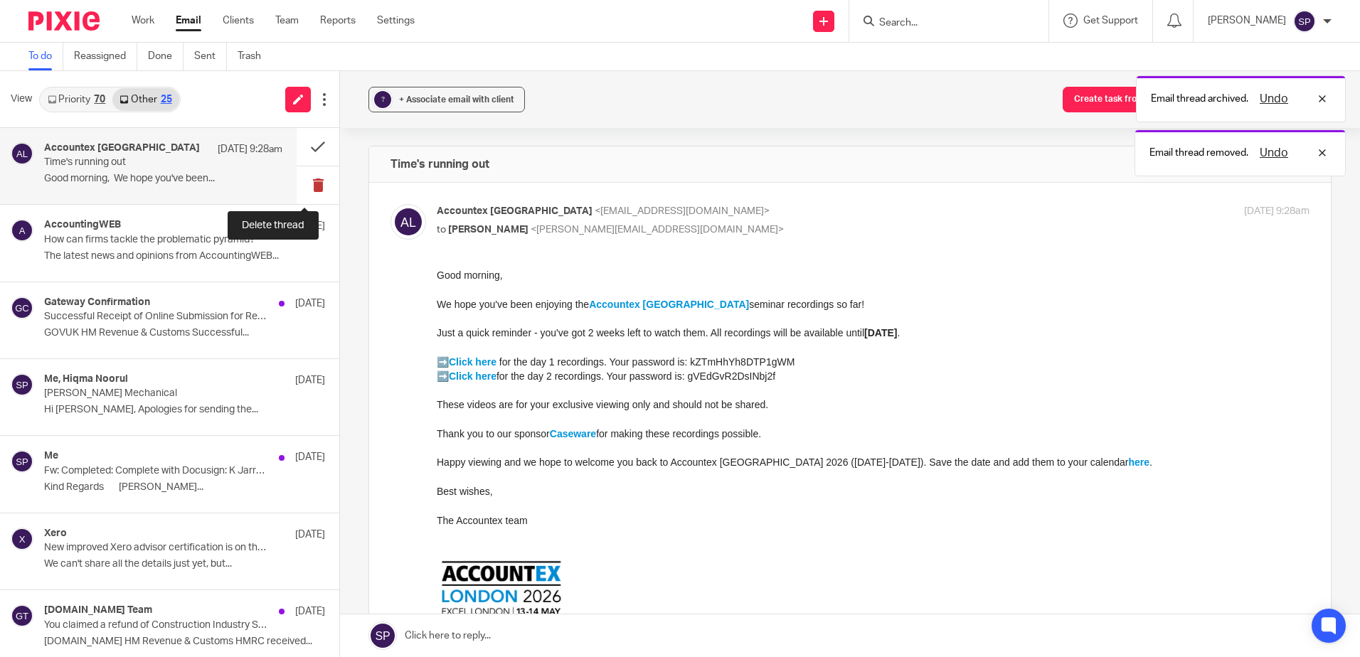
click at [304, 179] on button at bounding box center [318, 185] width 43 height 38
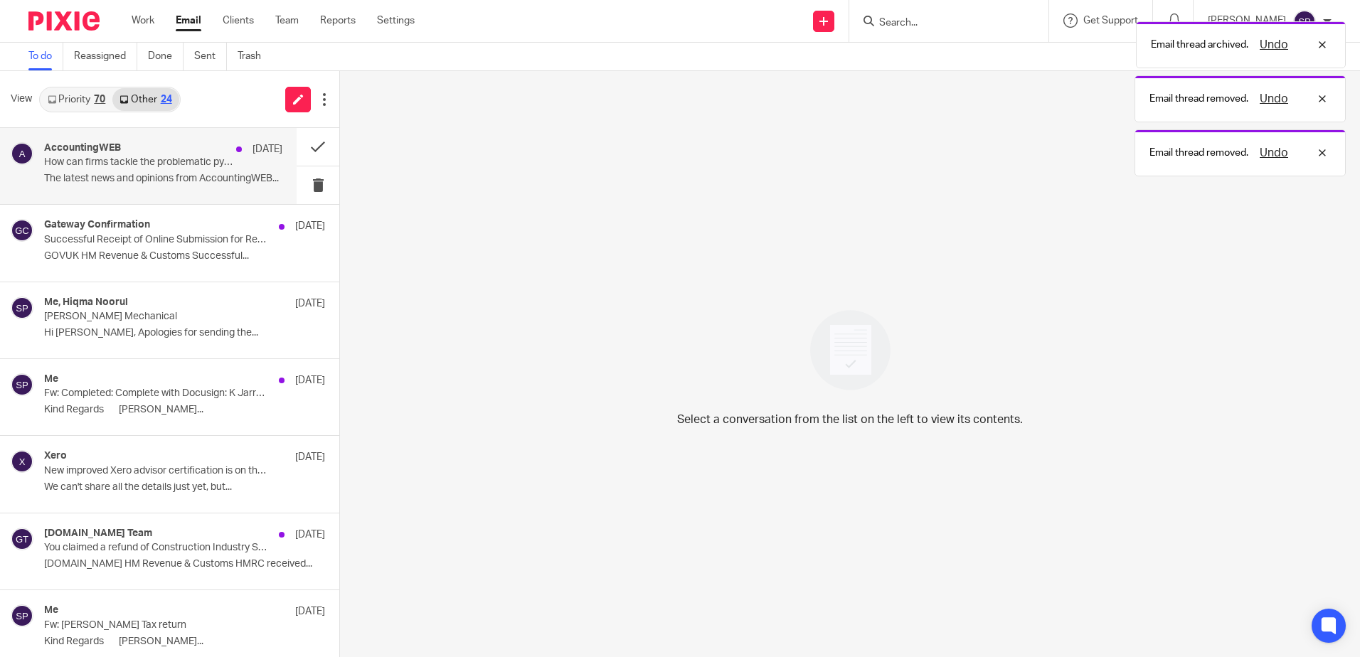
click at [261, 191] on div "AccountingWEB 15 Aug How can firms tackle the problematic pyramid? The latest n…" at bounding box center [148, 166] width 297 height 76
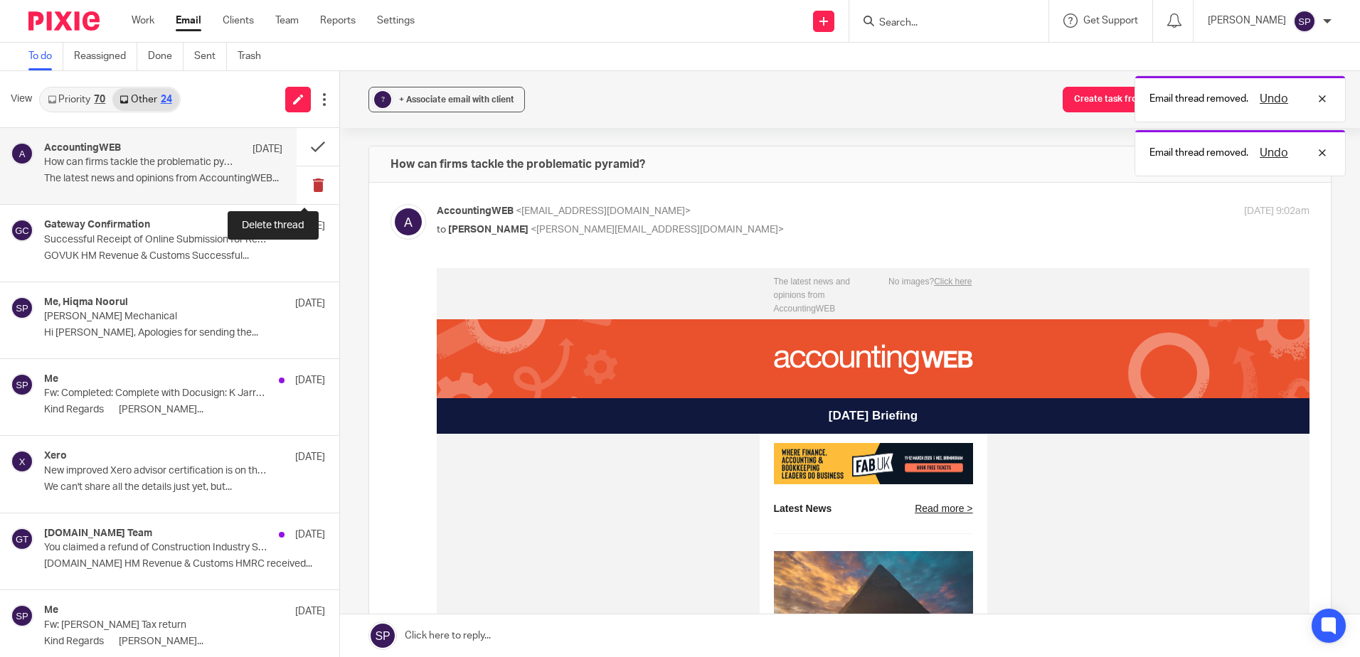
click at [299, 185] on button at bounding box center [318, 185] width 43 height 38
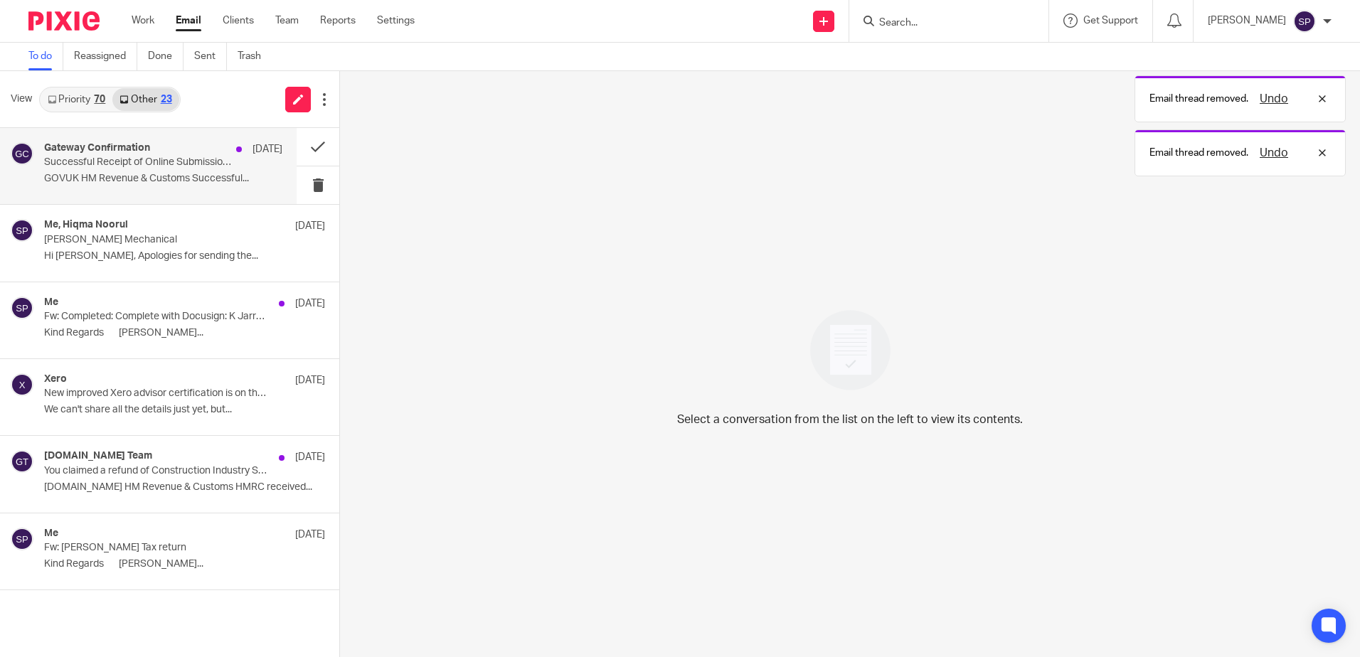
click at [238, 188] on div "Gateway Confirmation 13 Aug Successful Receipt of Online Submission for Referen…" at bounding box center [163, 166] width 238 height 48
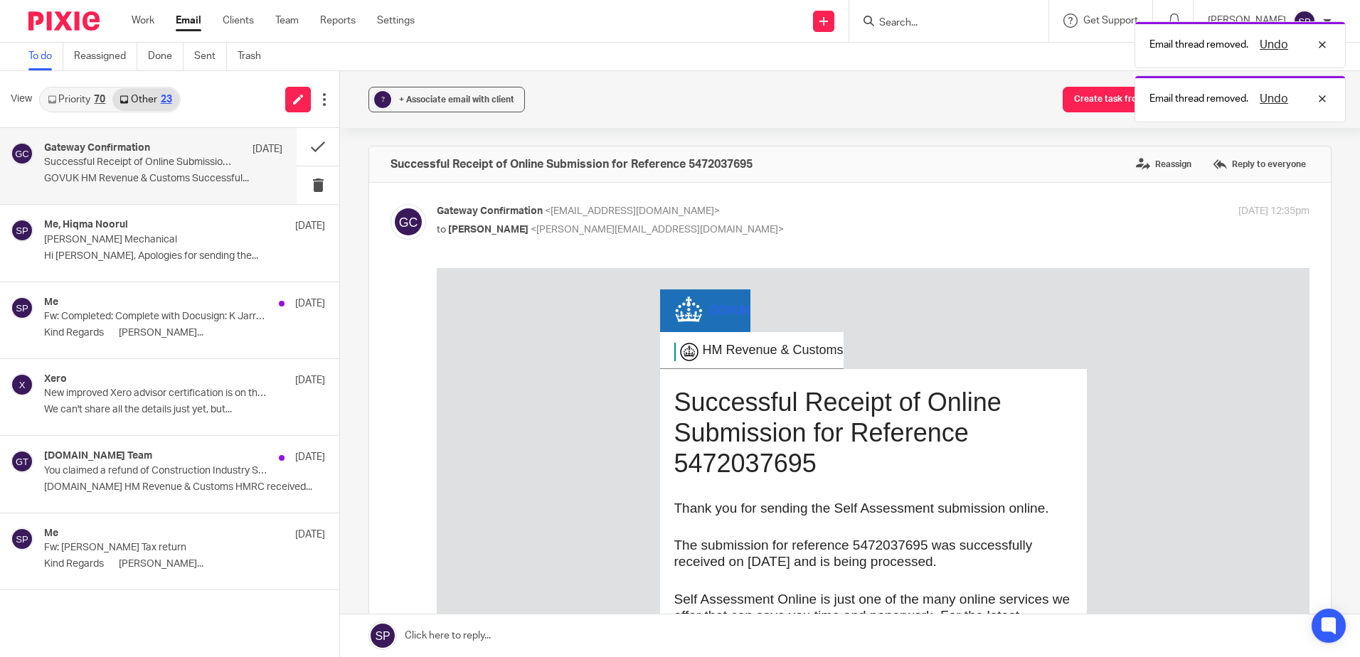
scroll to position [71, 0]
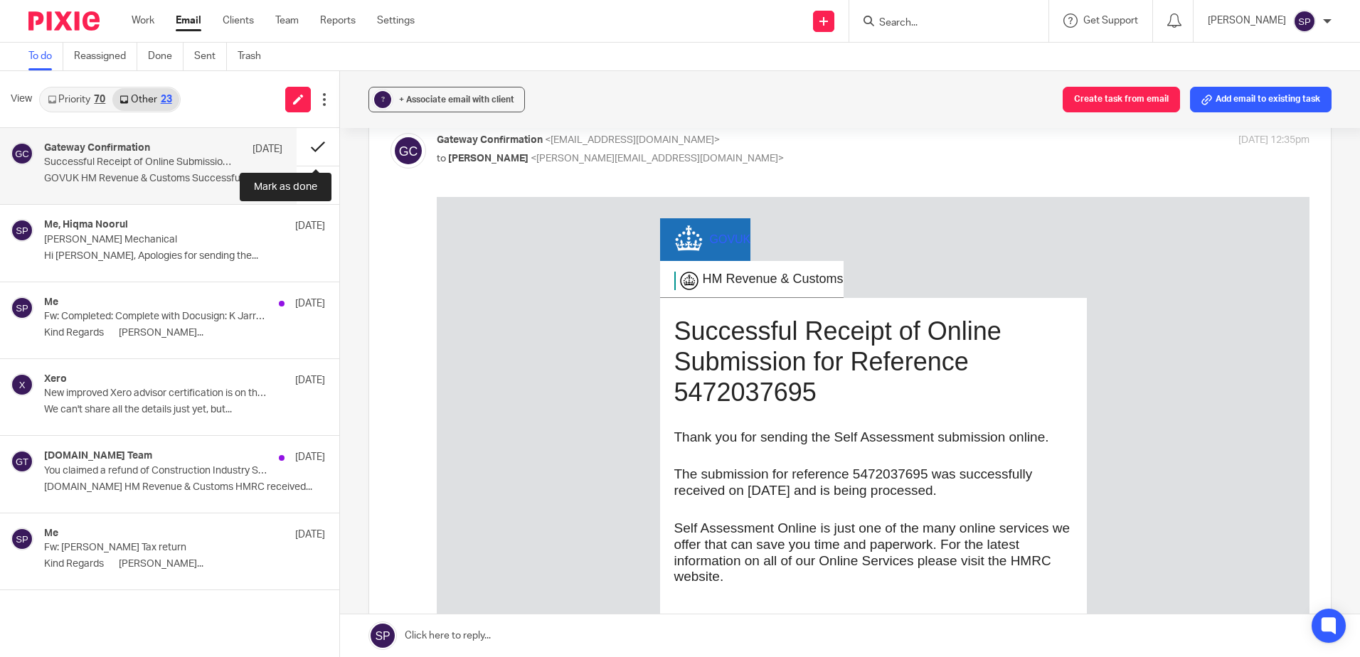
click at [315, 147] on button at bounding box center [318, 147] width 43 height 38
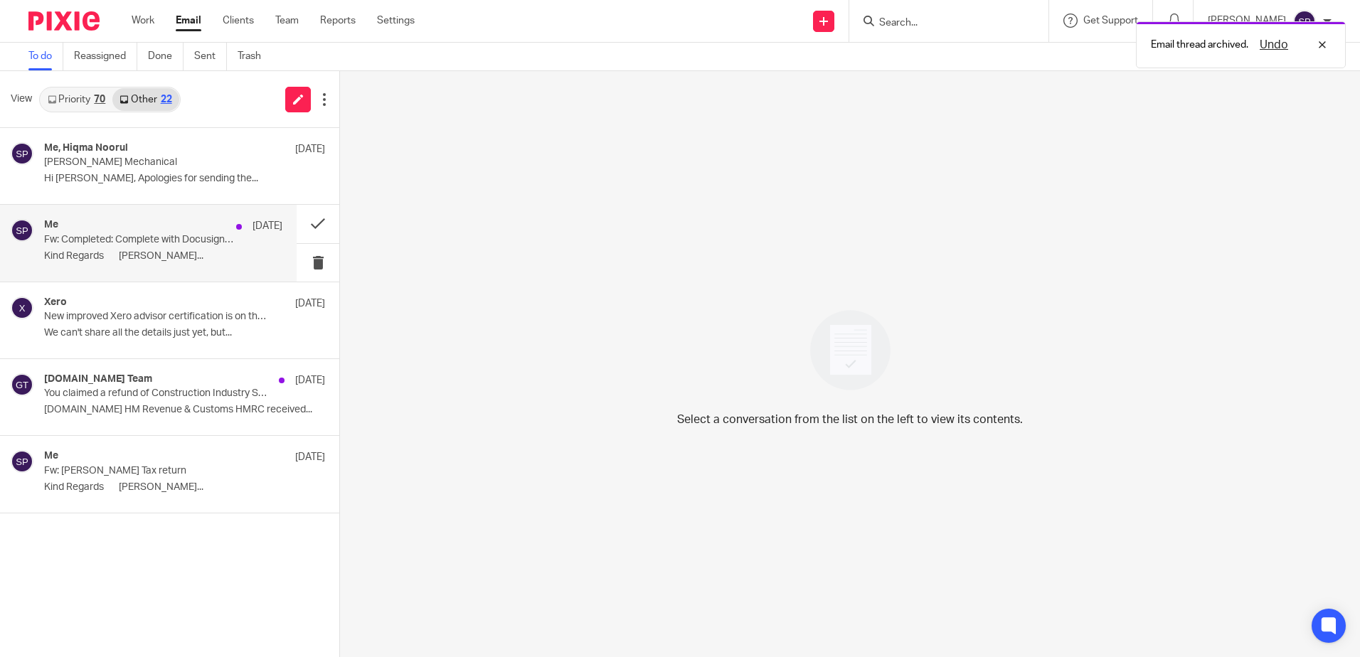
click at [238, 248] on div "Me 12 Aug Fw: Completed: Complete with Docusign: K Jarrold 2024-2025 Tax Return…" at bounding box center [163, 243] width 238 height 48
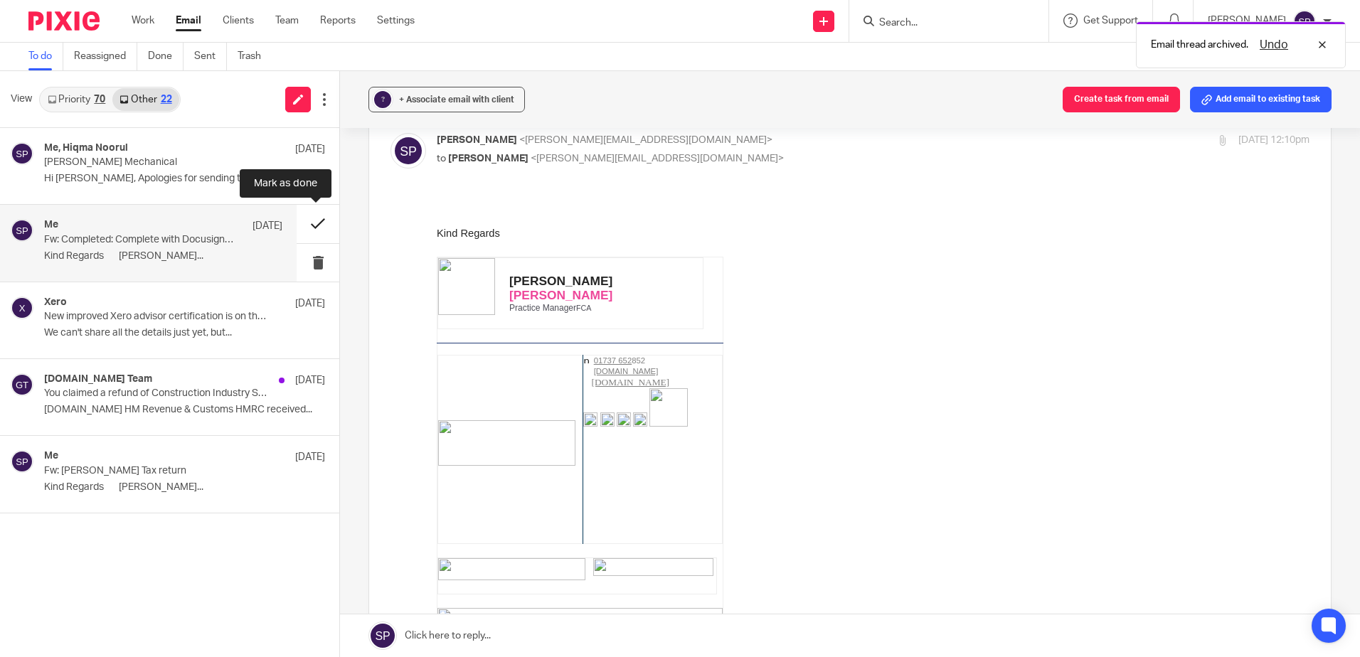
scroll to position [0, 0]
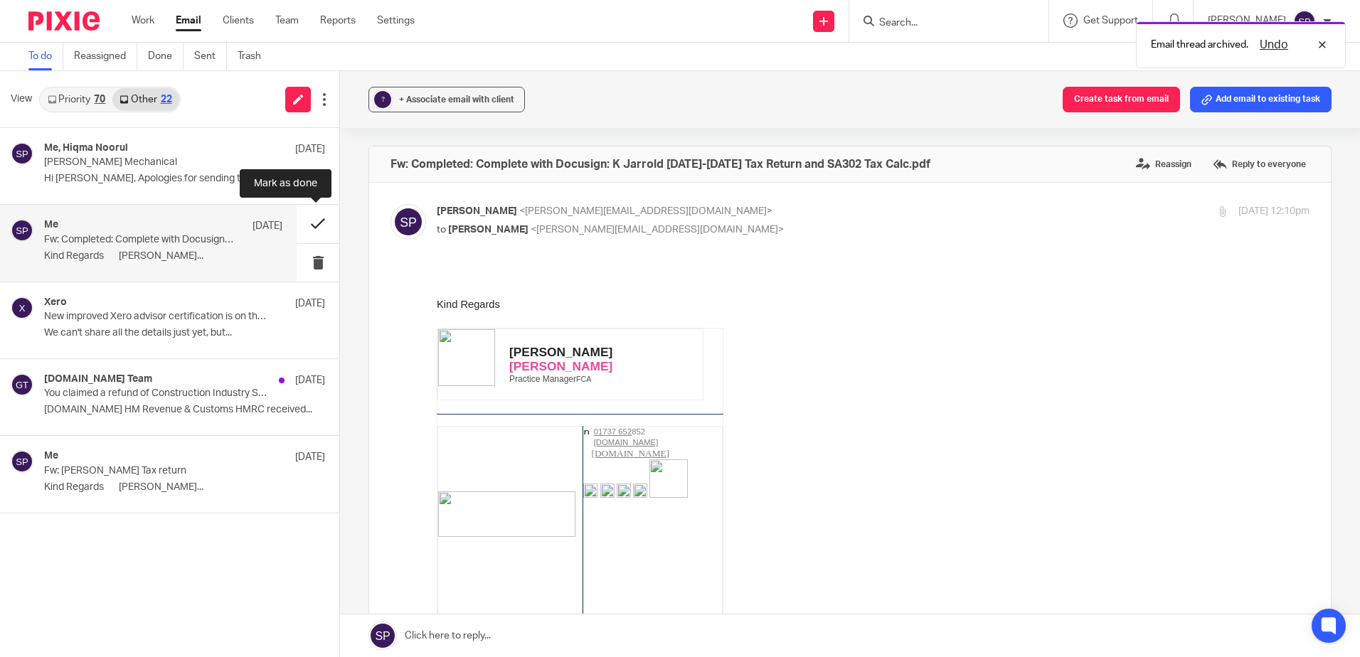
click at [316, 222] on button at bounding box center [318, 224] width 43 height 38
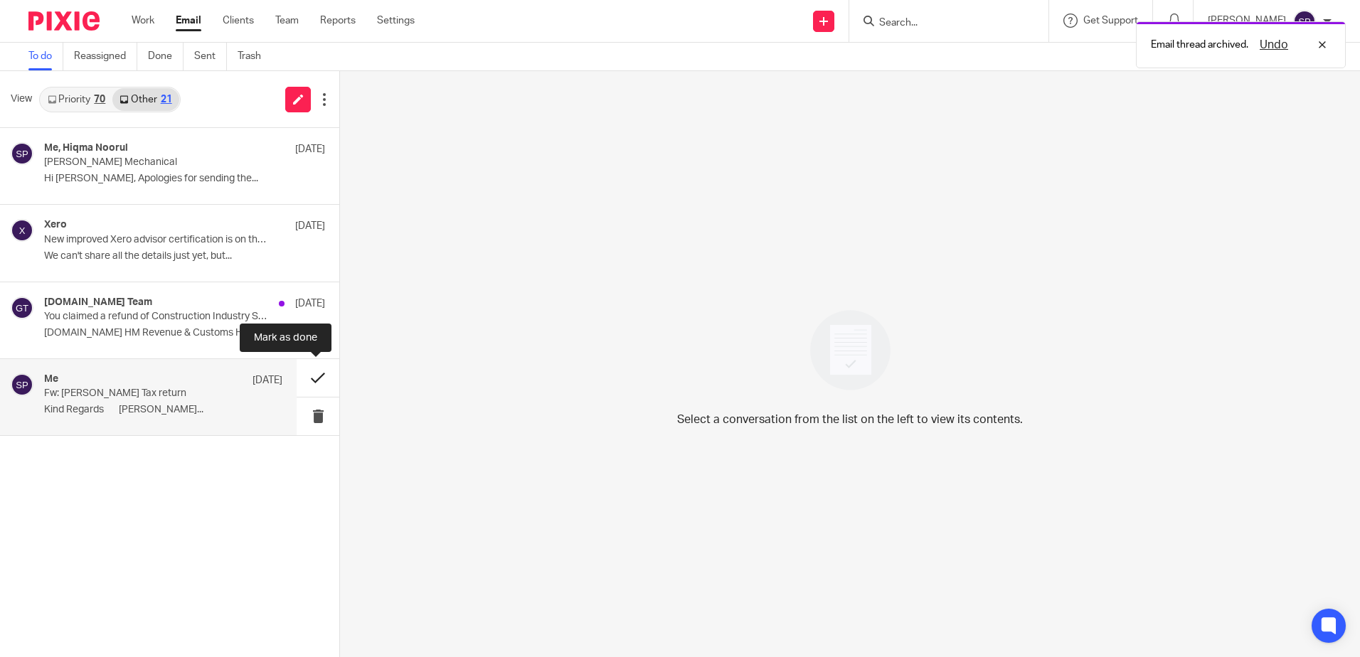
click at [316, 376] on button at bounding box center [318, 378] width 43 height 38
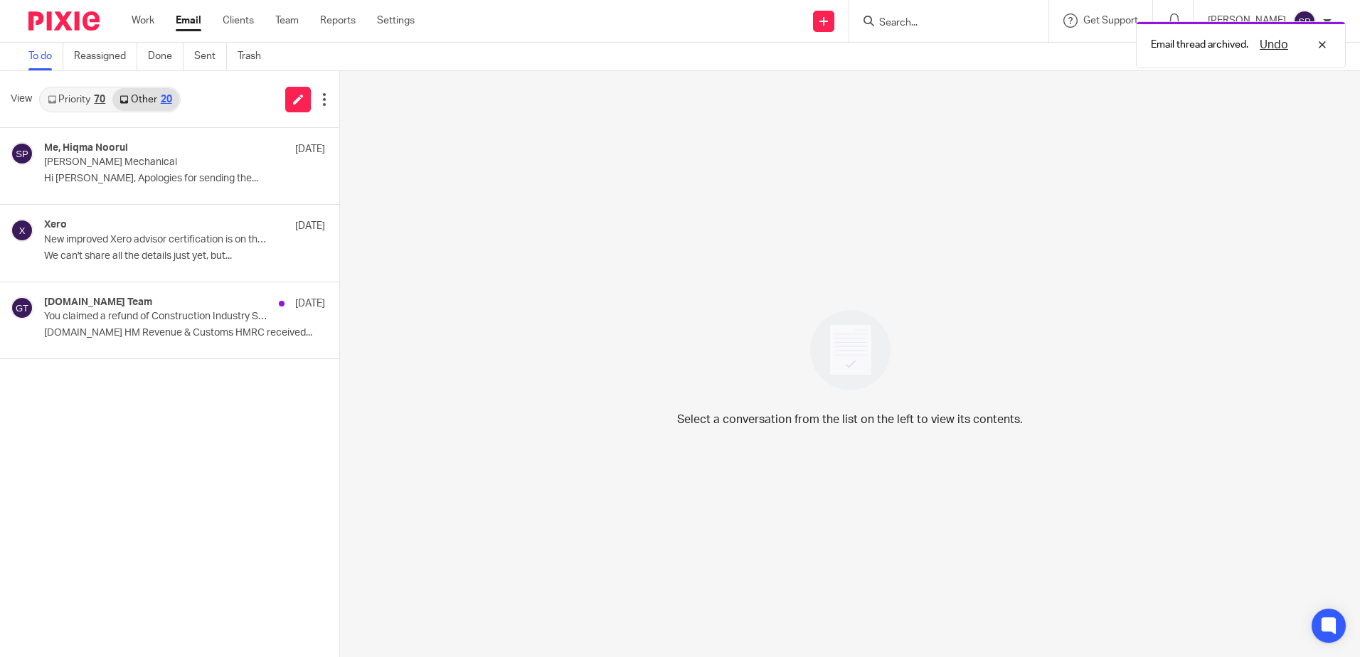
click at [73, 103] on link "Priority 70" at bounding box center [77, 99] width 72 height 23
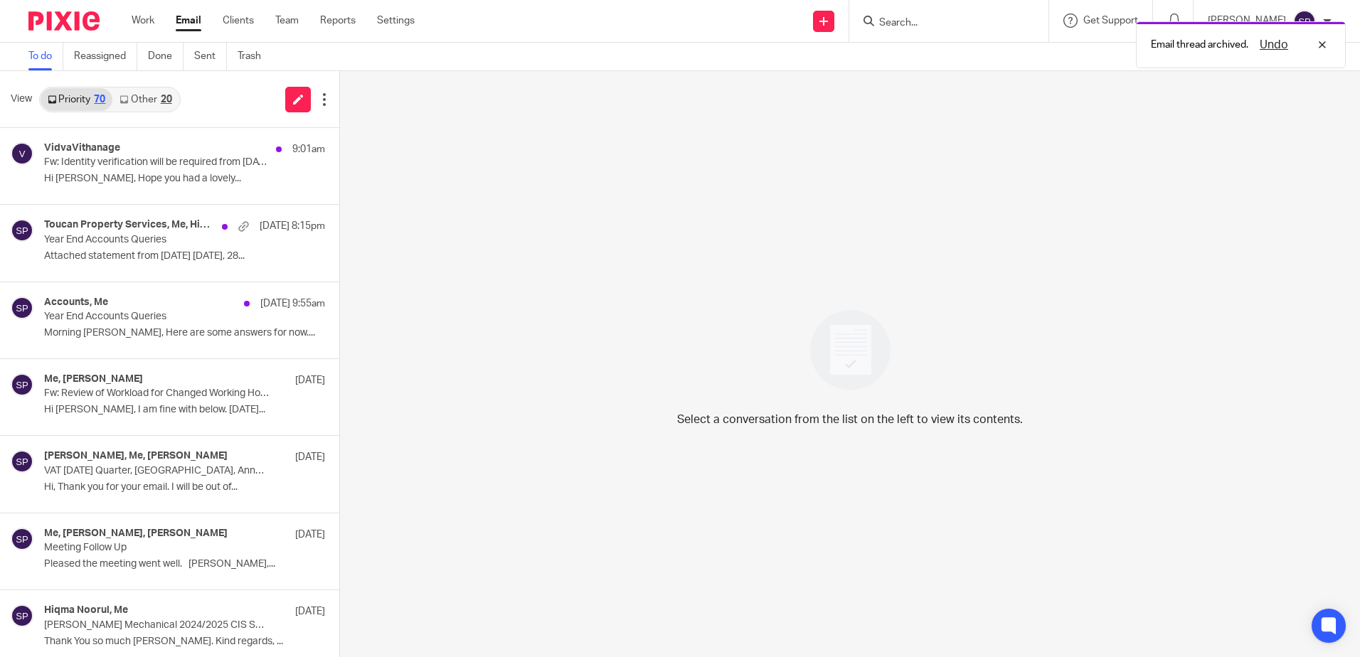
click at [139, 96] on link "Other 20" at bounding box center [145, 99] width 66 height 23
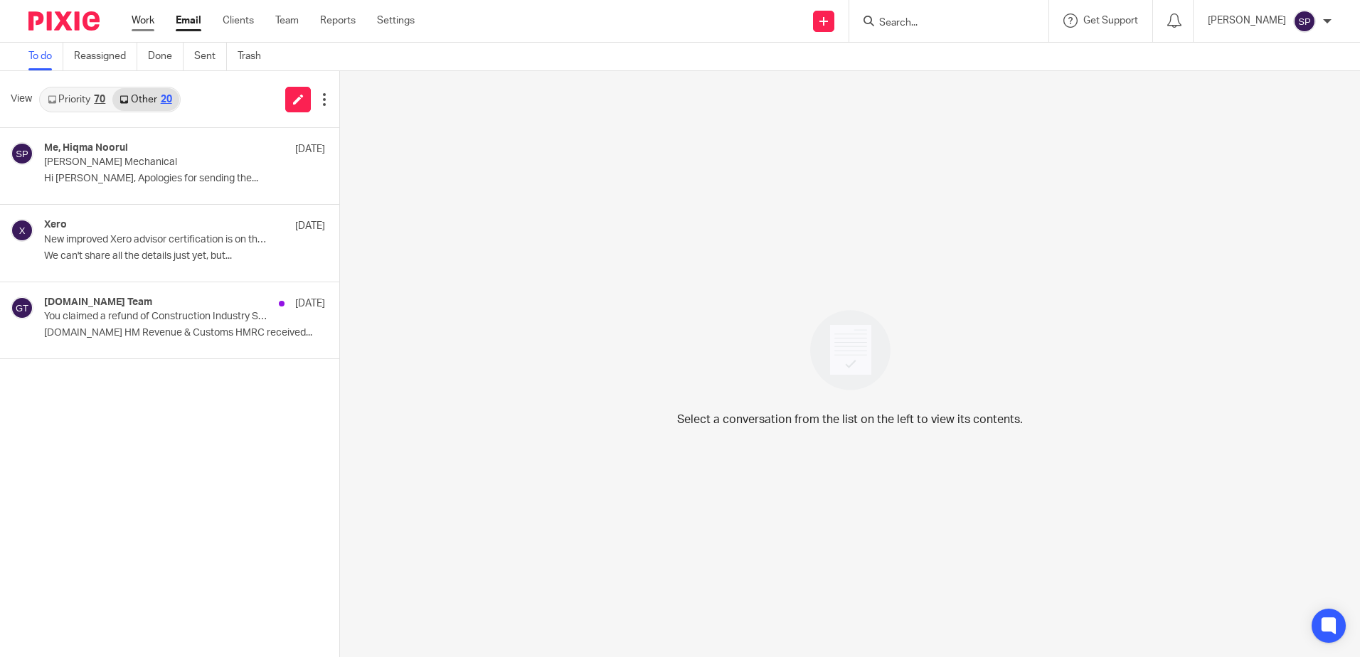
click at [142, 24] on link "Work" at bounding box center [143, 21] width 23 height 14
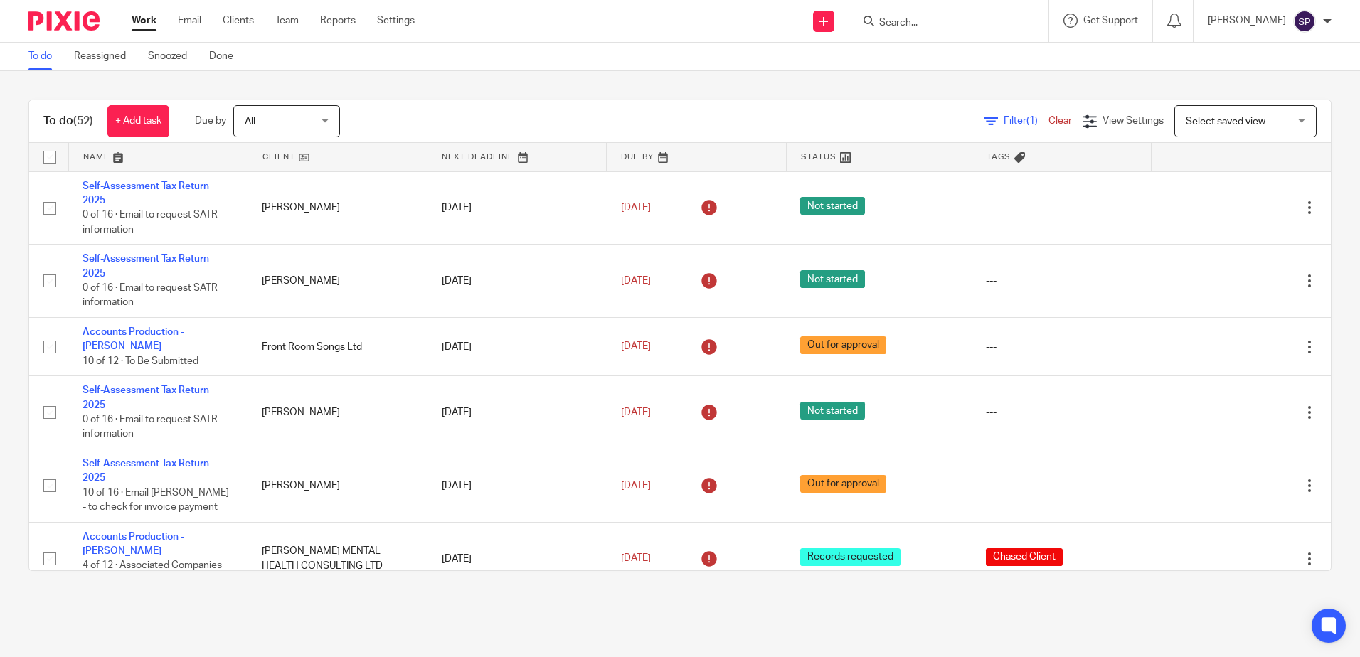
click at [195, 22] on link "Email" at bounding box center [189, 21] width 23 height 14
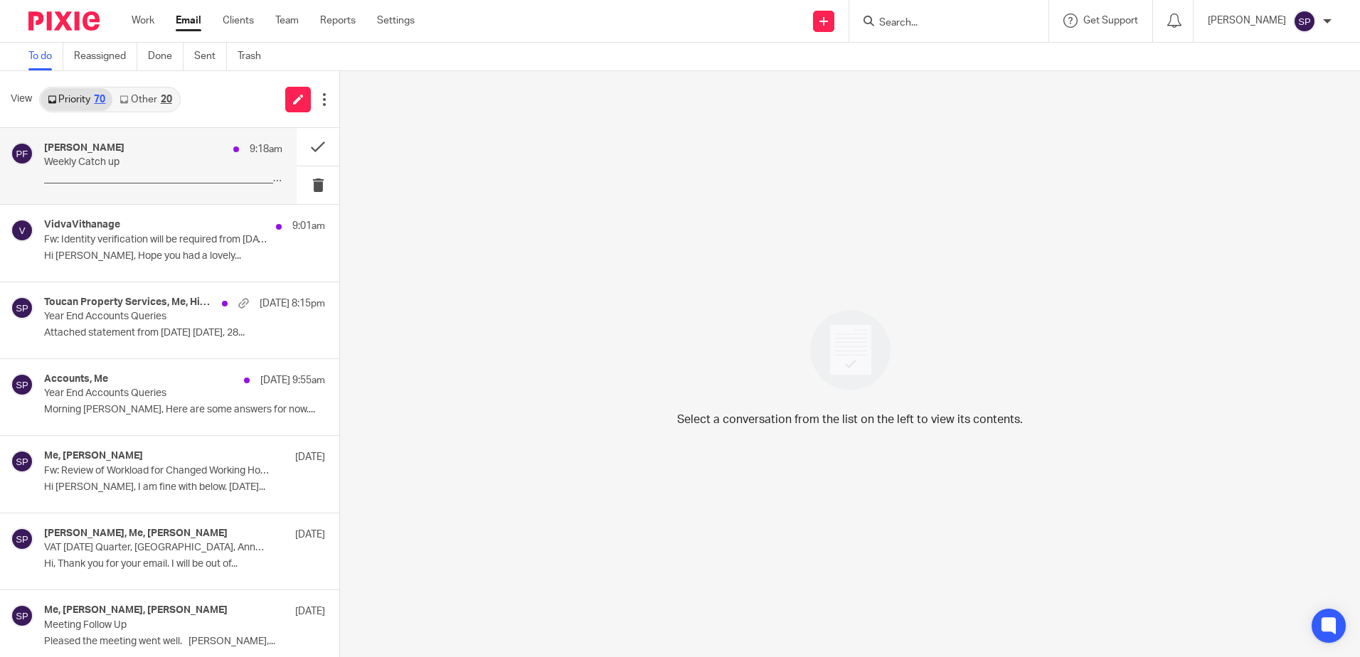
click at [164, 181] on p "_______________________________________________..." at bounding box center [163, 179] width 238 height 12
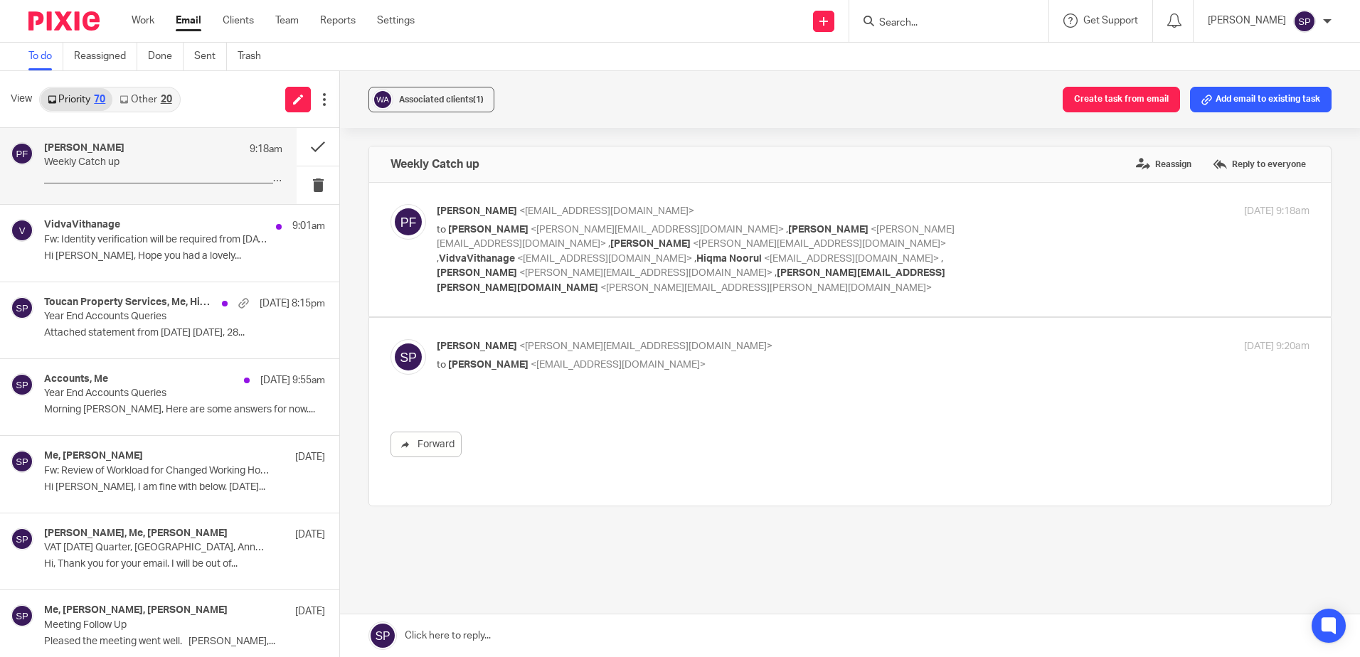
click at [131, 105] on link "Other 20" at bounding box center [145, 99] width 66 height 23
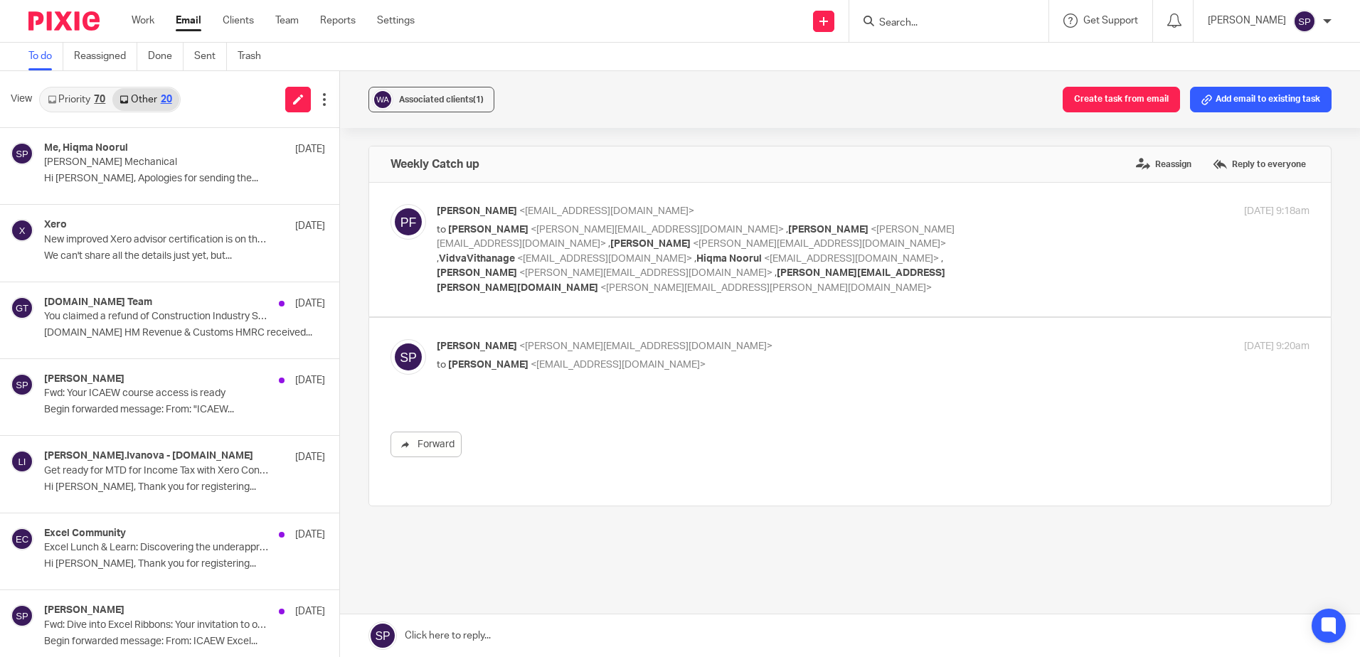
click at [71, 105] on link "Priority 70" at bounding box center [77, 99] width 72 height 23
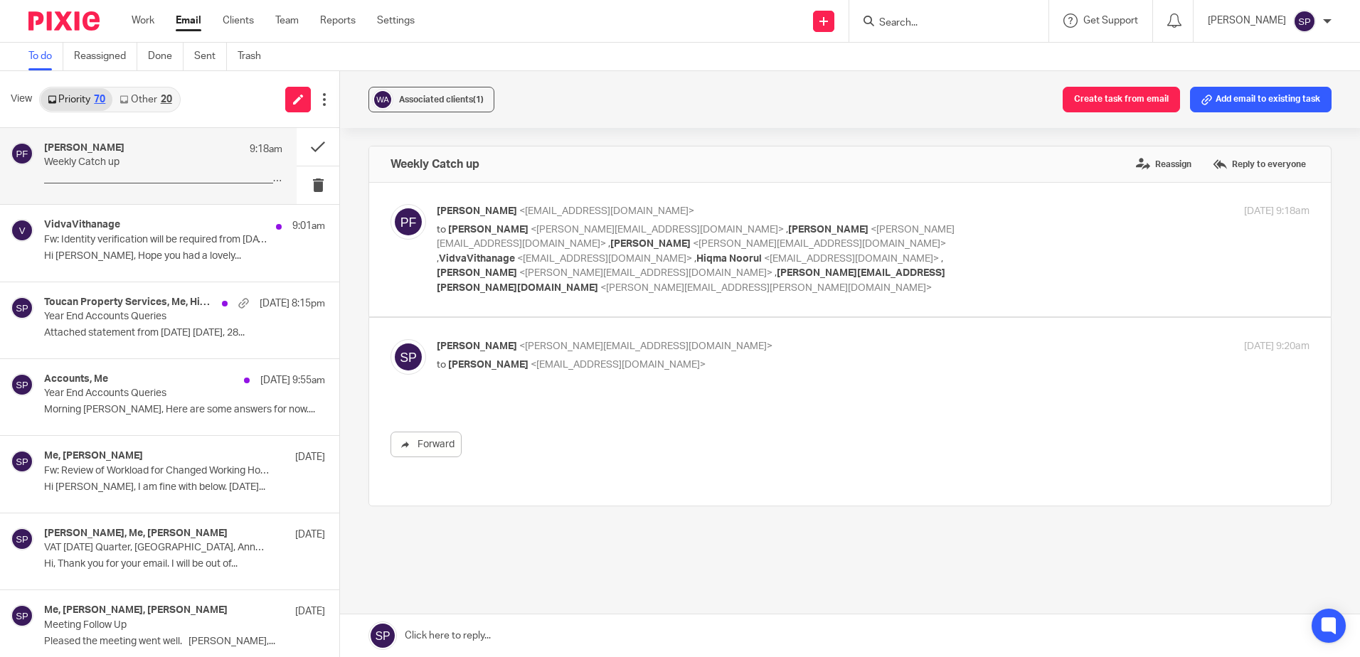
click at [156, 22] on ul "Work Email Clients Team Reports Settings" at bounding box center [284, 21] width 304 height 14
click at [149, 23] on link "Work" at bounding box center [143, 21] width 23 height 14
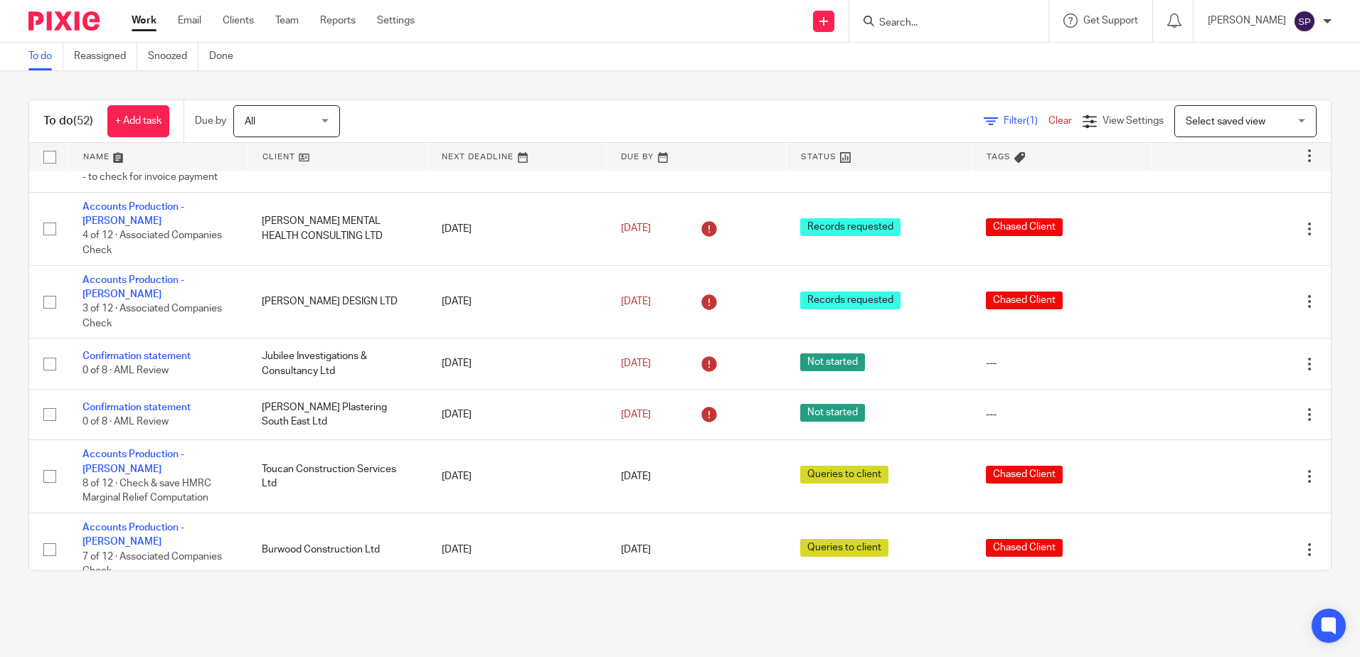
scroll to position [356, 0]
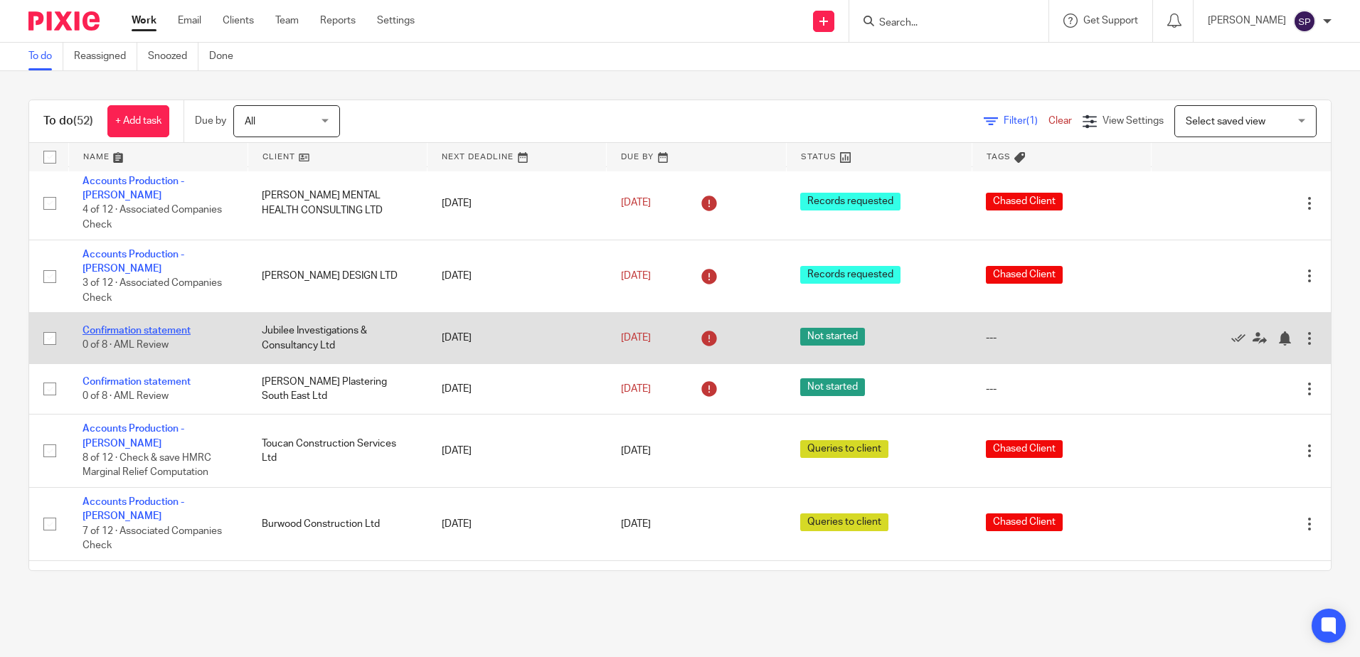
click at [157, 326] on link "Confirmation statement" at bounding box center [137, 331] width 108 height 10
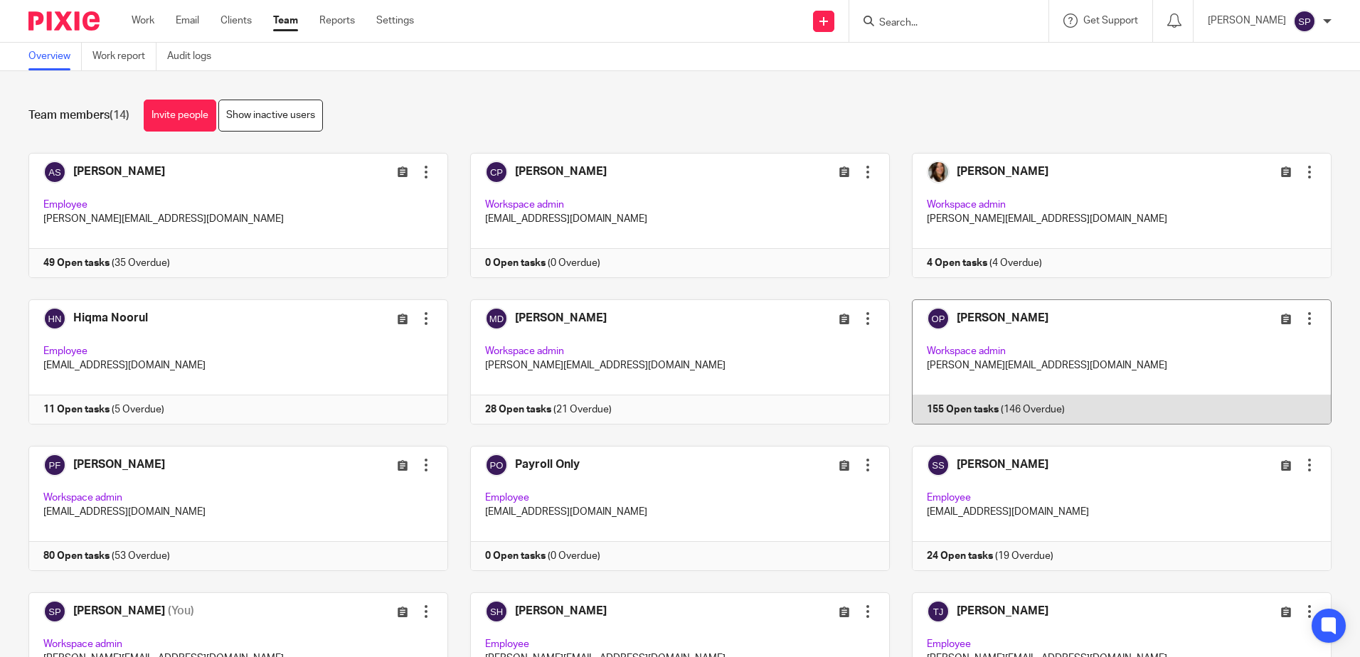
click at [956, 410] on link at bounding box center [1111, 361] width 442 height 125
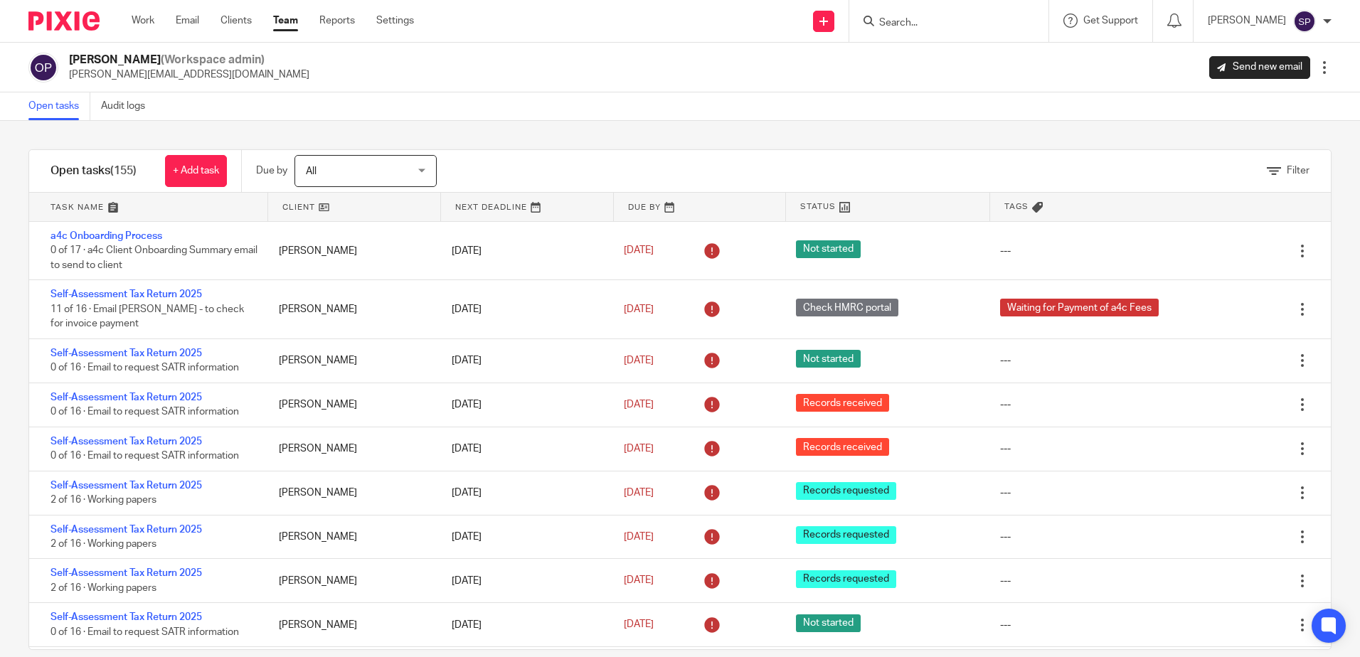
click at [114, 210] on link at bounding box center [148, 207] width 238 height 28
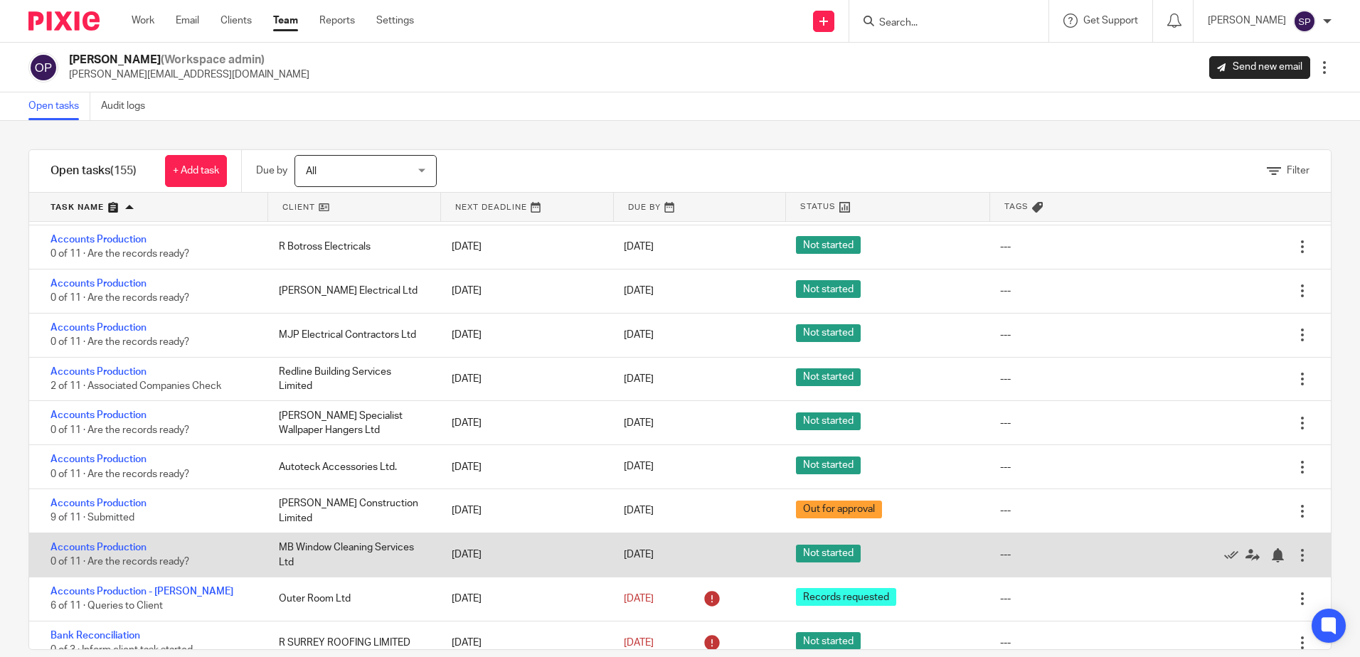
scroll to position [213, 0]
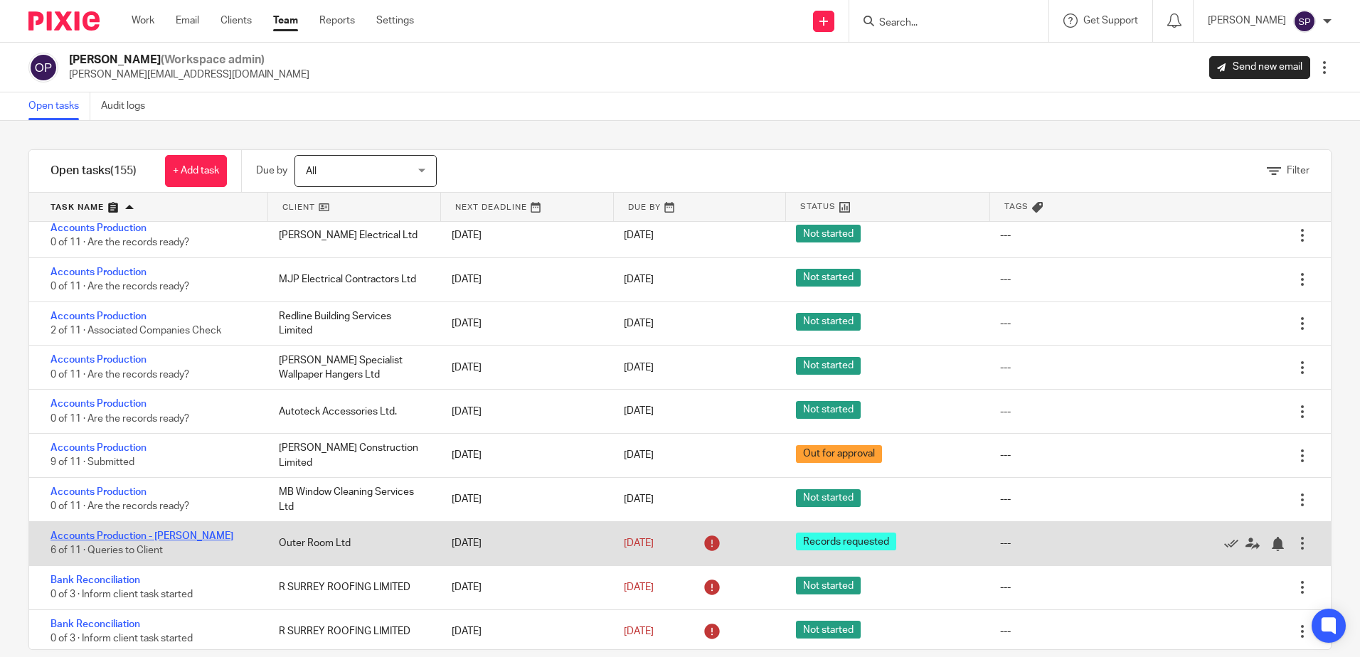
click at [155, 534] on link "Accounts Production - [PERSON_NAME]" at bounding box center [142, 536] width 183 height 10
